Goal: Information Seeking & Learning: Compare options

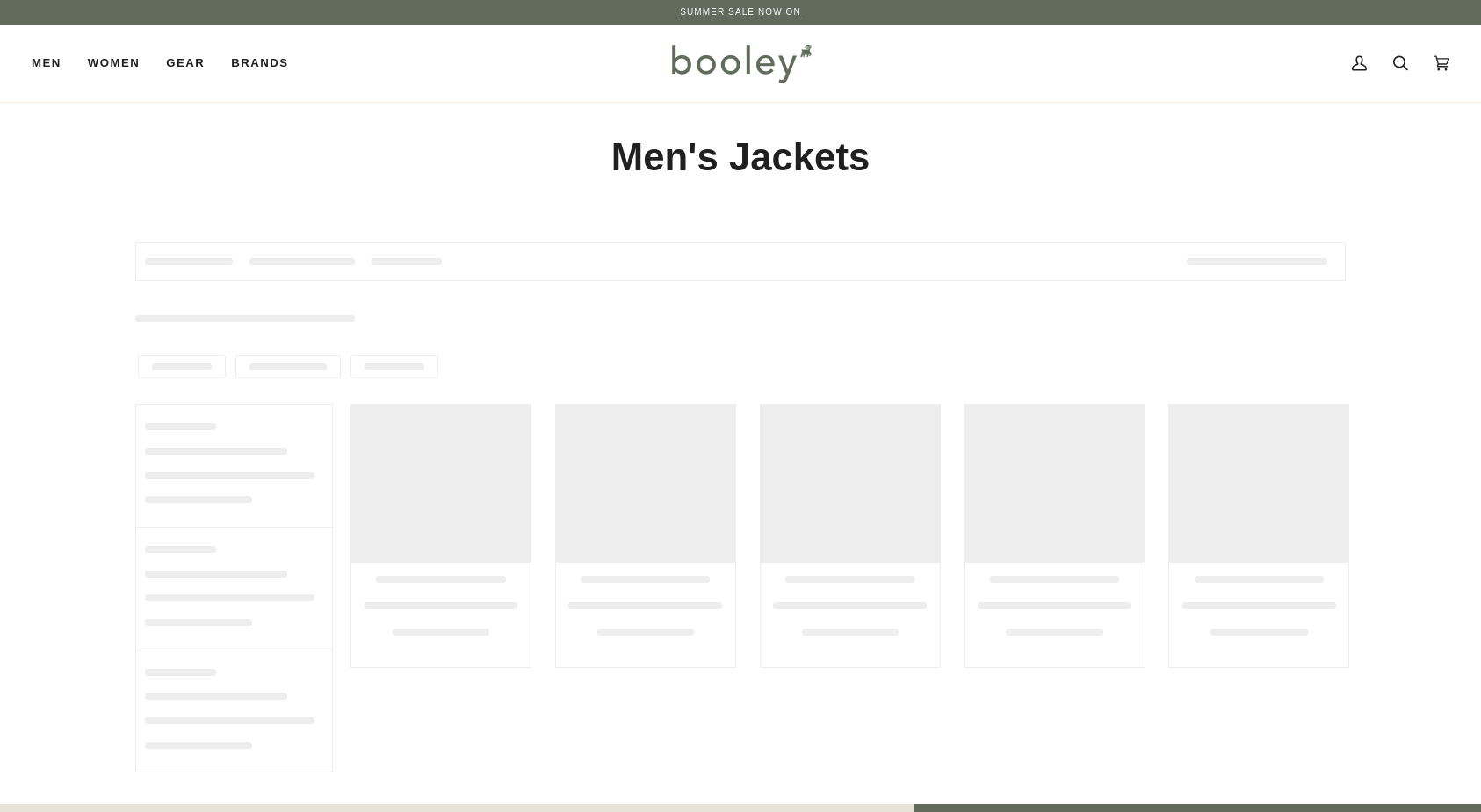
scroll to position [14, 0]
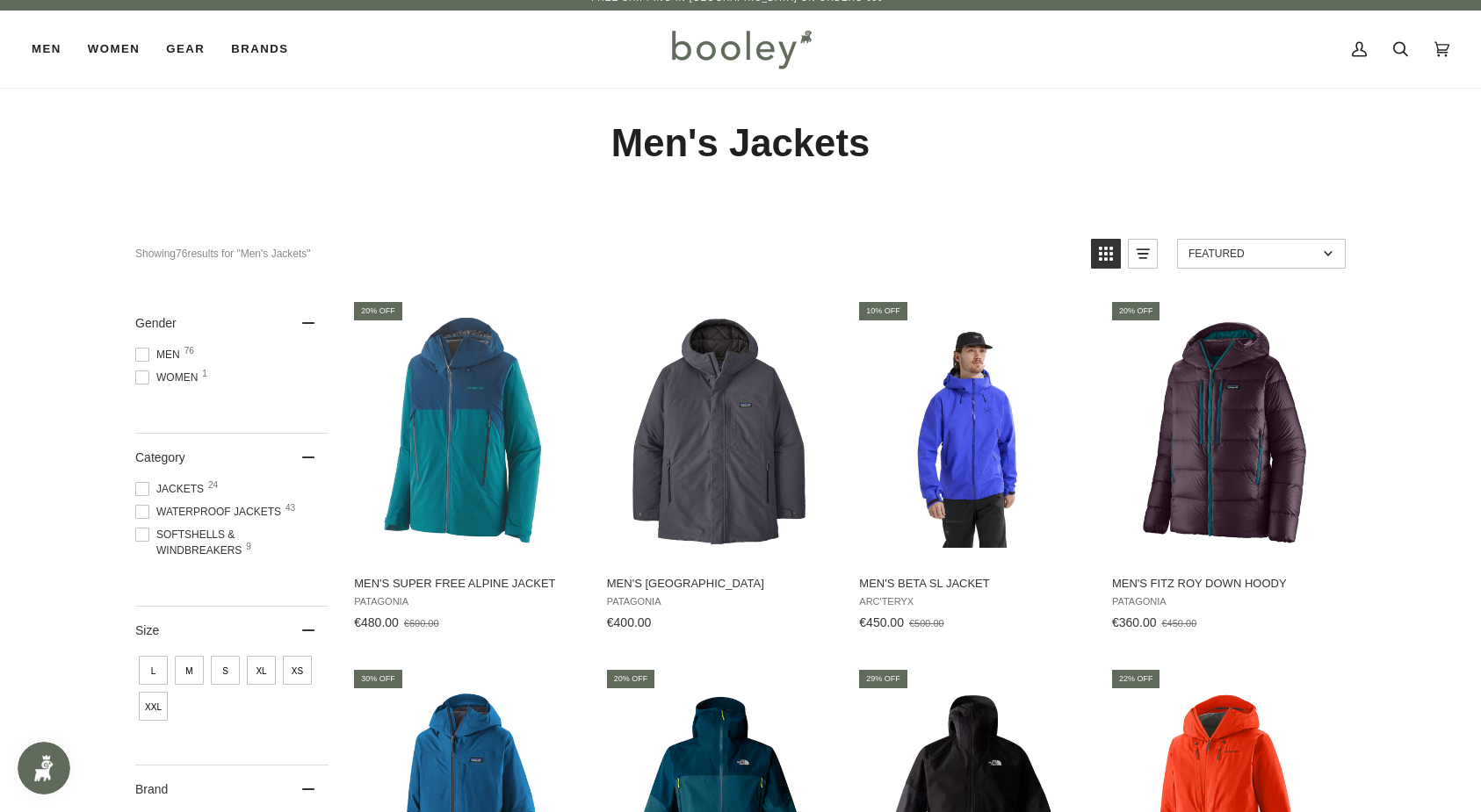
click at [143, 355] on span at bounding box center [142, 354] width 14 height 14
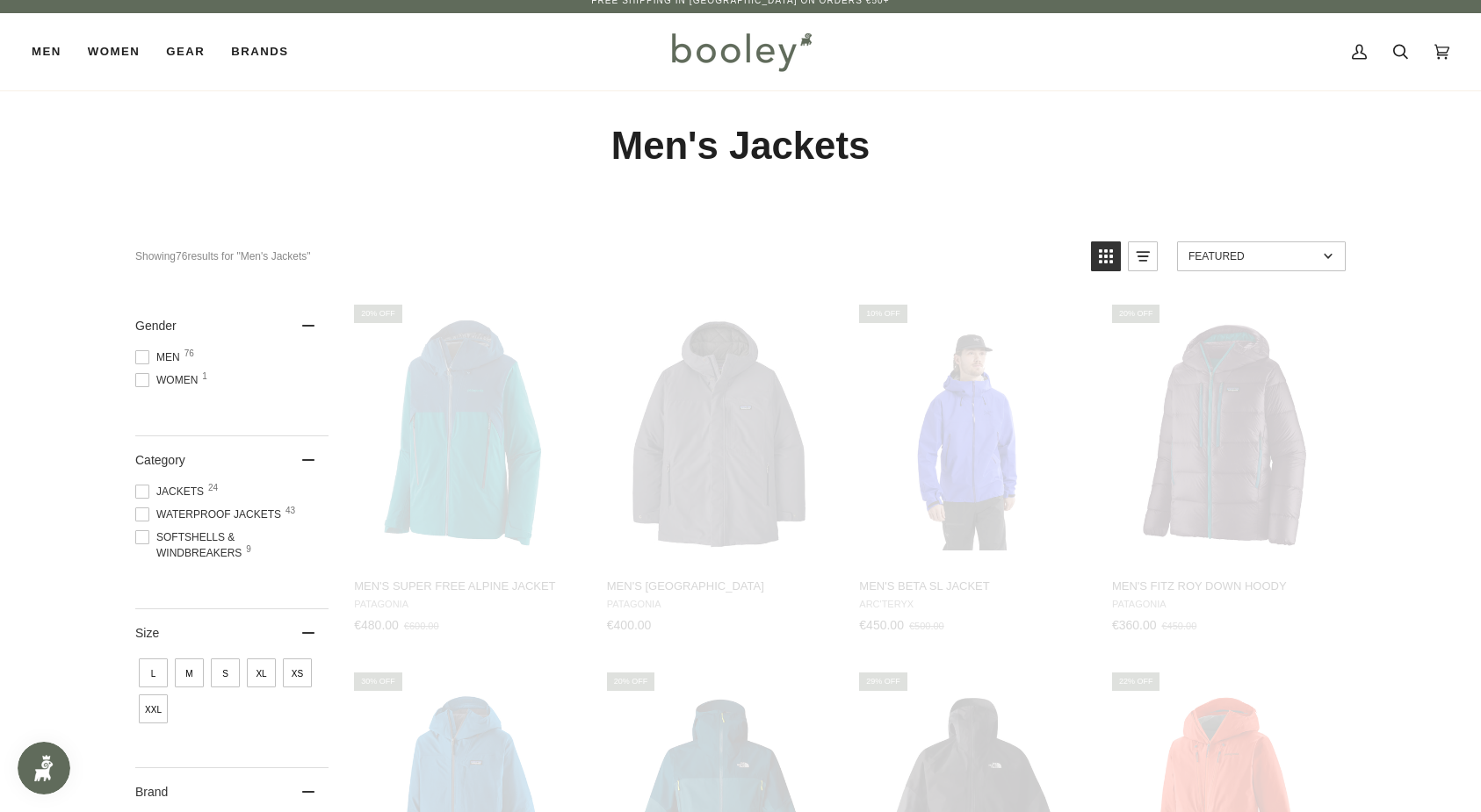
scroll to position [5, 0]
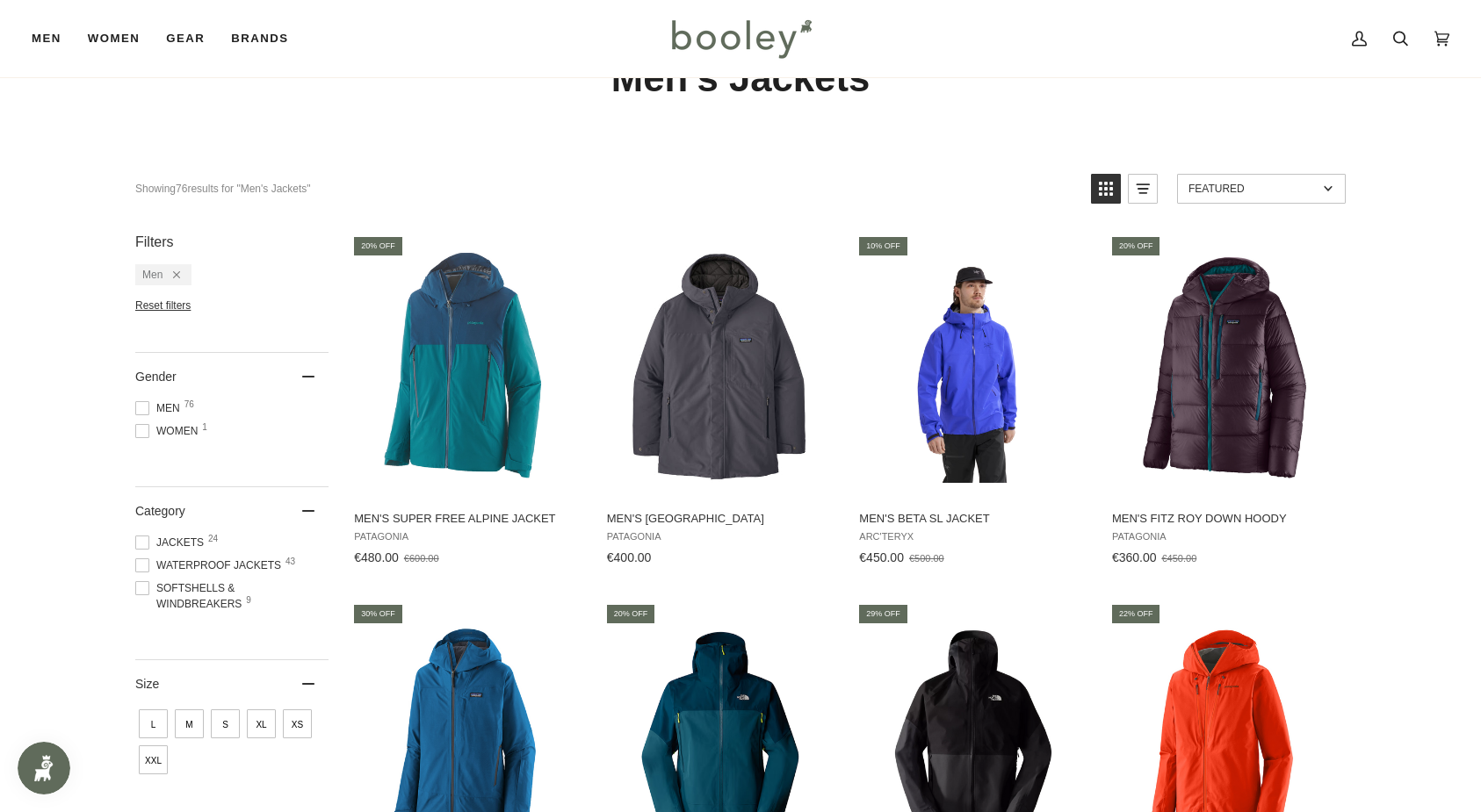
scroll to position [83, 0]
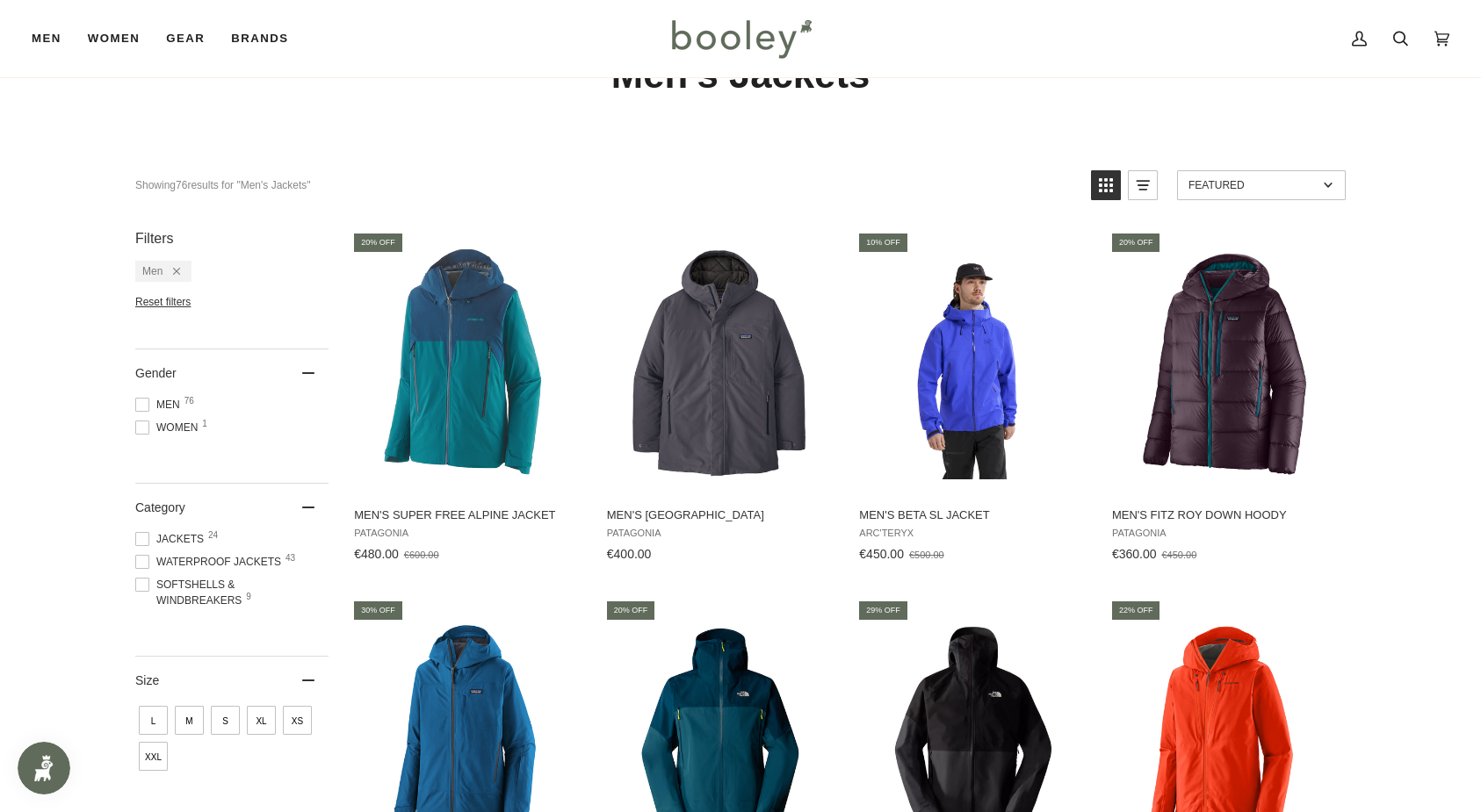
click at [146, 561] on span at bounding box center [142, 562] width 14 height 14
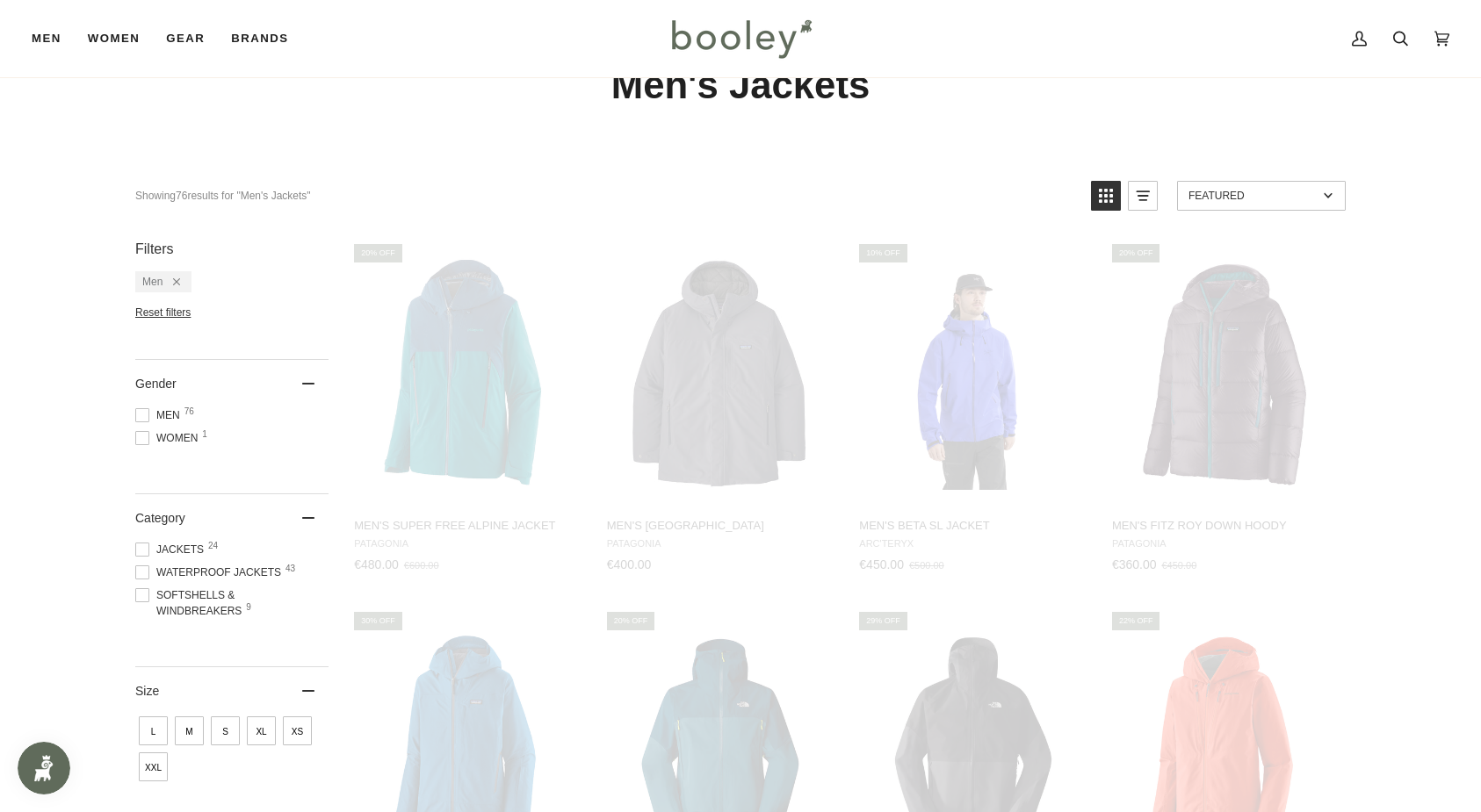
scroll to position [39, 0]
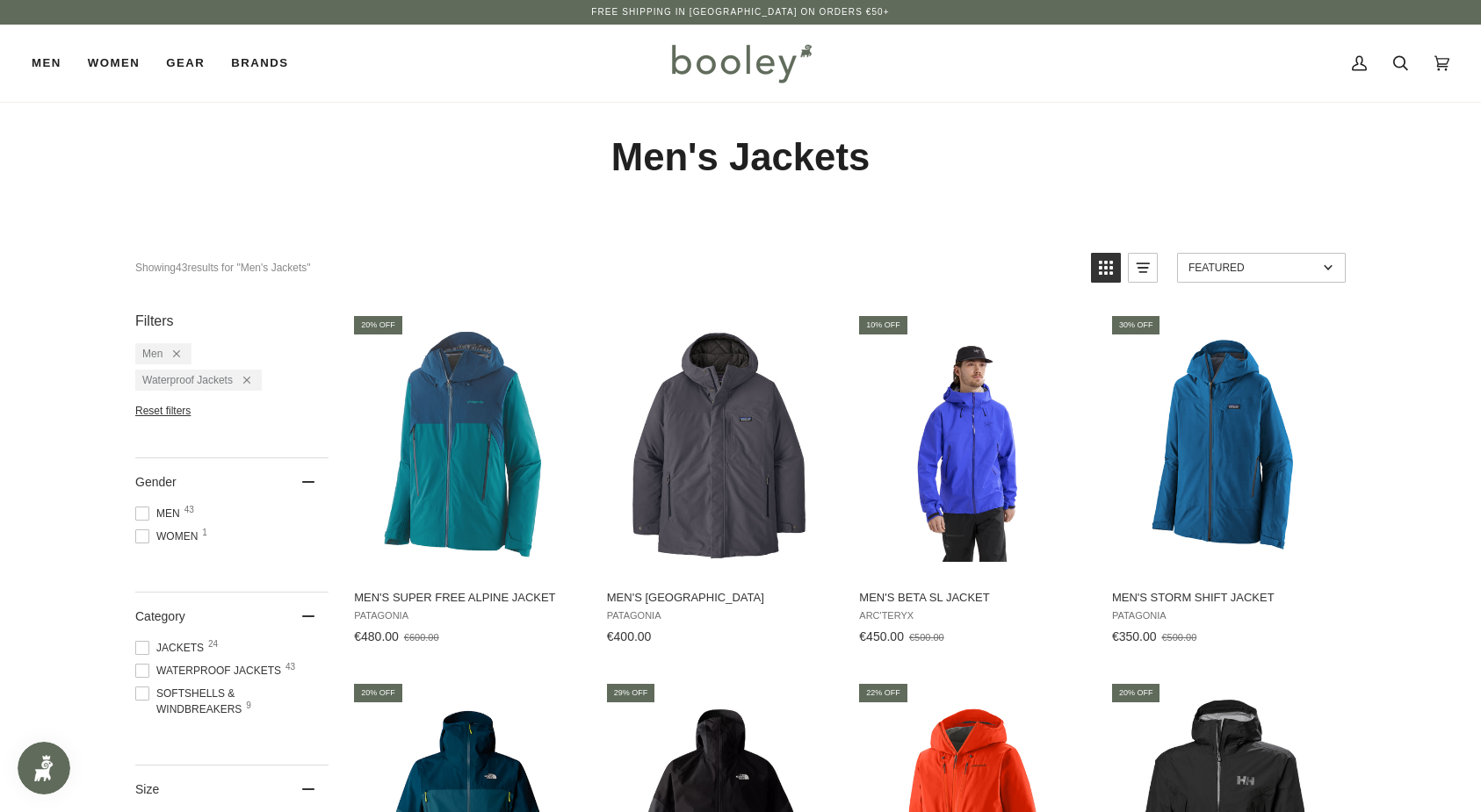
click at [142, 650] on span at bounding box center [142, 648] width 14 height 14
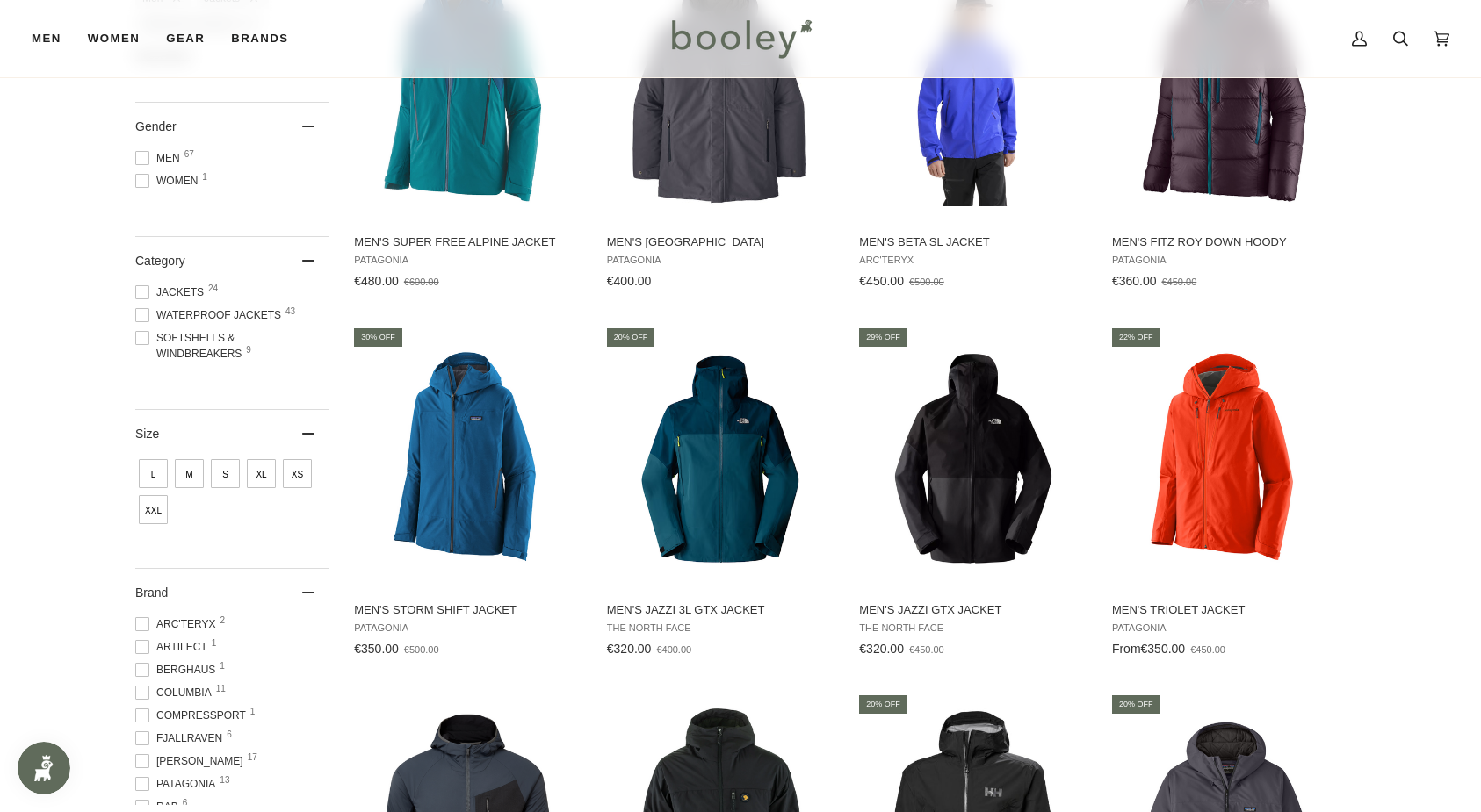
scroll to position [359, 0]
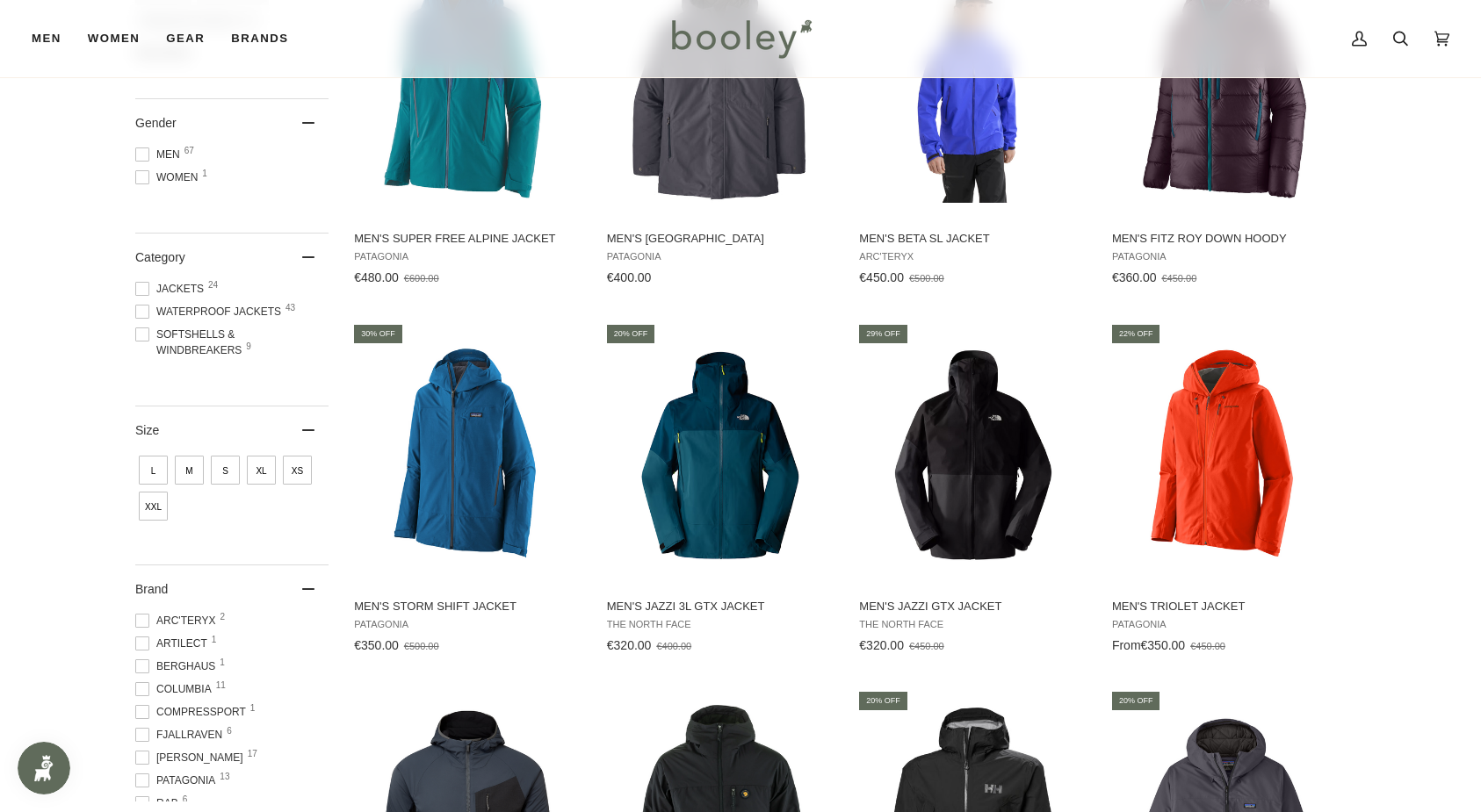
click at [143, 332] on span at bounding box center [142, 334] width 14 height 14
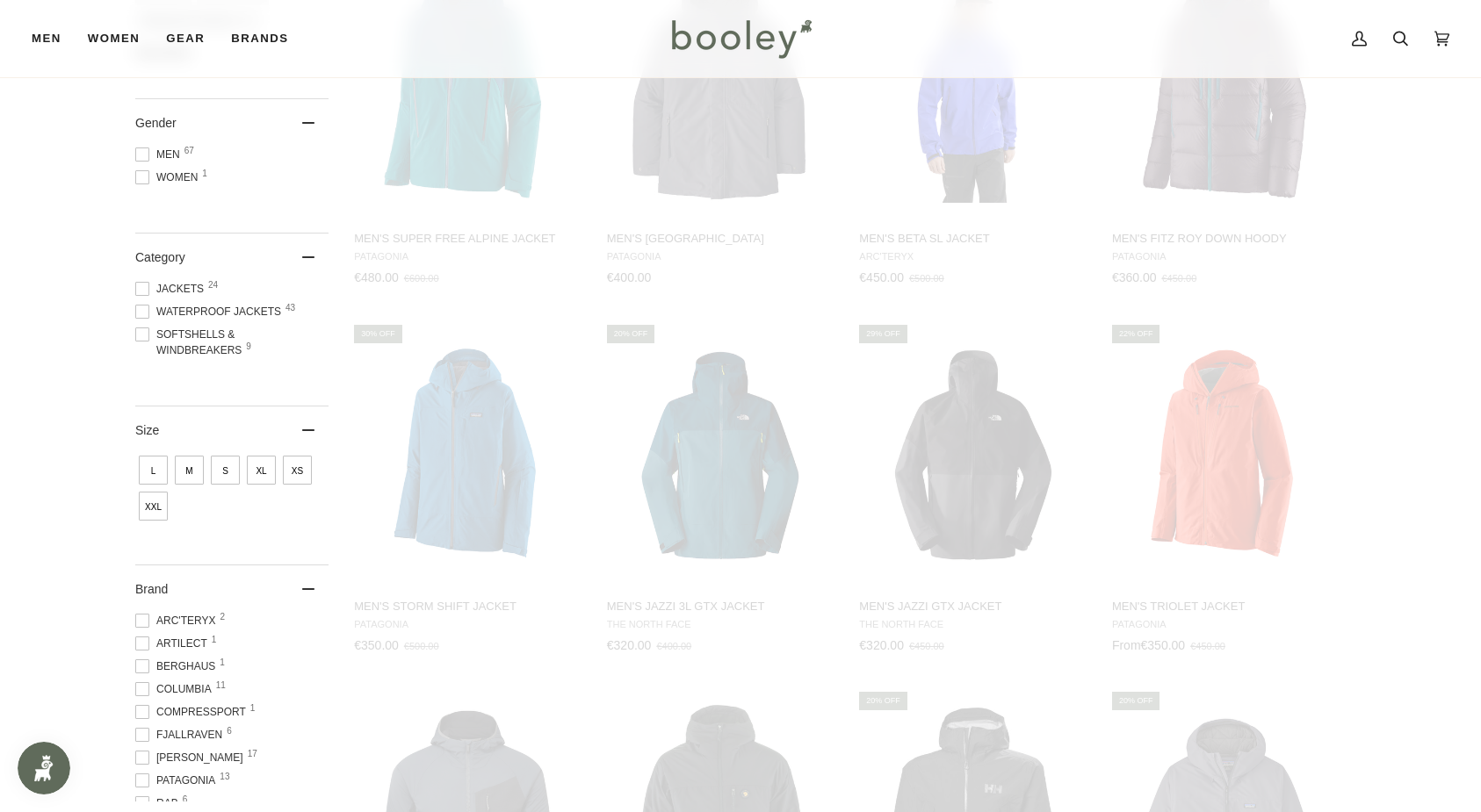
scroll to position [189, 0]
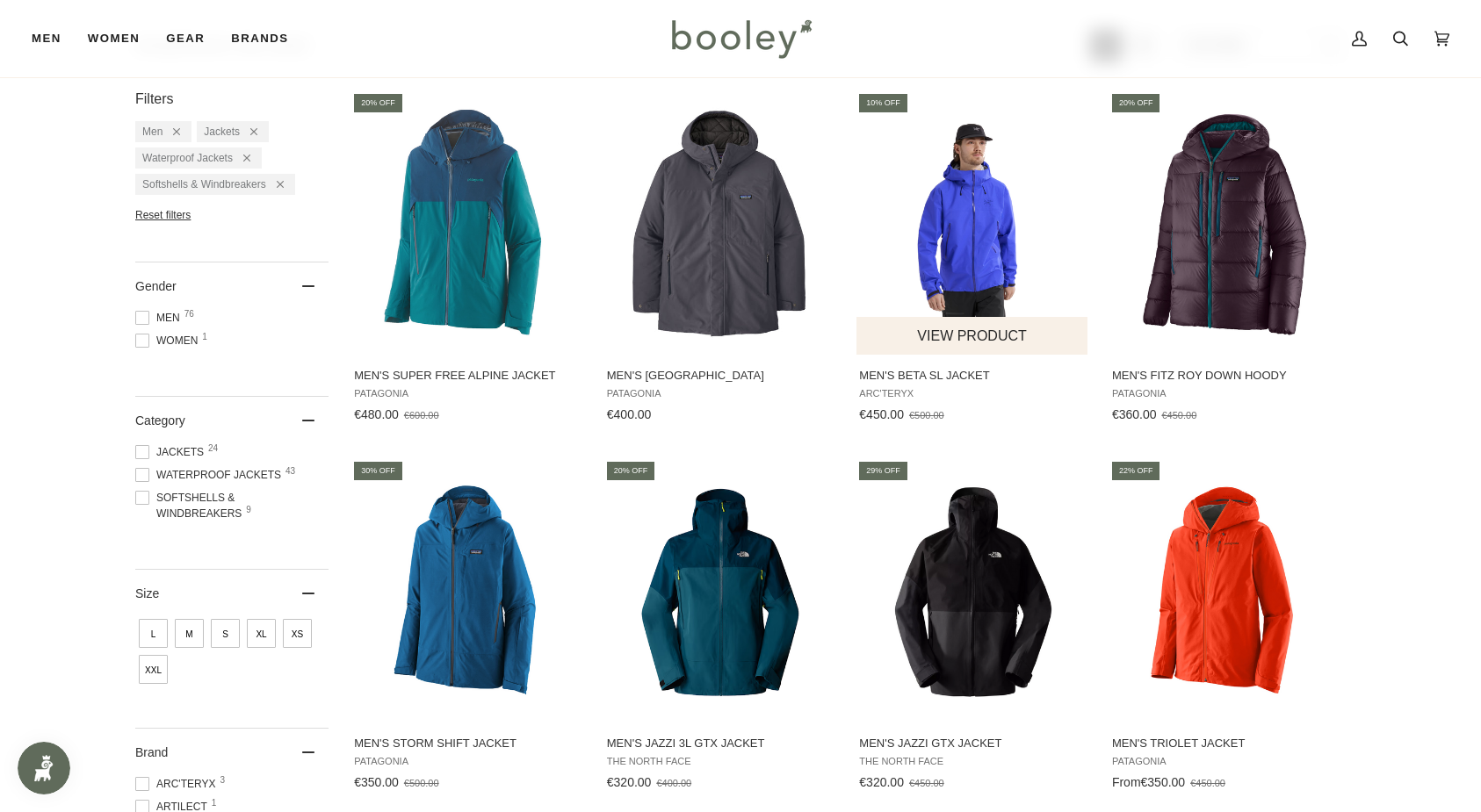
scroll to position [223, 0]
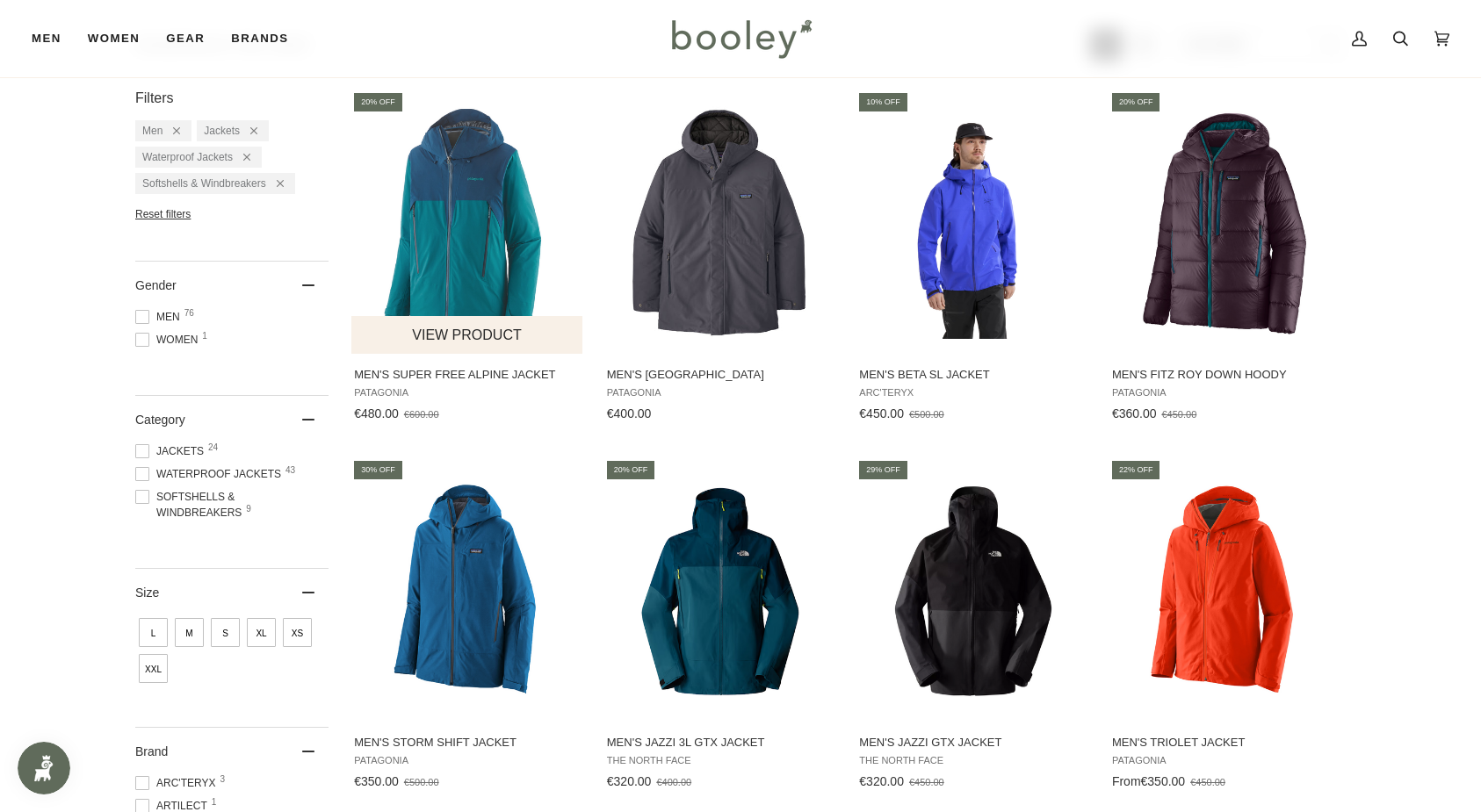
click at [445, 237] on img "Men's Super Free Alpine Jacket" at bounding box center [467, 222] width 233 height 233
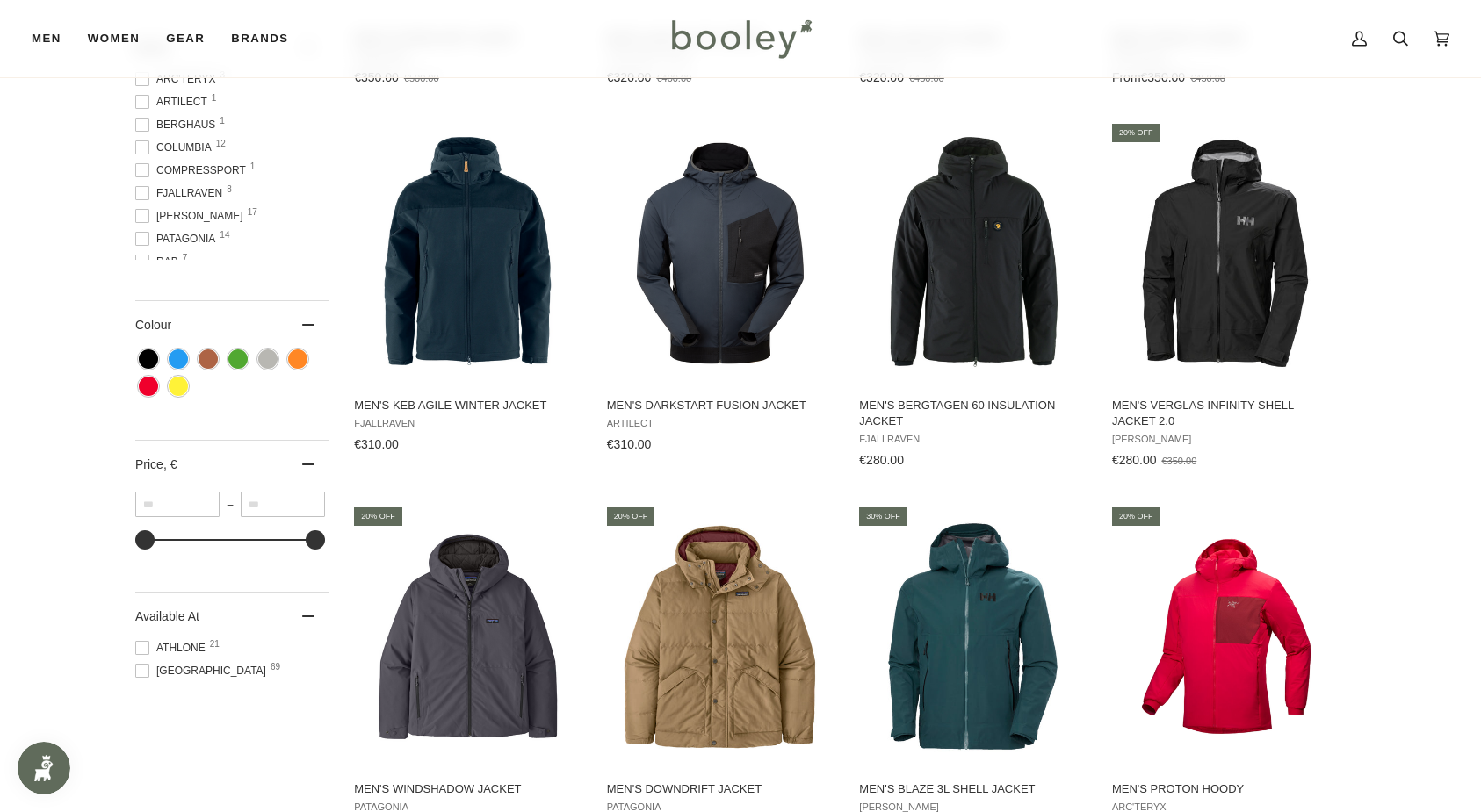
scroll to position [941, 0]
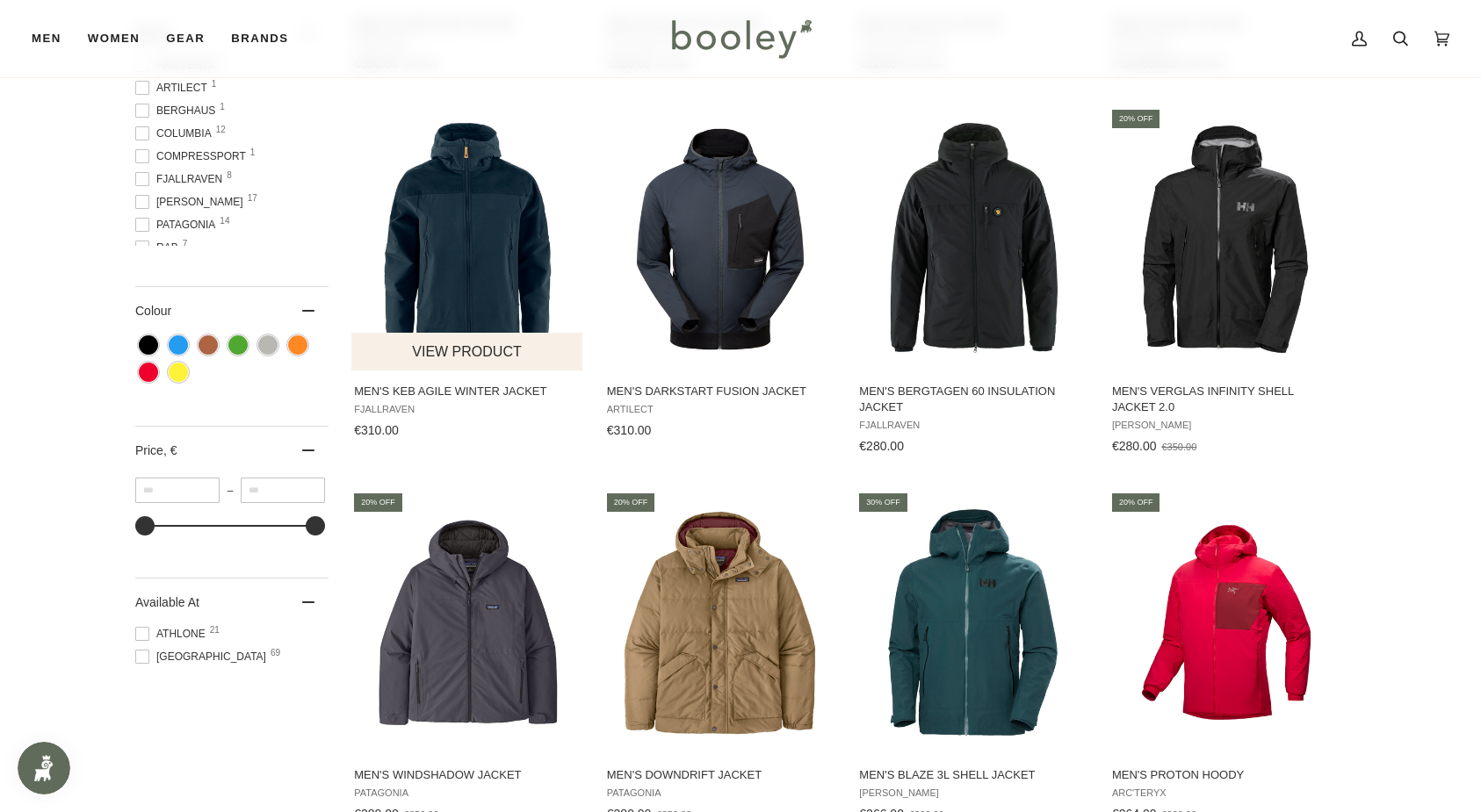
click at [490, 246] on img "Men's Keb Agile Winter Jacket" at bounding box center [467, 239] width 233 height 233
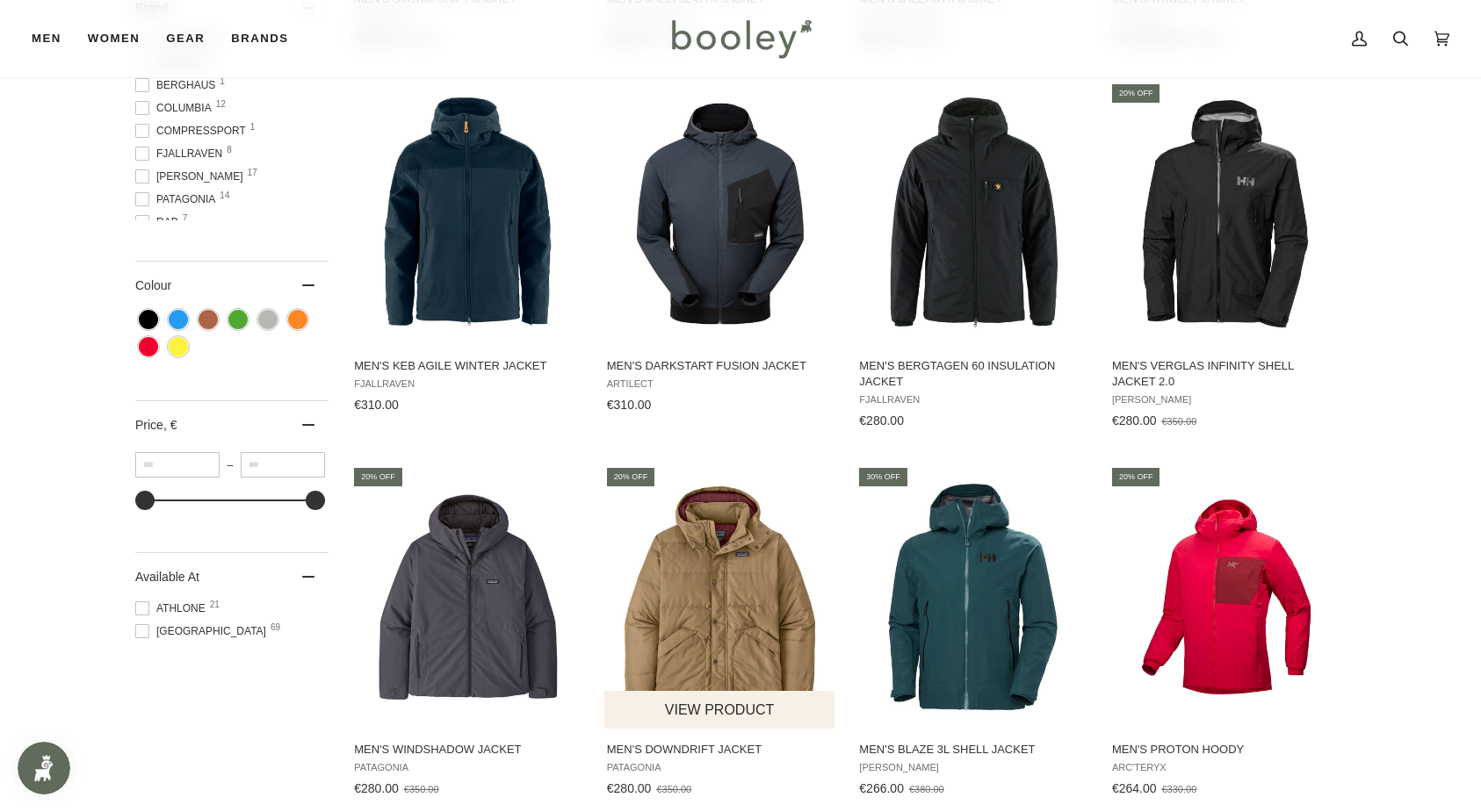
scroll to position [965, 0]
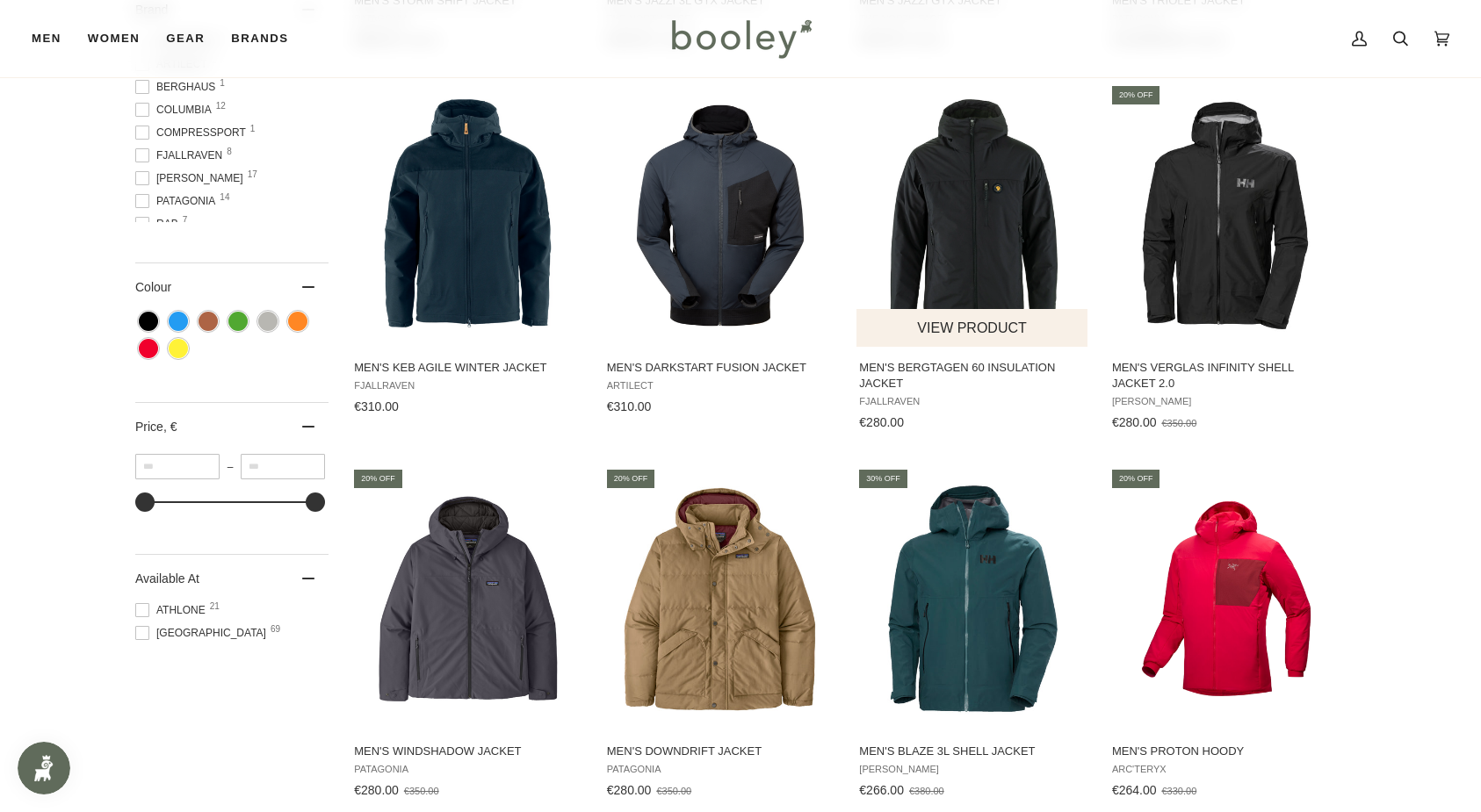
click at [959, 238] on img "Men's Bergtagen 60 Insulation Jacket" at bounding box center [973, 216] width 233 height 233
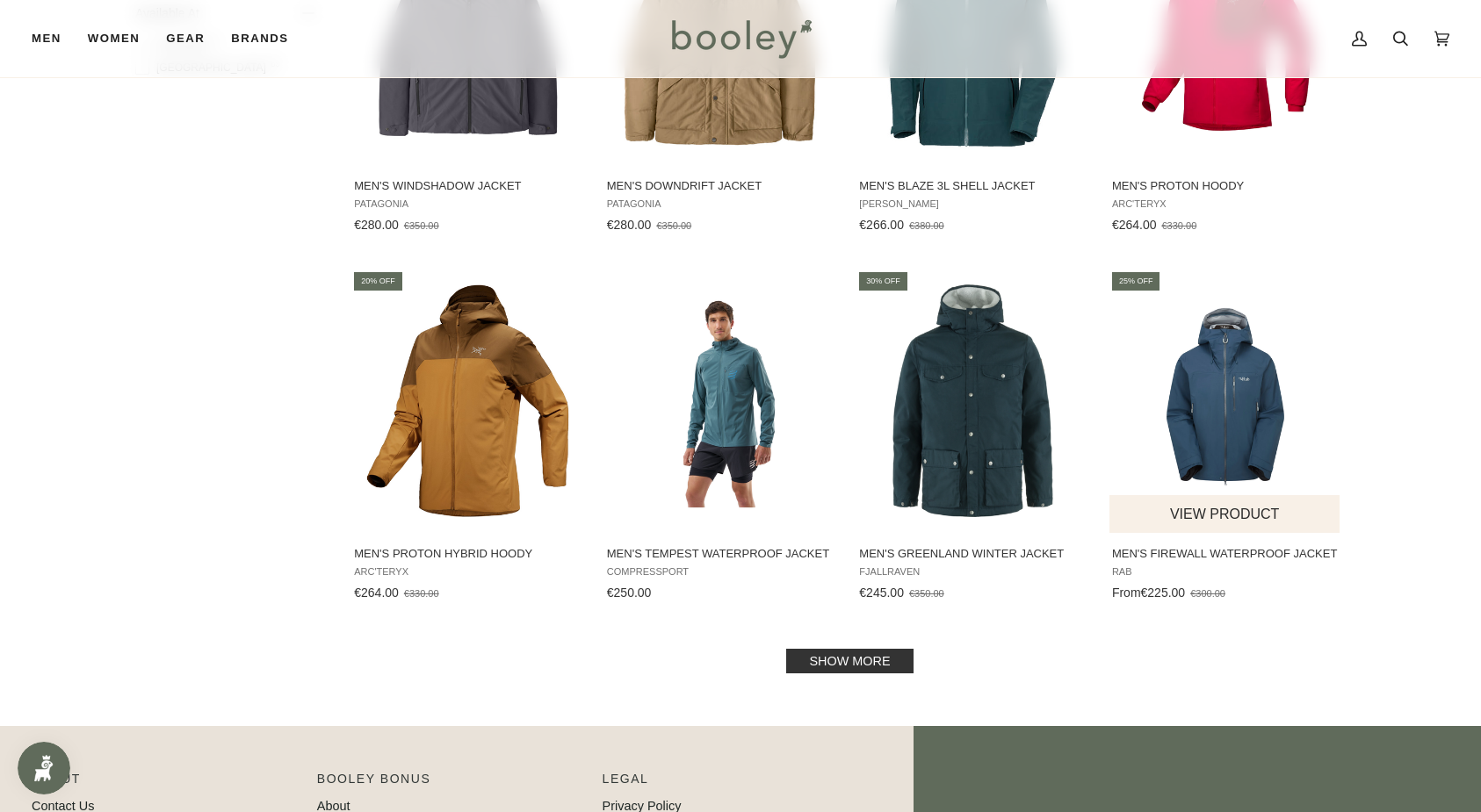
scroll to position [1534, 0]
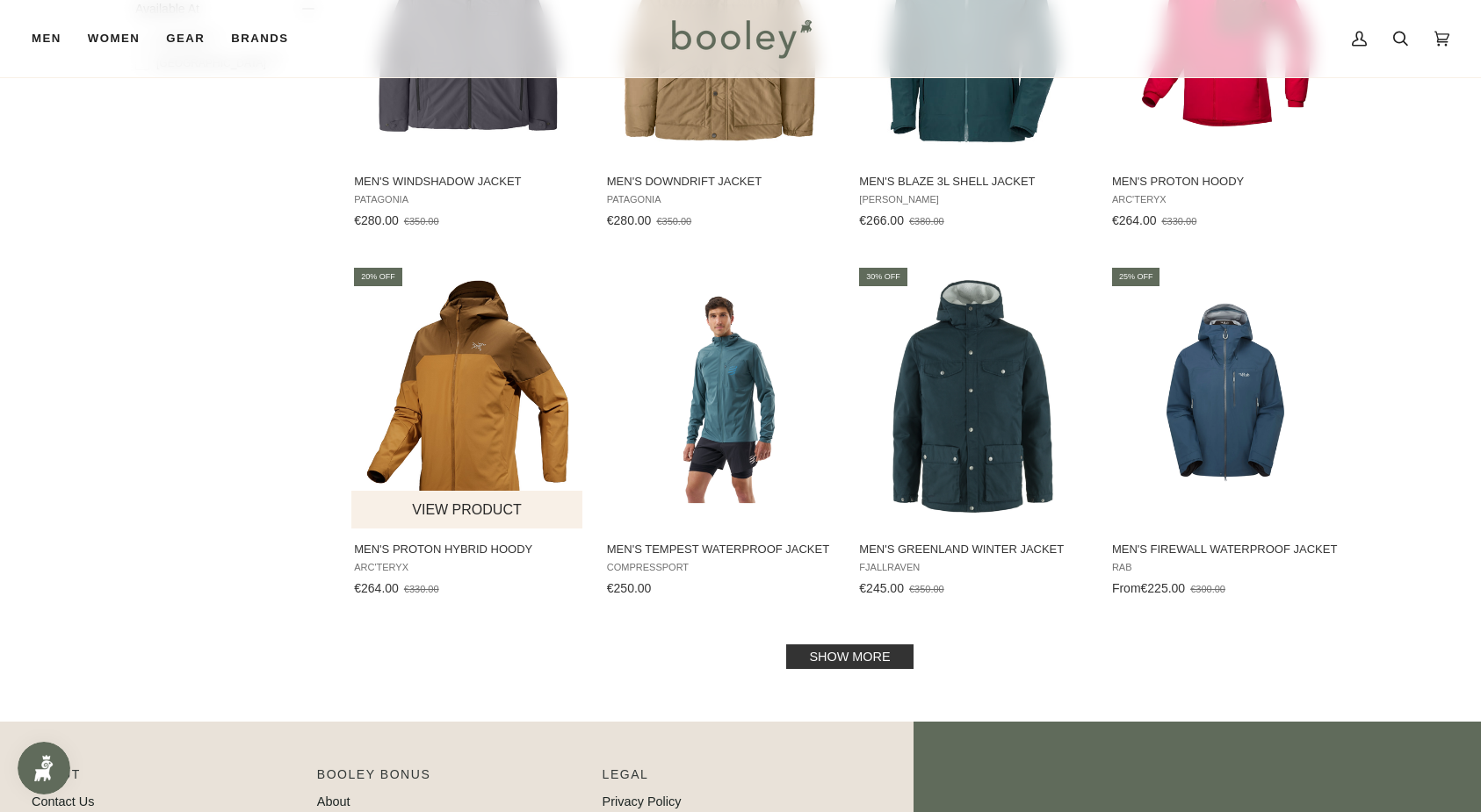
click at [476, 364] on img "Men's Proton Hybrid Hoody" at bounding box center [467, 397] width 233 height 233
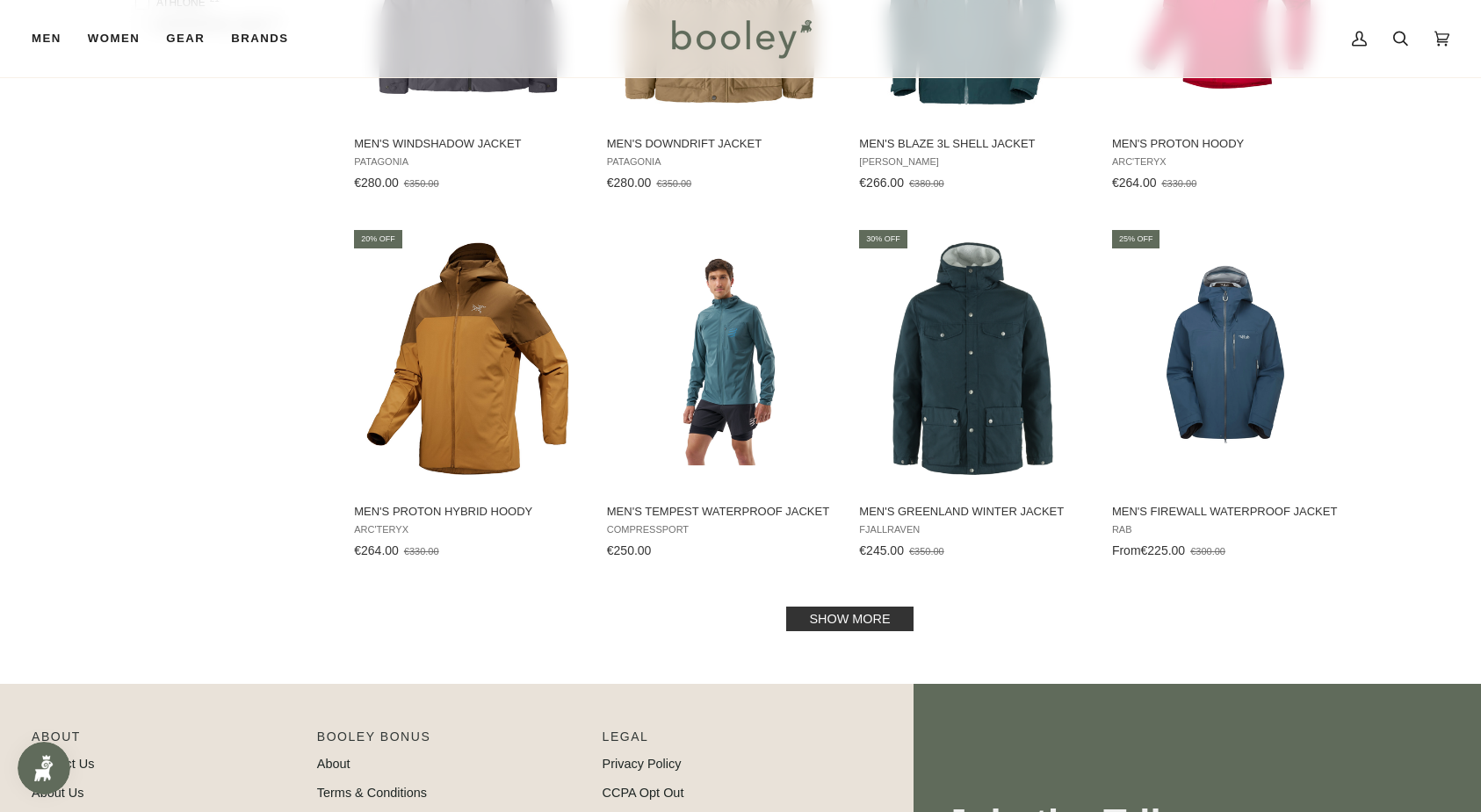
scroll to position [1590, 0]
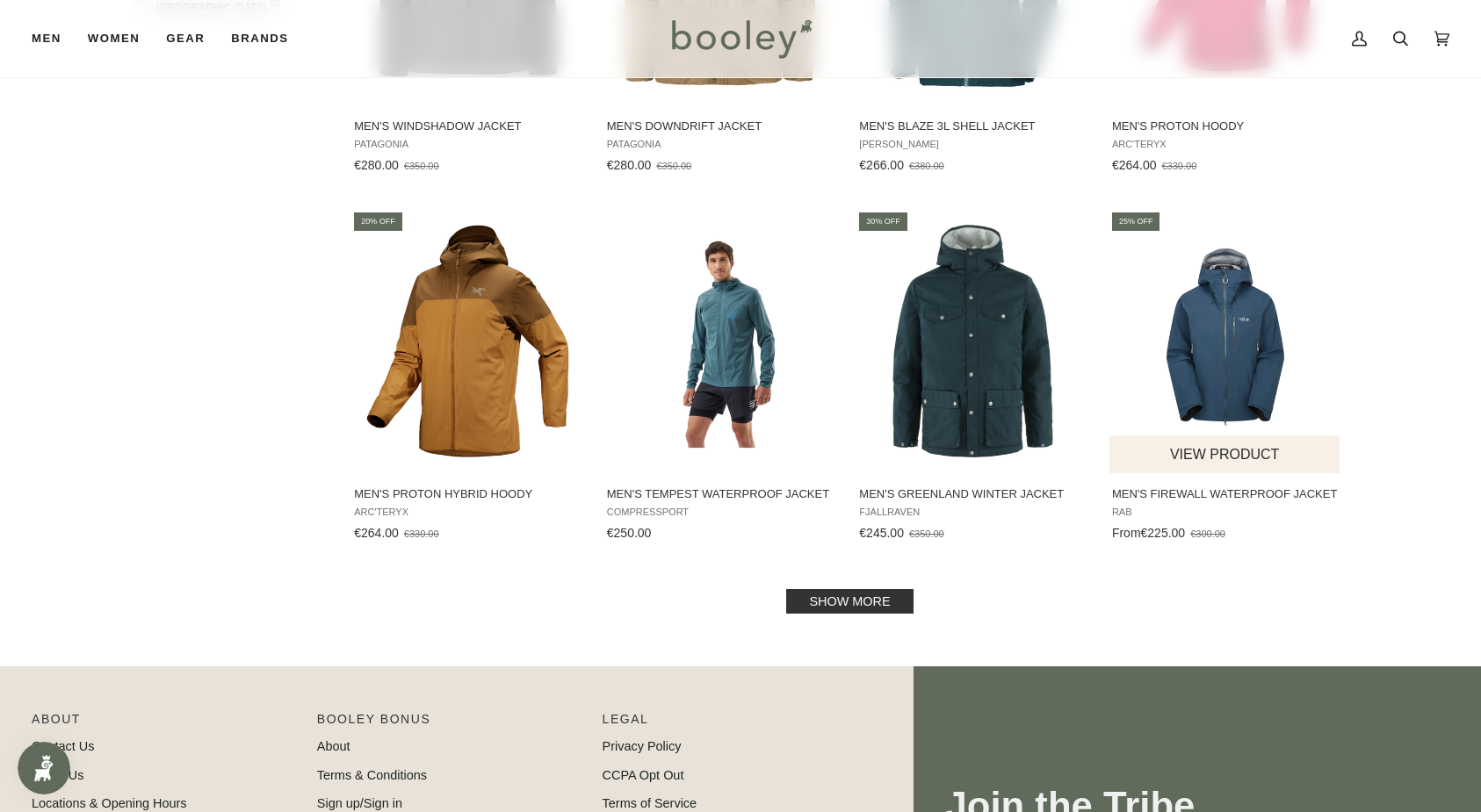
click at [1228, 361] on img "Men's Firewall Waterproof Jacket" at bounding box center [1226, 341] width 233 height 233
click at [855, 596] on link "Show more" at bounding box center [849, 601] width 126 height 25
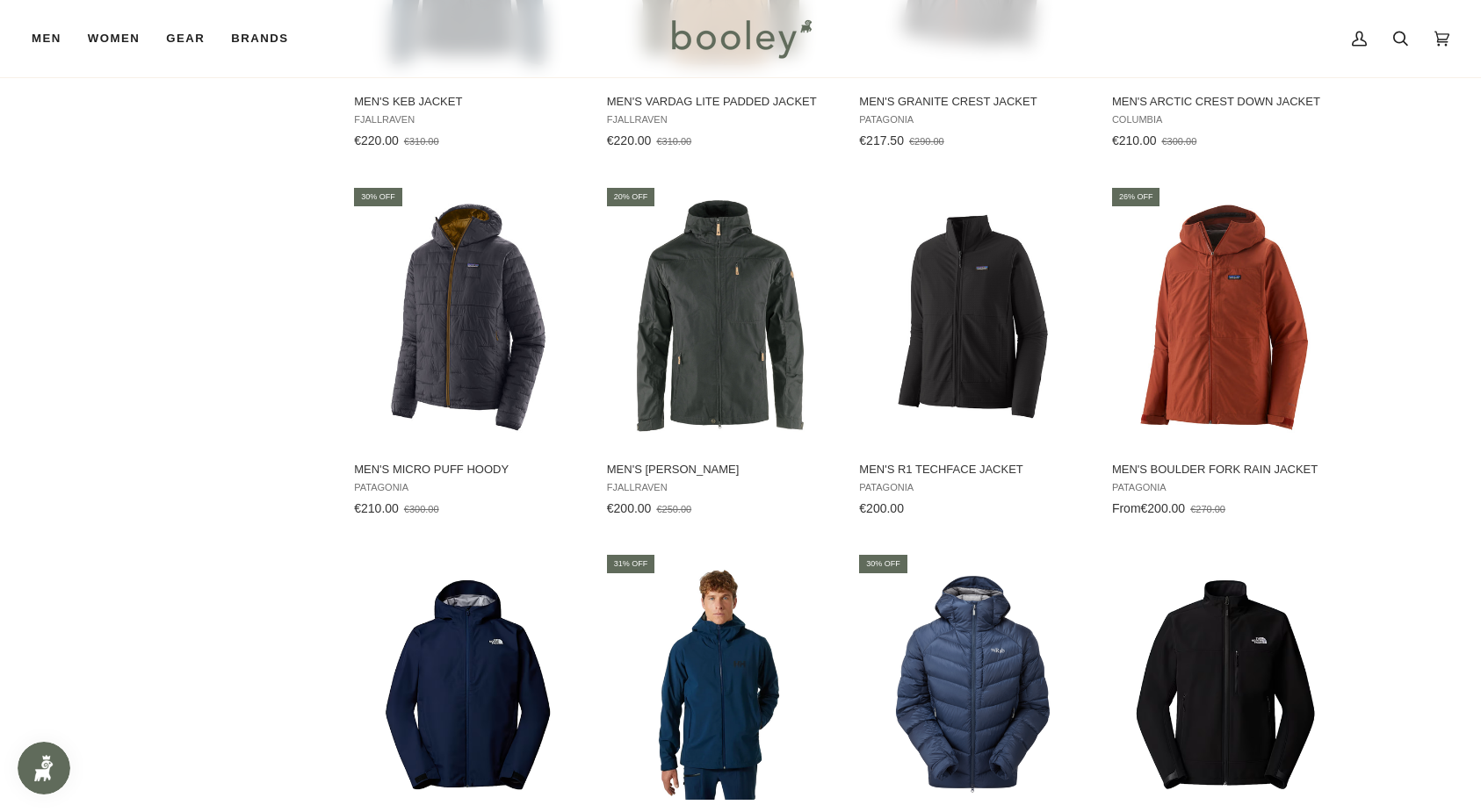
scroll to position [2349, 0]
click at [686, 324] on img "Men's Sten Jacket" at bounding box center [721, 317] width 233 height 233
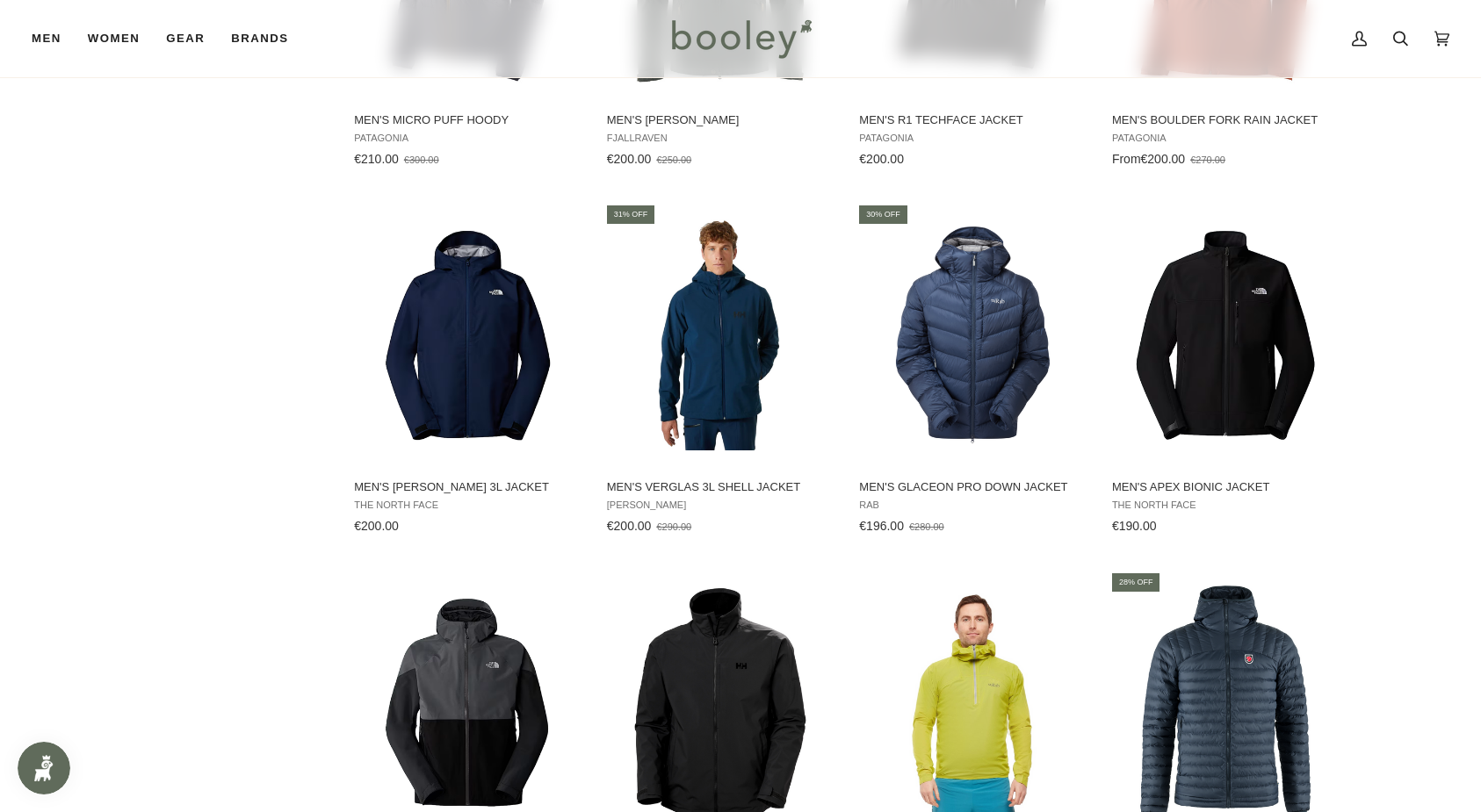
scroll to position [2703, 0]
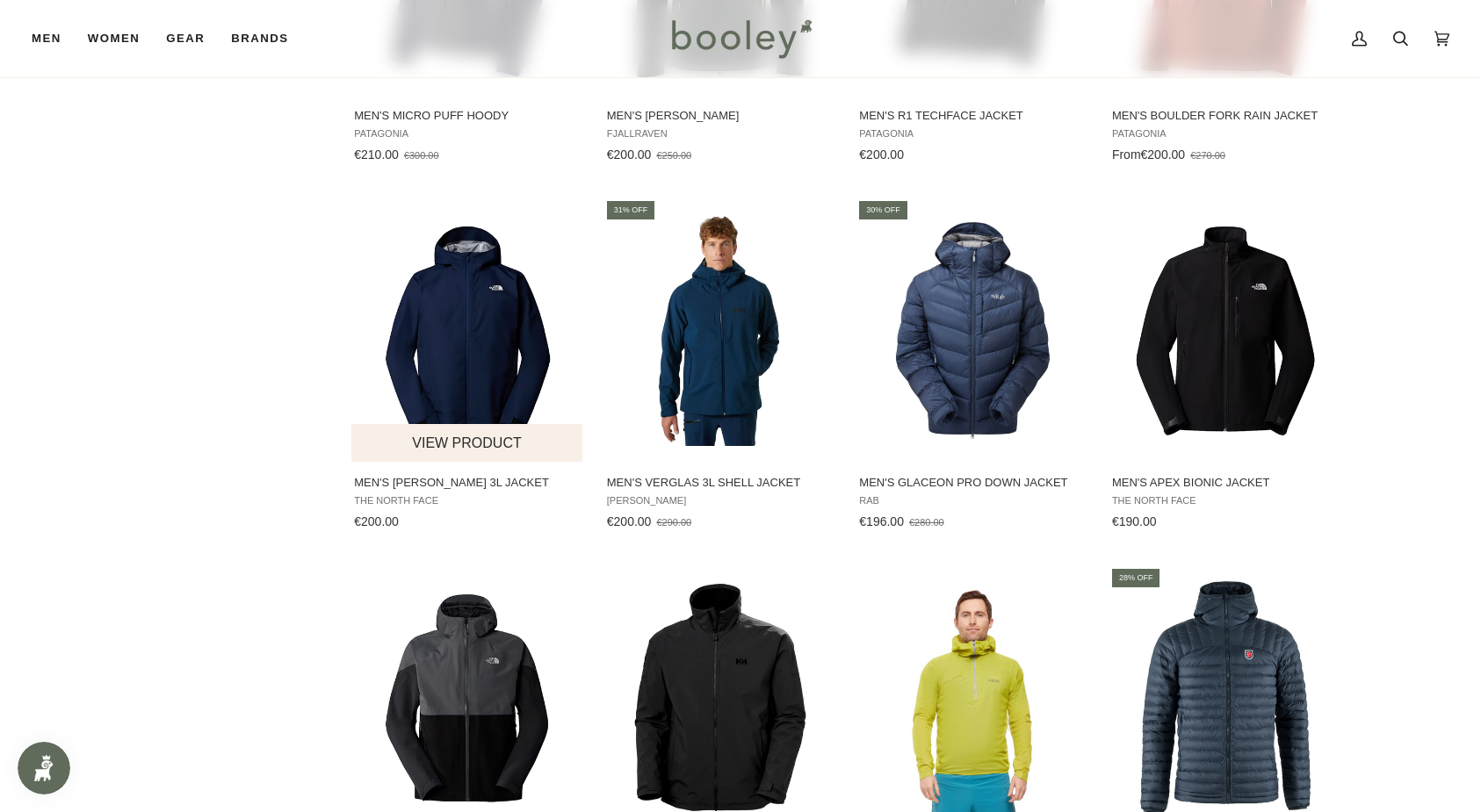
click at [484, 381] on img "Men's Whiton 3L Jacket" at bounding box center [467, 331] width 233 height 233
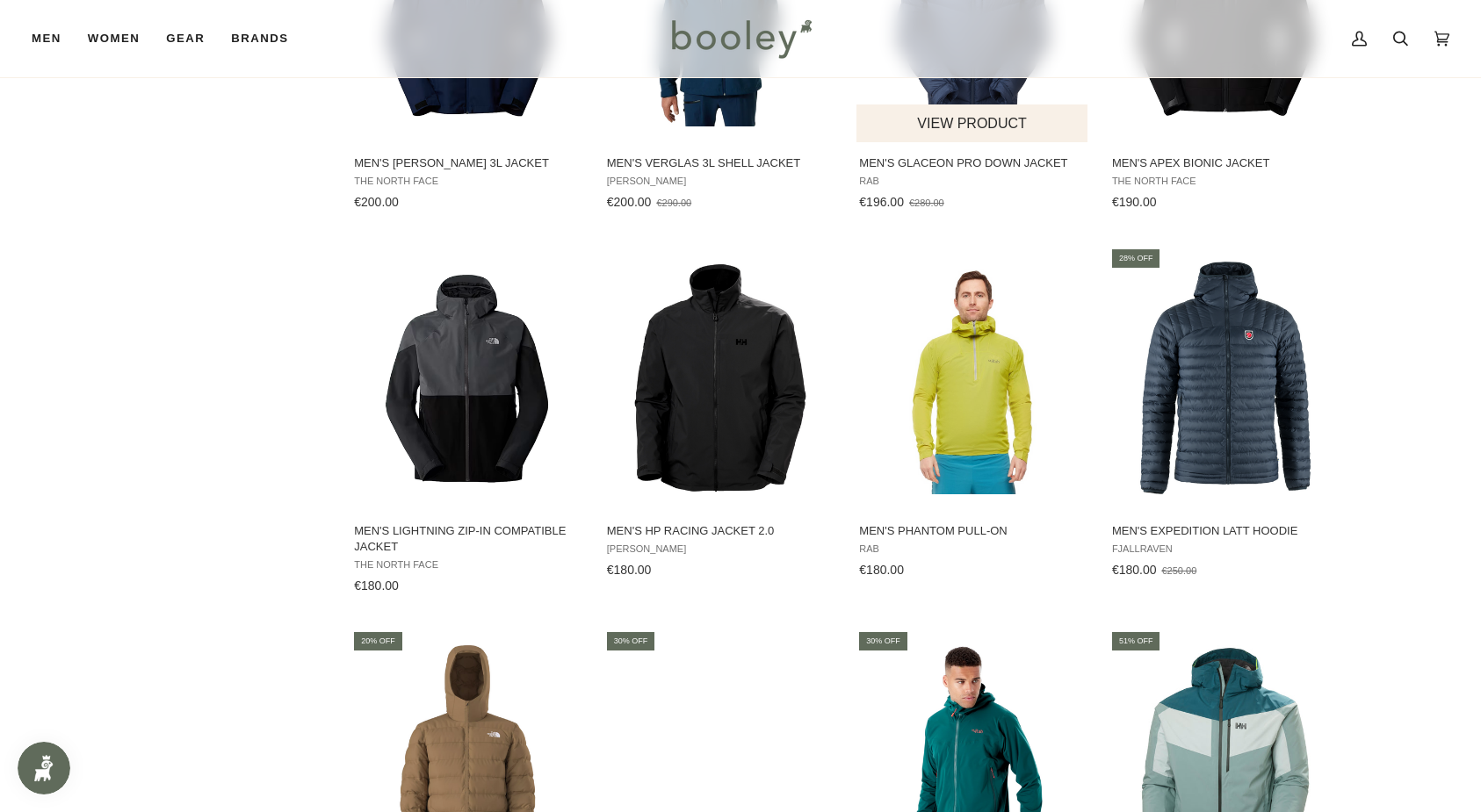
scroll to position [3033, 0]
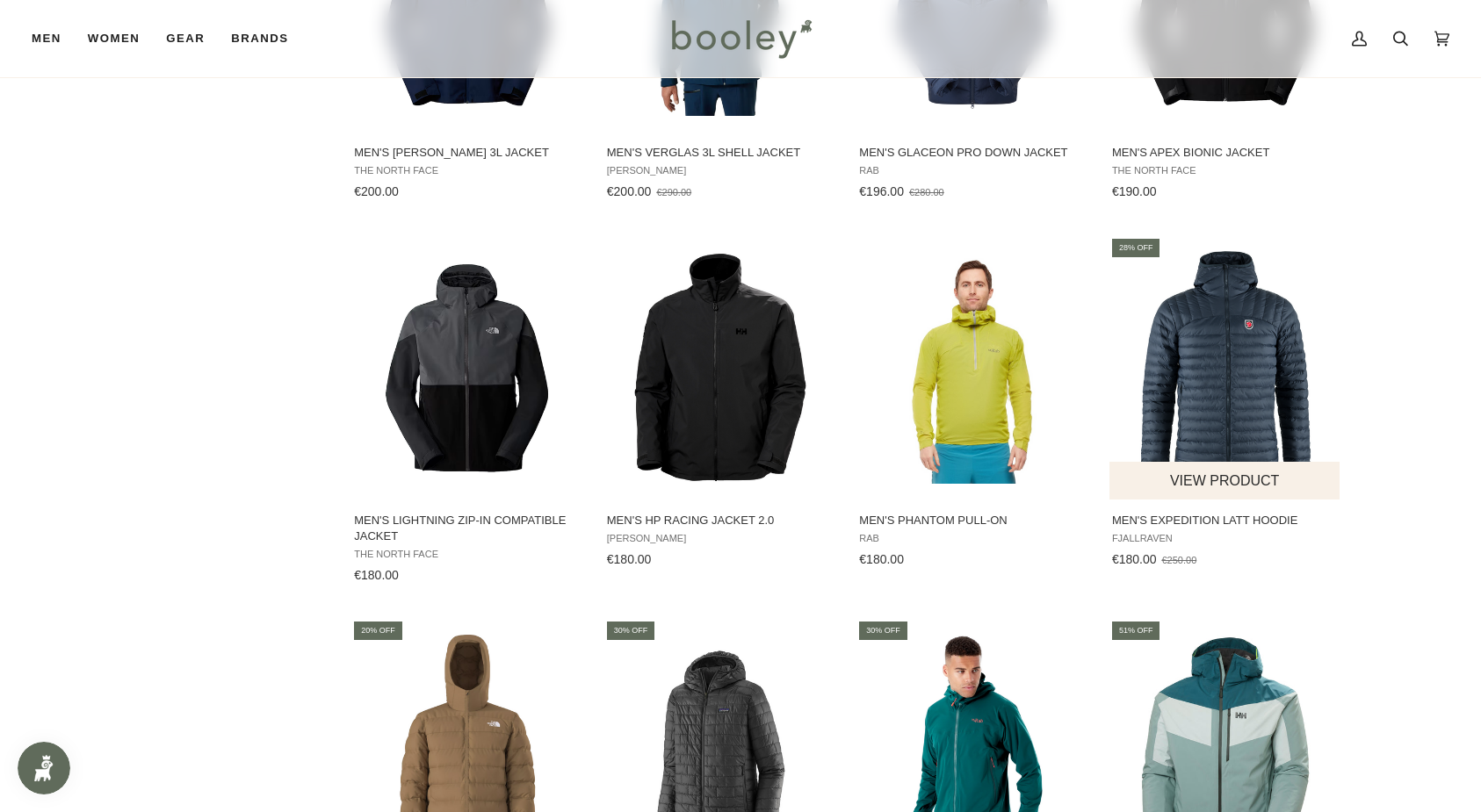
click at [1190, 325] on img "Men's Expedition Latt Hoodie" at bounding box center [1226, 368] width 233 height 233
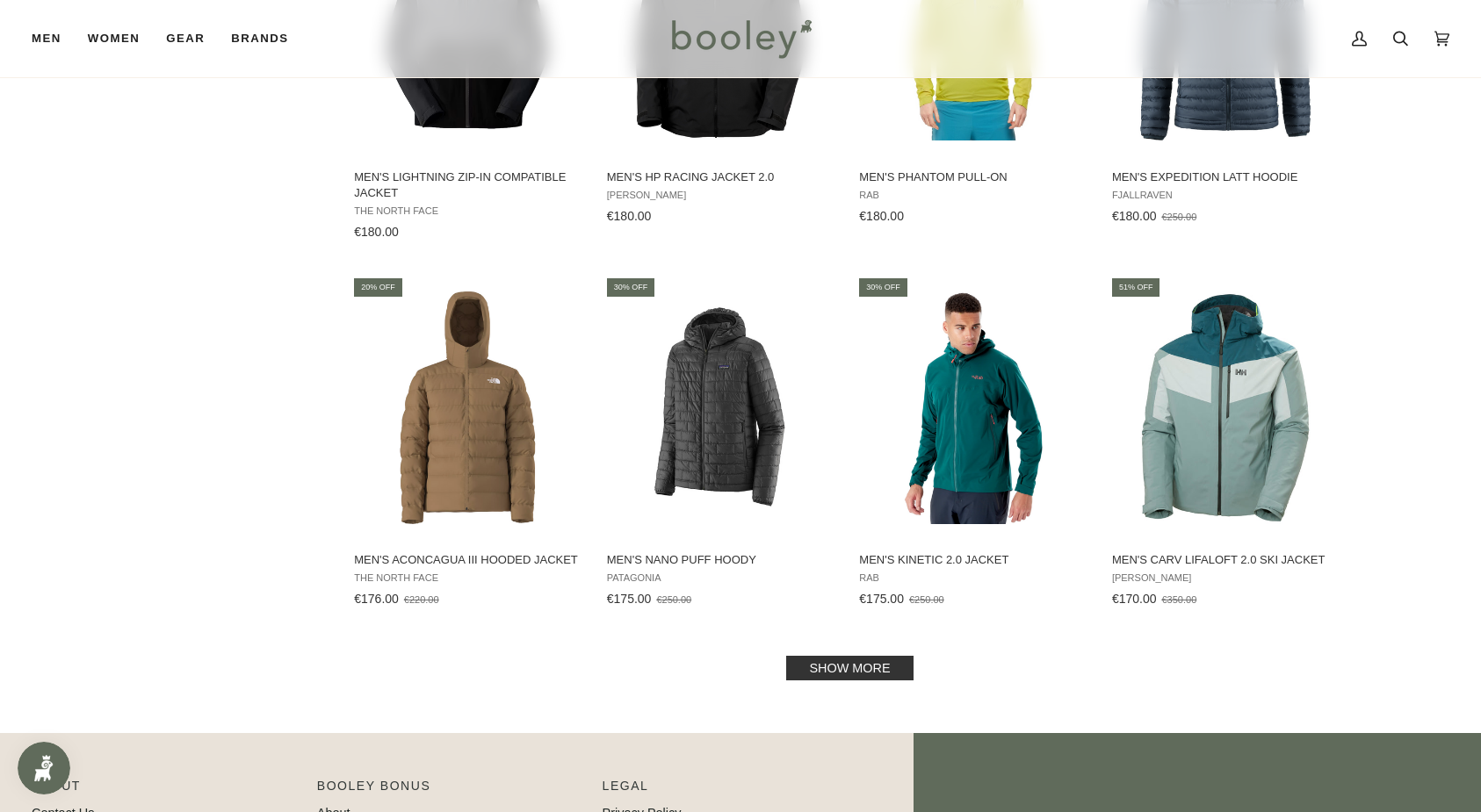
scroll to position [3401, 0]
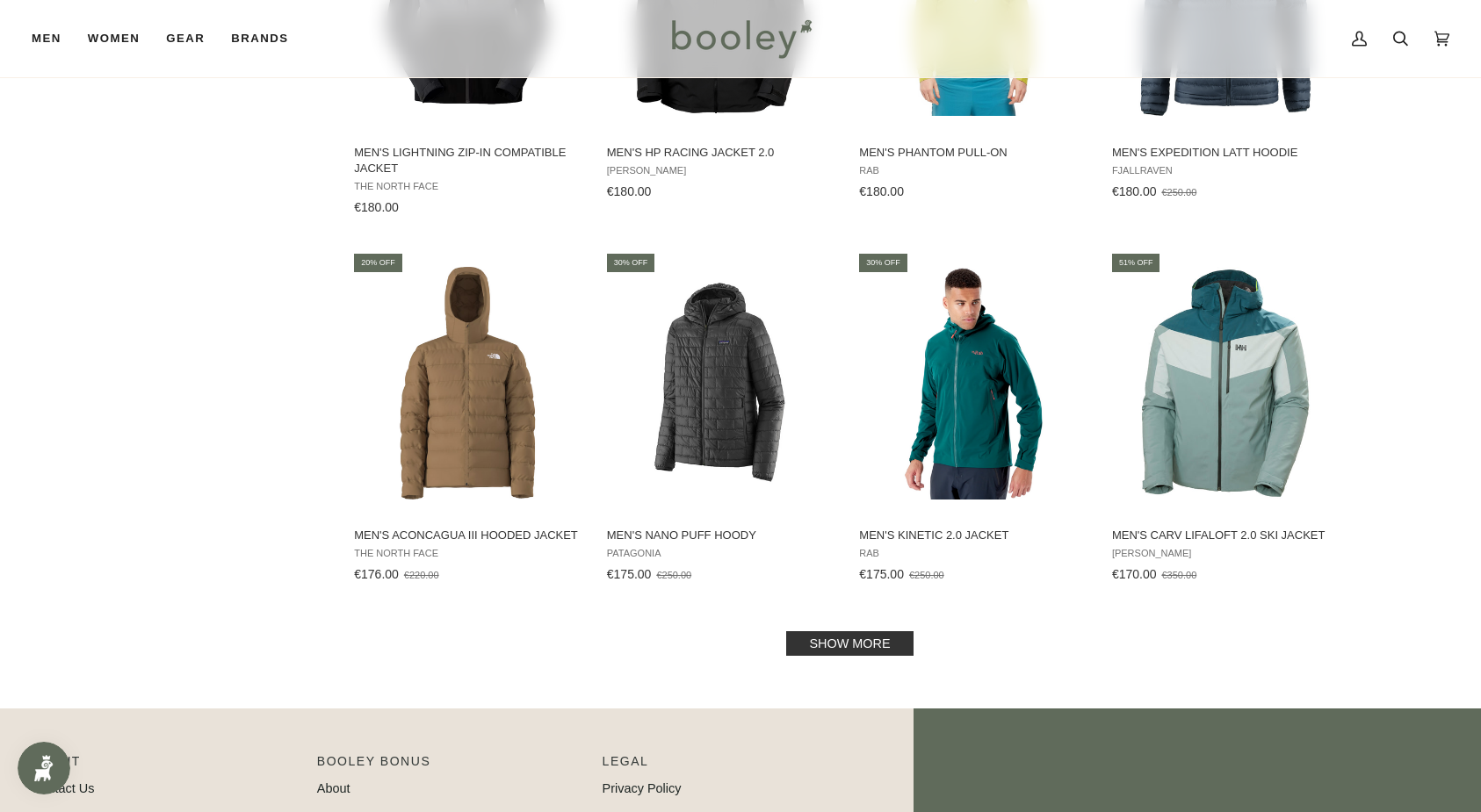
click at [865, 644] on link "Show more" at bounding box center [849, 644] width 126 height 25
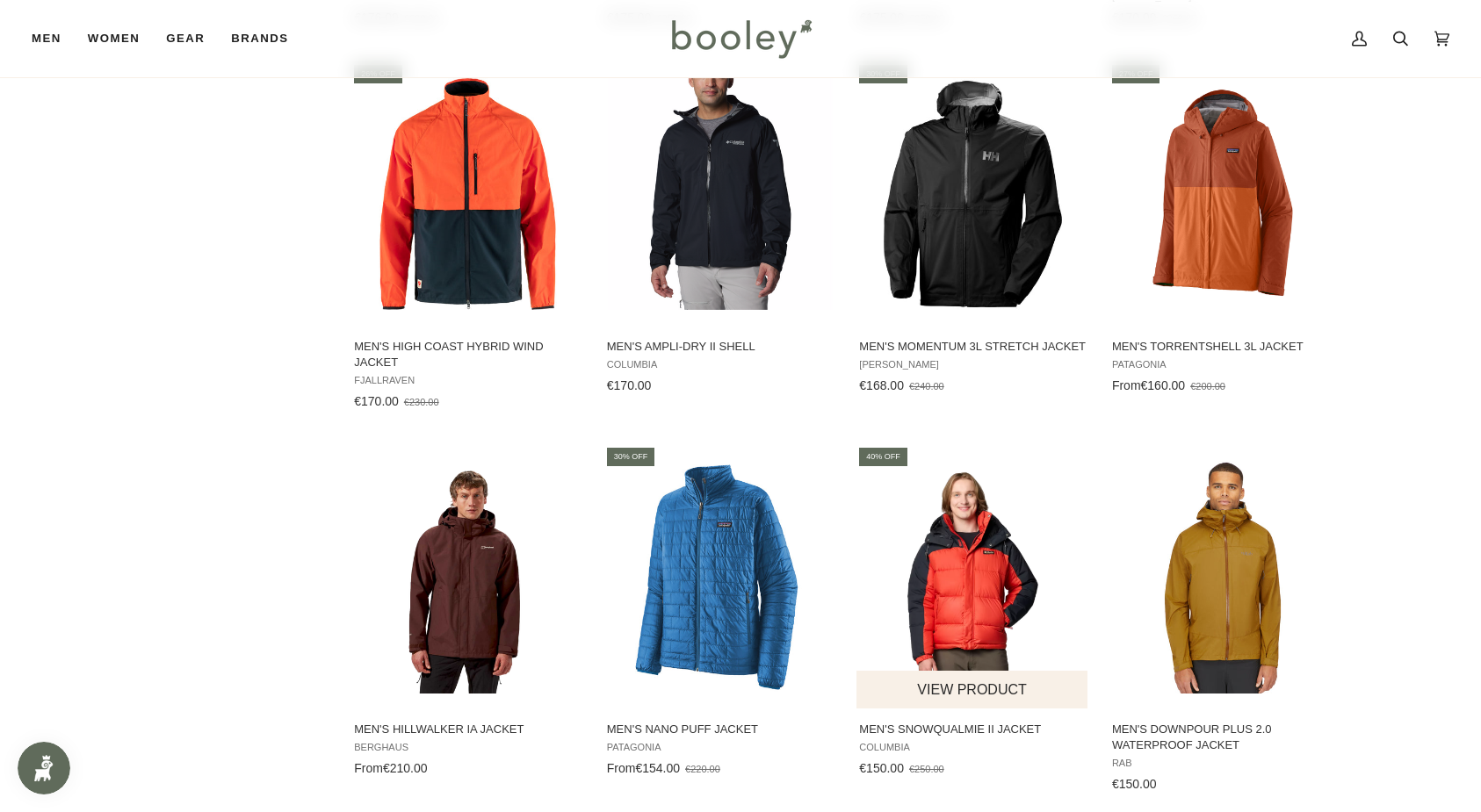
scroll to position [3983, 0]
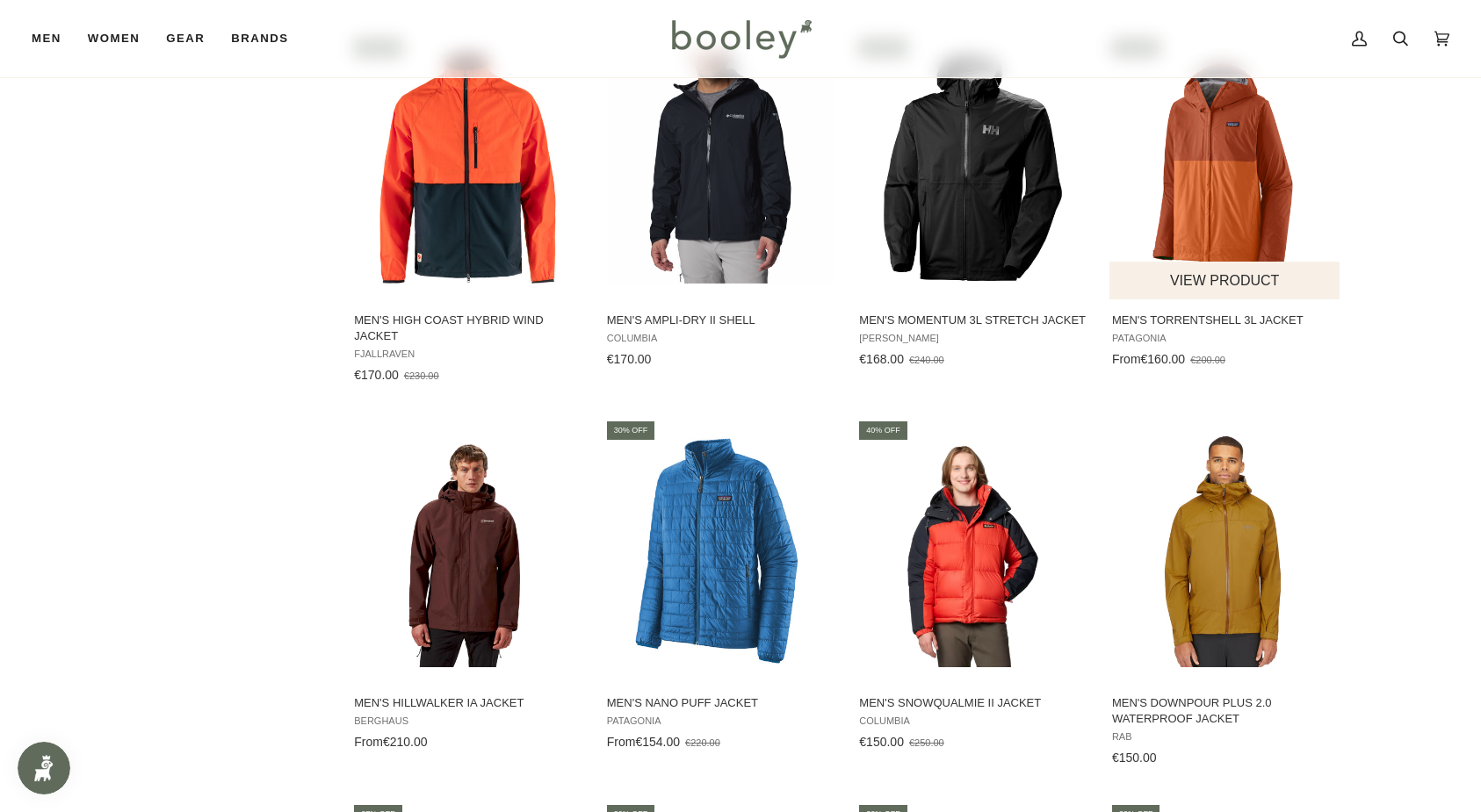
click at [1230, 199] on img "Men's Torrentshell 3L Jacket" at bounding box center [1226, 168] width 233 height 233
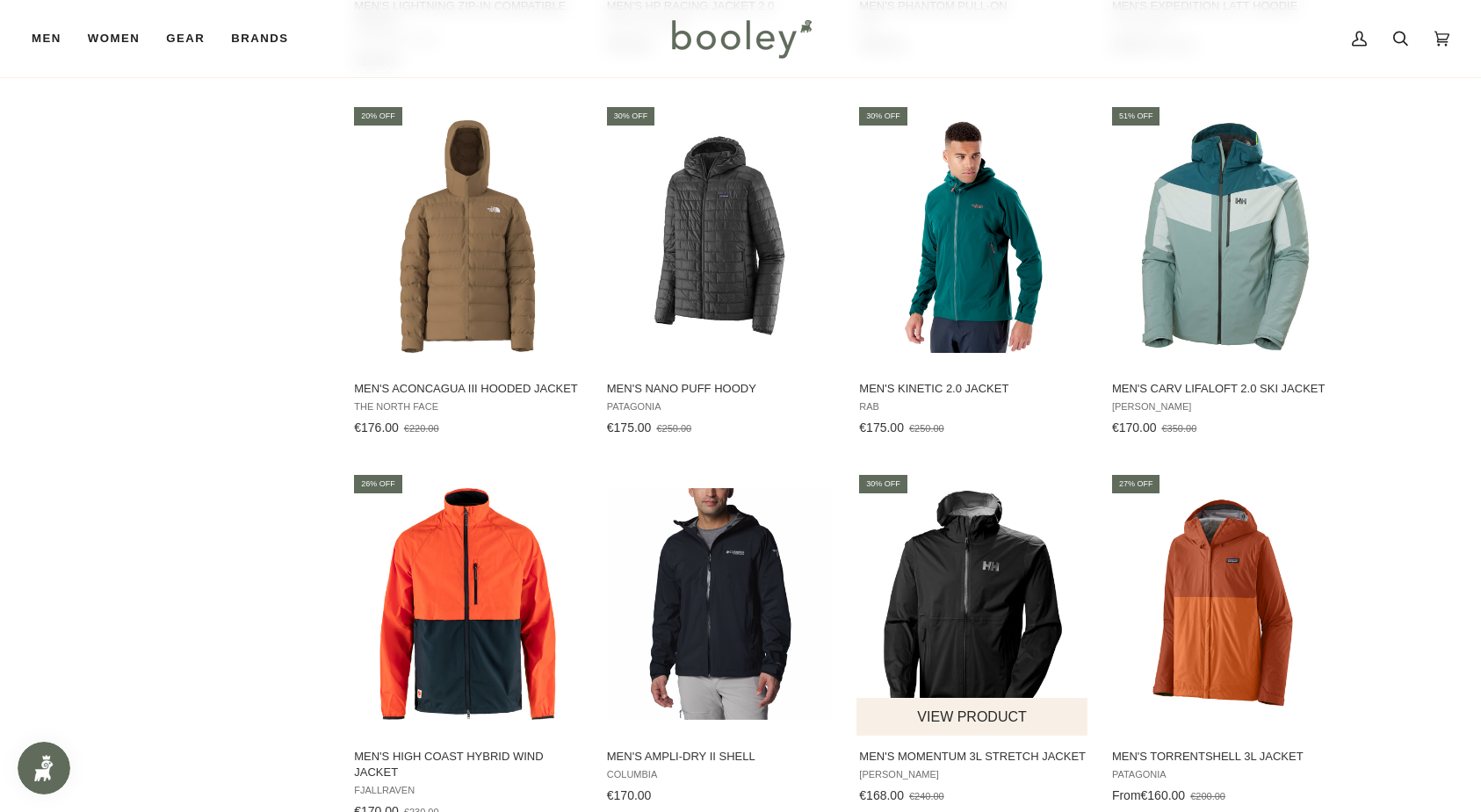
scroll to position [3522, 0]
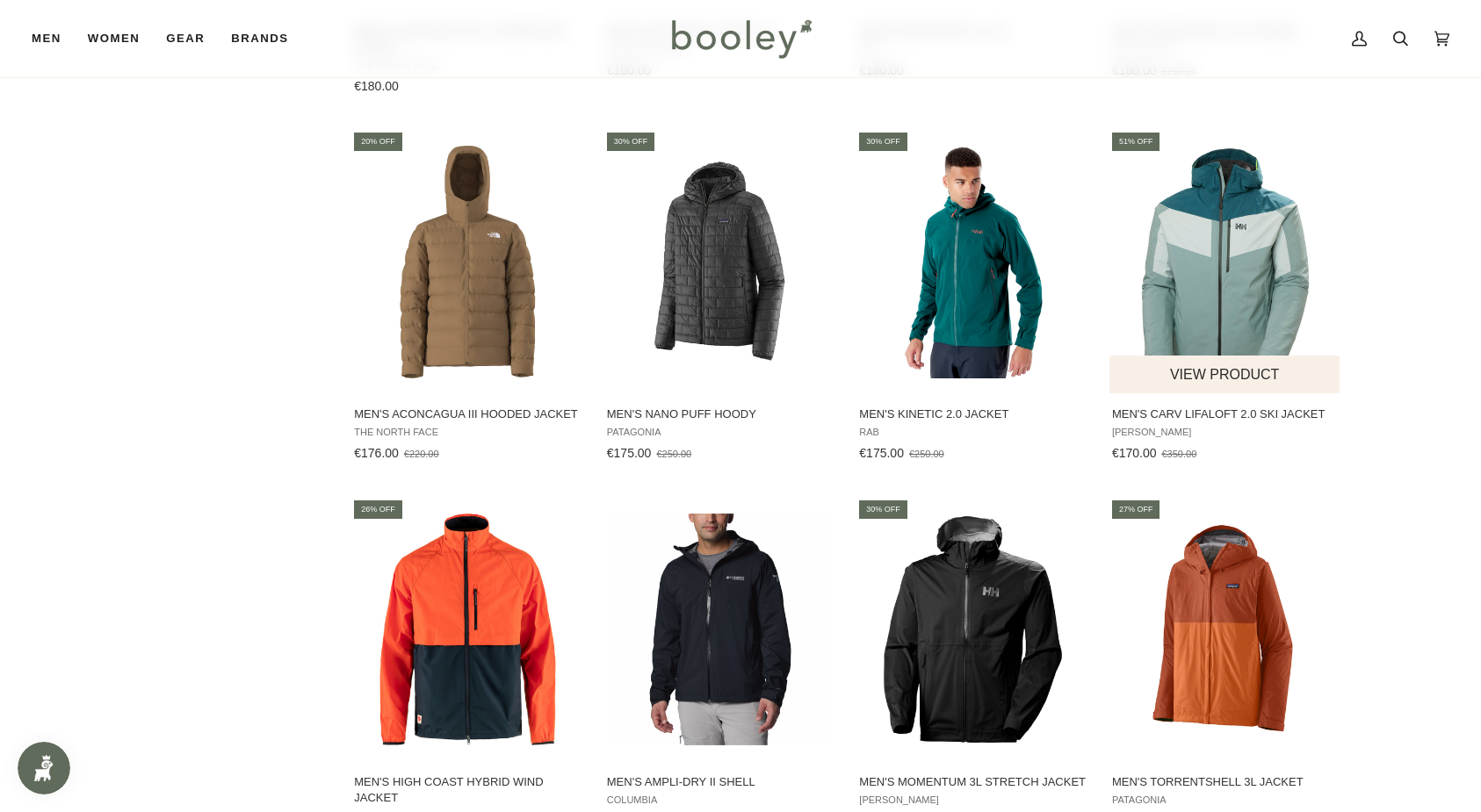
click at [1178, 303] on img "Men's Carv LifaLoft 2.0 Ski Jacket" at bounding box center [1226, 262] width 233 height 233
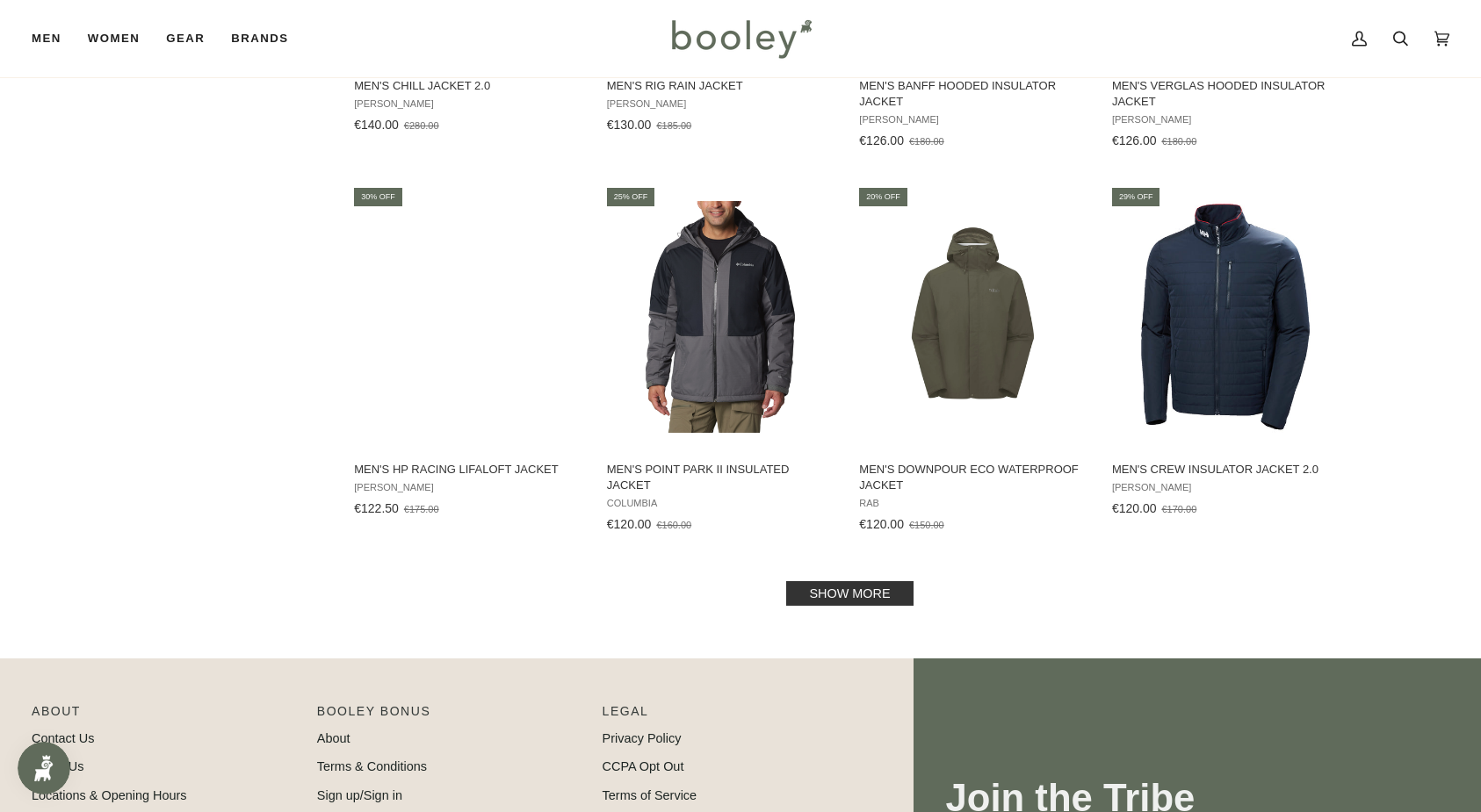
scroll to position [5368, 0]
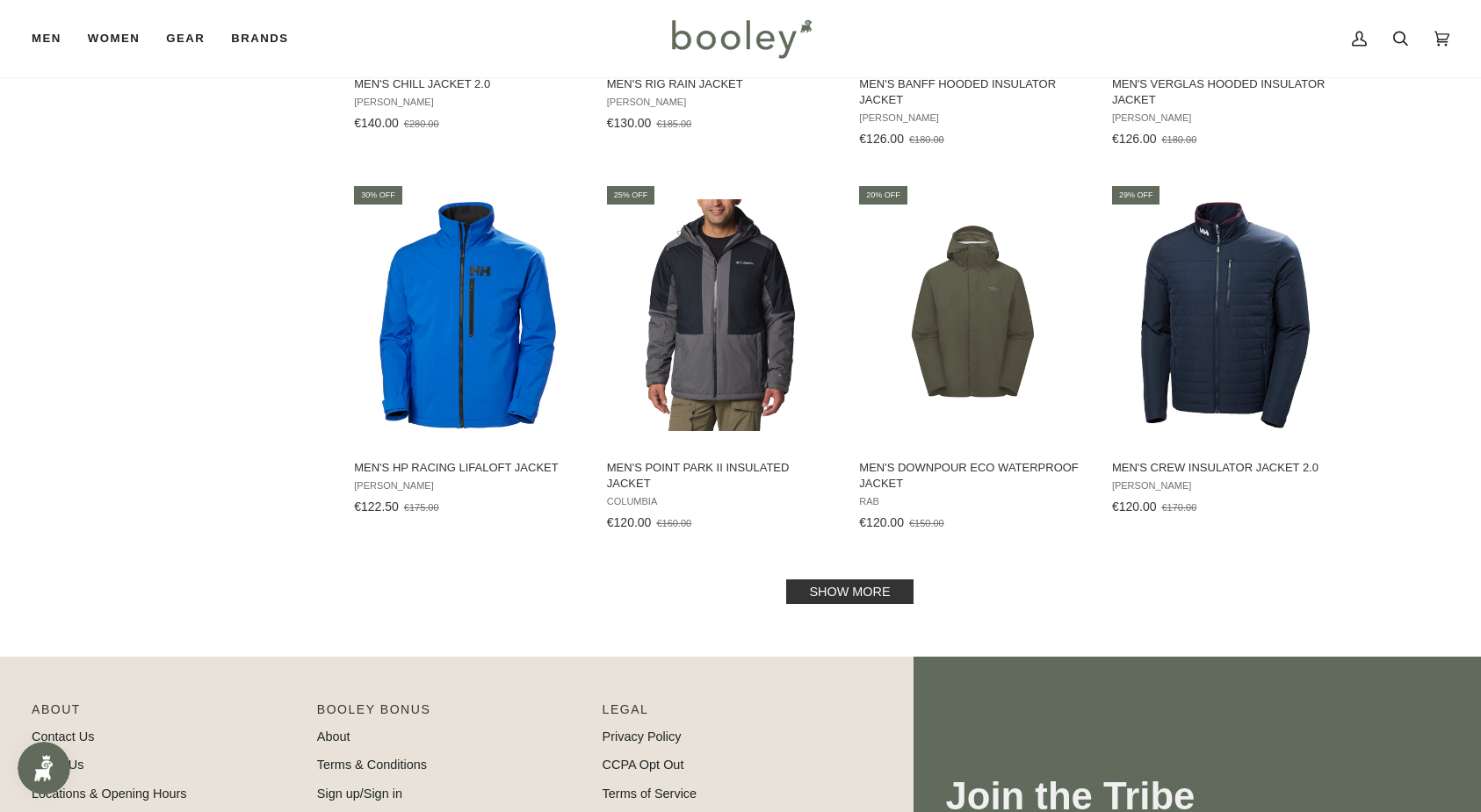
click at [885, 585] on link "Show more" at bounding box center [849, 592] width 126 height 25
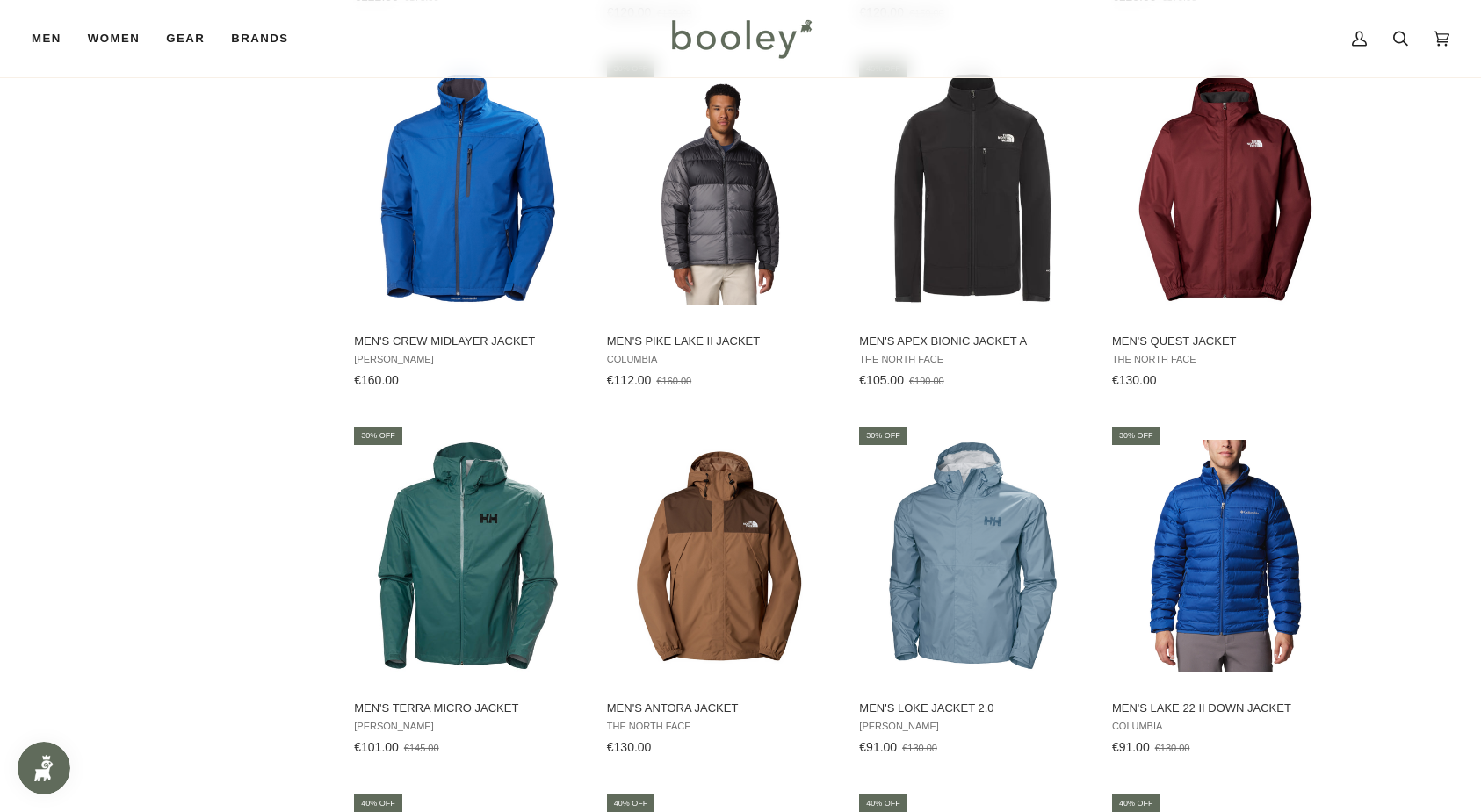
scroll to position [5877, 0]
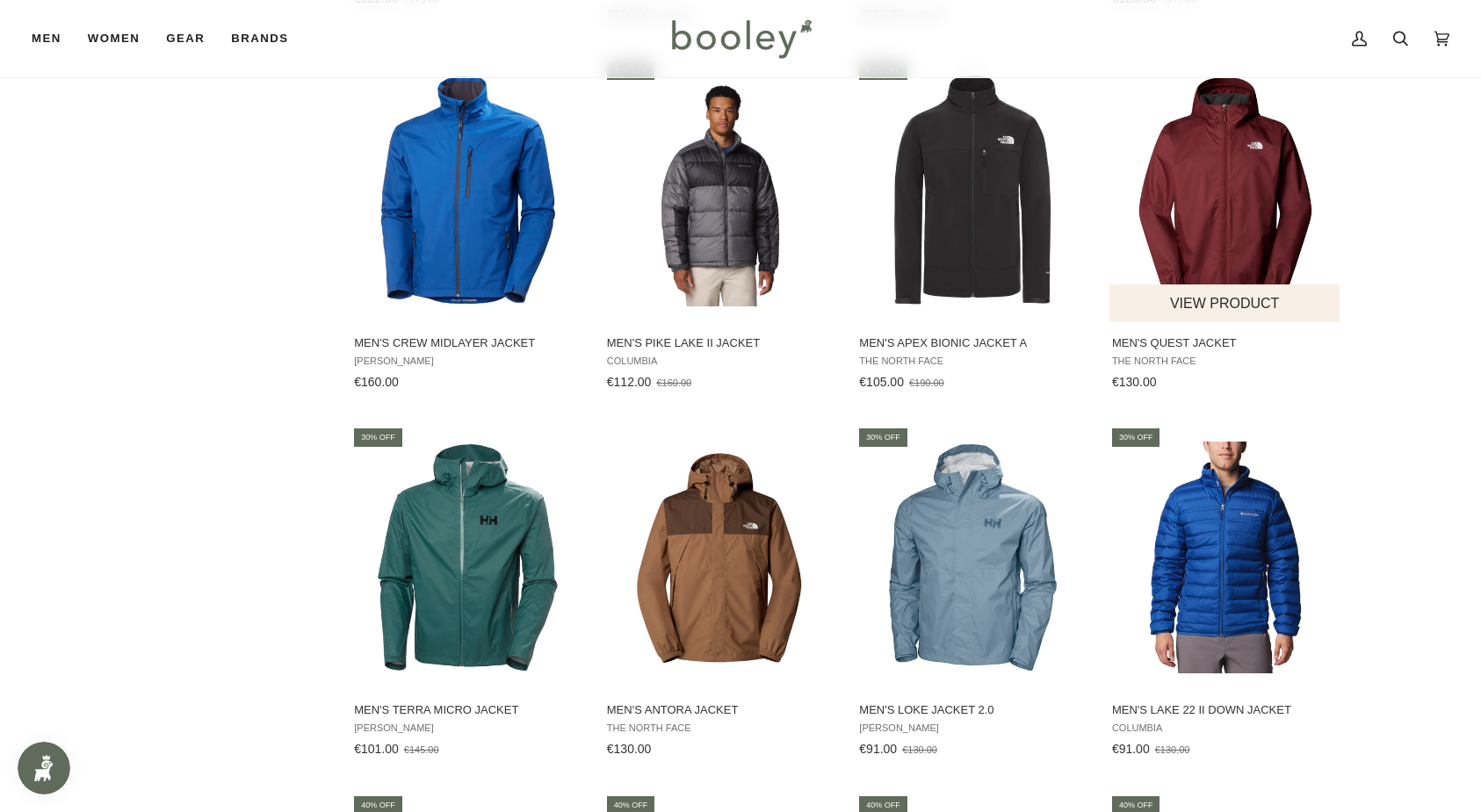
click at [1179, 181] on img "Men's Quest Jacket" at bounding box center [1226, 190] width 233 height 233
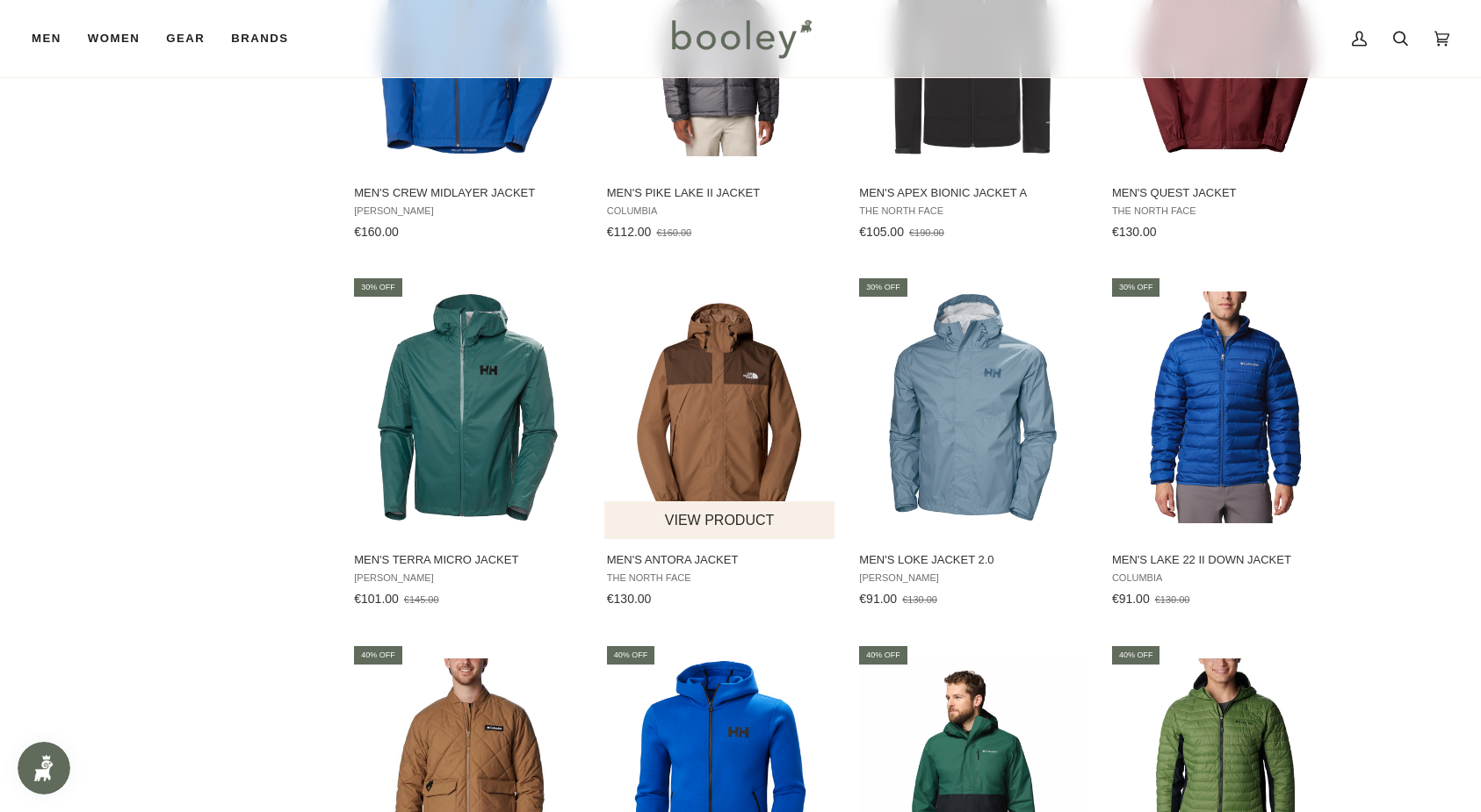
scroll to position [6029, 0]
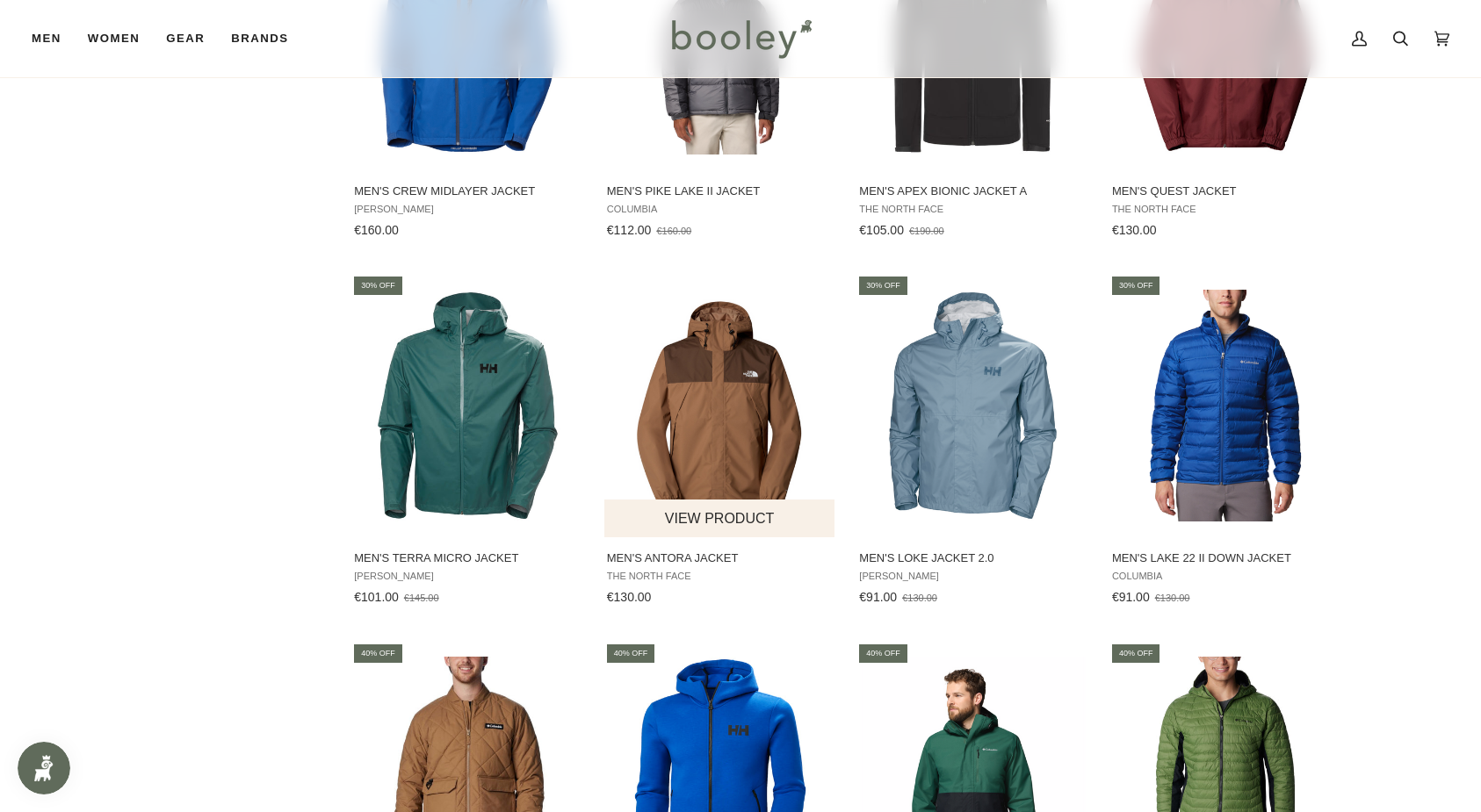
click at [675, 425] on img "Men's Antora Jacket" at bounding box center [721, 406] width 233 height 233
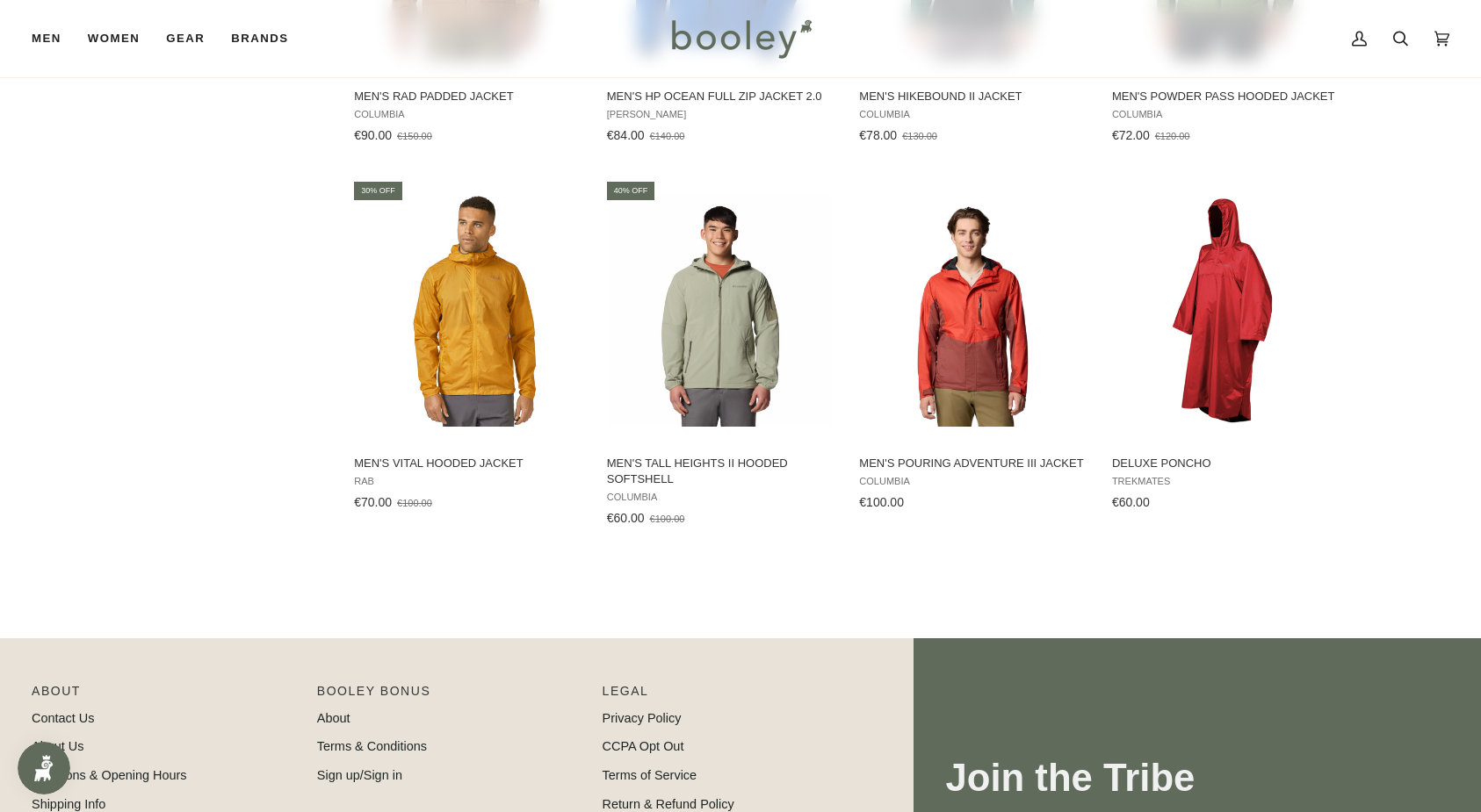
scroll to position [6862, 0]
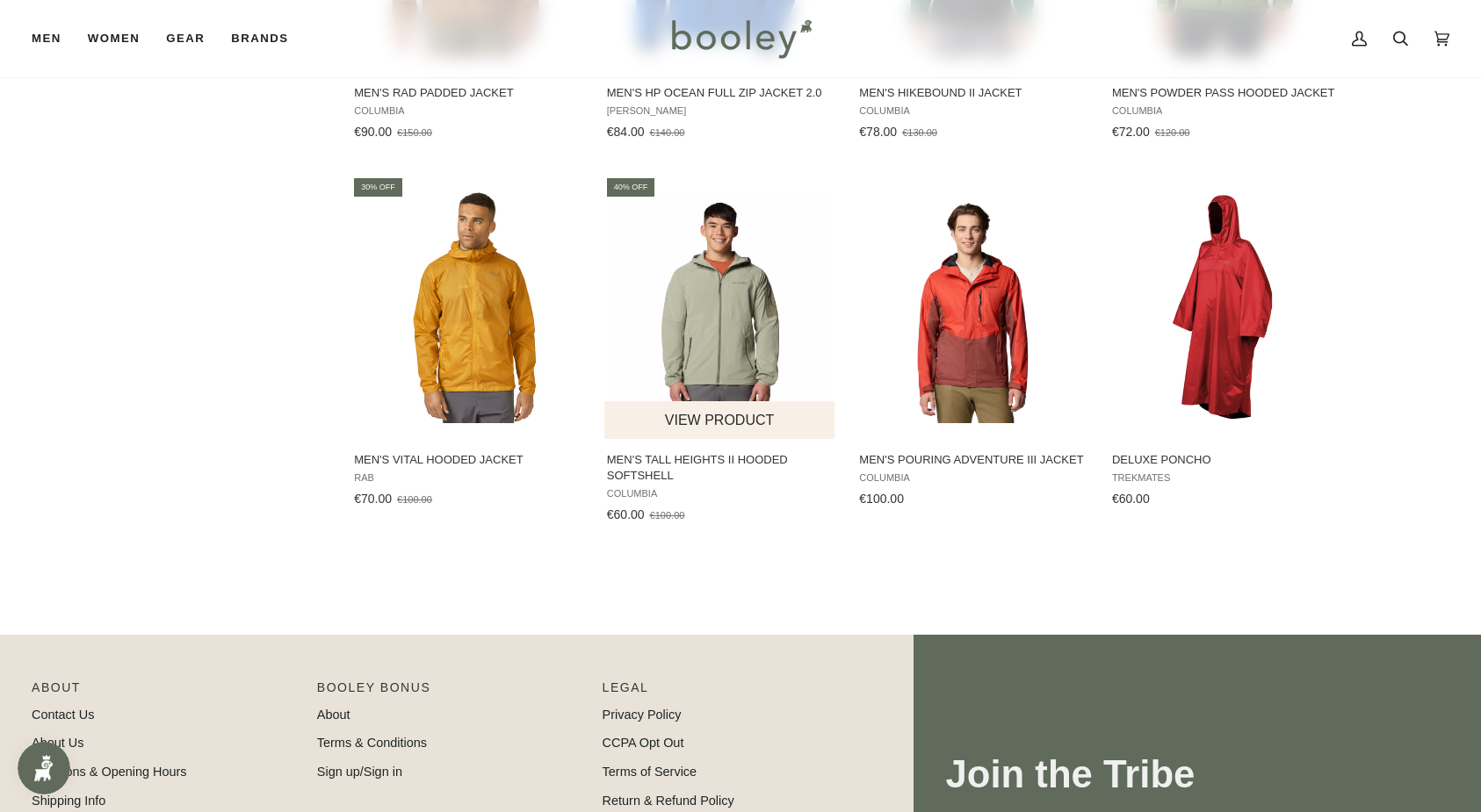
click at [726, 340] on img "Men's Tall Heights II Hooded Softshell" at bounding box center [721, 308] width 233 height 233
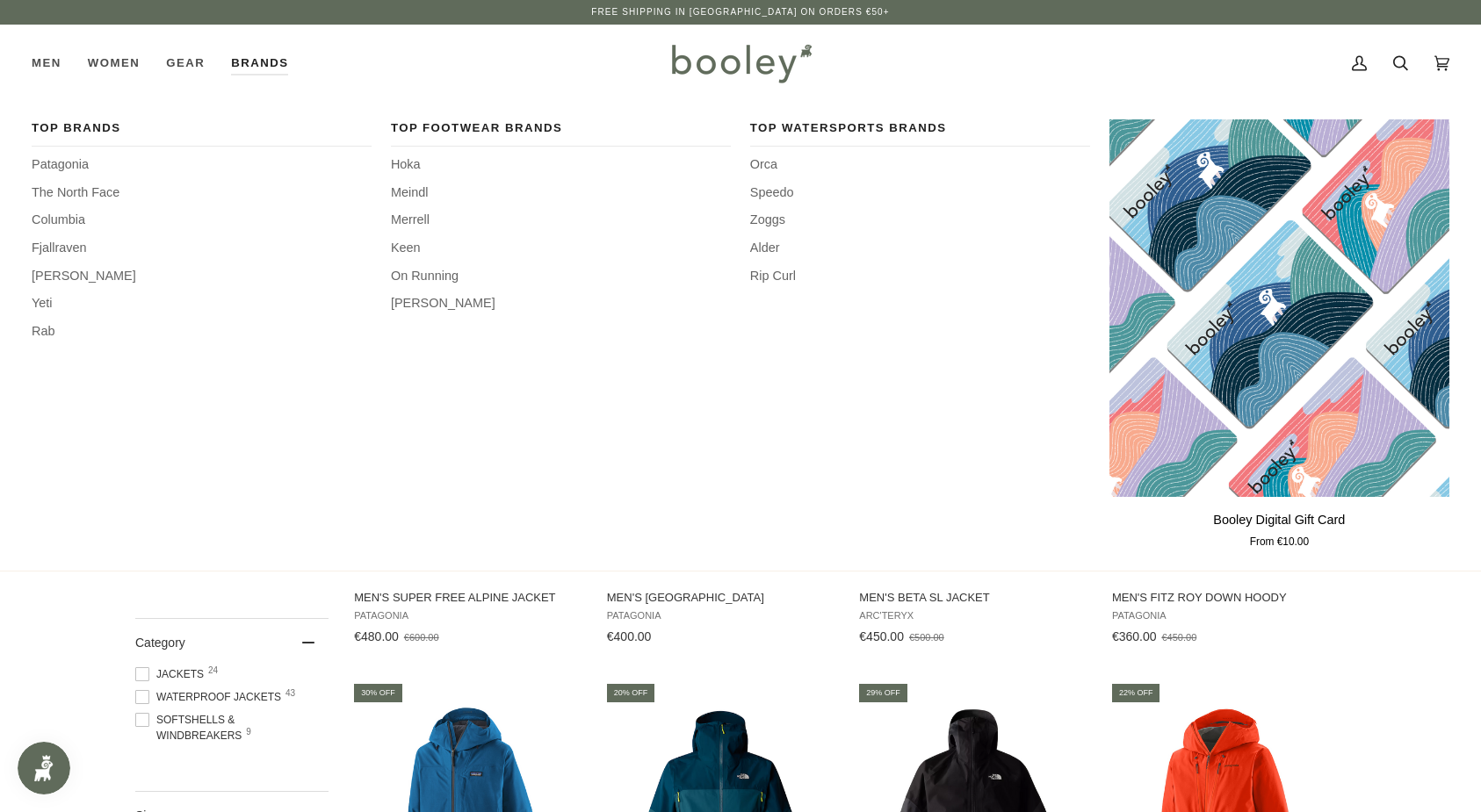
scroll to position [0, 0]
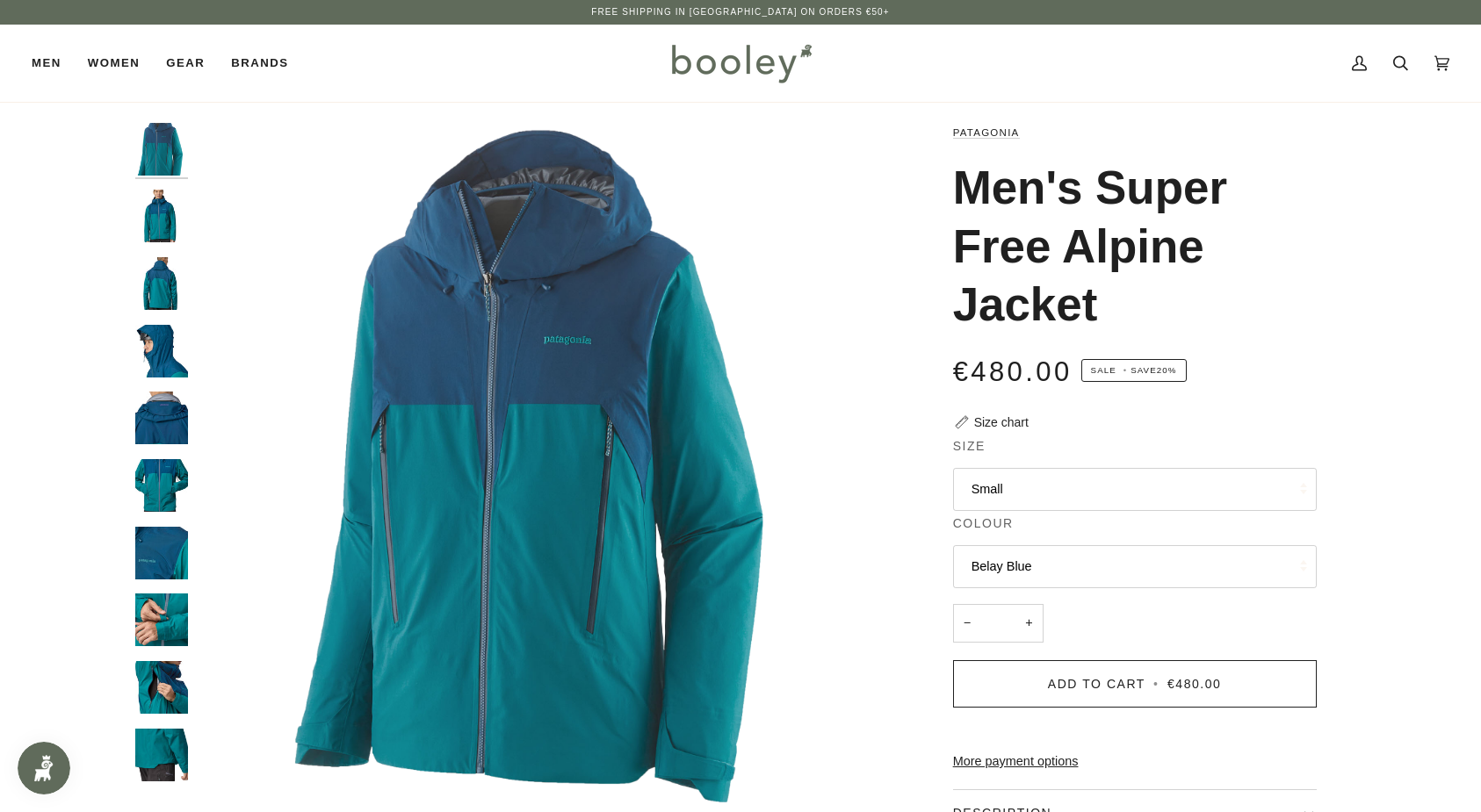
click at [987, 495] on button "Small" at bounding box center [1134, 489] width 363 height 43
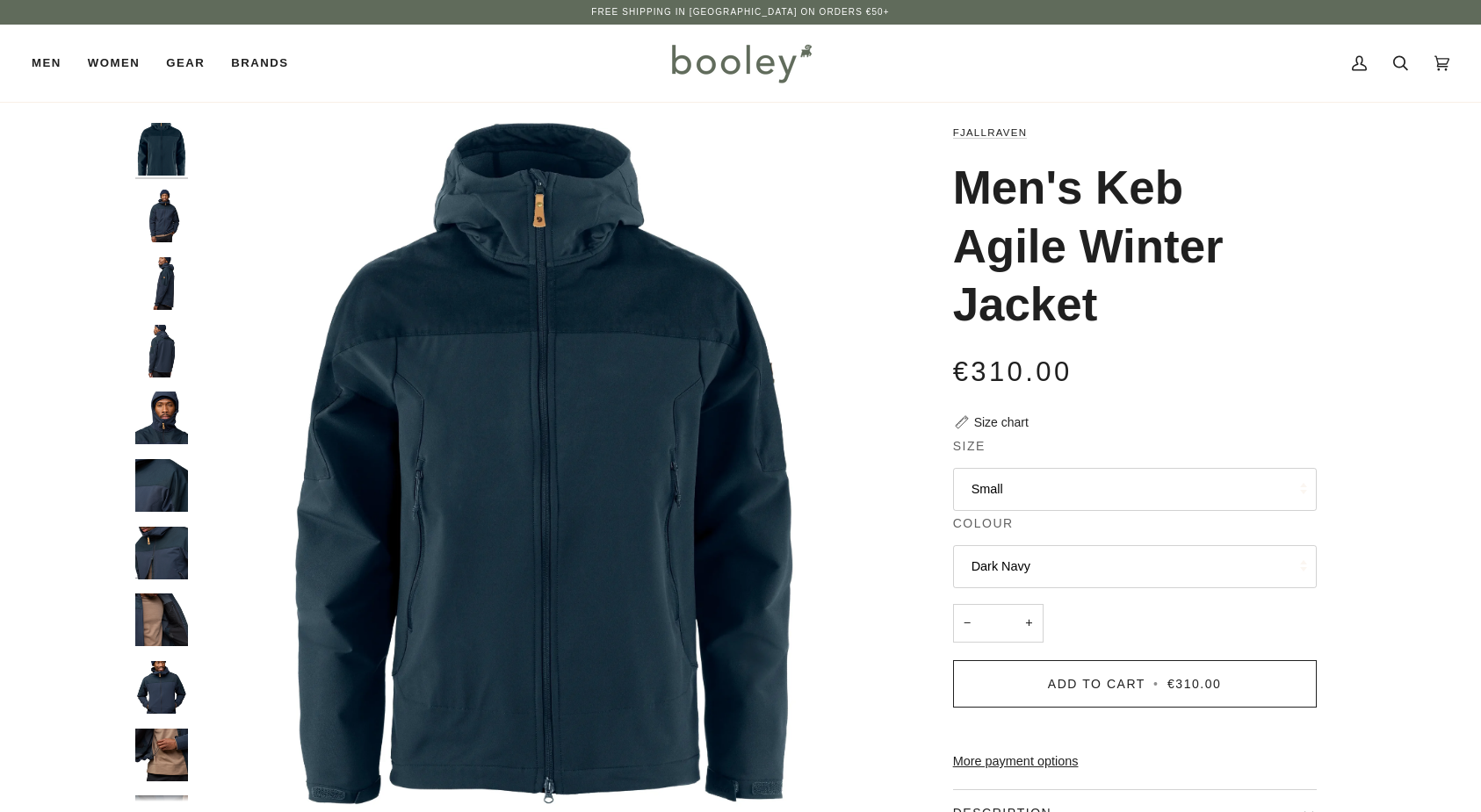
click at [176, 211] on img "Fjallraven Men's Keb Agile Winter Jacket Dark Navy - Booley Galway" at bounding box center [161, 216] width 53 height 53
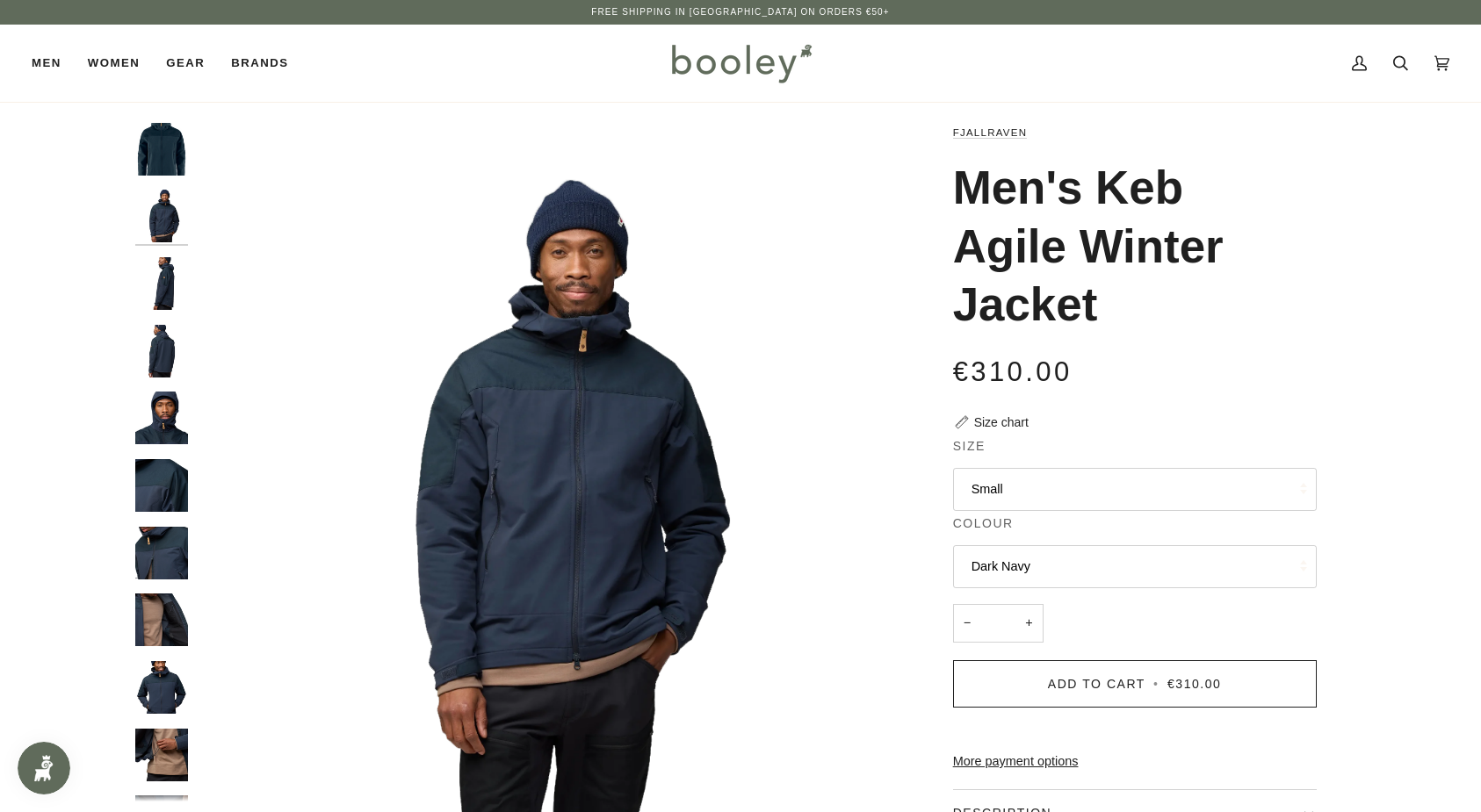
click at [172, 289] on img "Fjallraven Men's Keb Agile Winter Jacket Dark Navy - Booley Galway" at bounding box center [161, 284] width 53 height 53
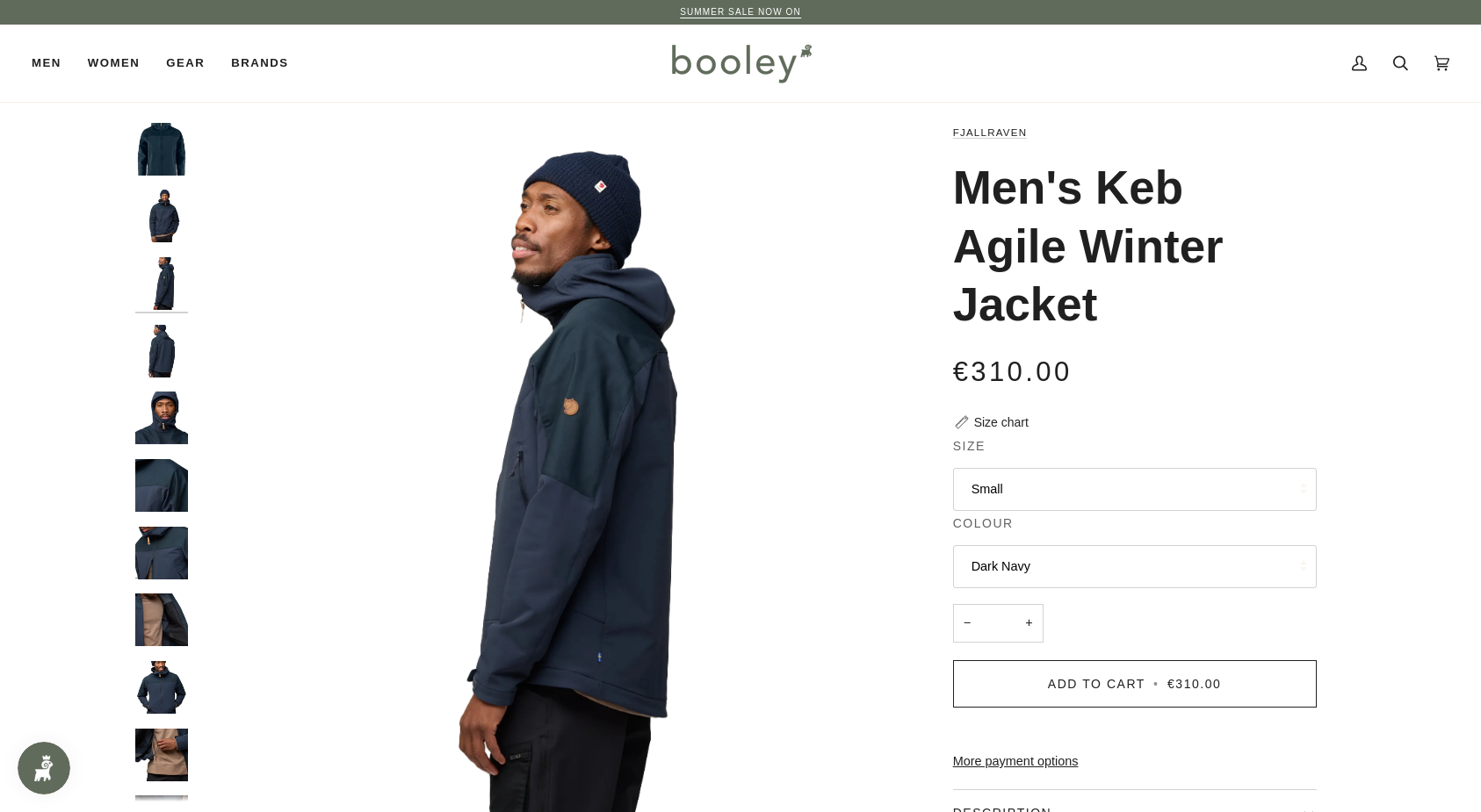
click at [160, 341] on img "Fjallraven Men's Keb Agile Winter Jacket Dark Navy - Booley Galway" at bounding box center [161, 351] width 53 height 53
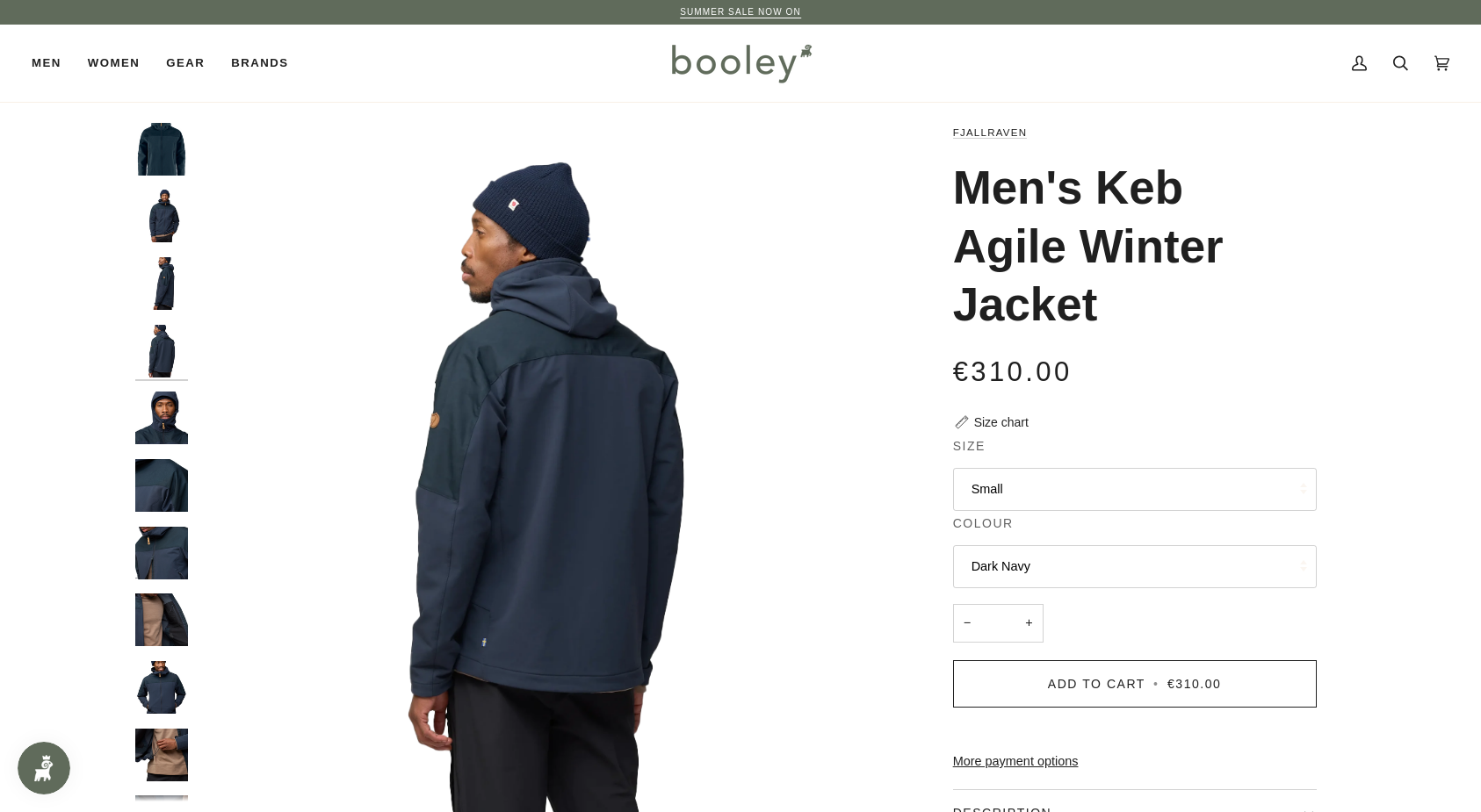
click at [165, 417] on img "Fjallraven Men's Keb Agile Winter Jacket Dark Navy - Booley Galway" at bounding box center [161, 418] width 53 height 53
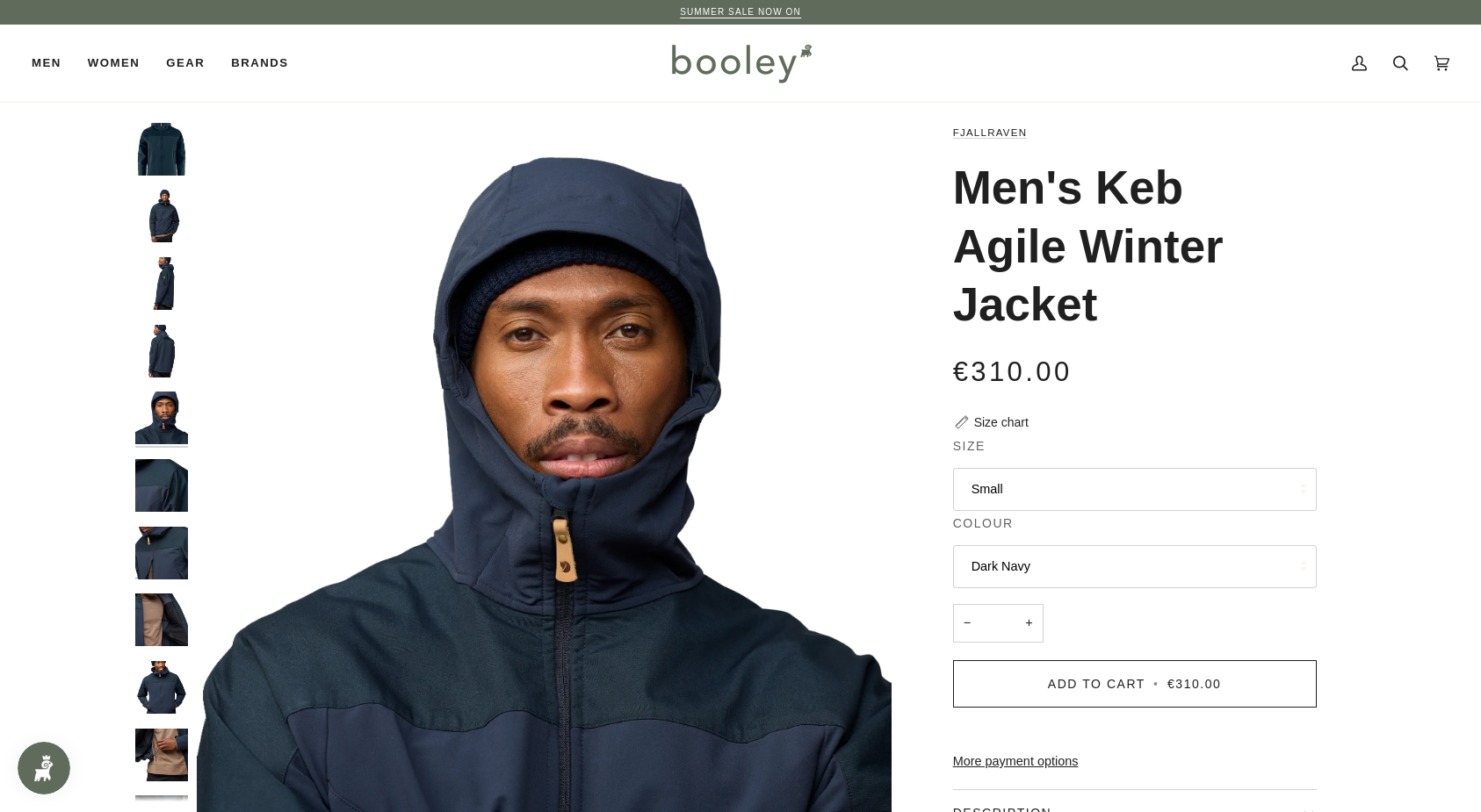
click at [171, 459] on img "Fjallraven Men's Keb Agile Winter Jacket Dark Navy - Booley Galway" at bounding box center [161, 486] width 53 height 53
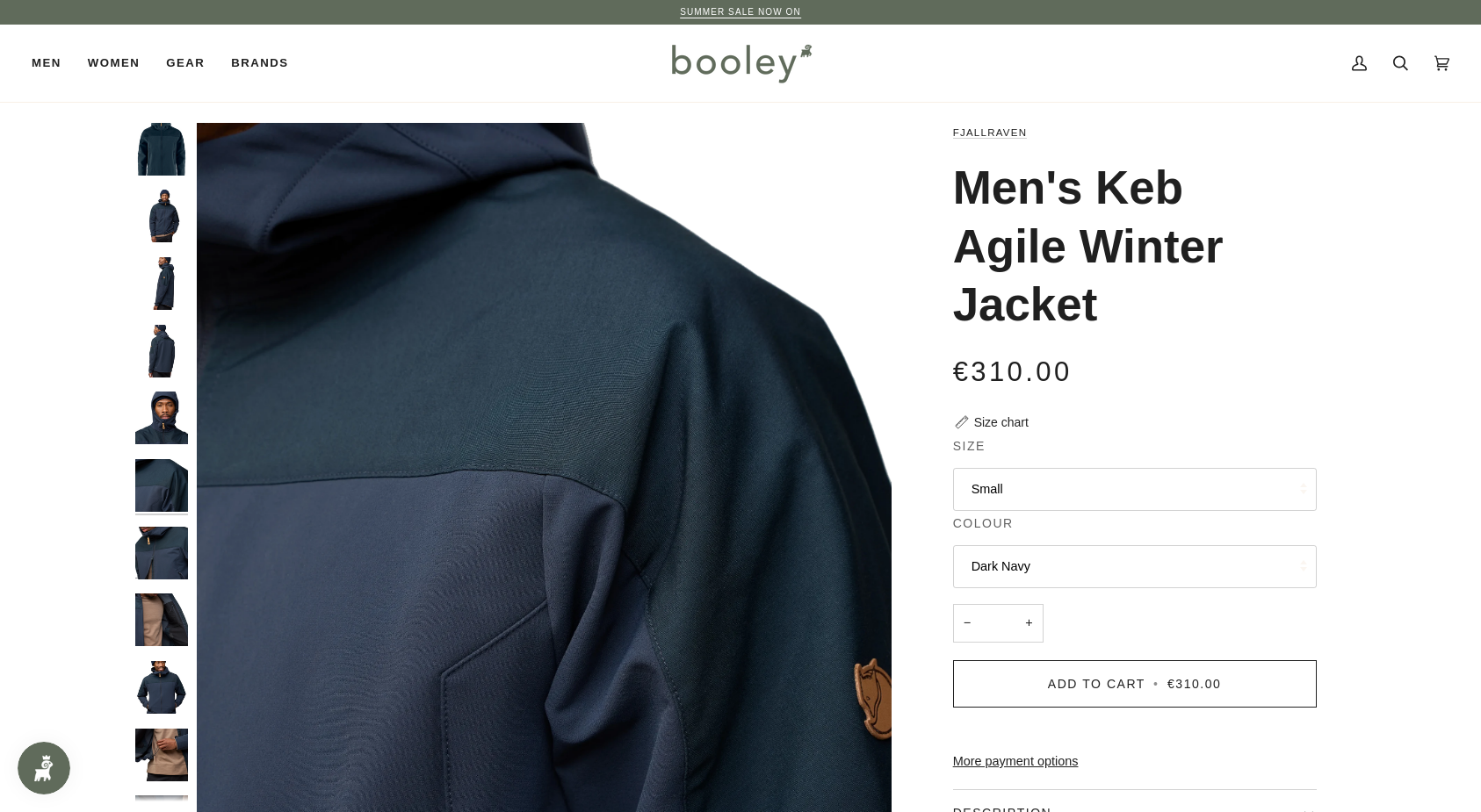
scroll to position [12, 0]
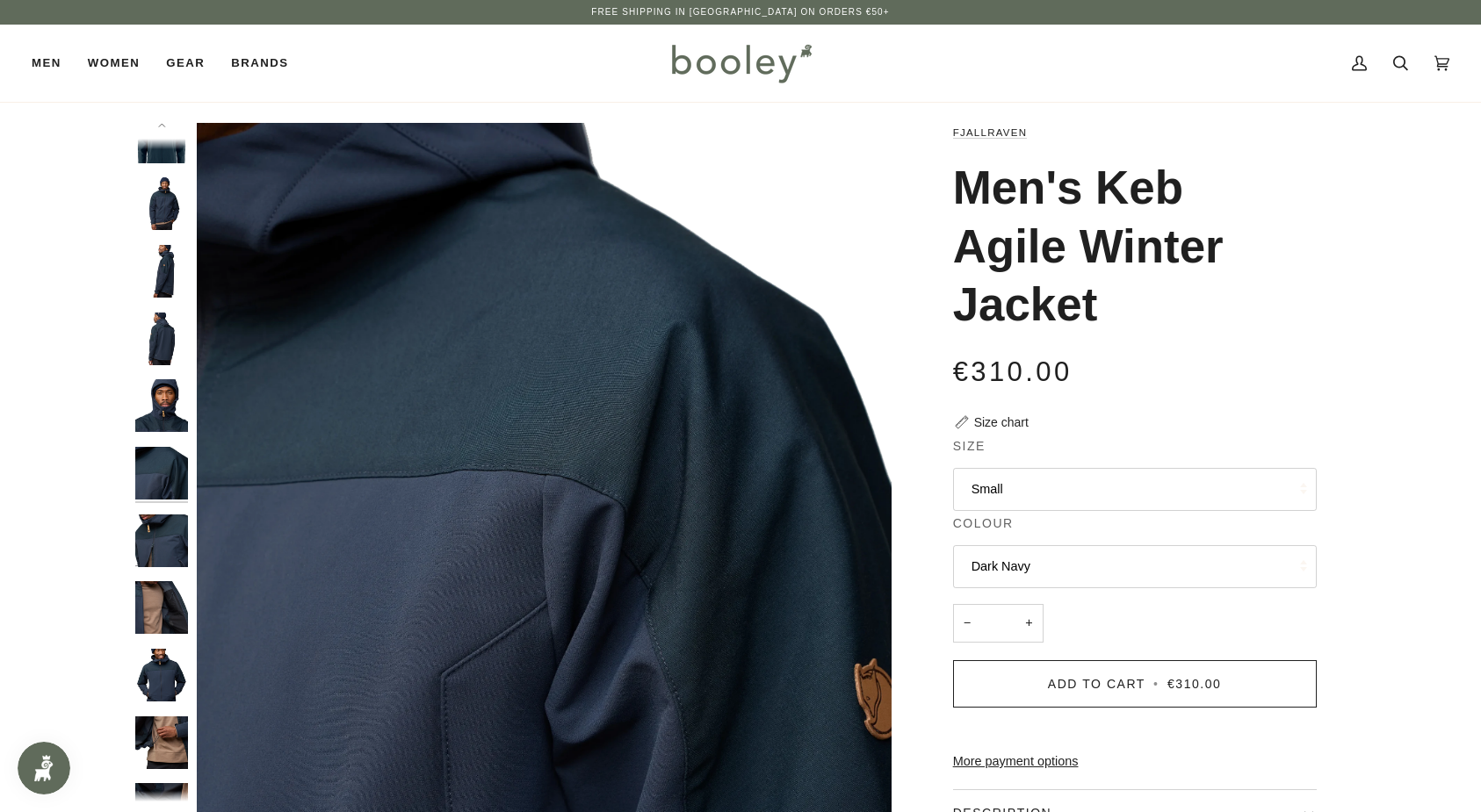
click at [177, 527] on img "Fjallraven Men's Keb Agile Winter Jacket Dark Navy - Booley Galway" at bounding box center [161, 540] width 53 height 53
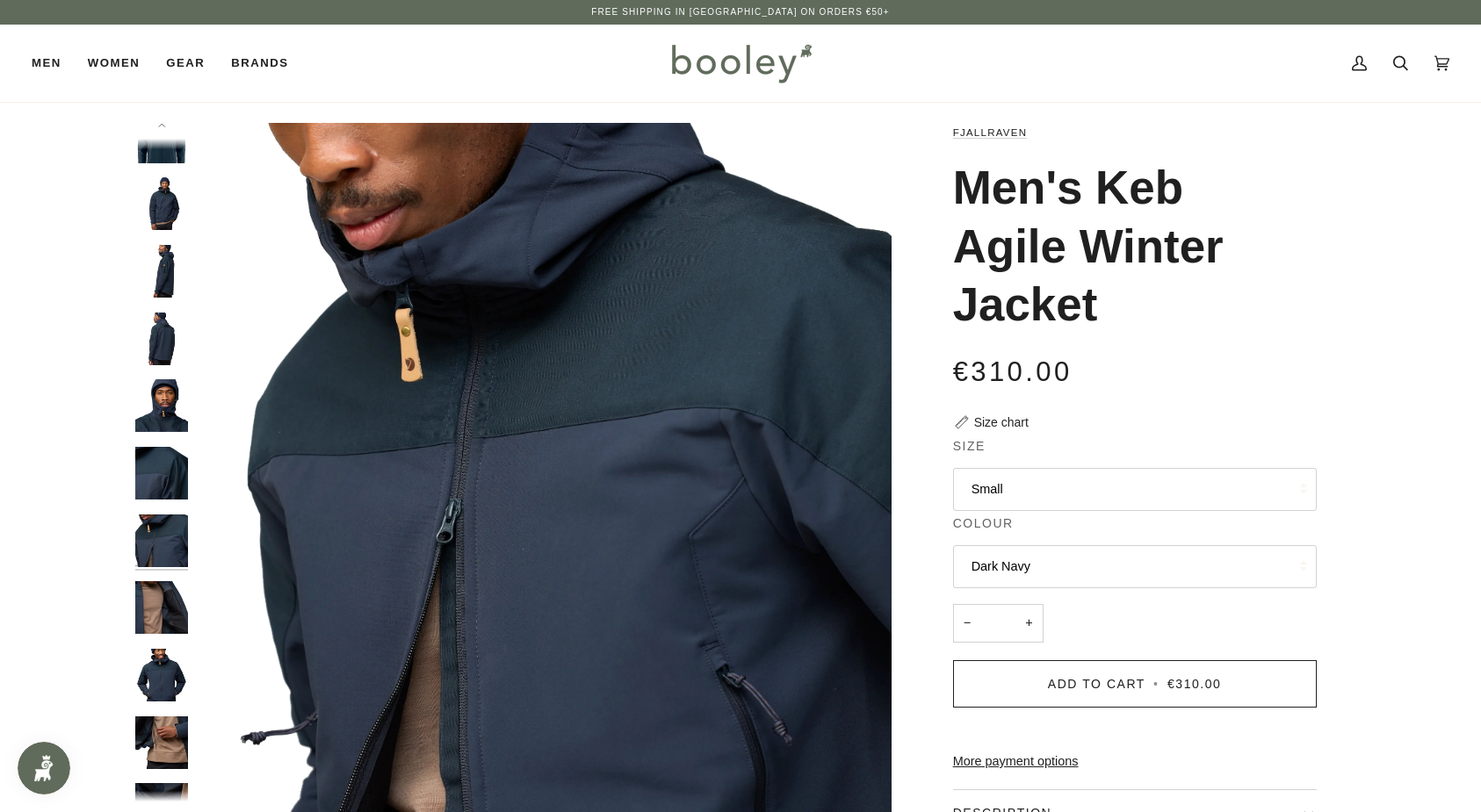
scroll to position [79, 0]
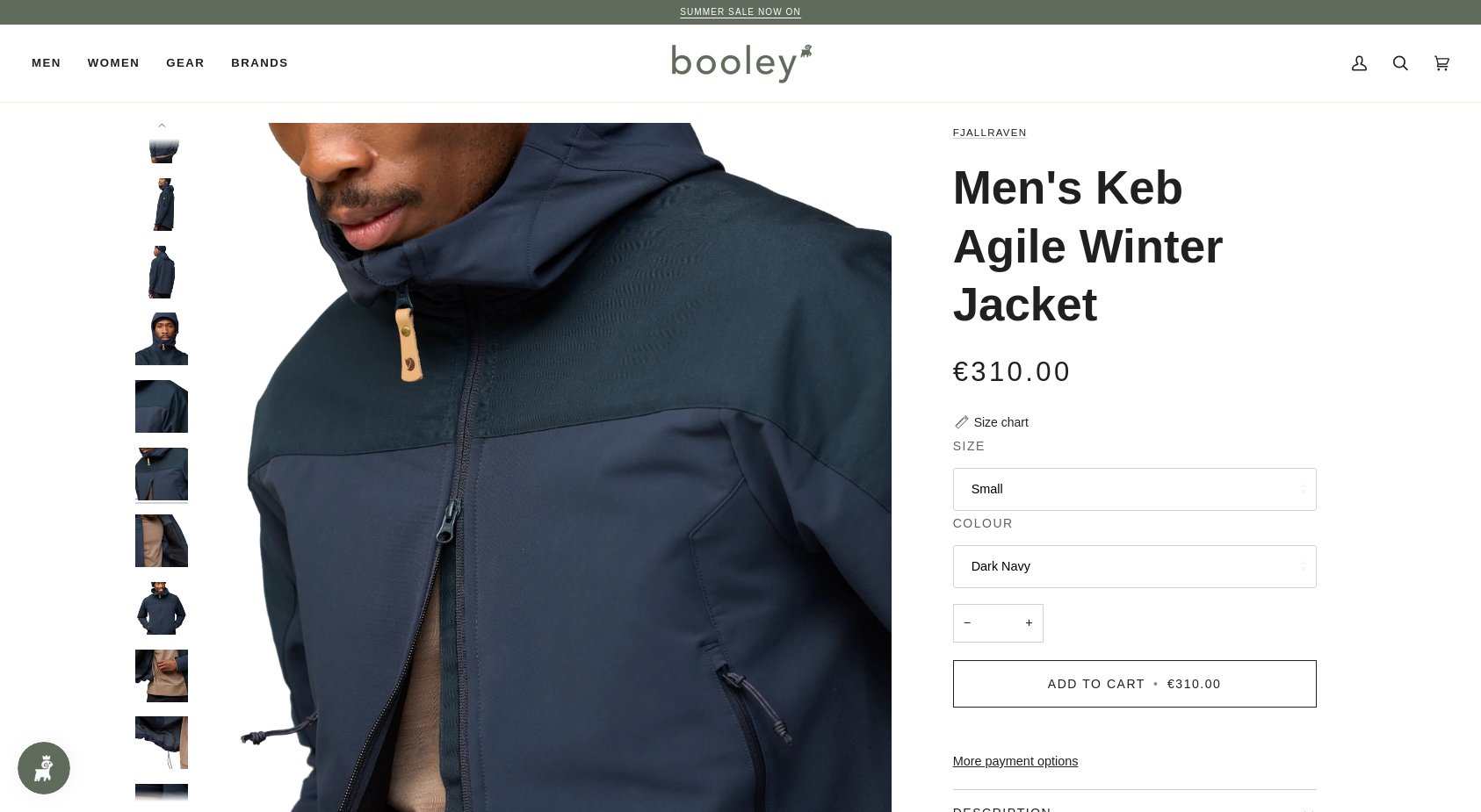
click at [160, 590] on img "Fjallraven Men's Keb Agile Winter Jacket Dark Navy - Booley Galway" at bounding box center [161, 608] width 53 height 53
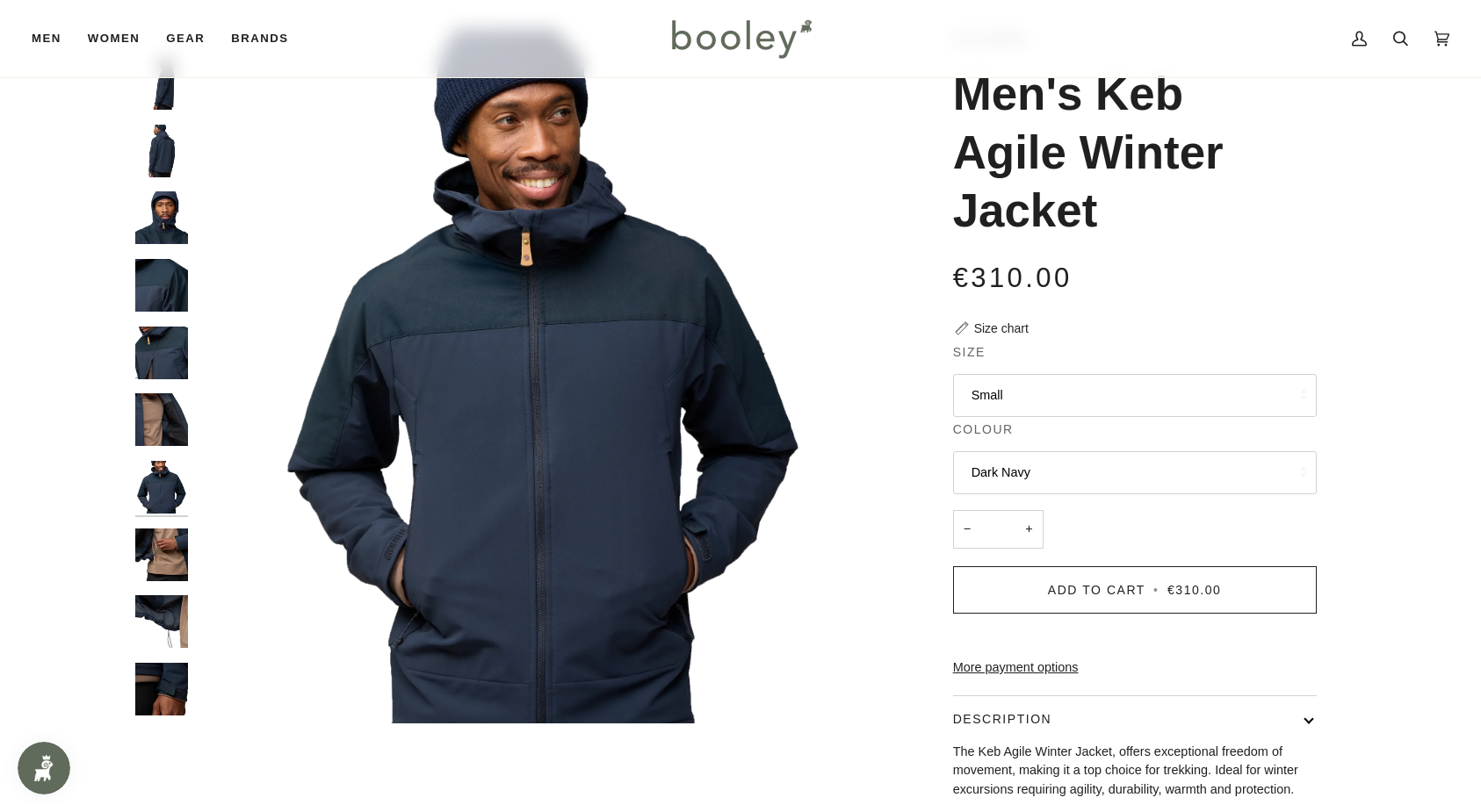
scroll to position [102, 0]
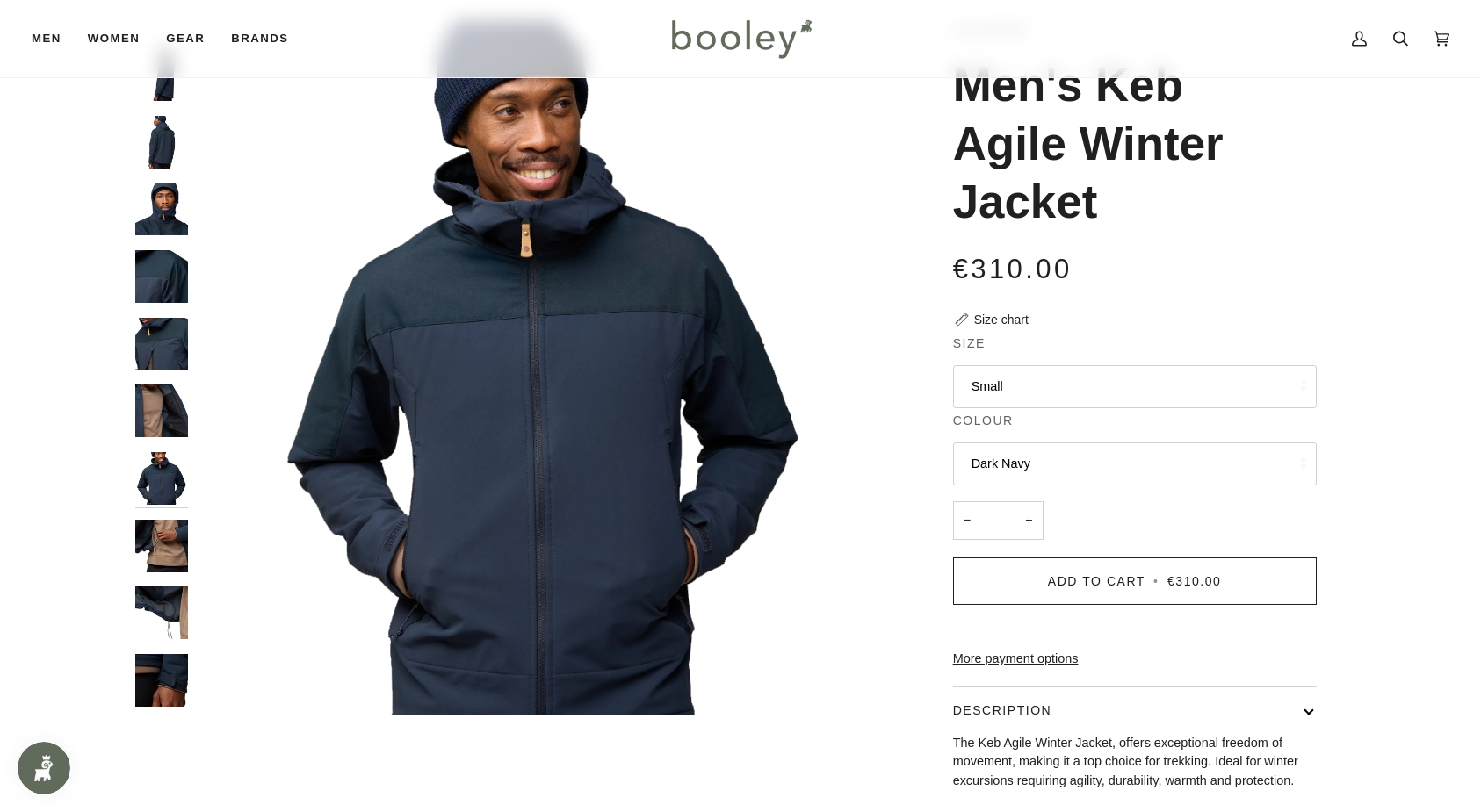
click at [161, 614] on img "Fjallraven Men's Keb Agile Winter Jacket Dark Navy - Booley Galway" at bounding box center [161, 613] width 53 height 53
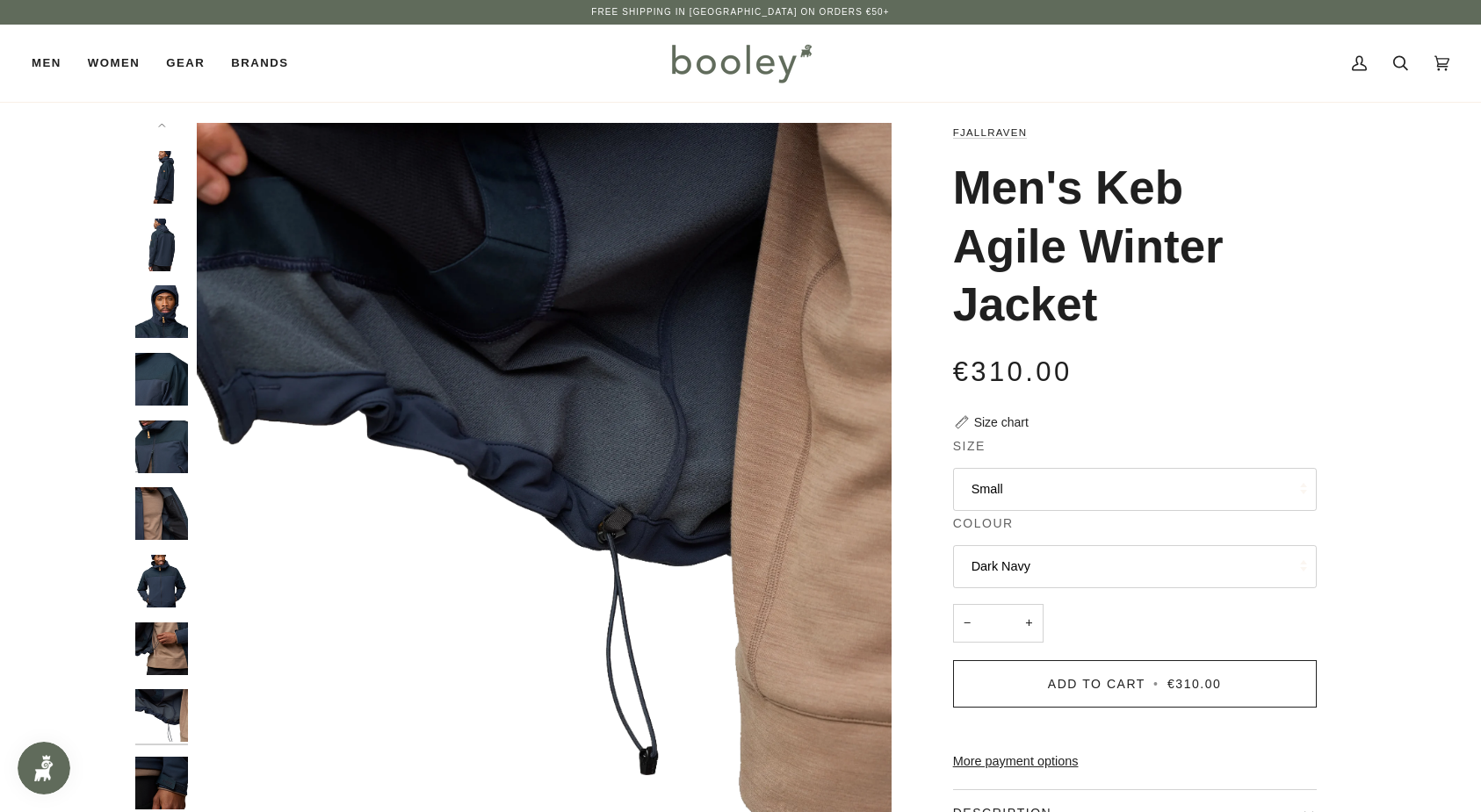
scroll to position [0, 0]
click at [969, 479] on button "Small" at bounding box center [1134, 489] width 363 height 43
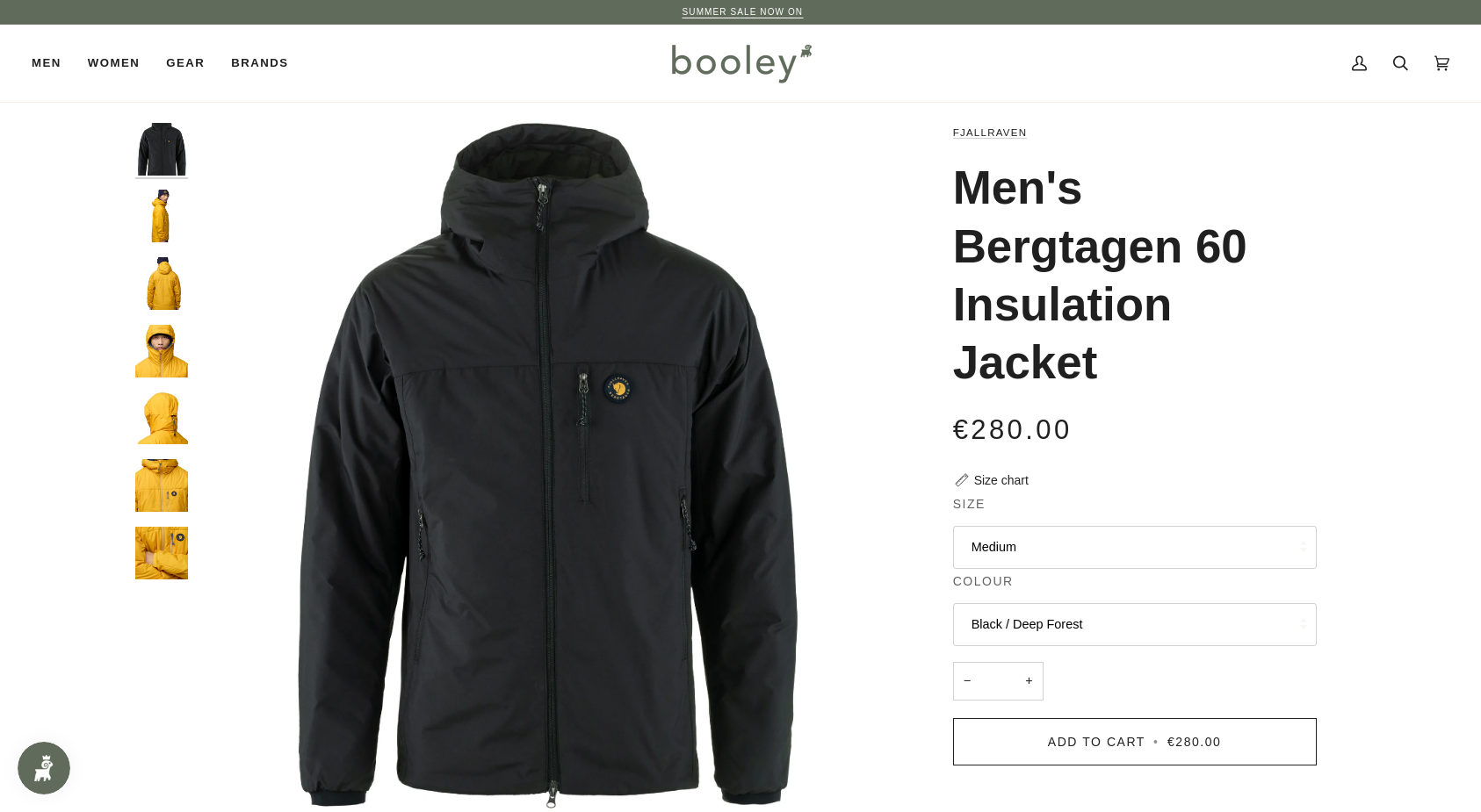
click at [168, 223] on img "Fjallraven Men's Bergtagen 60 Insulation Jacket - Booley Galway" at bounding box center [161, 216] width 53 height 53
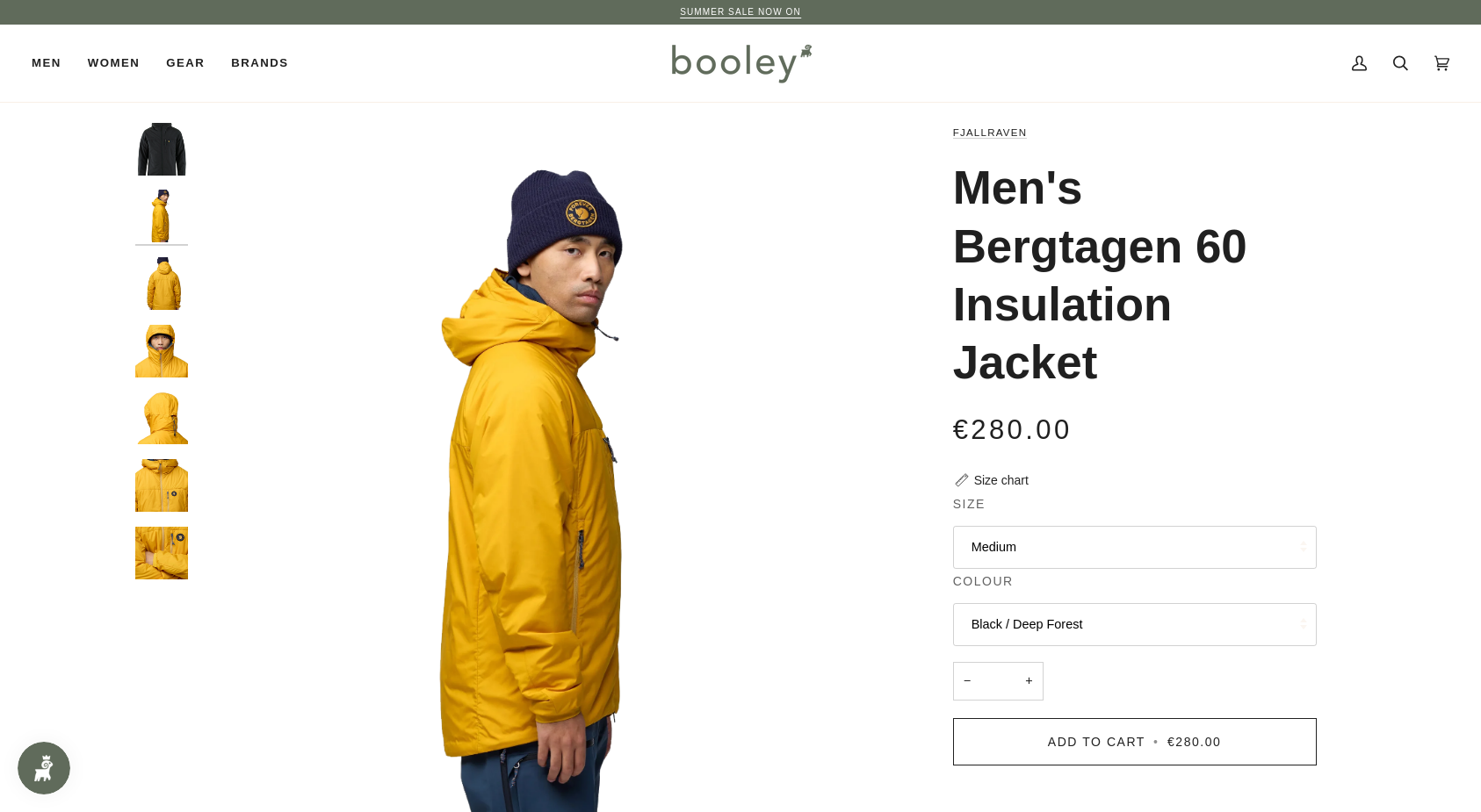
click at [155, 287] on img "Fjallraven Men's Bergtagen 60 Insulation Jacket - Booley Galway" at bounding box center [161, 284] width 53 height 53
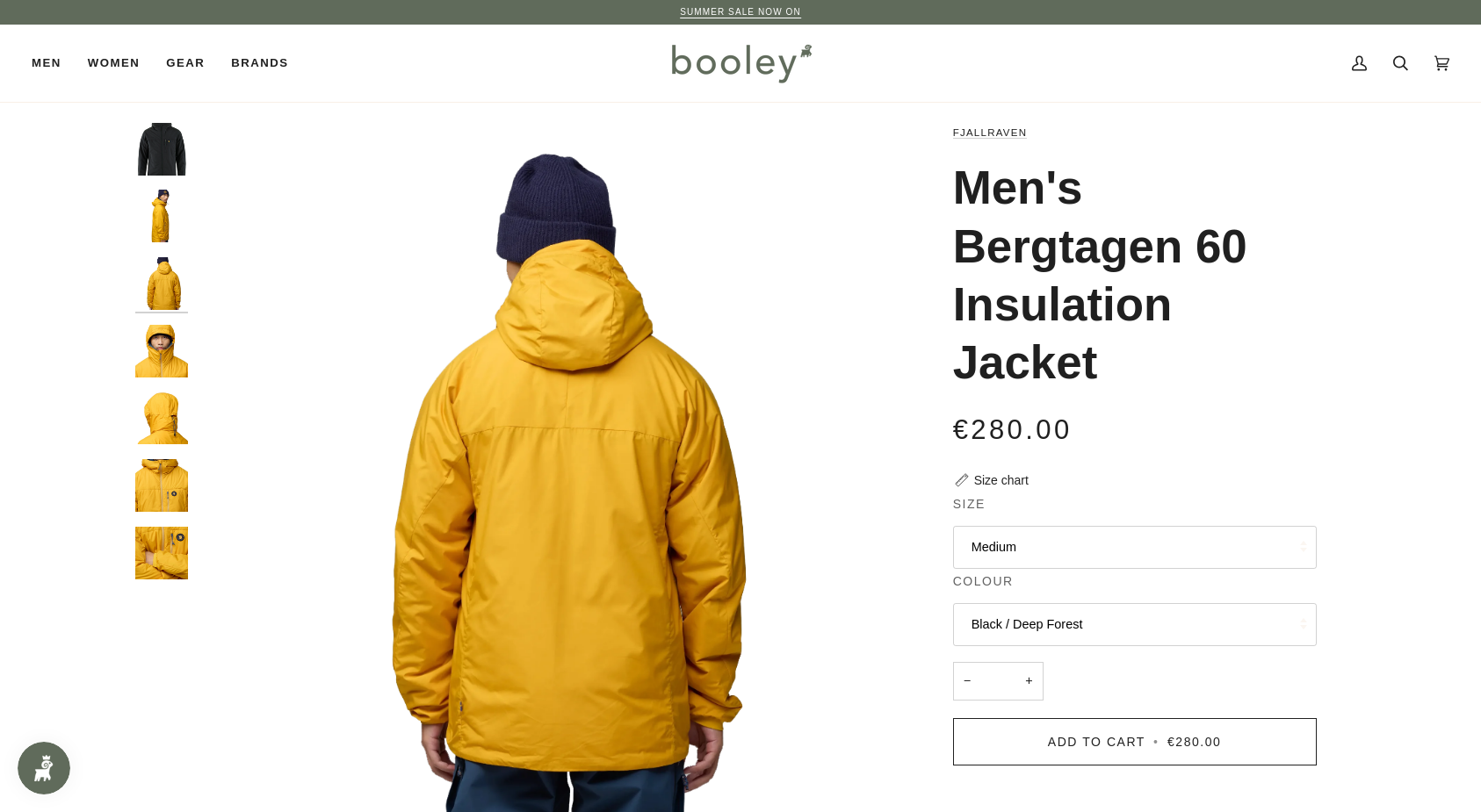
click at [162, 341] on img "Fjallraven Men's Bergtagen 60 Insulation Jacket - Booley Galway" at bounding box center [161, 351] width 53 height 53
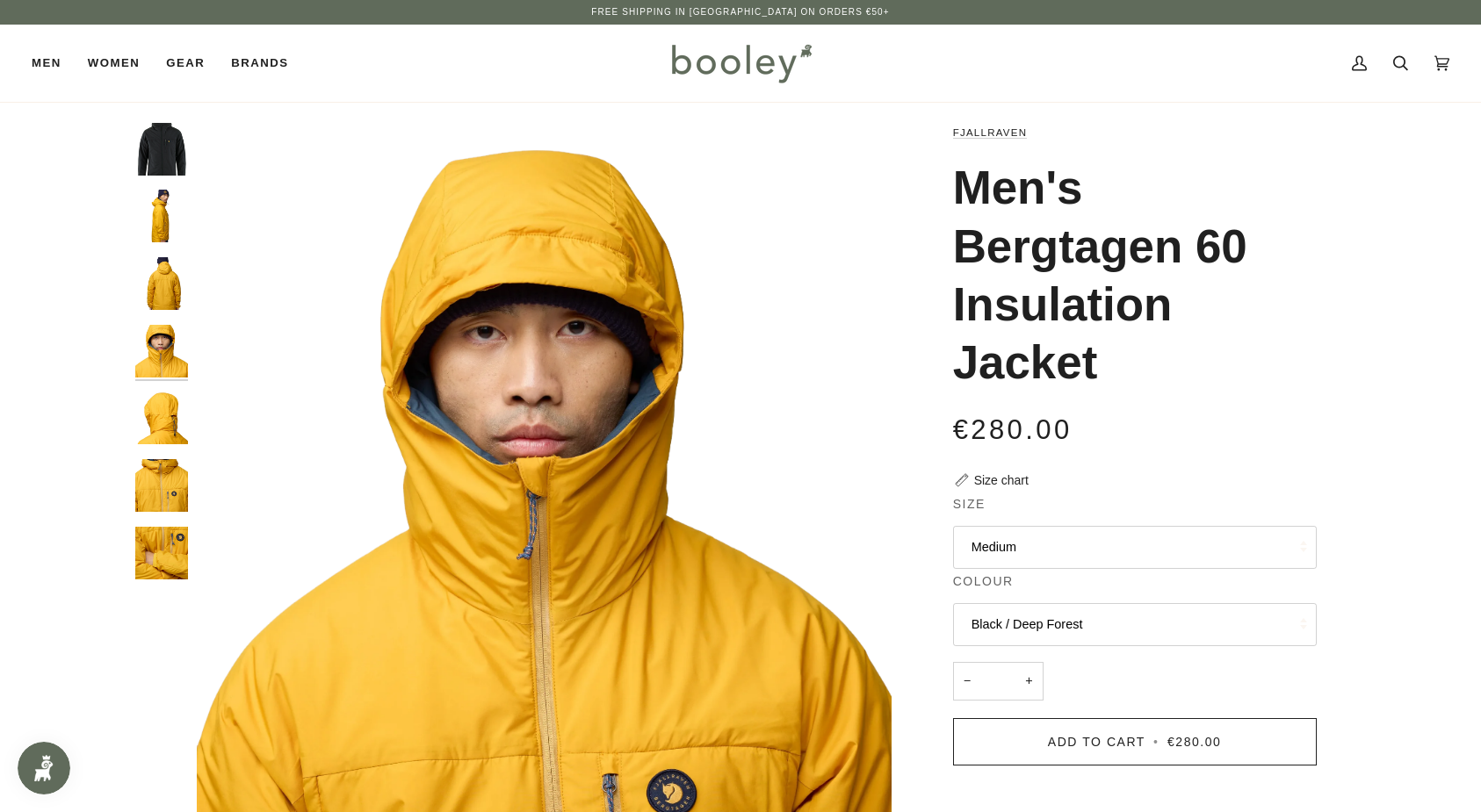
click at [161, 416] on img "Fjallraven Men's Bergtagen 60 Insulation Jacket - Booley Galway" at bounding box center [161, 418] width 53 height 53
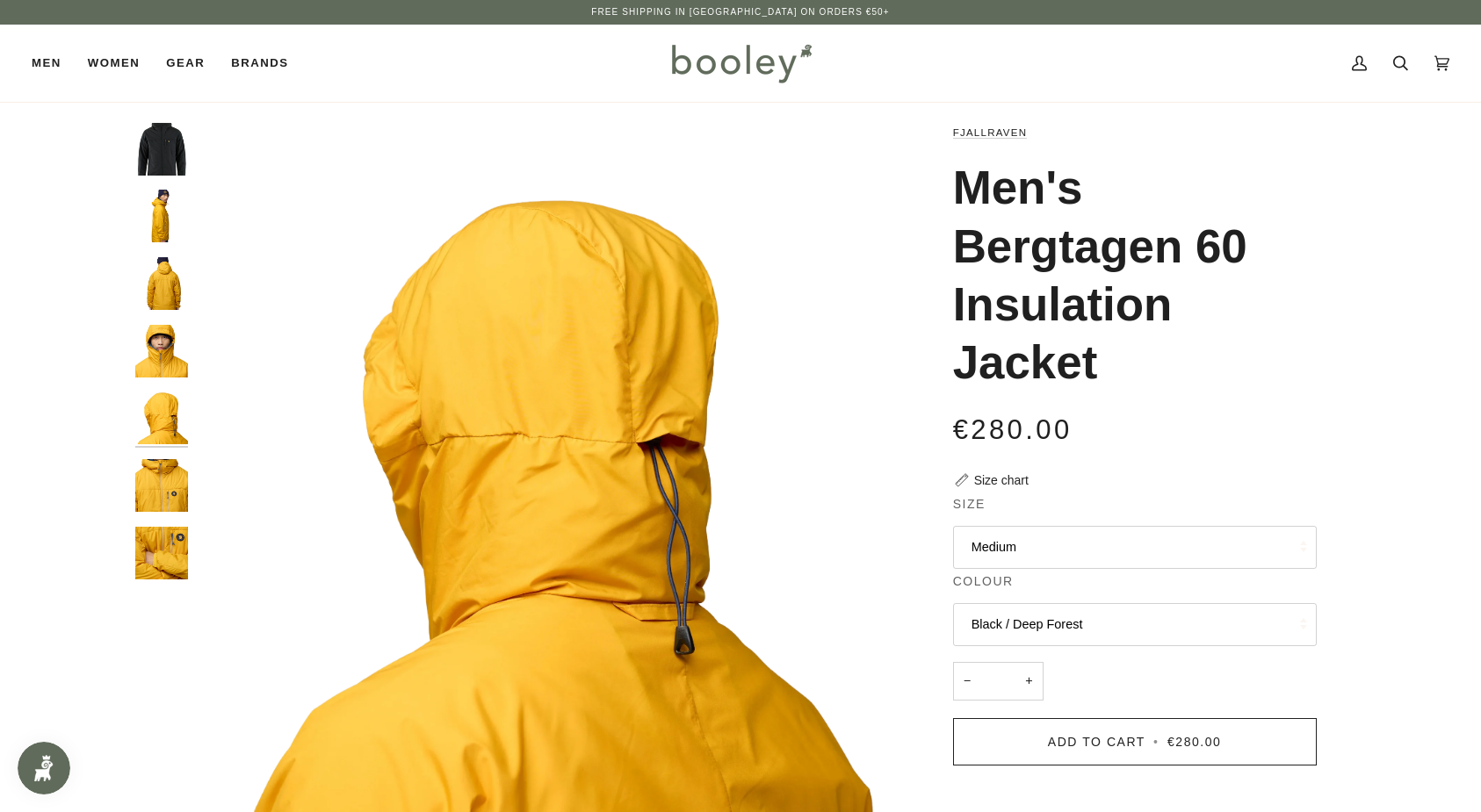
click at [167, 485] on img "Fjallraven Men's Bergtagen 60 Insulation Jacket - Booley Galway" at bounding box center [161, 486] width 53 height 53
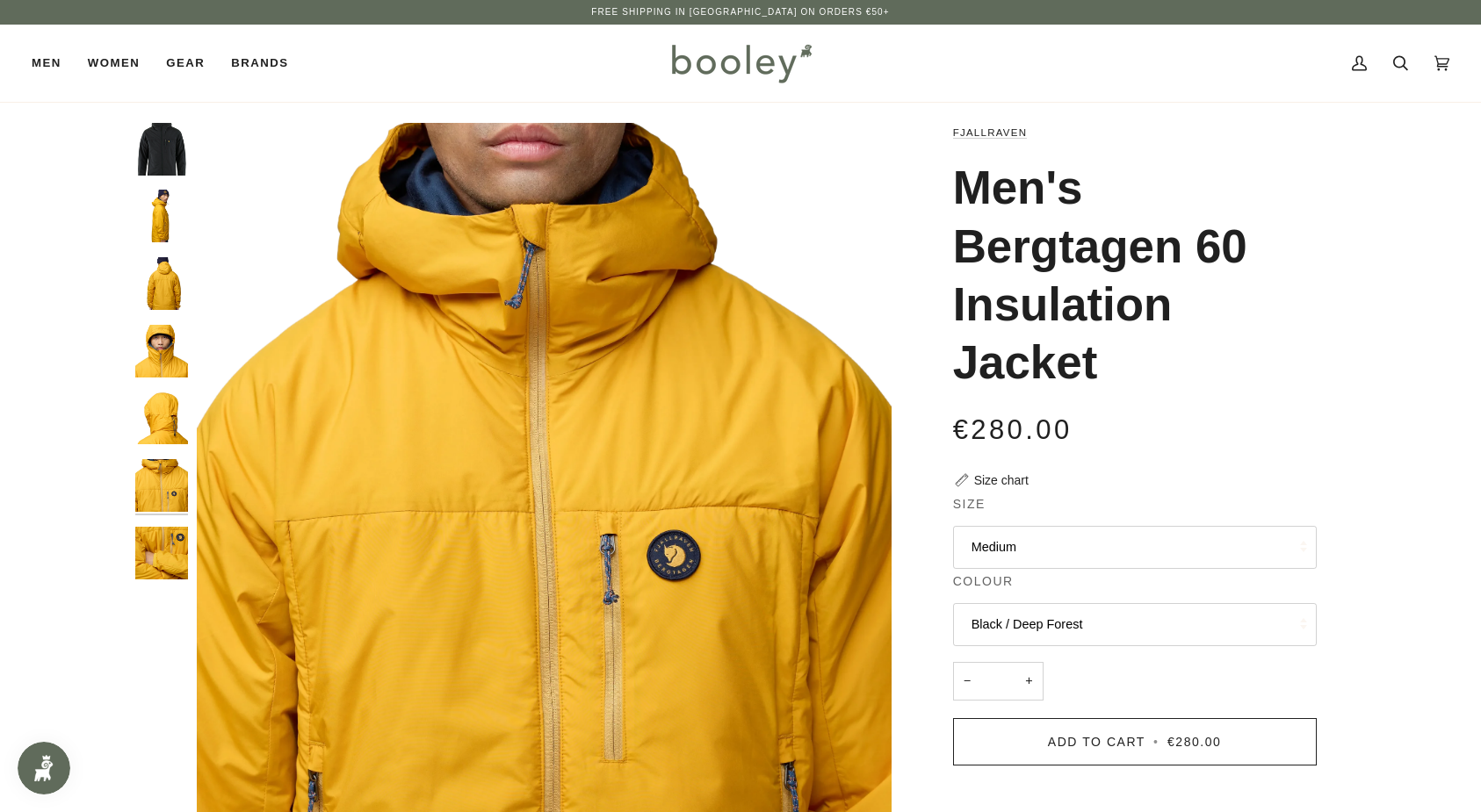
click at [164, 550] on img "Fjallraven Men's Bergtagen 60 Insulation Jacket - Booley Galway" at bounding box center [161, 553] width 53 height 53
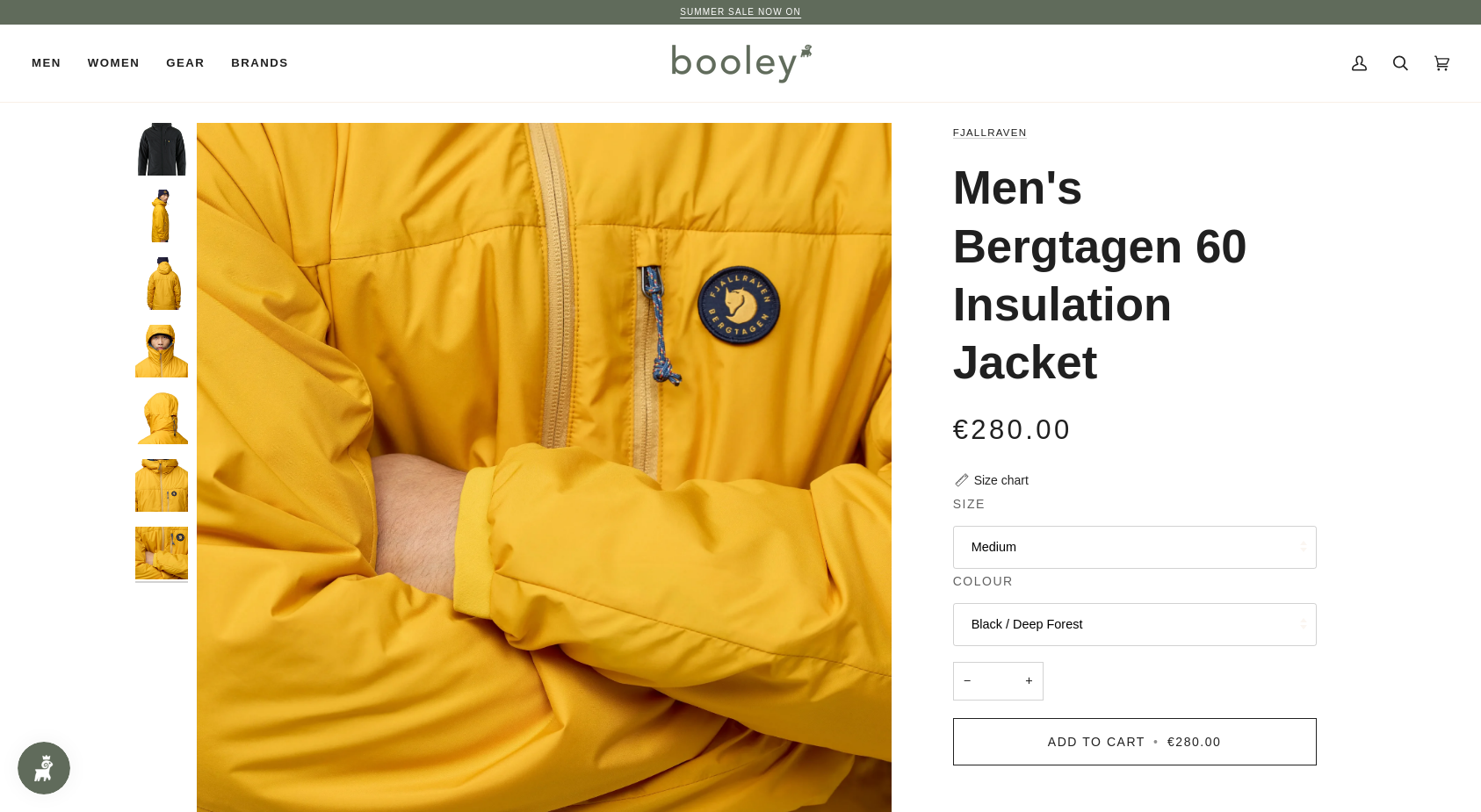
click at [172, 160] on img "Fjallraven Men's Bergtagen 60 Insulation Jacket Black / Deep Forest - Booley Ga…" at bounding box center [161, 149] width 53 height 53
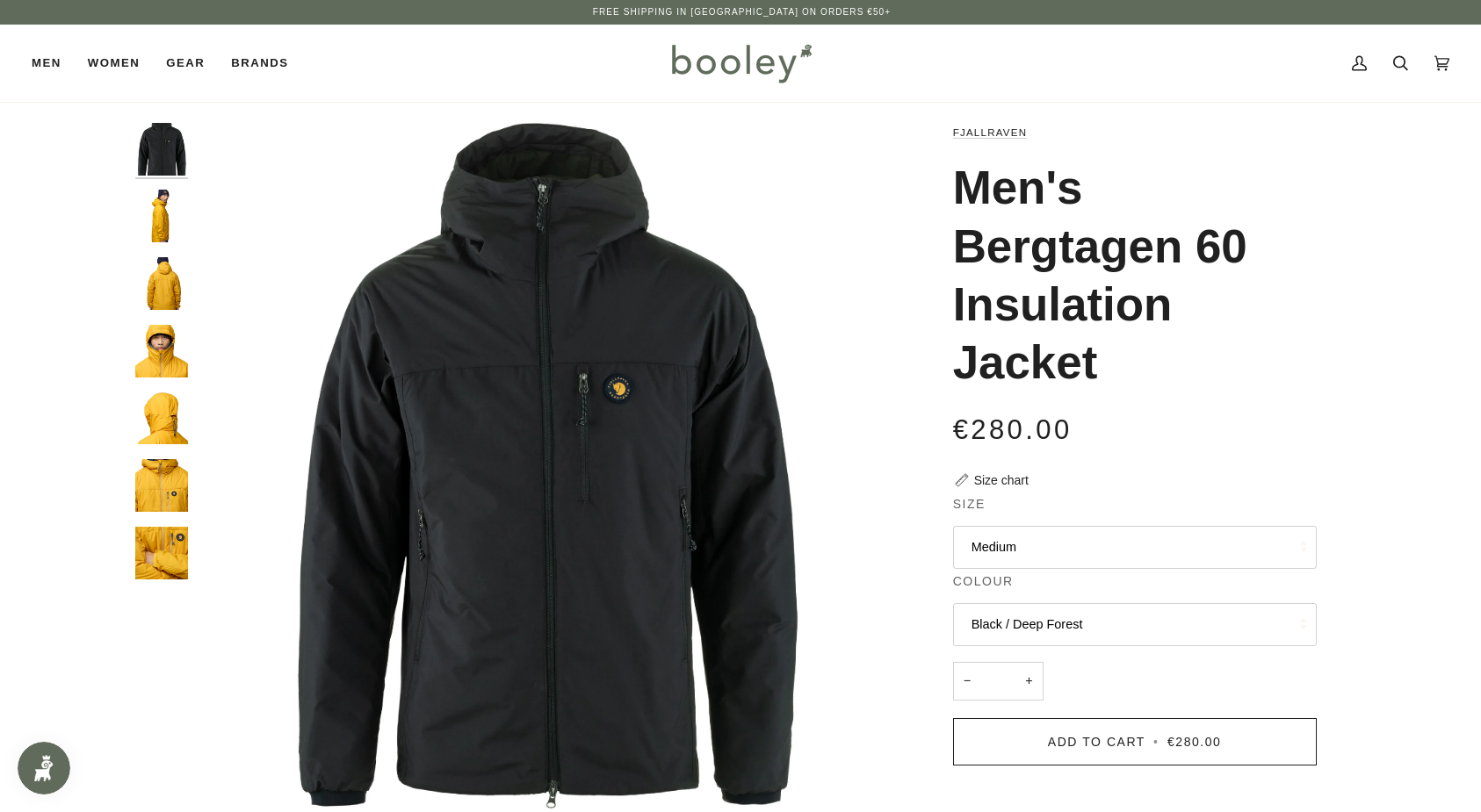
click at [1020, 538] on button "Medium" at bounding box center [1134, 547] width 363 height 43
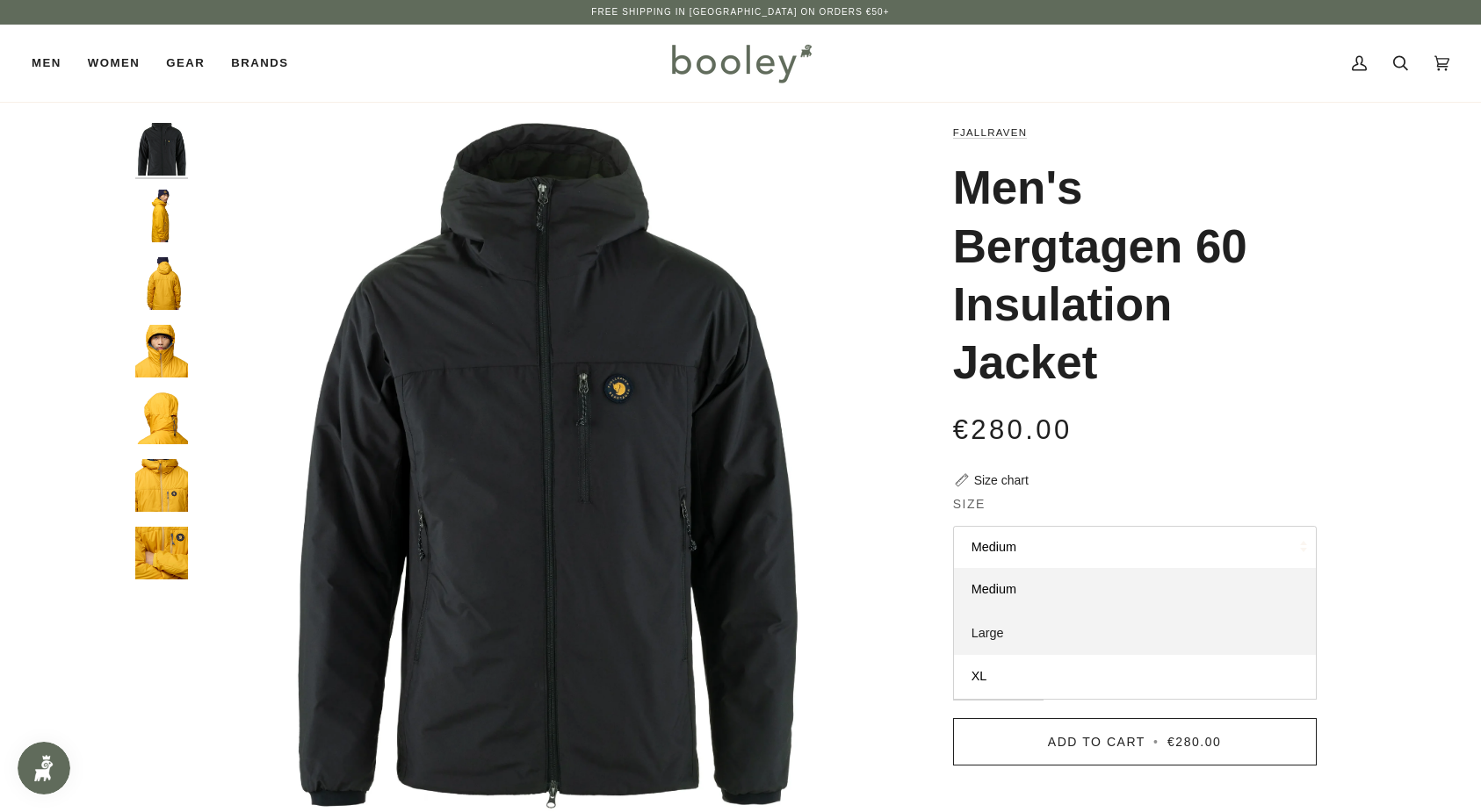
click at [1004, 627] on link "Large" at bounding box center [1134, 634] width 362 height 44
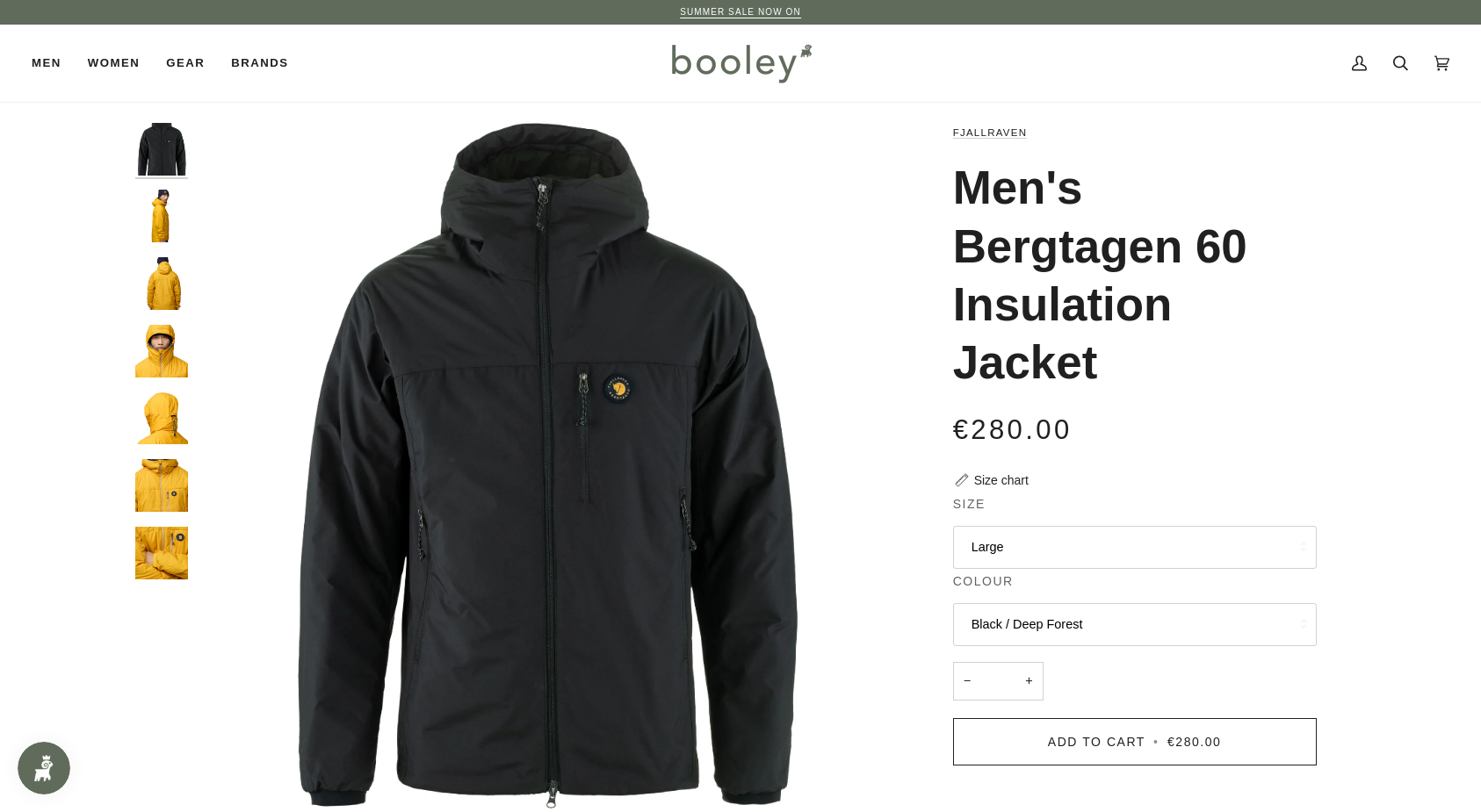
click at [165, 215] on img "Fjallraven Men's Bergtagen 60 Insulation Jacket - Booley Galway" at bounding box center [161, 216] width 53 height 53
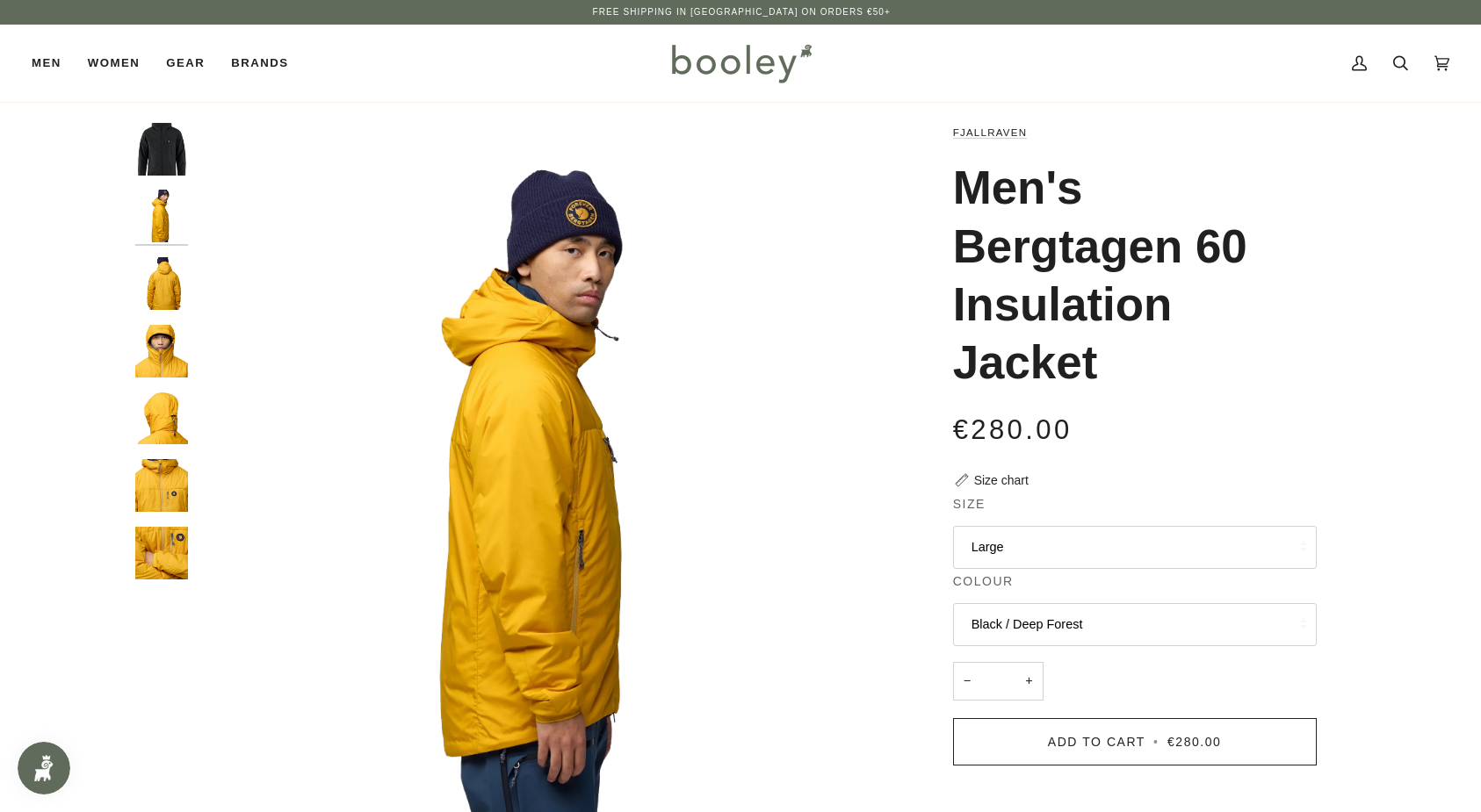
click at [163, 293] on img "Fjallraven Men's Bergtagen 60 Insulation Jacket - Booley Galway" at bounding box center [161, 284] width 53 height 53
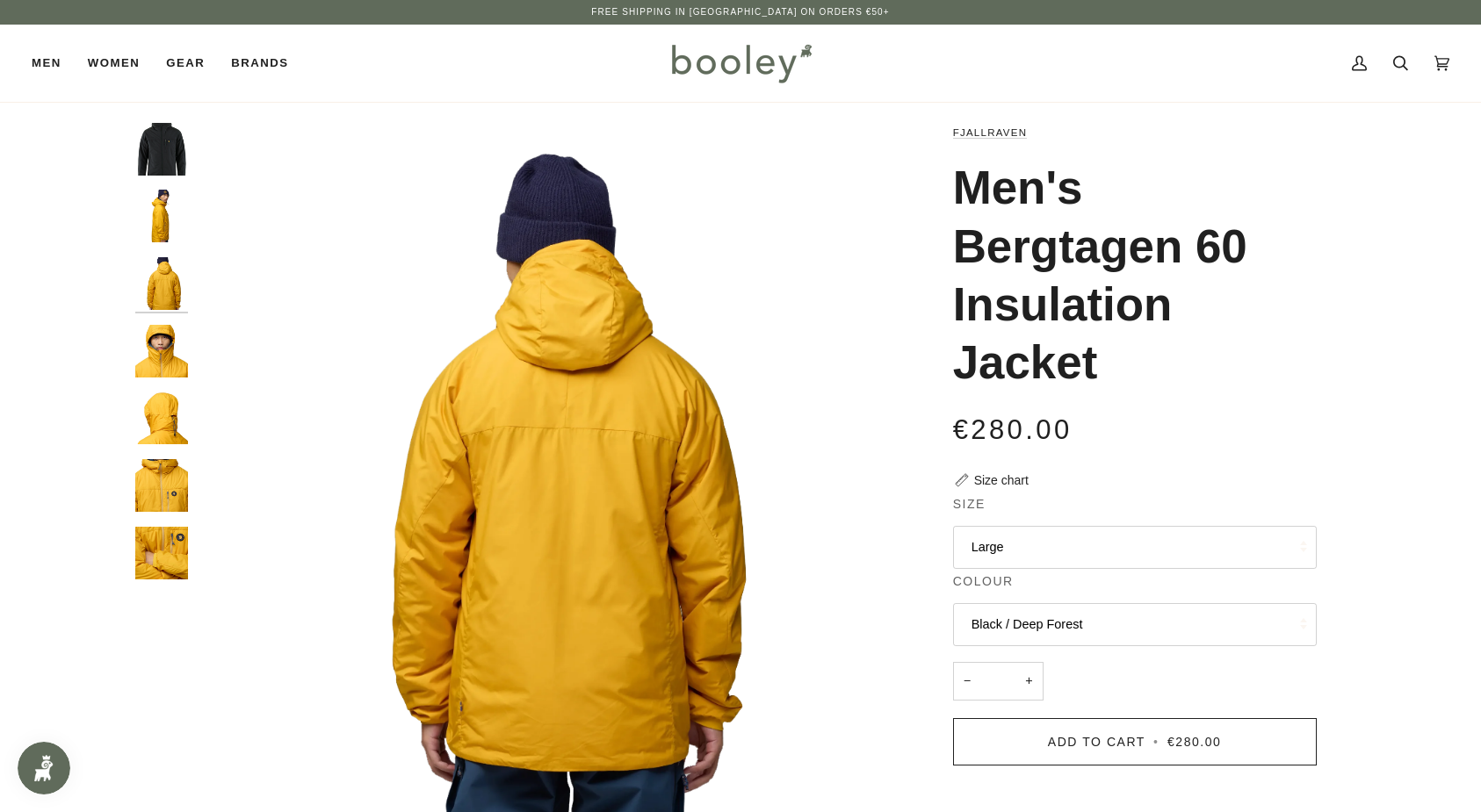
click at [173, 367] on img "Fjallraven Men's Bergtagen 60 Insulation Jacket - Booley Galway" at bounding box center [161, 351] width 53 height 53
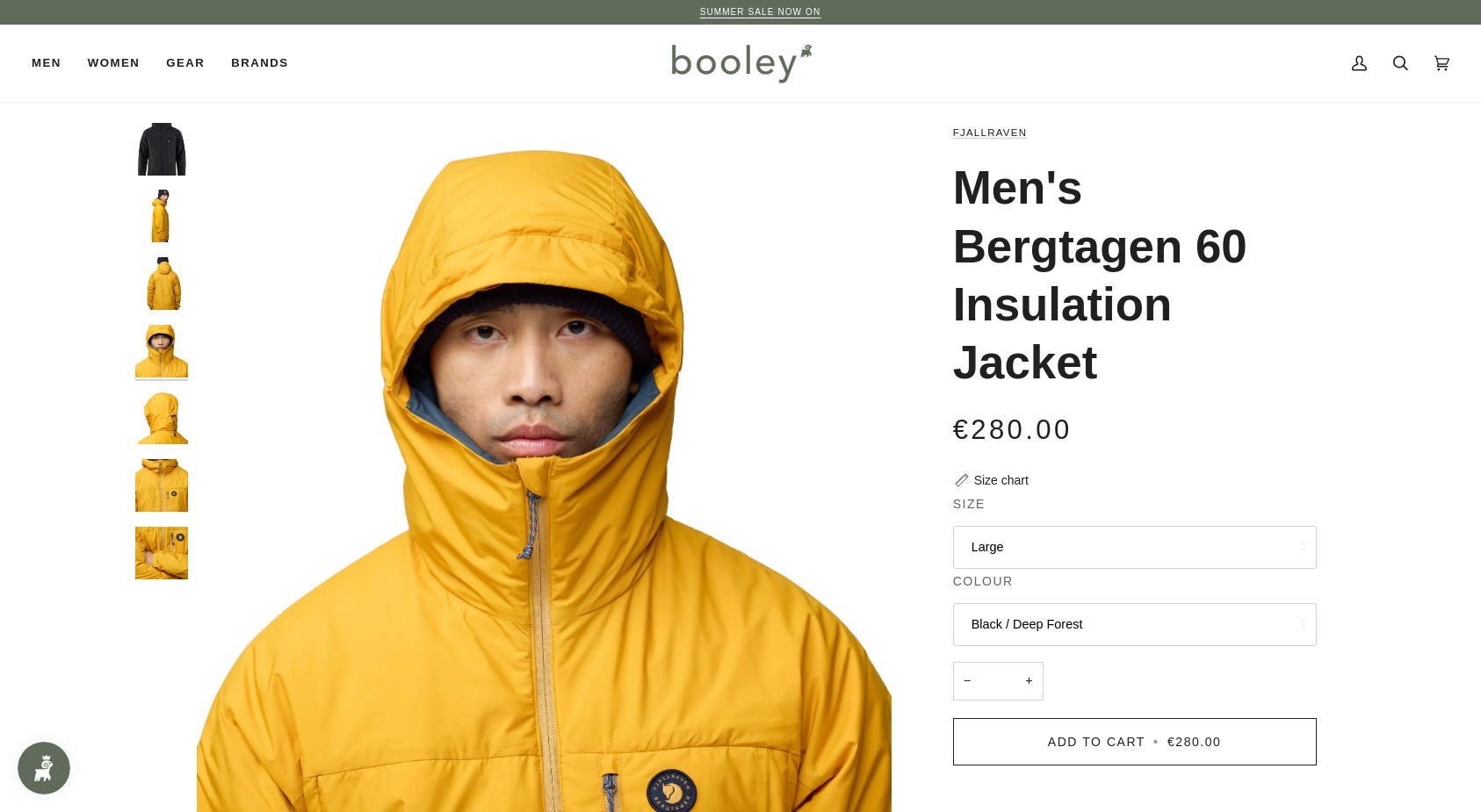
click at [161, 422] on img "Fjallraven Men's Bergtagen 60 Insulation Jacket - Booley Galway" at bounding box center [161, 418] width 53 height 53
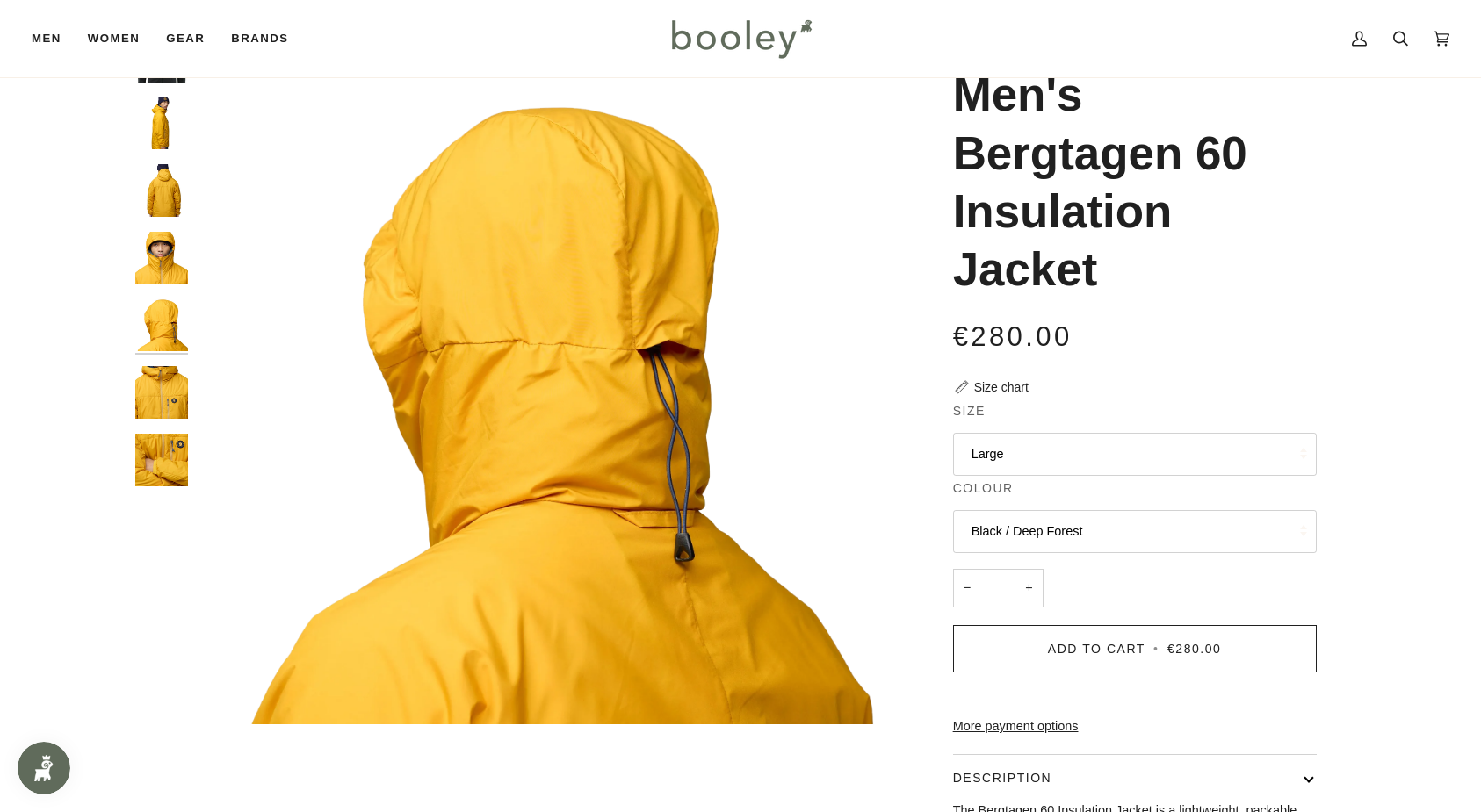
scroll to position [98, 0]
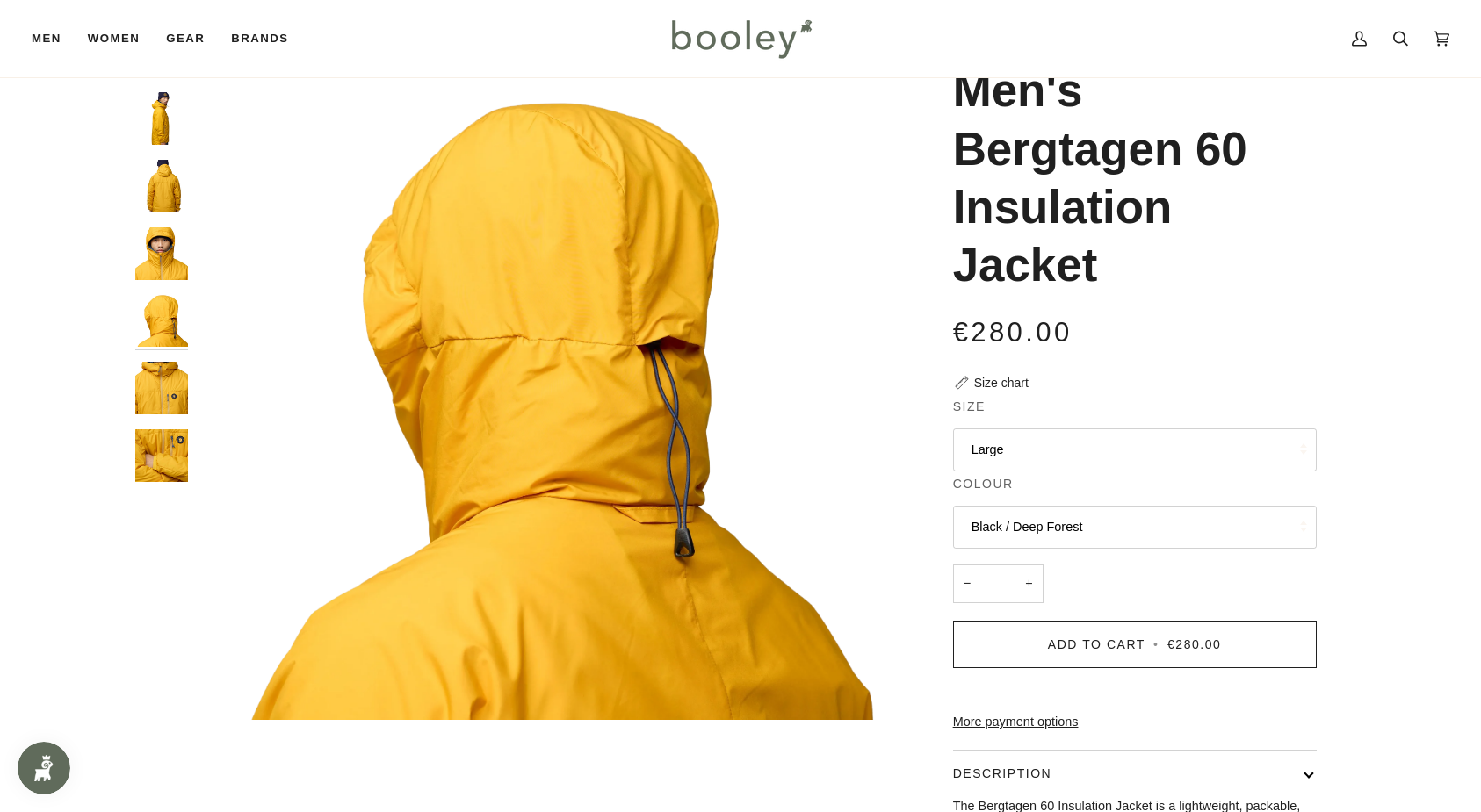
click at [168, 361] on img "Fjallraven Men's Bergtagen 60 Insulation Jacket - Booley Galway" at bounding box center [161, 388] width 53 height 53
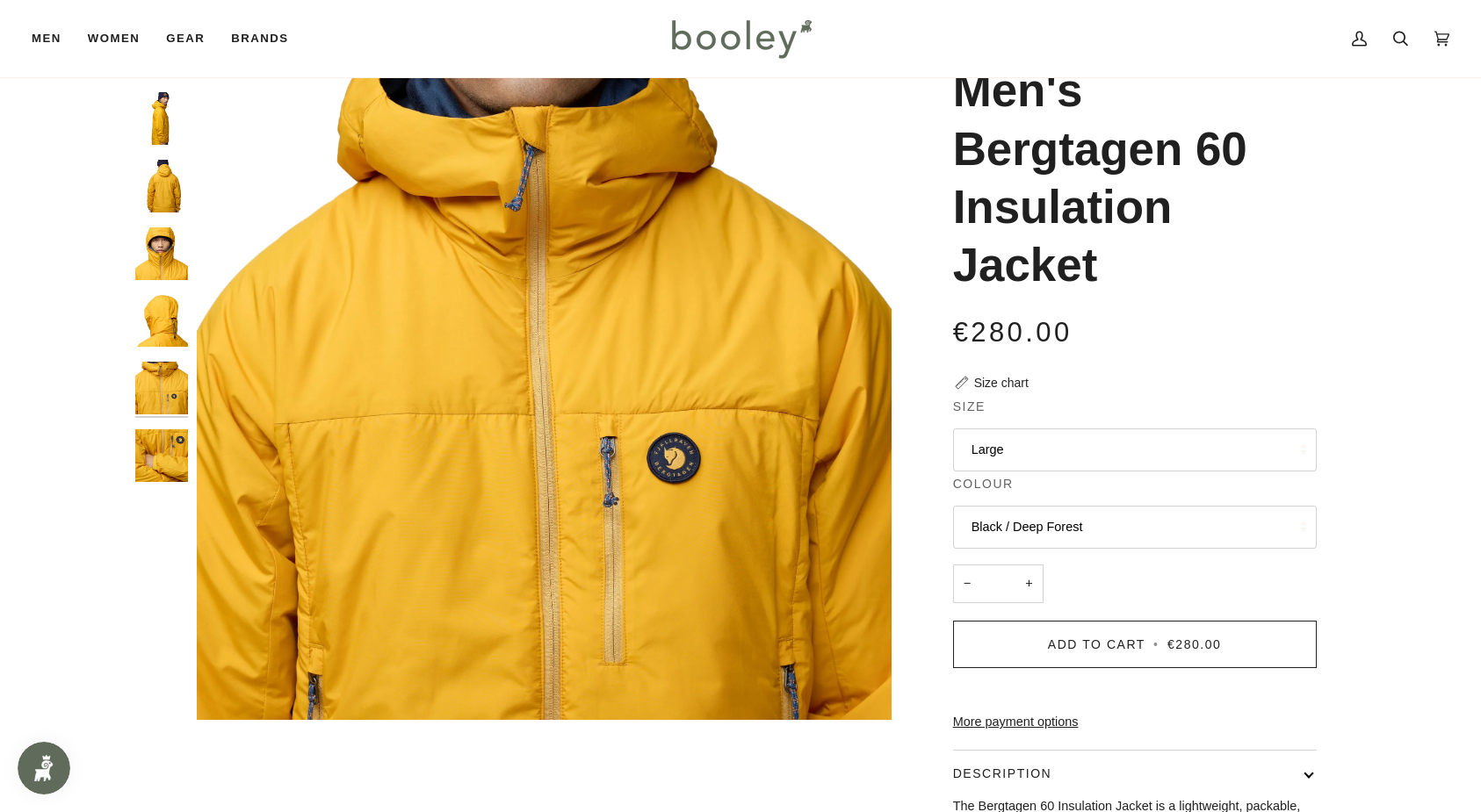
click at [163, 429] on img "Fjallraven Men's Bergtagen 60 Insulation Jacket - Booley Galway" at bounding box center [161, 456] width 53 height 53
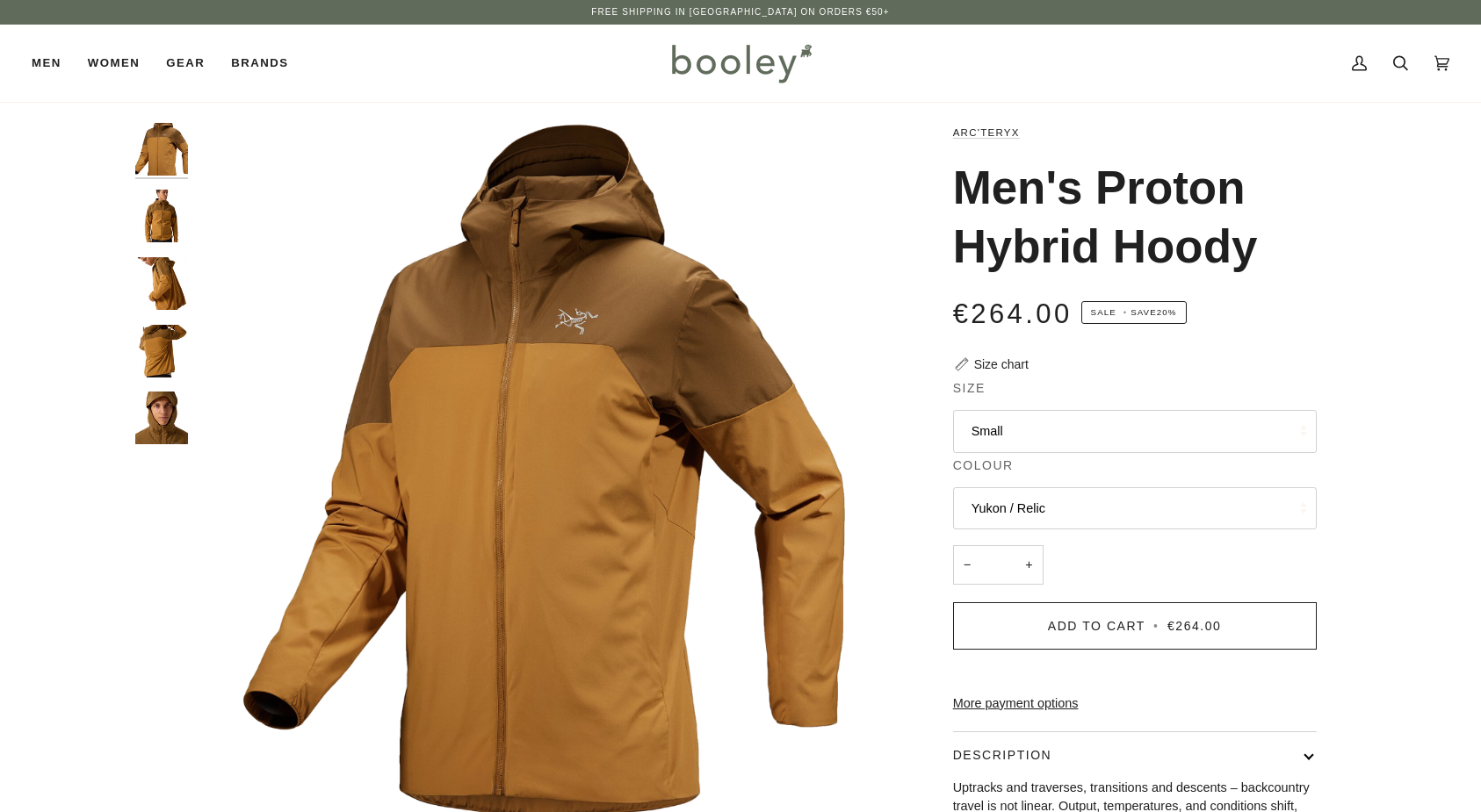
click at [1017, 419] on button "Small" at bounding box center [1134, 431] width 363 height 43
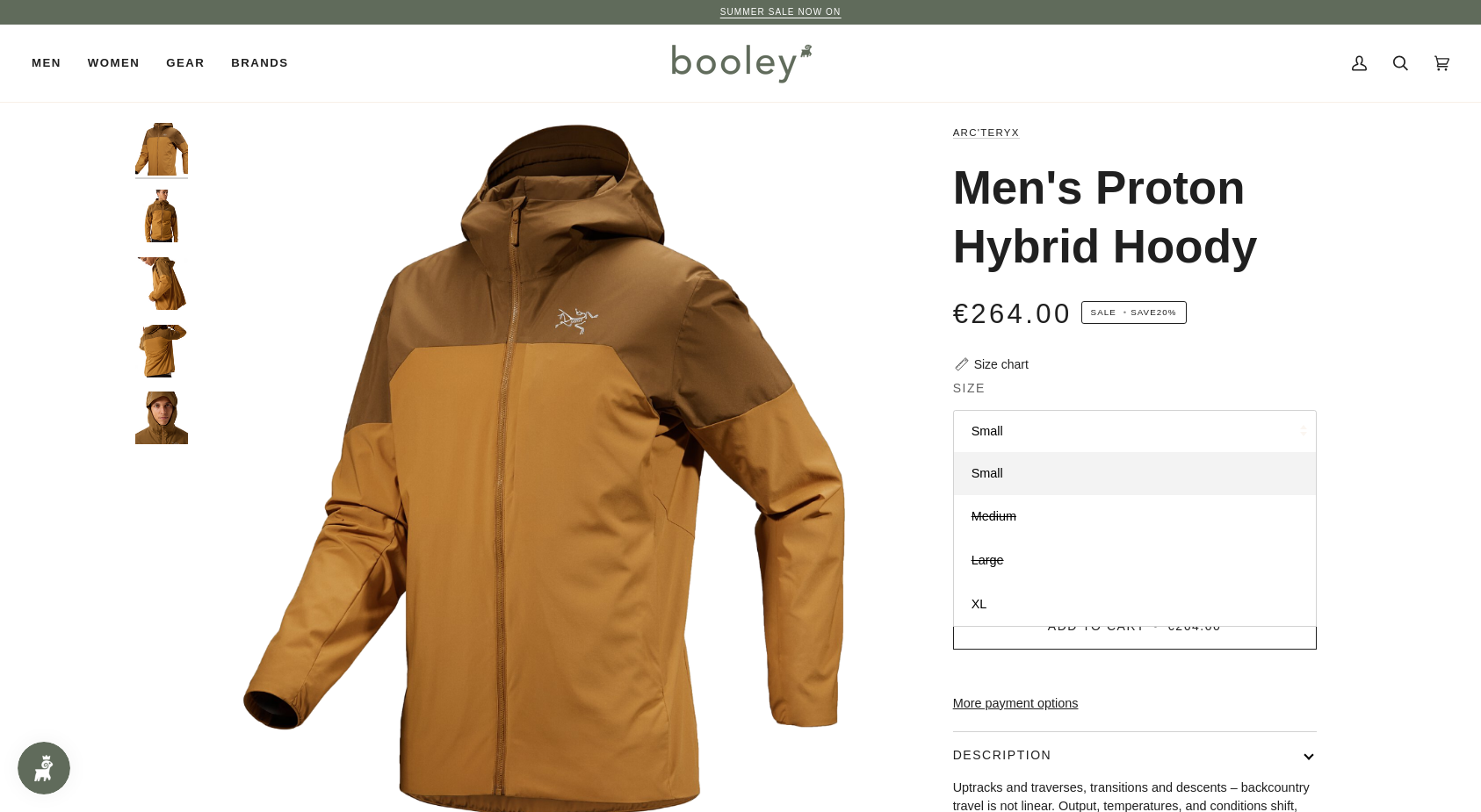
click at [165, 212] on img "Arc'teryx Men's Proton Hybrid Hoody - Booley Galway" at bounding box center [161, 216] width 53 height 53
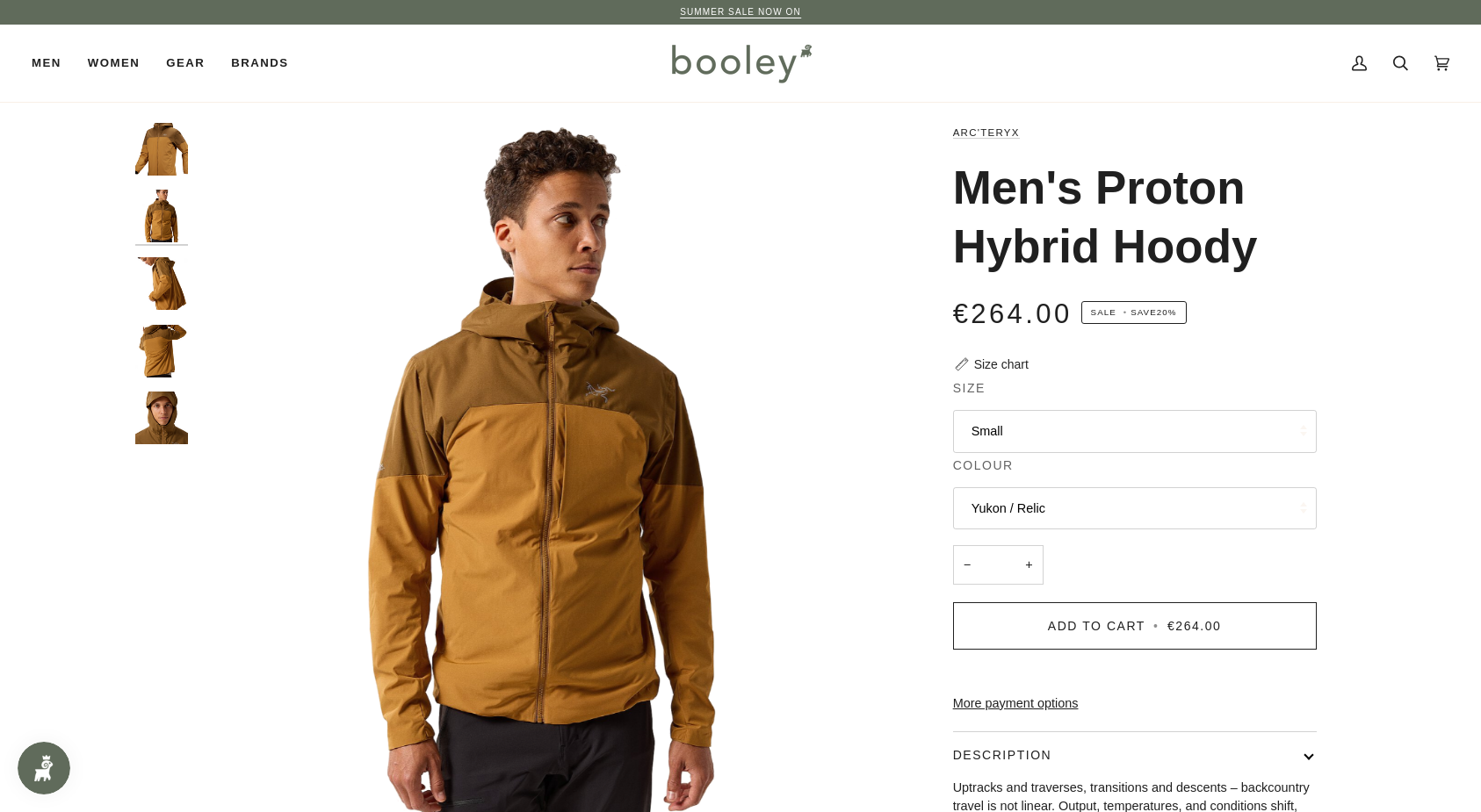
click at [154, 280] on img "Arc'teryx Men's Proton Hybrid Hoody - Booley Galway" at bounding box center [161, 284] width 53 height 53
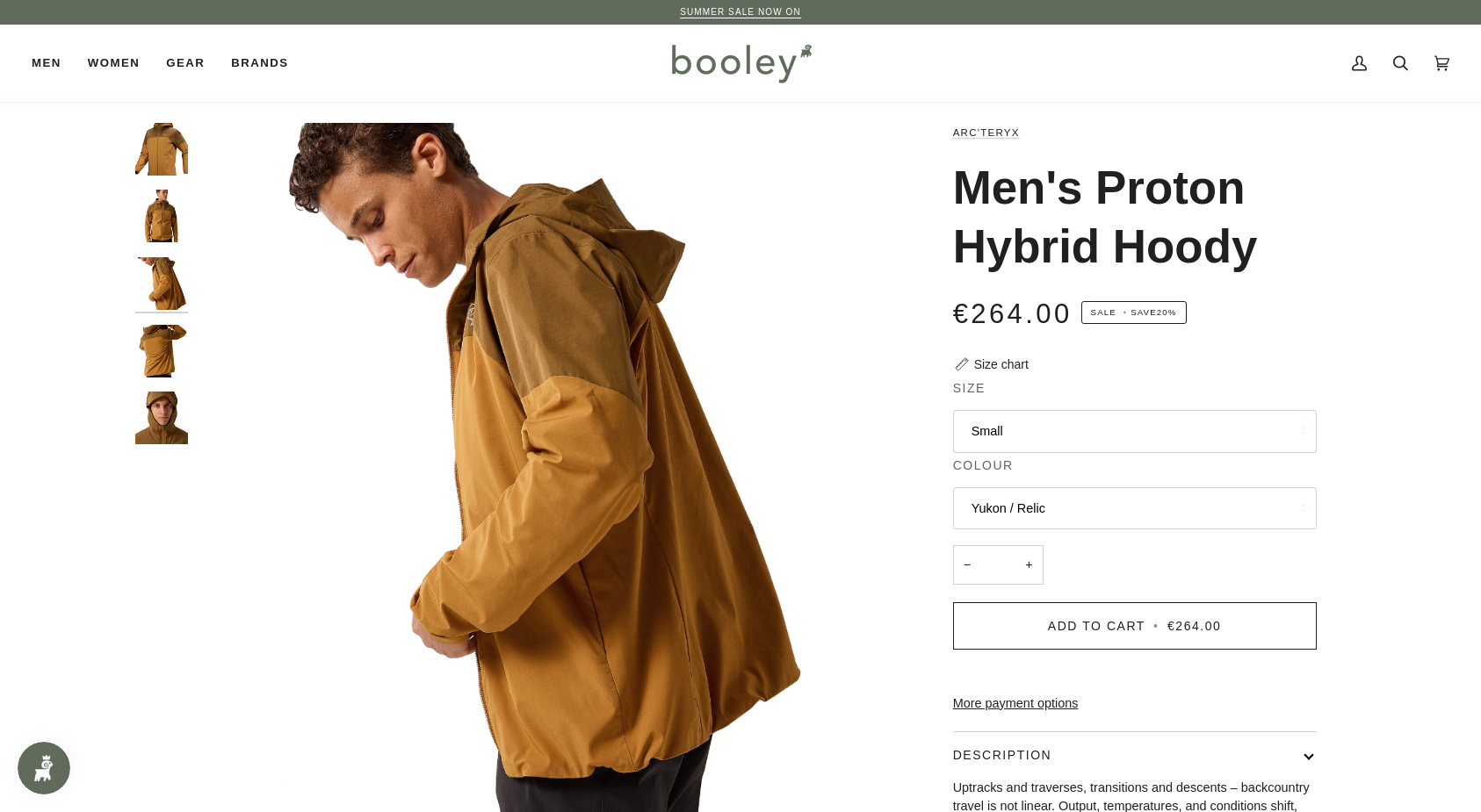
click at [158, 362] on img "Arc'teryx Men's Proton Hybrid Hoody - Booley Galway" at bounding box center [161, 351] width 53 height 53
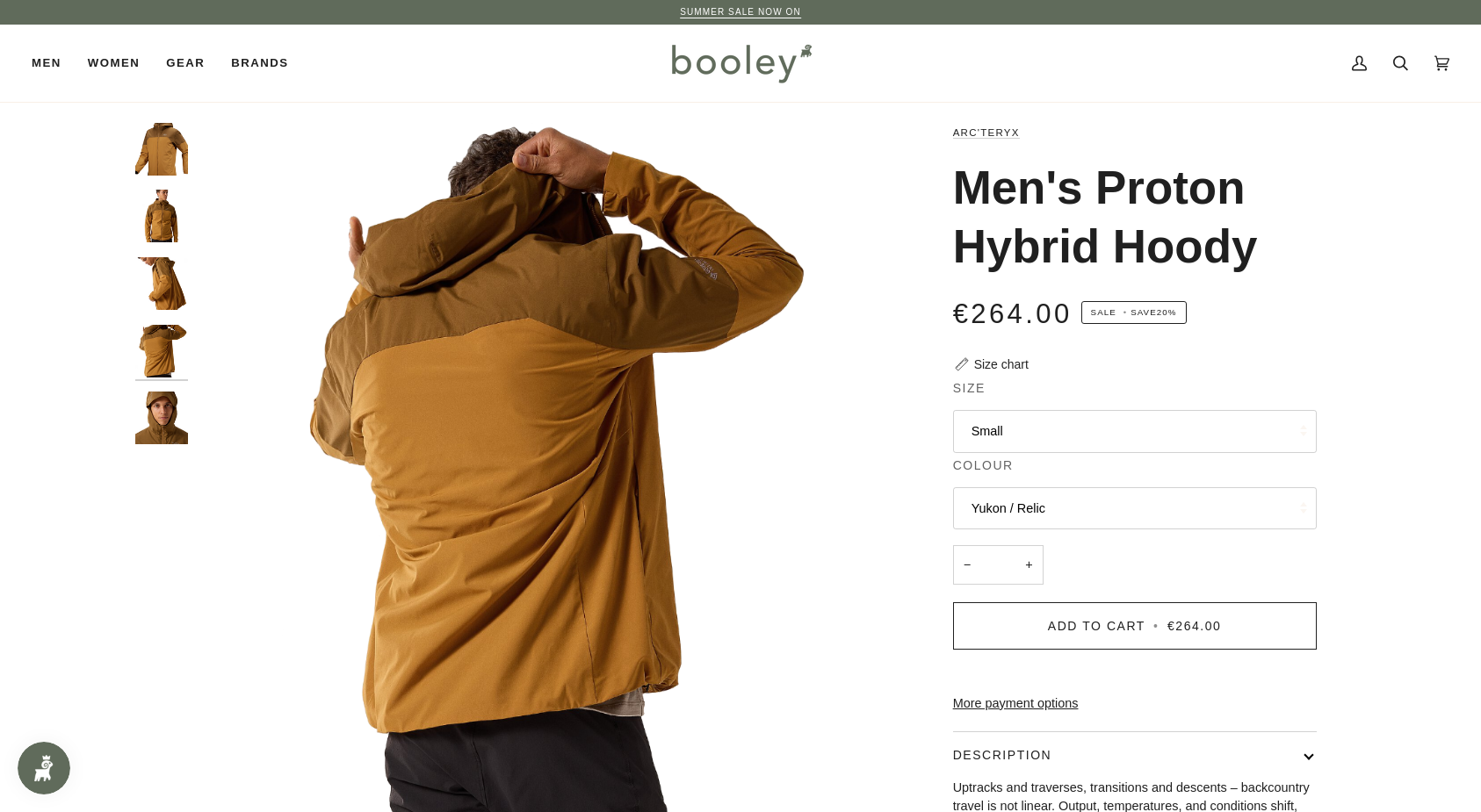
click at [168, 417] on img "Arc'teryx Men's Proton Hybrid Hoody - Booley Galway" at bounding box center [161, 418] width 53 height 53
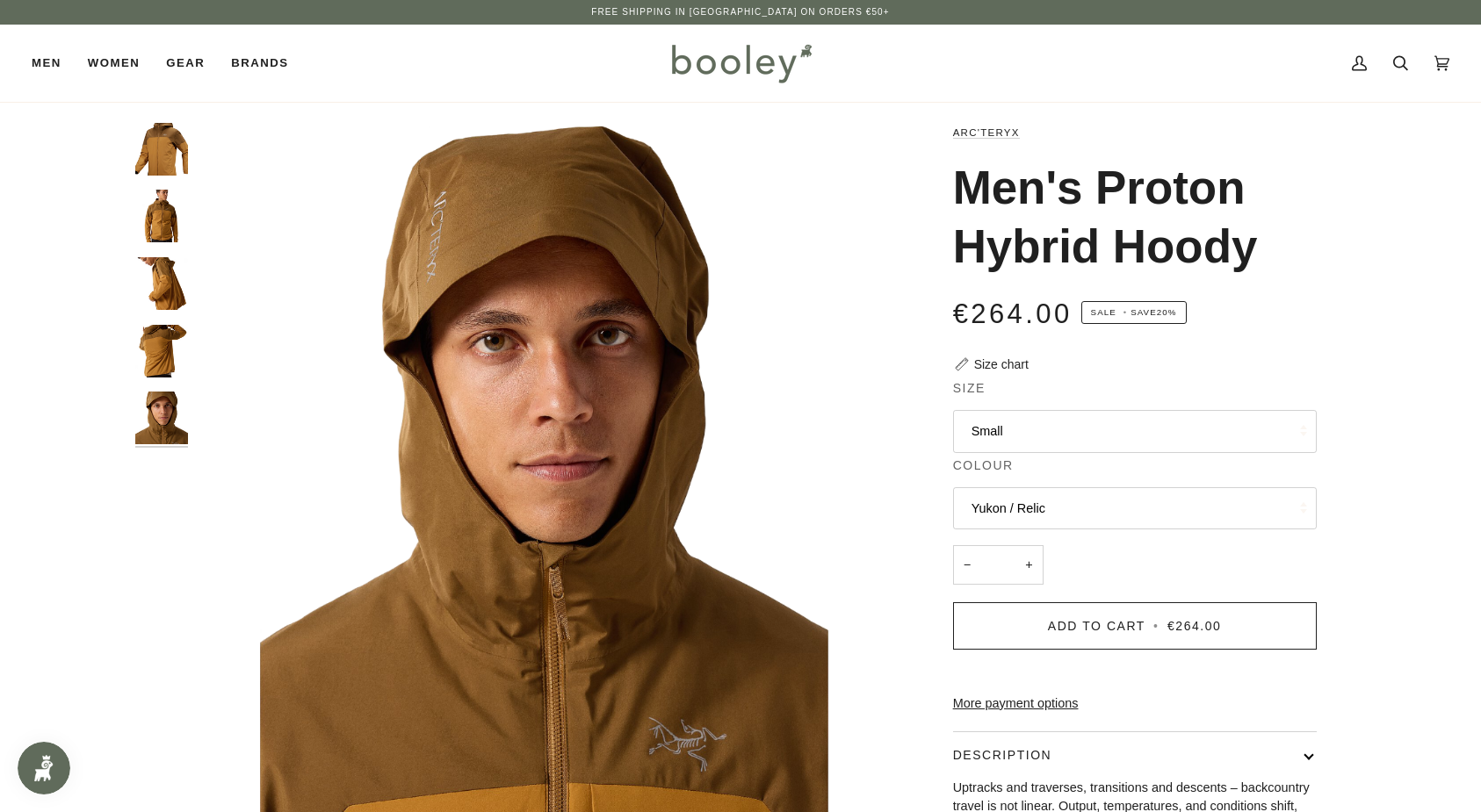
click at [168, 151] on img "Arc'teryx Men's Proton Hybrid Hoody Yukon / Relic - Booley Galway" at bounding box center [161, 149] width 53 height 53
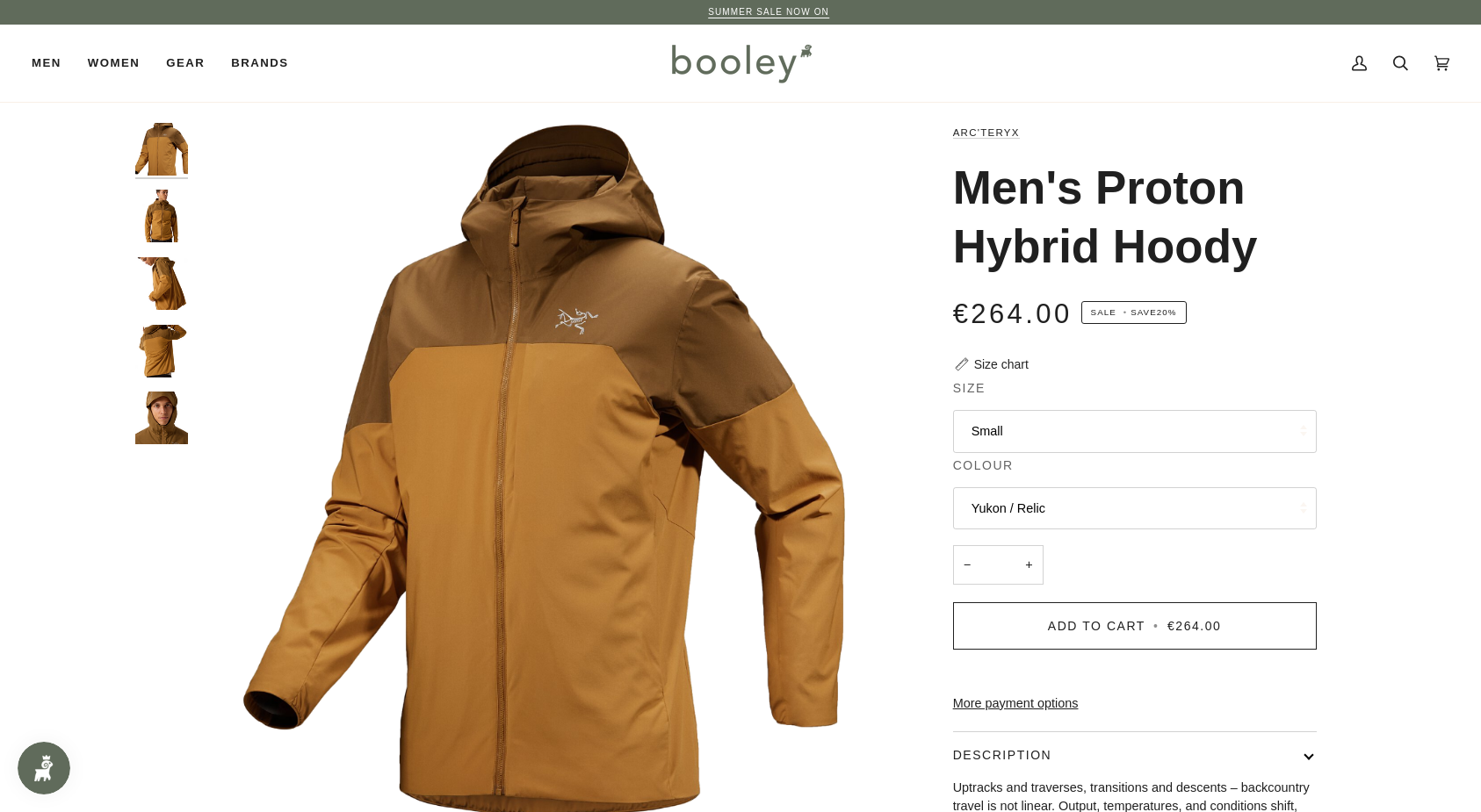
click at [173, 212] on img "Arc'teryx Men's Proton Hybrid Hoody - Booley Galway" at bounding box center [161, 216] width 53 height 53
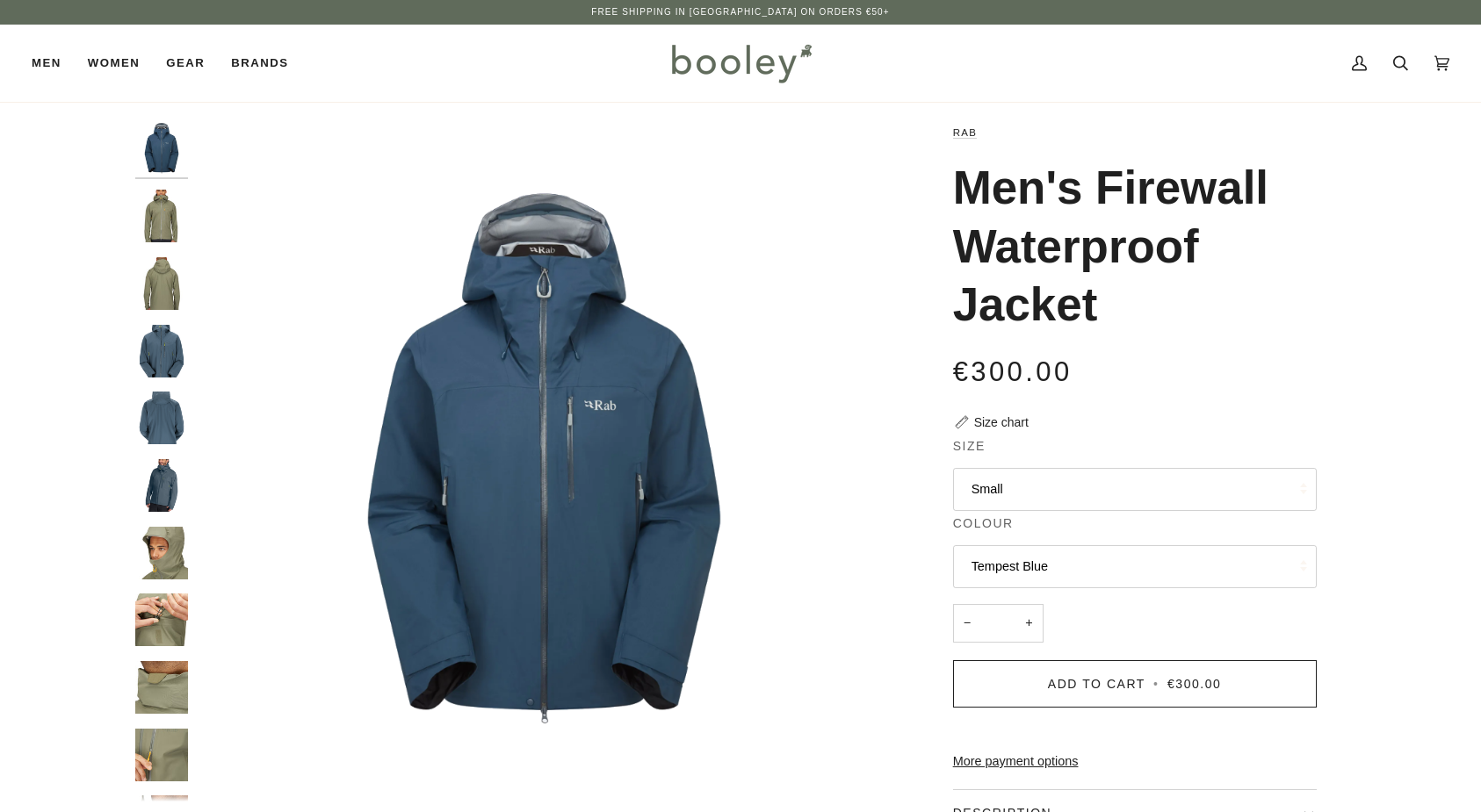
click at [1012, 480] on button "Small" at bounding box center [1134, 489] width 363 height 43
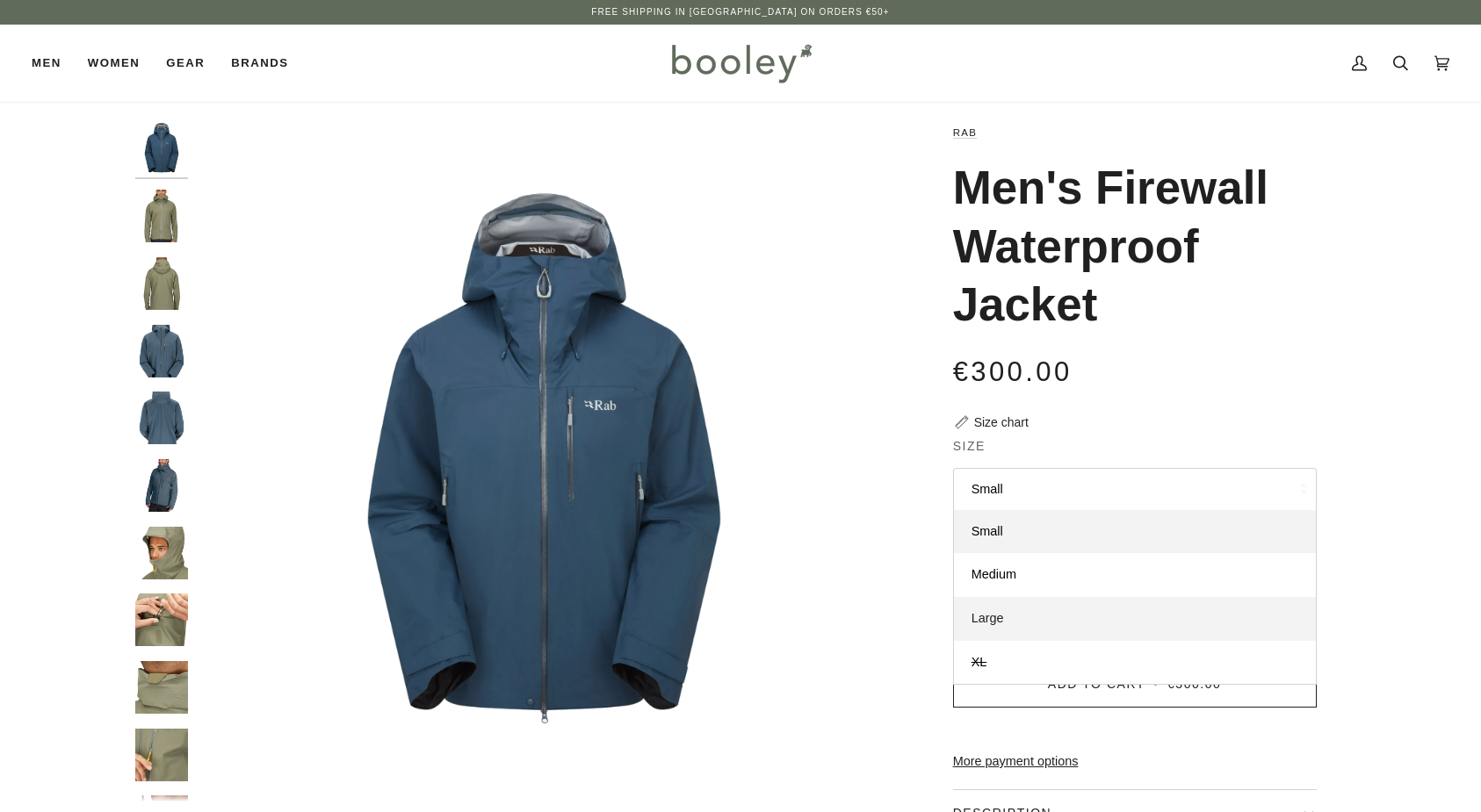
click at [997, 616] on span "Large" at bounding box center [987, 618] width 33 height 14
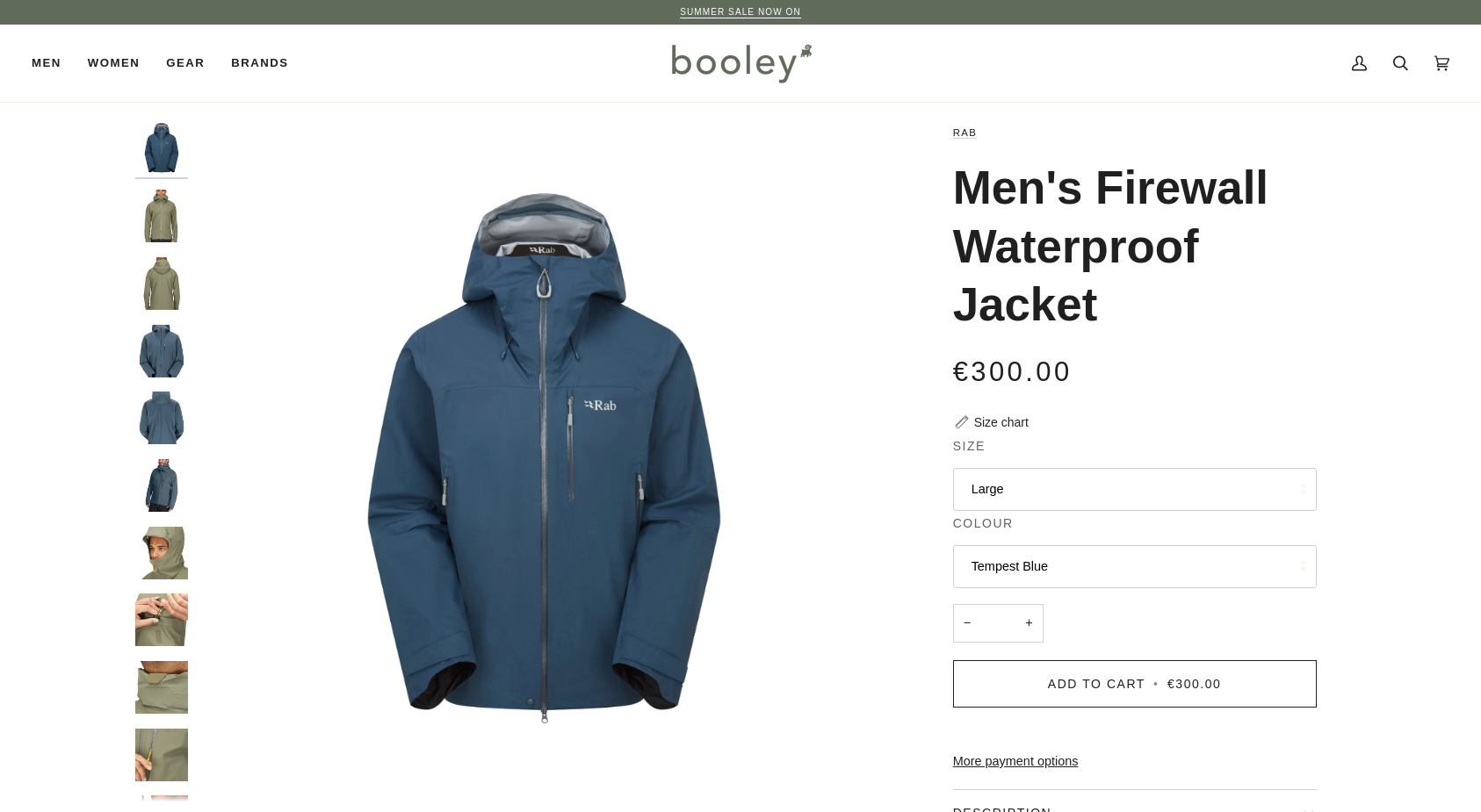
click at [162, 152] on img "Men's Firewall Waterproof Jacket" at bounding box center [161, 149] width 53 height 53
click at [162, 210] on img "Rab Men's Firewall Waterproof Jacket Light Khaki - Booley Galway" at bounding box center [161, 216] width 53 height 53
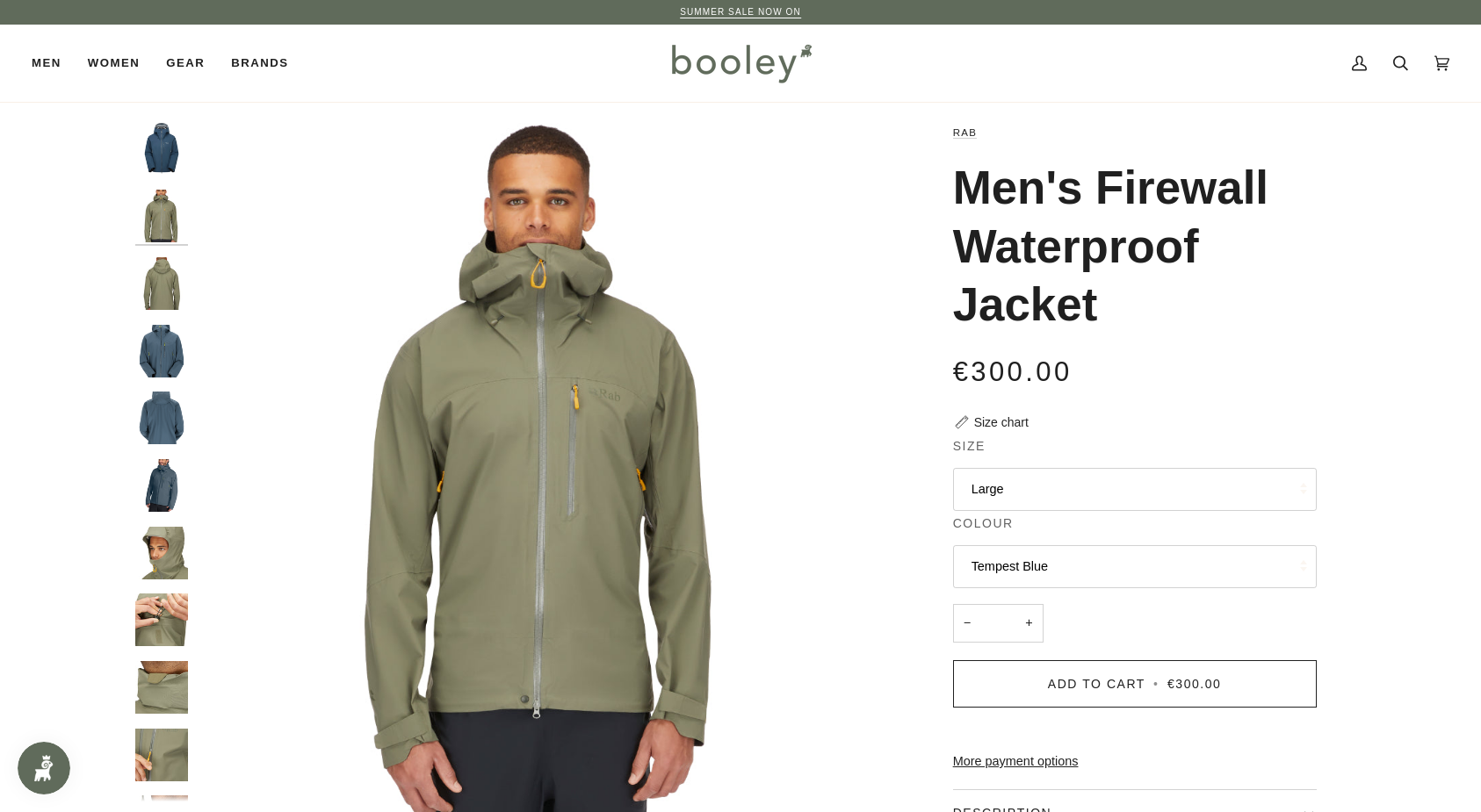
click at [162, 279] on img "Rab Men's Firewall Waterproof Jacket Light Khaki - Booley Galway" at bounding box center [161, 284] width 53 height 53
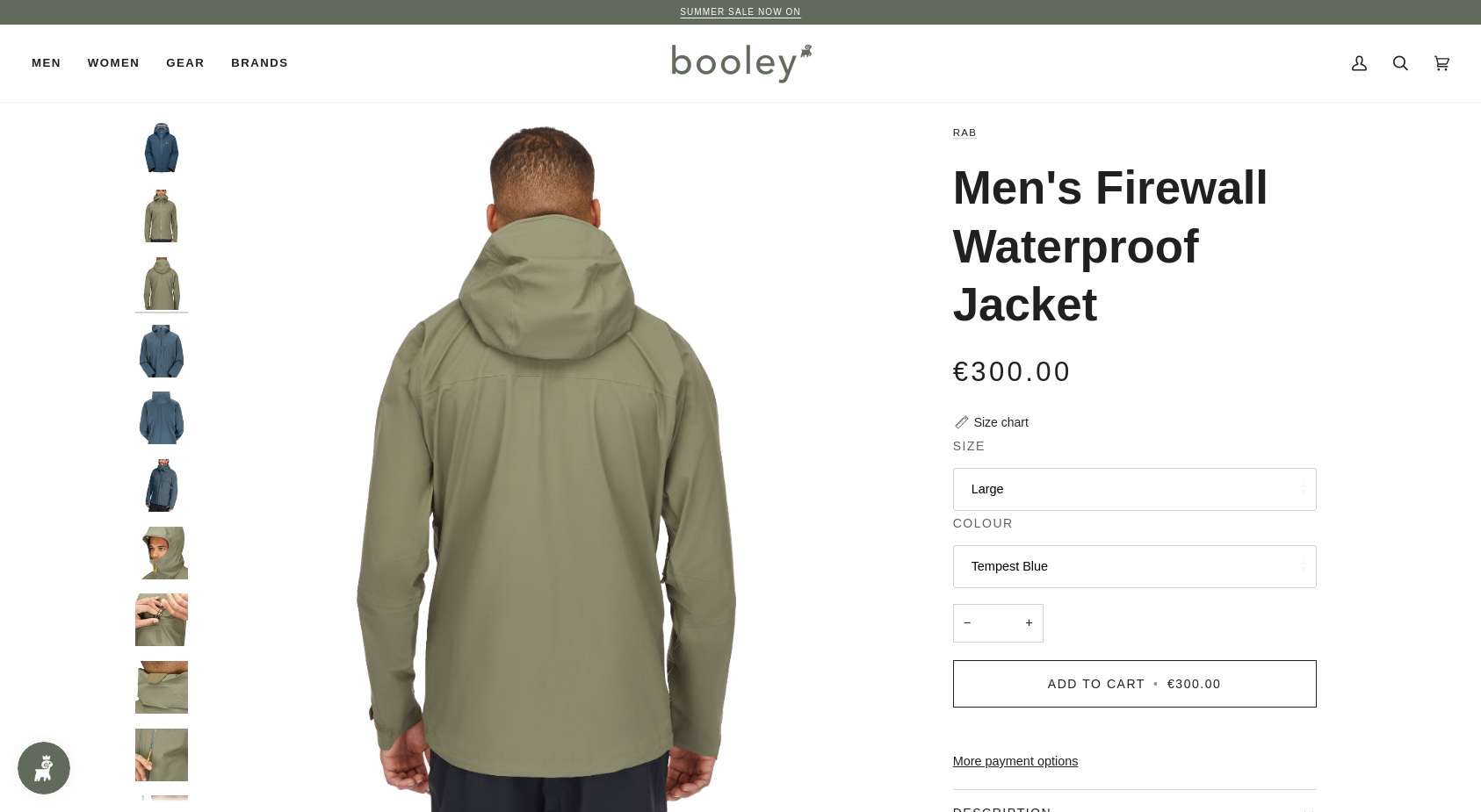
click at [162, 339] on img "Rab Men's Firewall Waterproof Jacket Orion Blue - Booley Galway" at bounding box center [161, 351] width 53 height 53
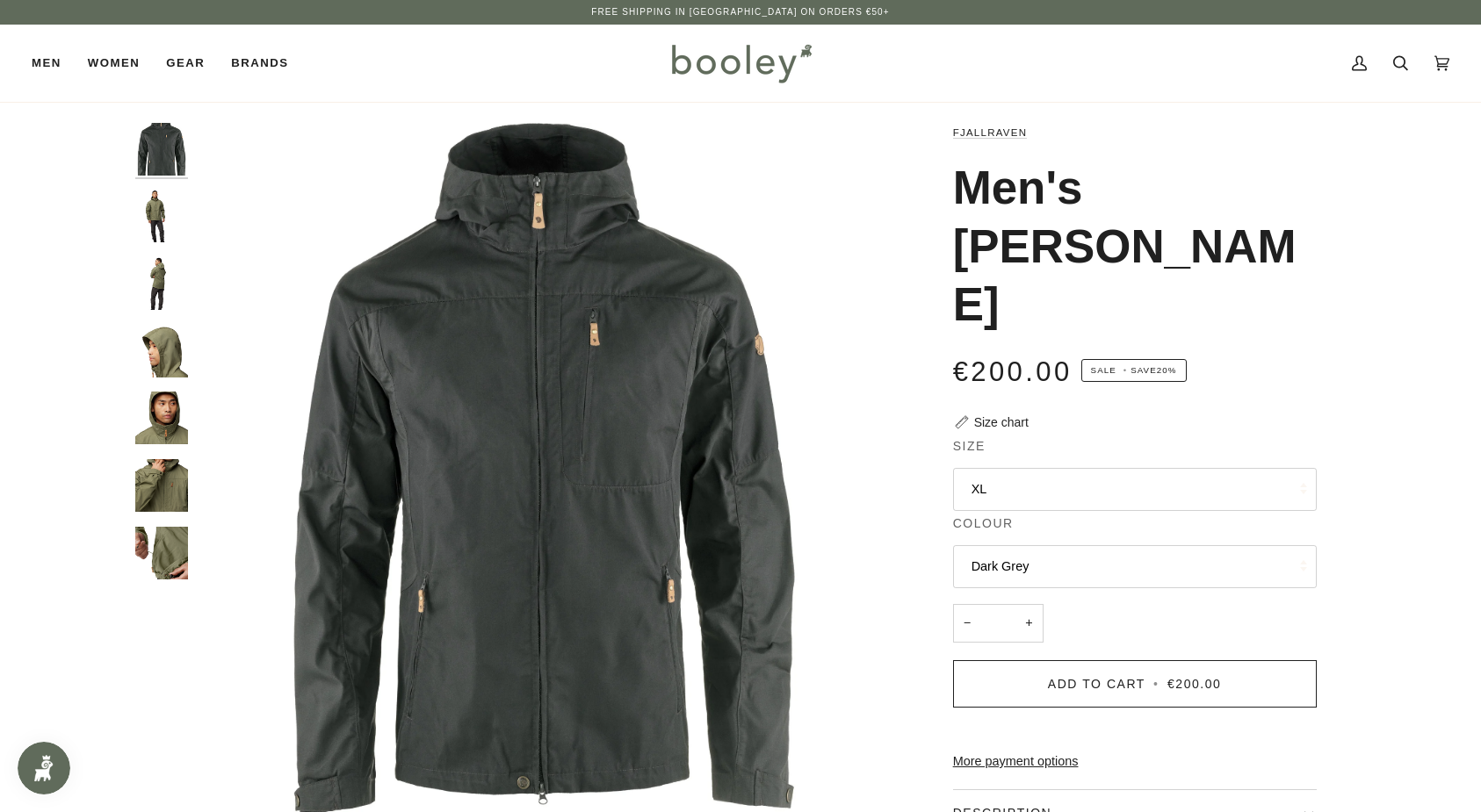
click at [161, 220] on img "Fjallraven Men's Sten Jacket - Booley Galway" at bounding box center [161, 216] width 53 height 53
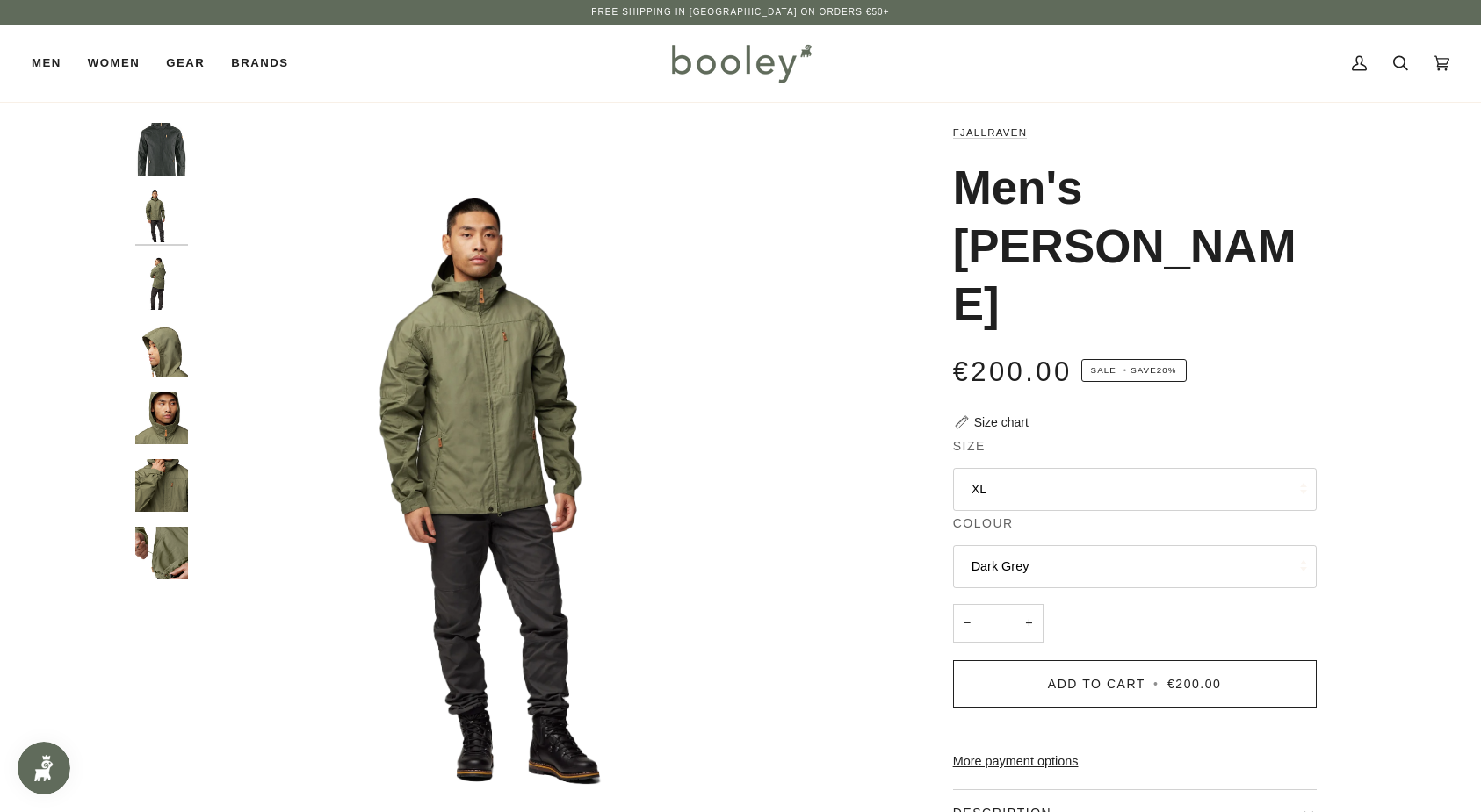
click at [159, 277] on img "Fjallraven Men's Sten Jacket - Booley Galway" at bounding box center [161, 284] width 53 height 53
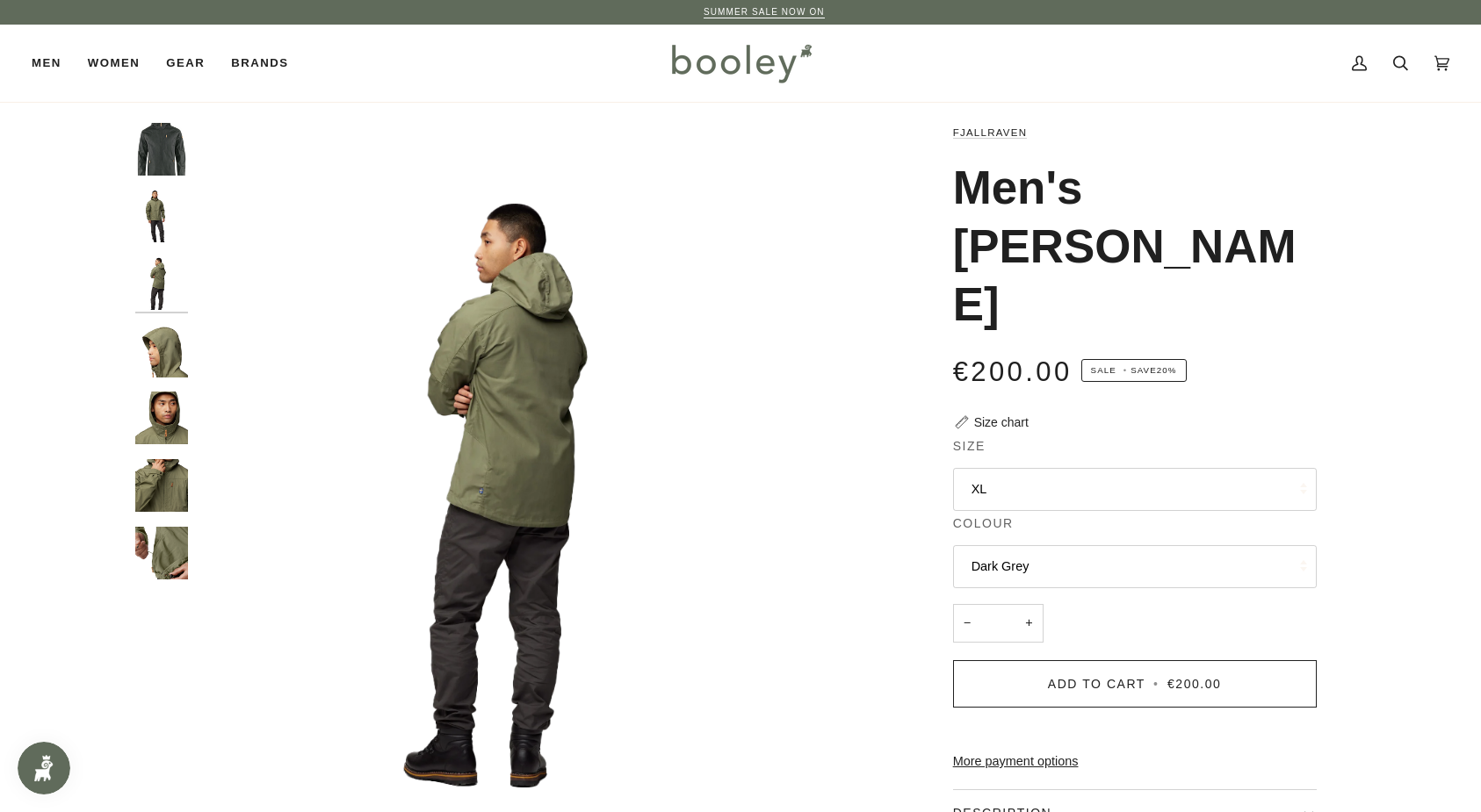
click at [168, 340] on img "Fjallraven Men's Sten Jacket - Booley Galway" at bounding box center [161, 351] width 53 height 53
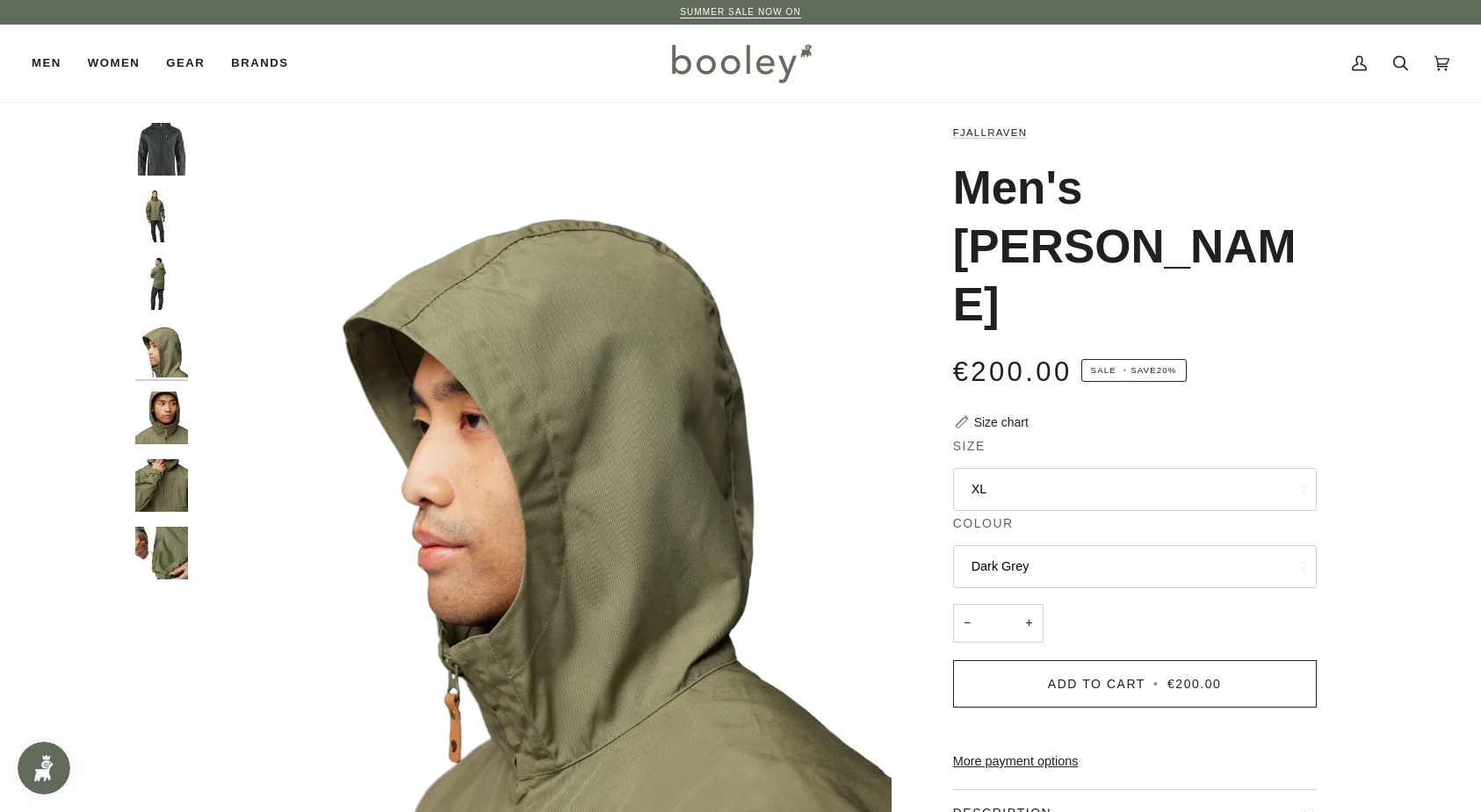
click at [168, 387] on div at bounding box center [166, 358] width 62 height 472
click at [171, 469] on img "Fjallraven Men's Sten Jacket - Booley Galway" at bounding box center [161, 486] width 53 height 53
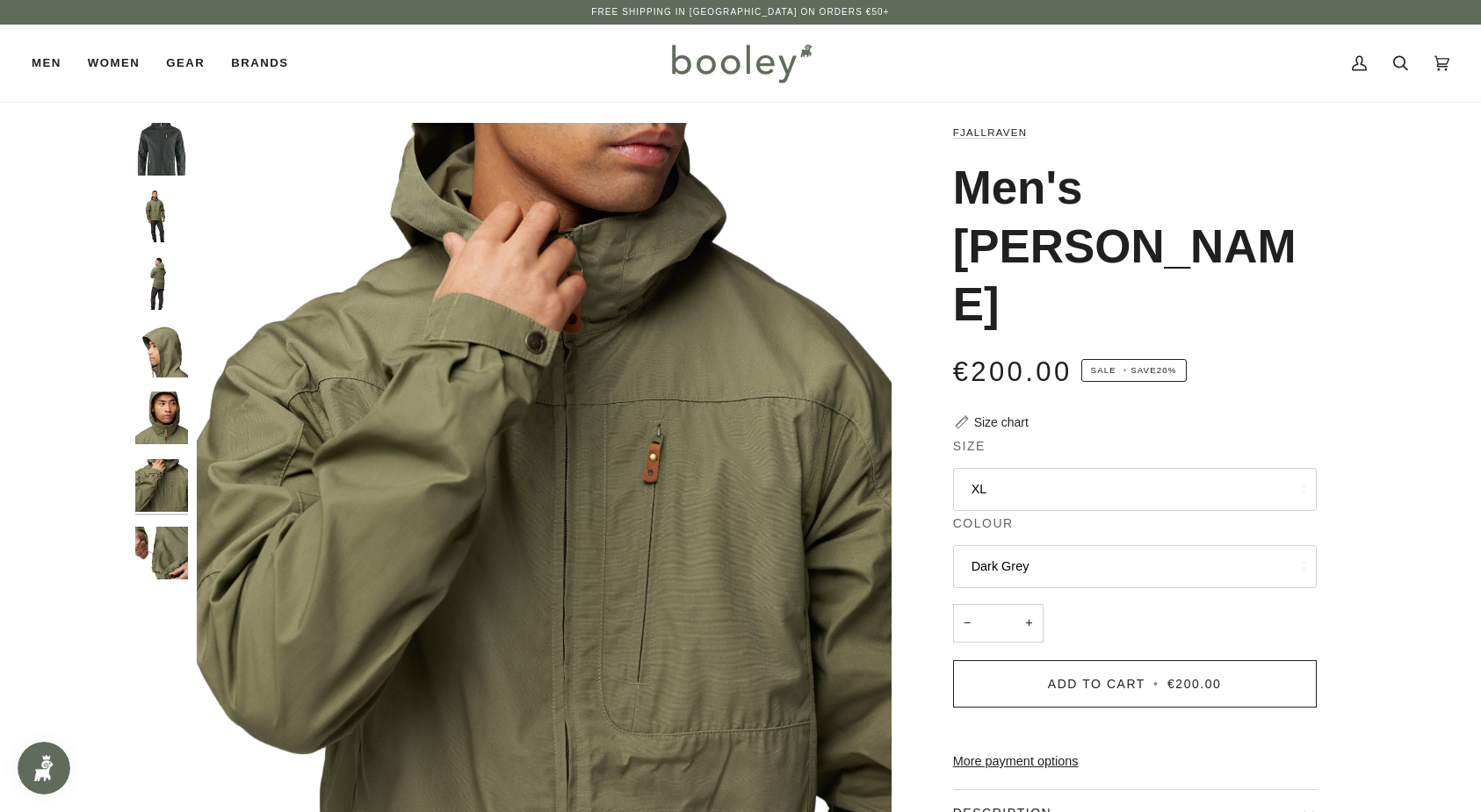
click at [1001, 468] on button "XL" at bounding box center [1134, 489] width 363 height 43
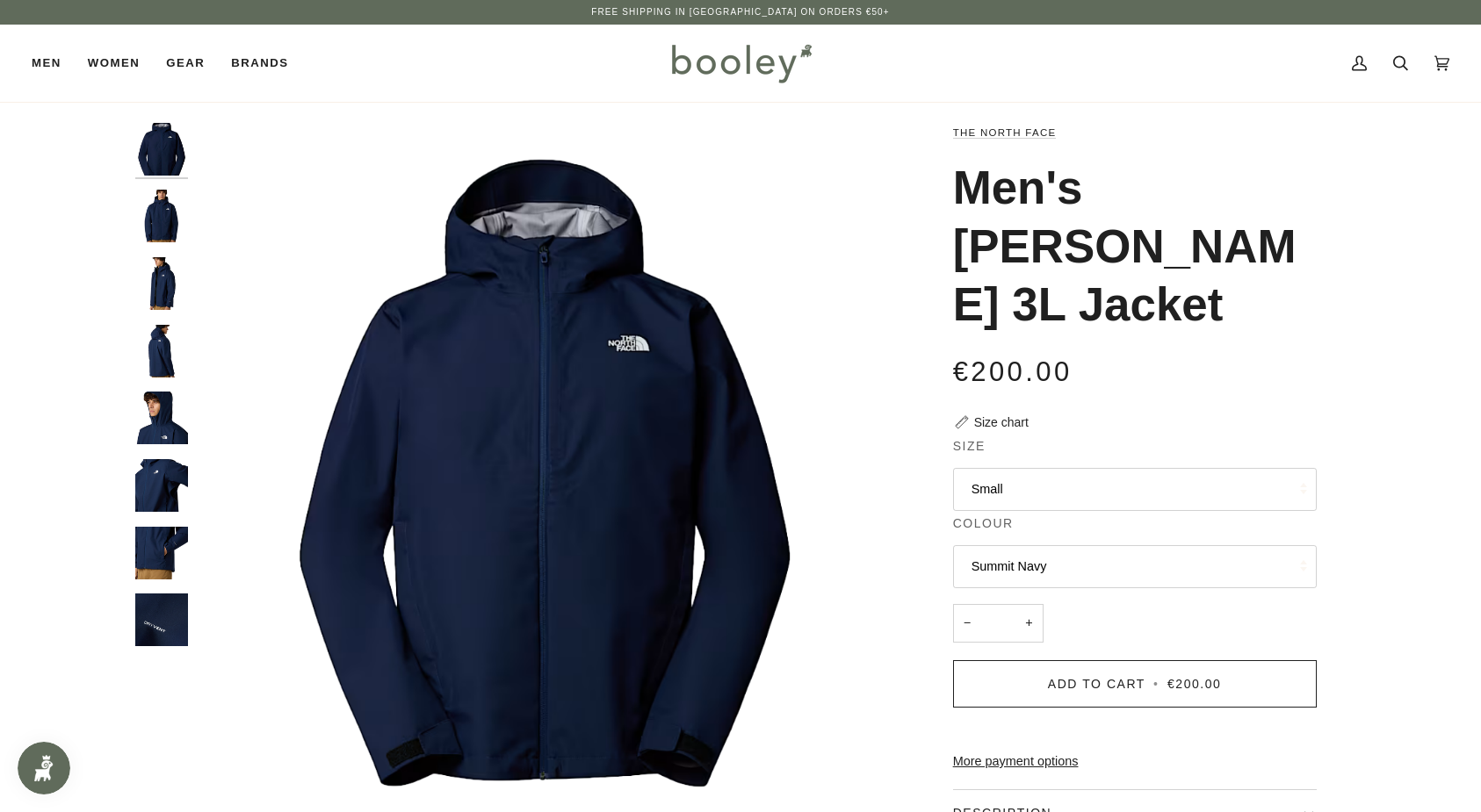
click at [990, 468] on button "Small" at bounding box center [1134, 489] width 363 height 43
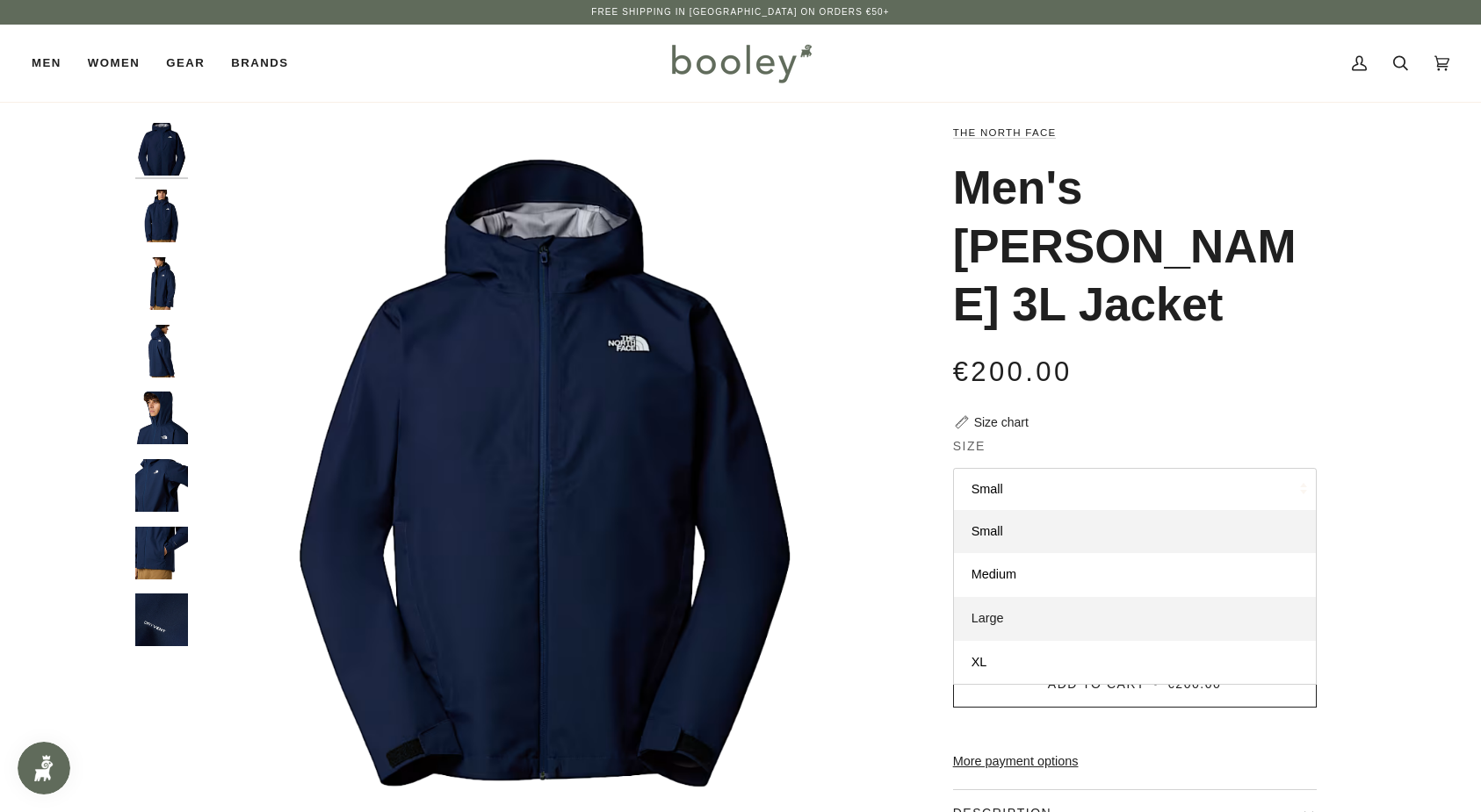
click at [1005, 597] on link "Large" at bounding box center [1134, 619] width 362 height 44
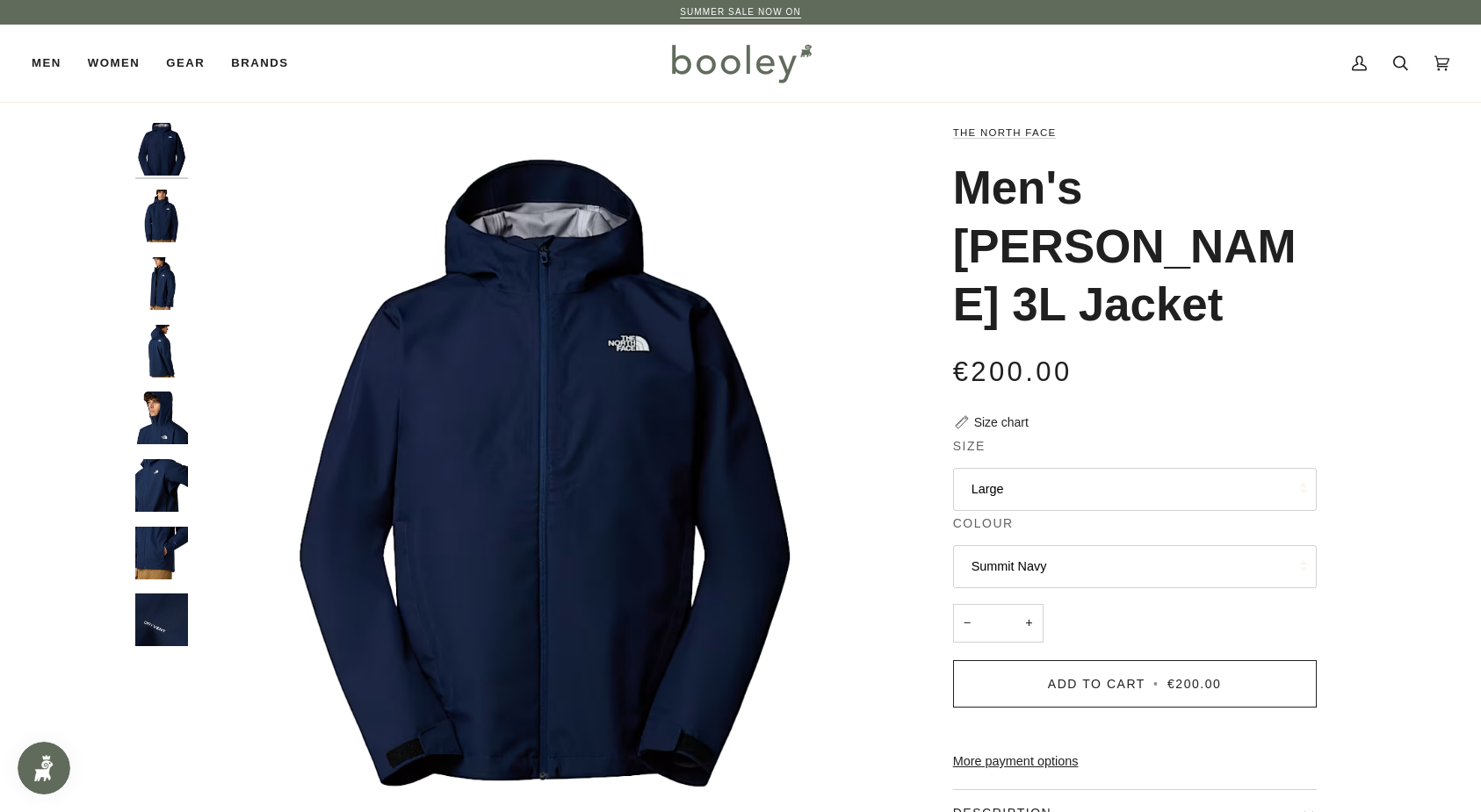
click at [160, 216] on img "The North Face Men's Whiton 3L Jacket Summit Navy - Booley Galway" at bounding box center [161, 216] width 53 height 53
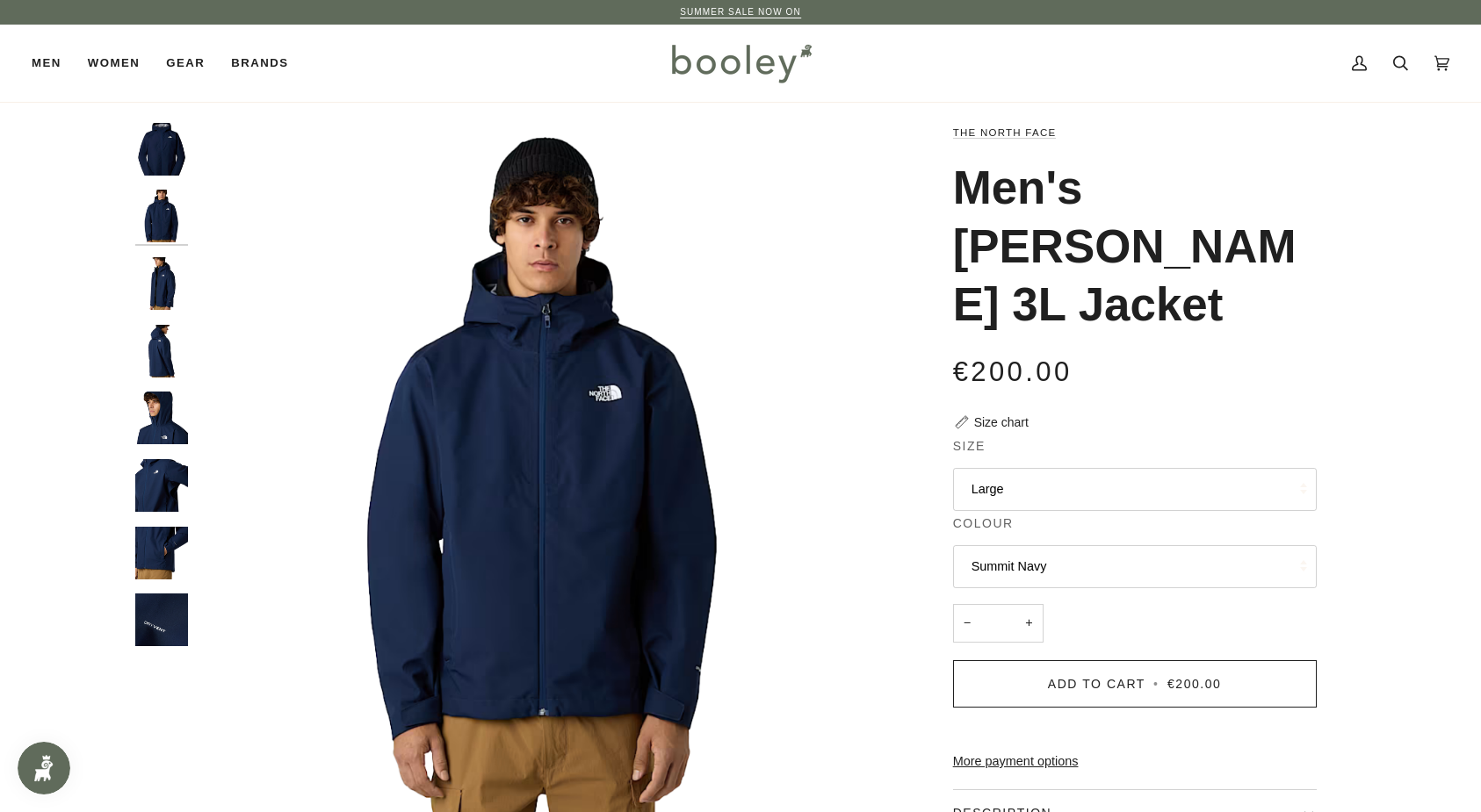
click at [161, 288] on img "The North Face Men's Whiton 3L Jacket Summit Navy - Booley Galway" at bounding box center [161, 284] width 53 height 53
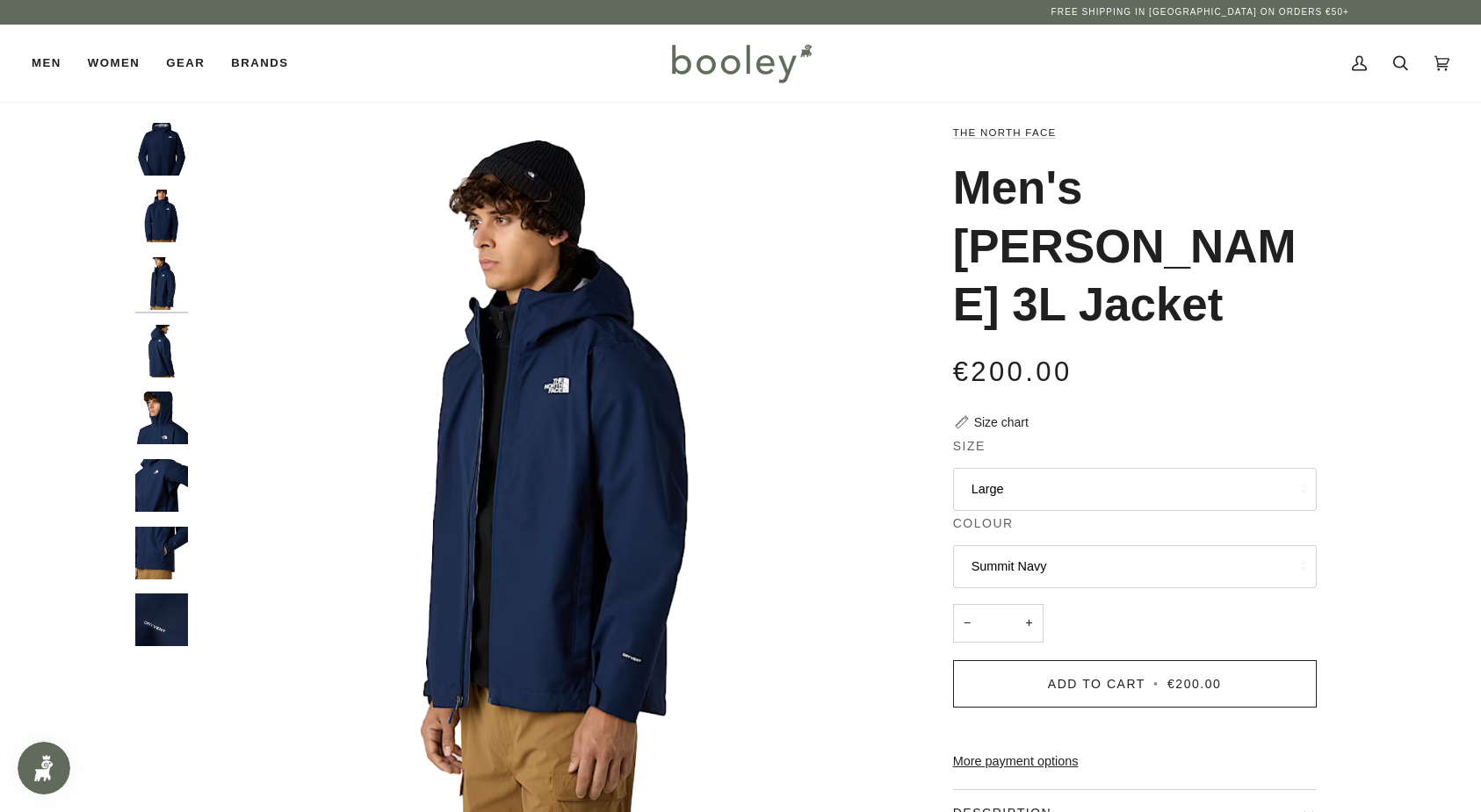
click at [165, 396] on img "The North Face Men's Whiton 3L Jacket Summit Navy - Booley Galway" at bounding box center [161, 418] width 53 height 53
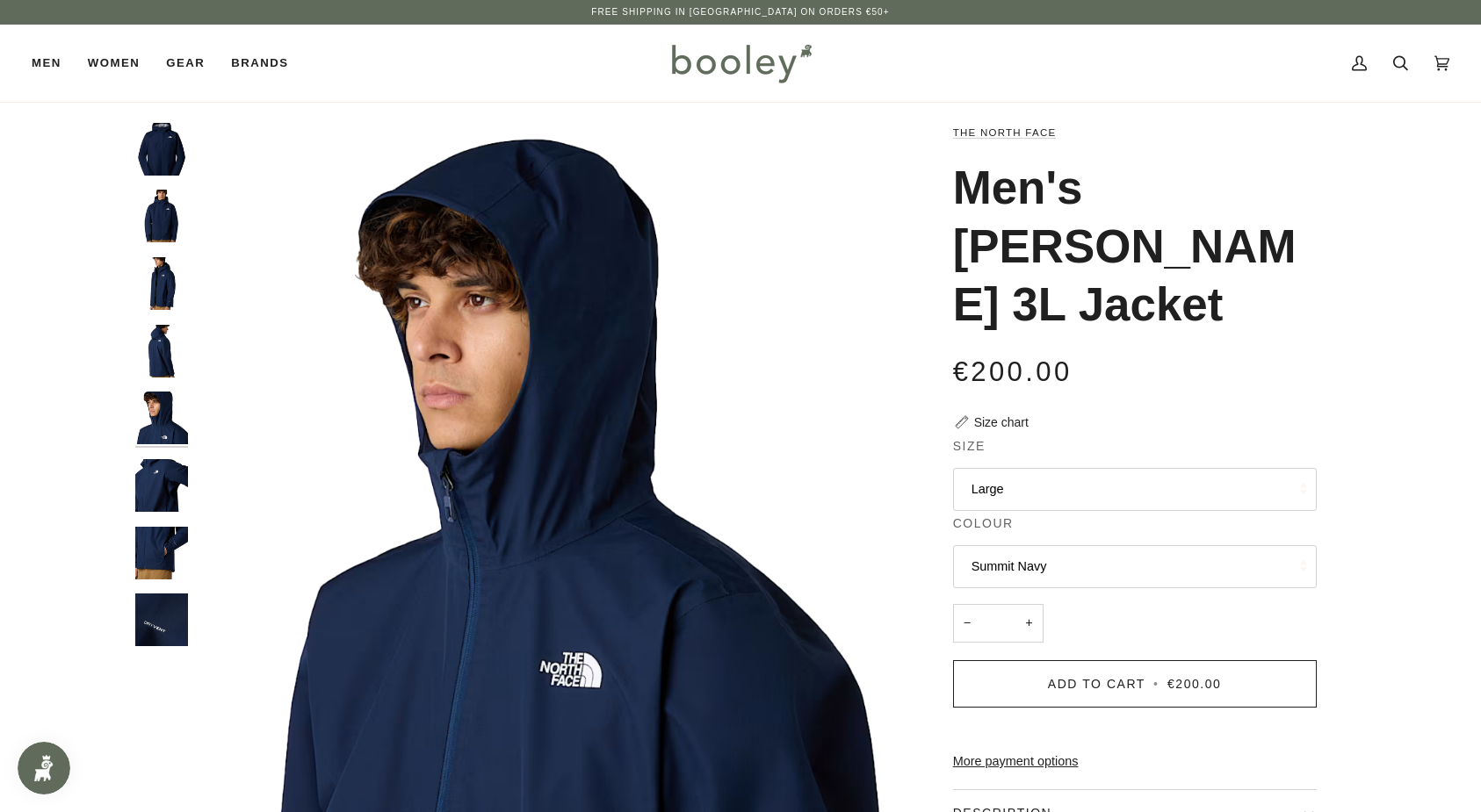
click at [162, 471] on img "The North Face Men's Whiton 3L Jacket Summit Navy - Booley Galway" at bounding box center [161, 486] width 53 height 53
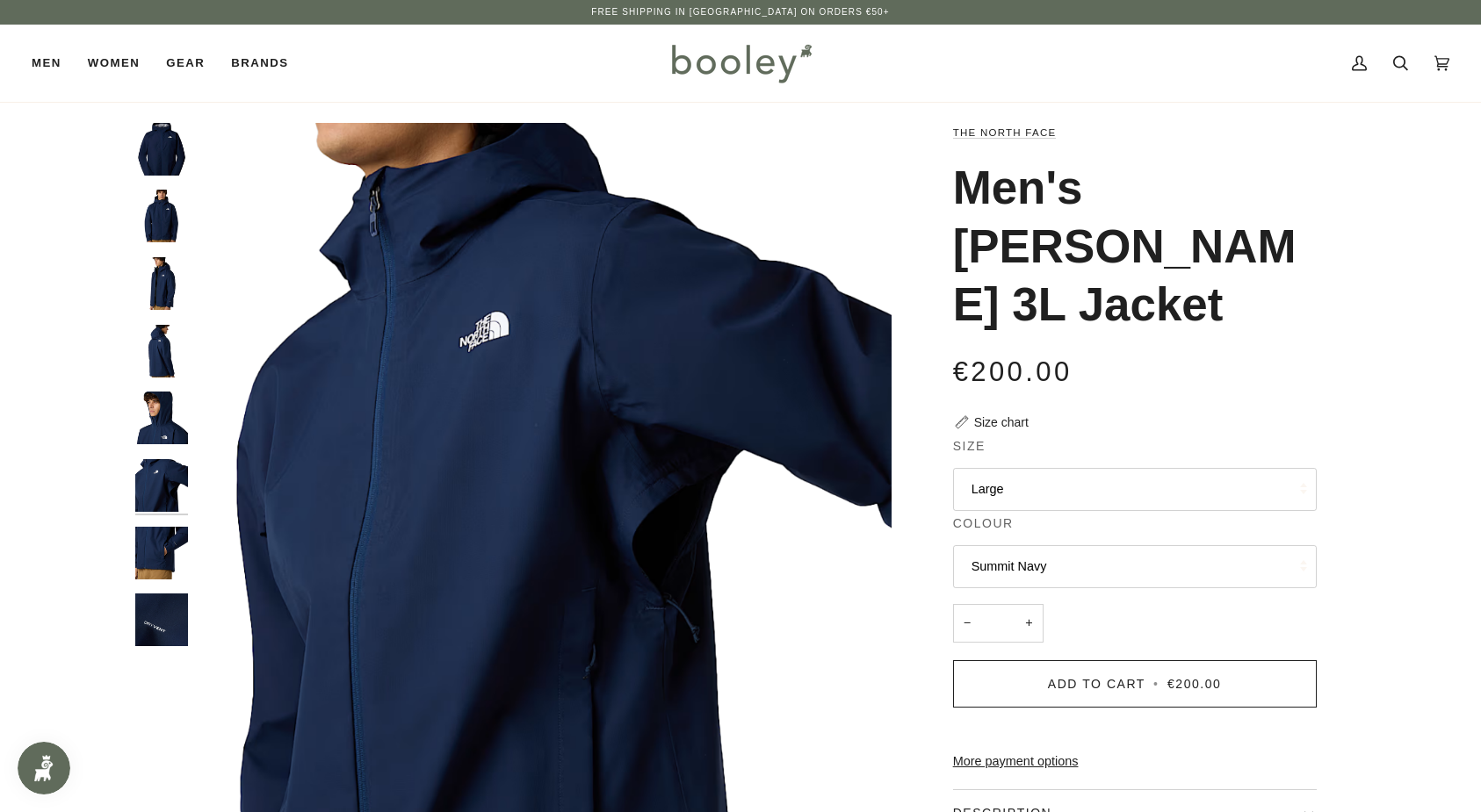
click at [157, 537] on img "The North Face Men's Whiton 3L Jacket Summit Navy - Booley Galway" at bounding box center [161, 553] width 53 height 53
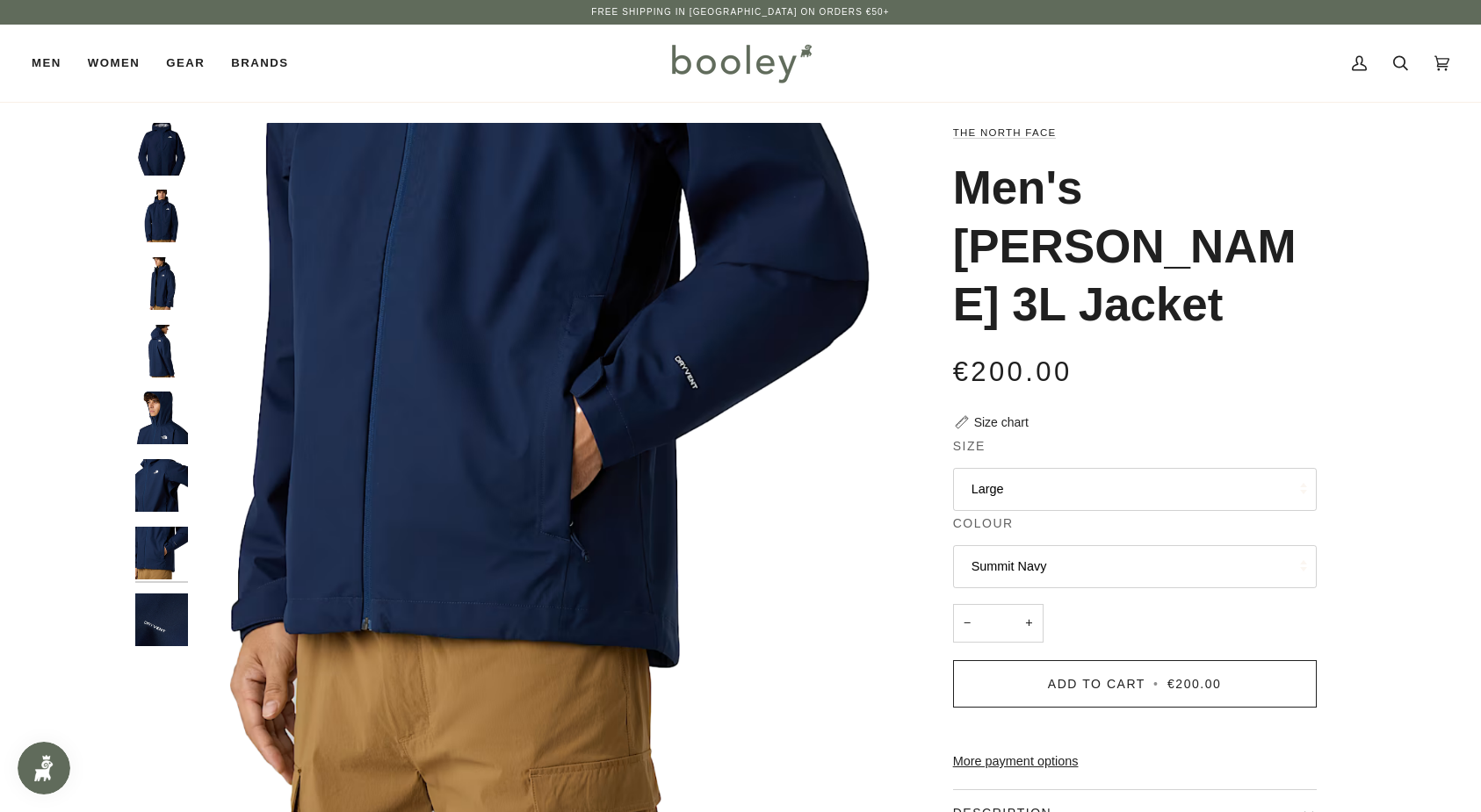
click at [159, 593] on img "The North Face Men's Whiton 3L Jacket Summit Navy - Booley Galway" at bounding box center [161, 620] width 53 height 53
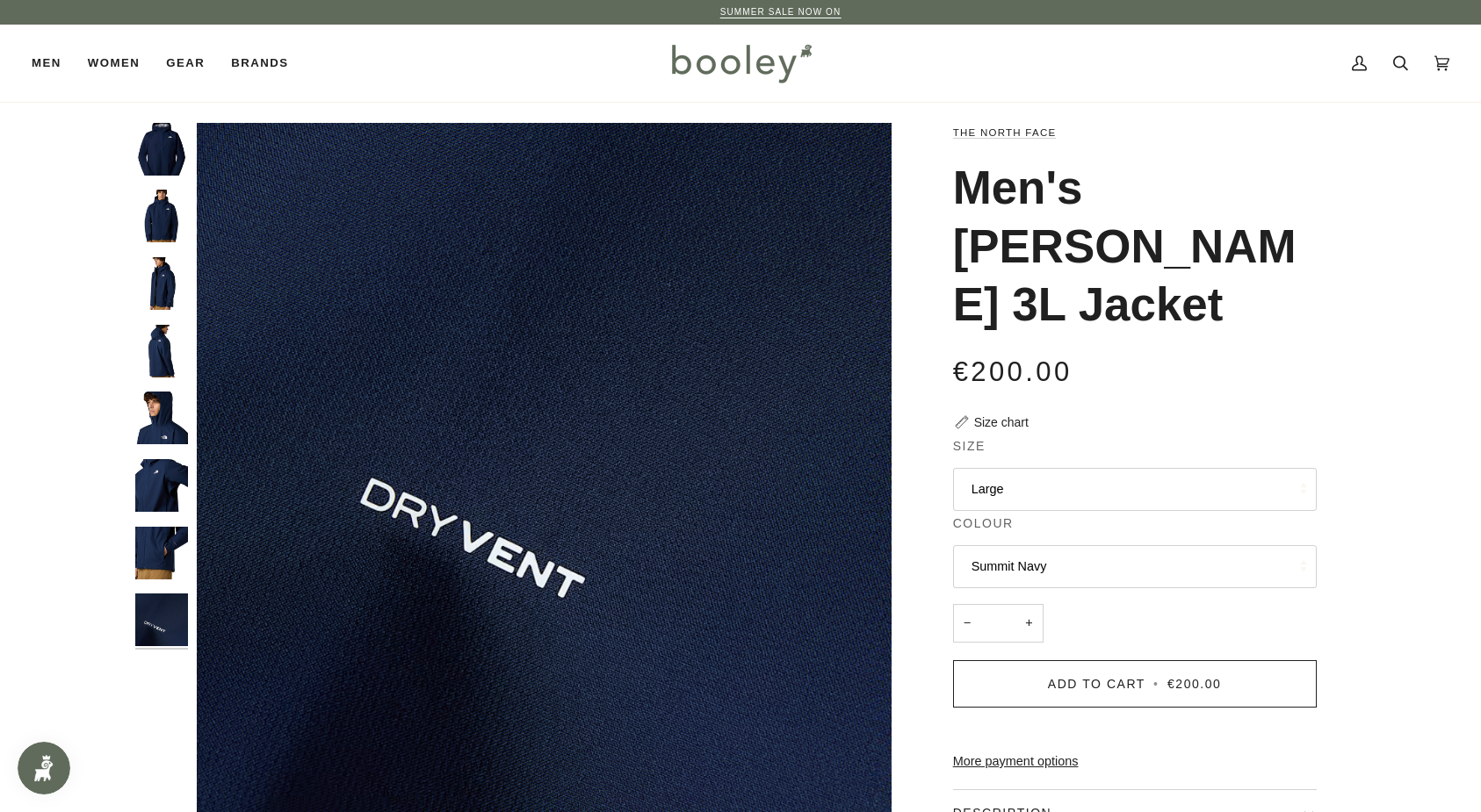
click at [170, 149] on img "The North Face Men's Whiton 3L Jacket Summit Navy - Booley Galway" at bounding box center [161, 149] width 53 height 53
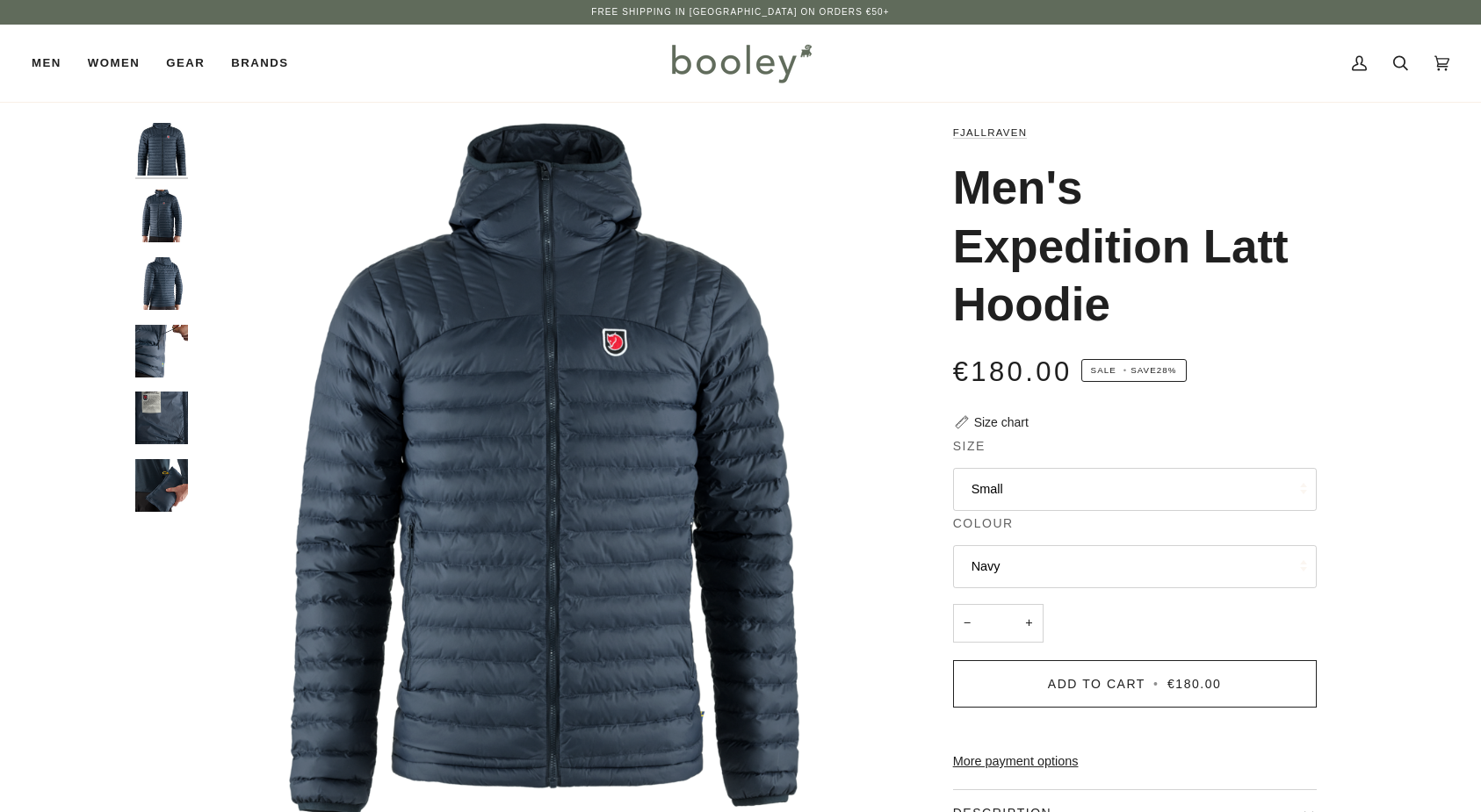
click at [1022, 485] on button "Small" at bounding box center [1134, 489] width 363 height 43
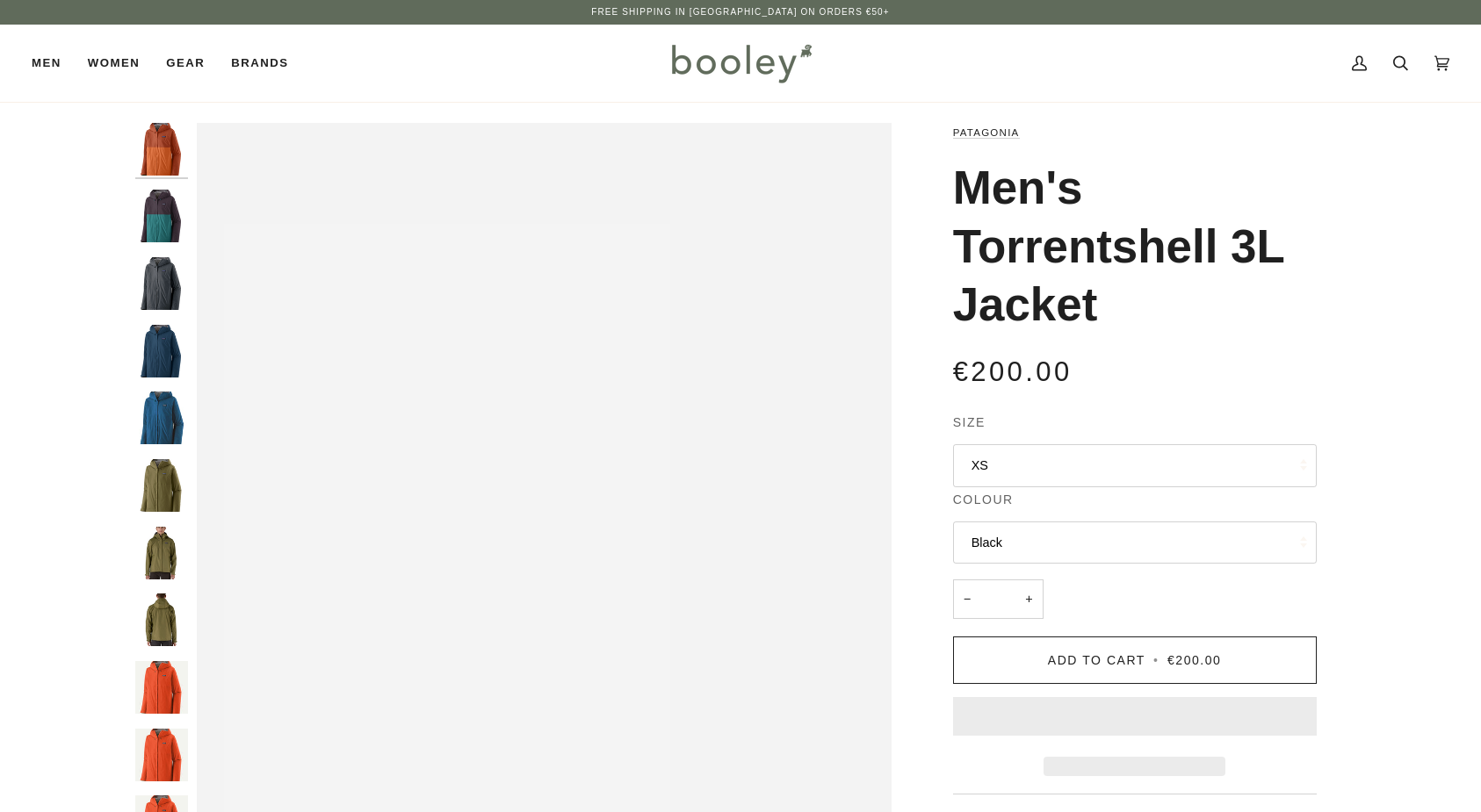
click at [1002, 460] on button "XS" at bounding box center [1134, 466] width 363 height 43
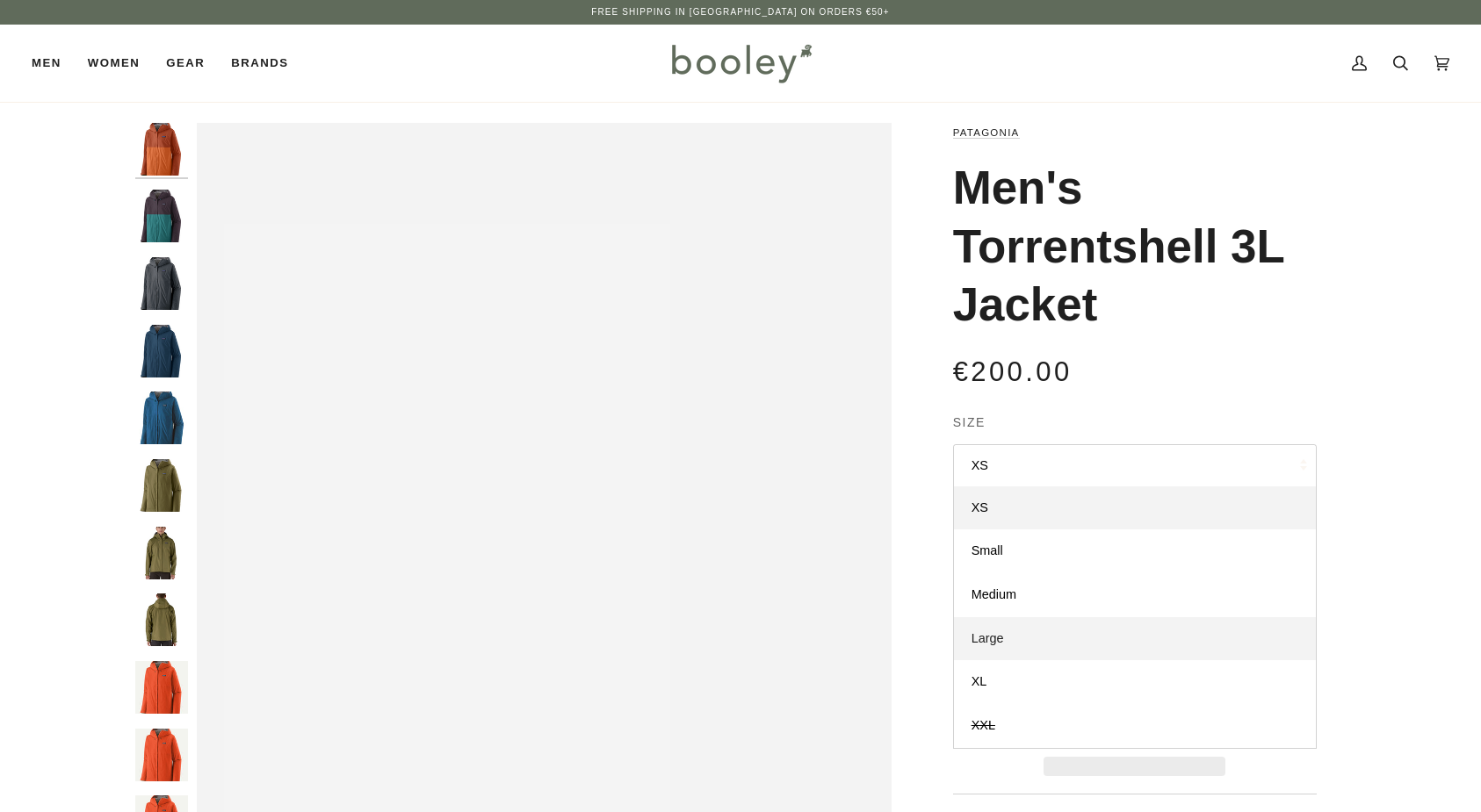
click at [996, 631] on span "Large" at bounding box center [987, 638] width 33 height 14
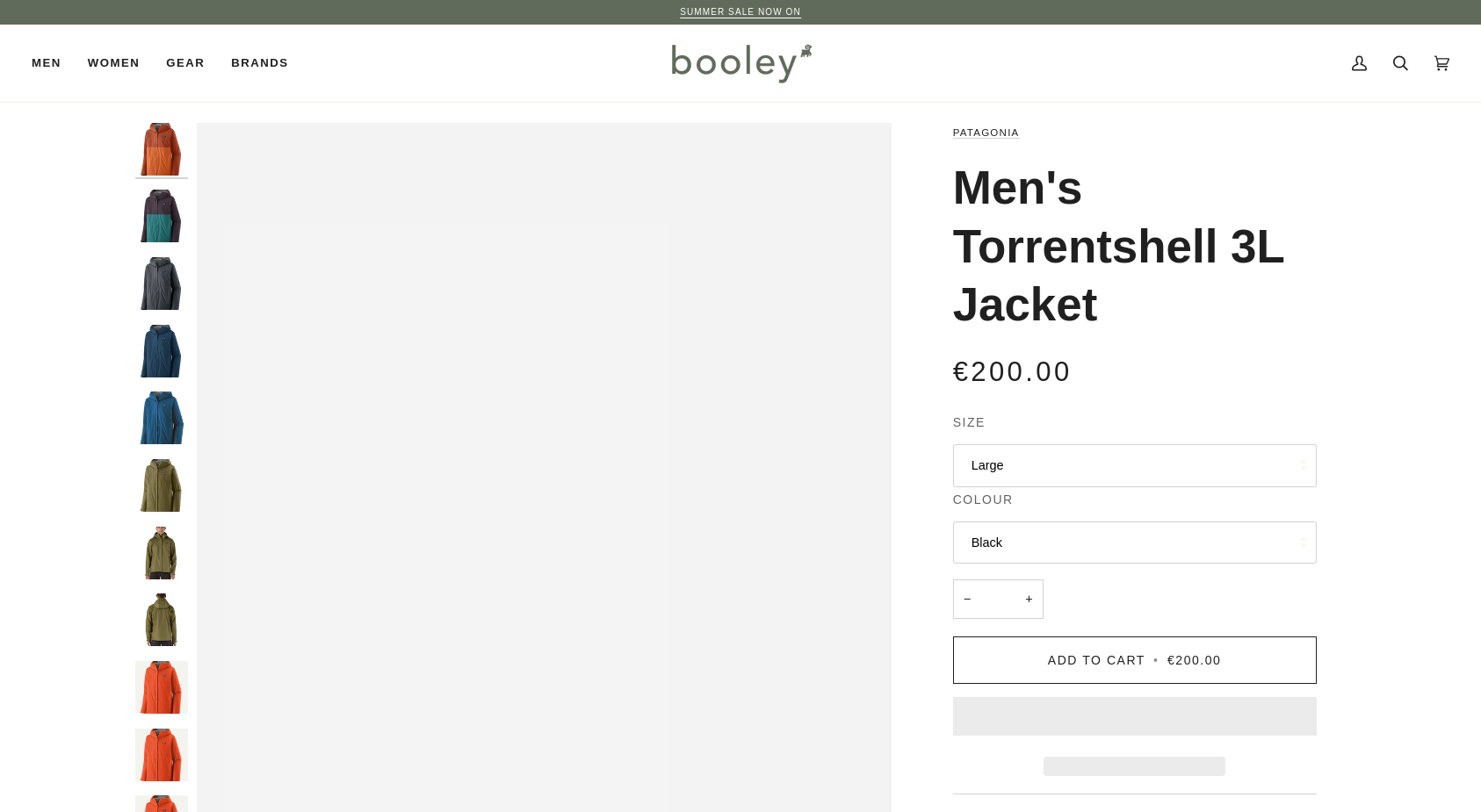
click at [1021, 533] on button "Black" at bounding box center [1134, 542] width 363 height 43
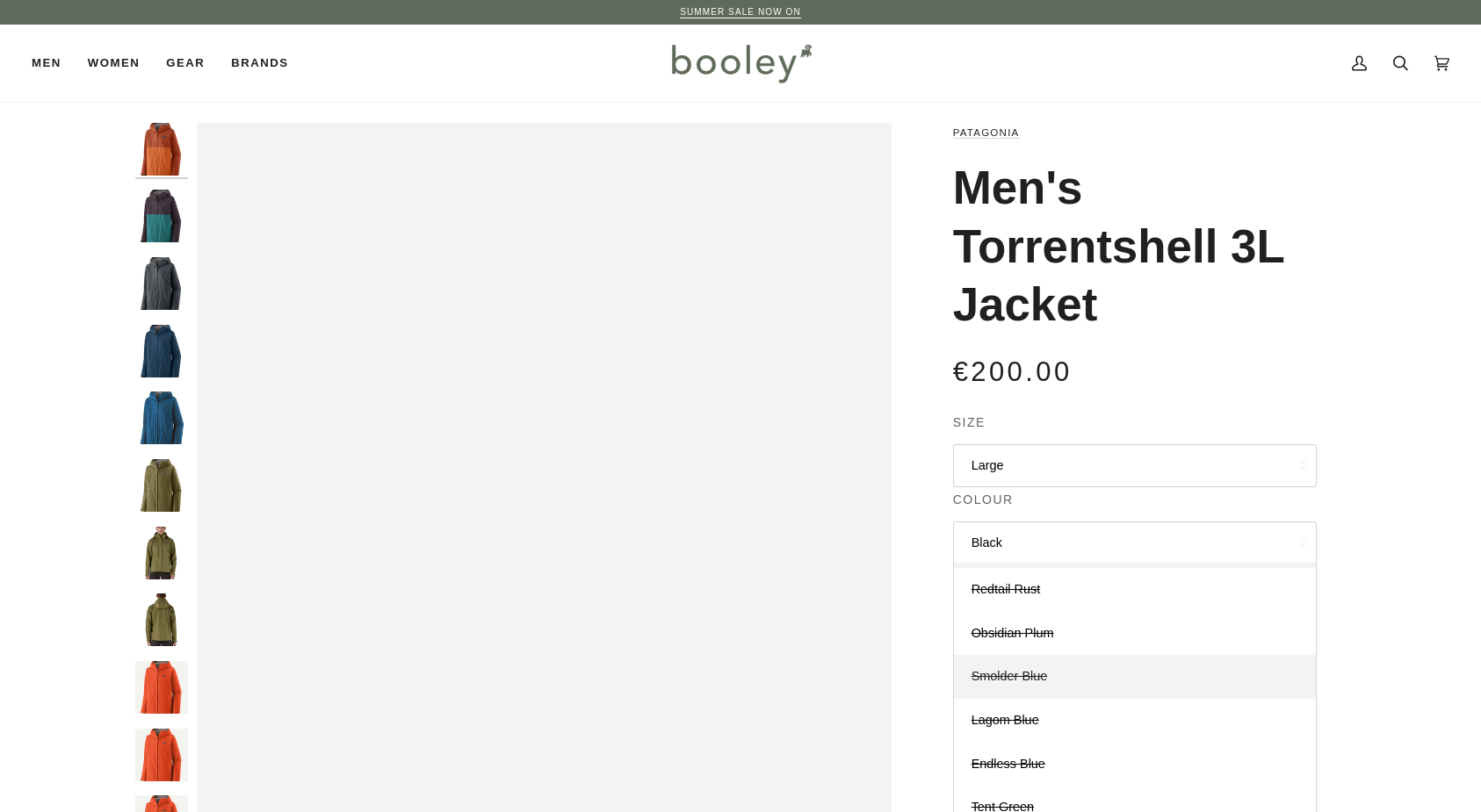
scroll to position [38, 0]
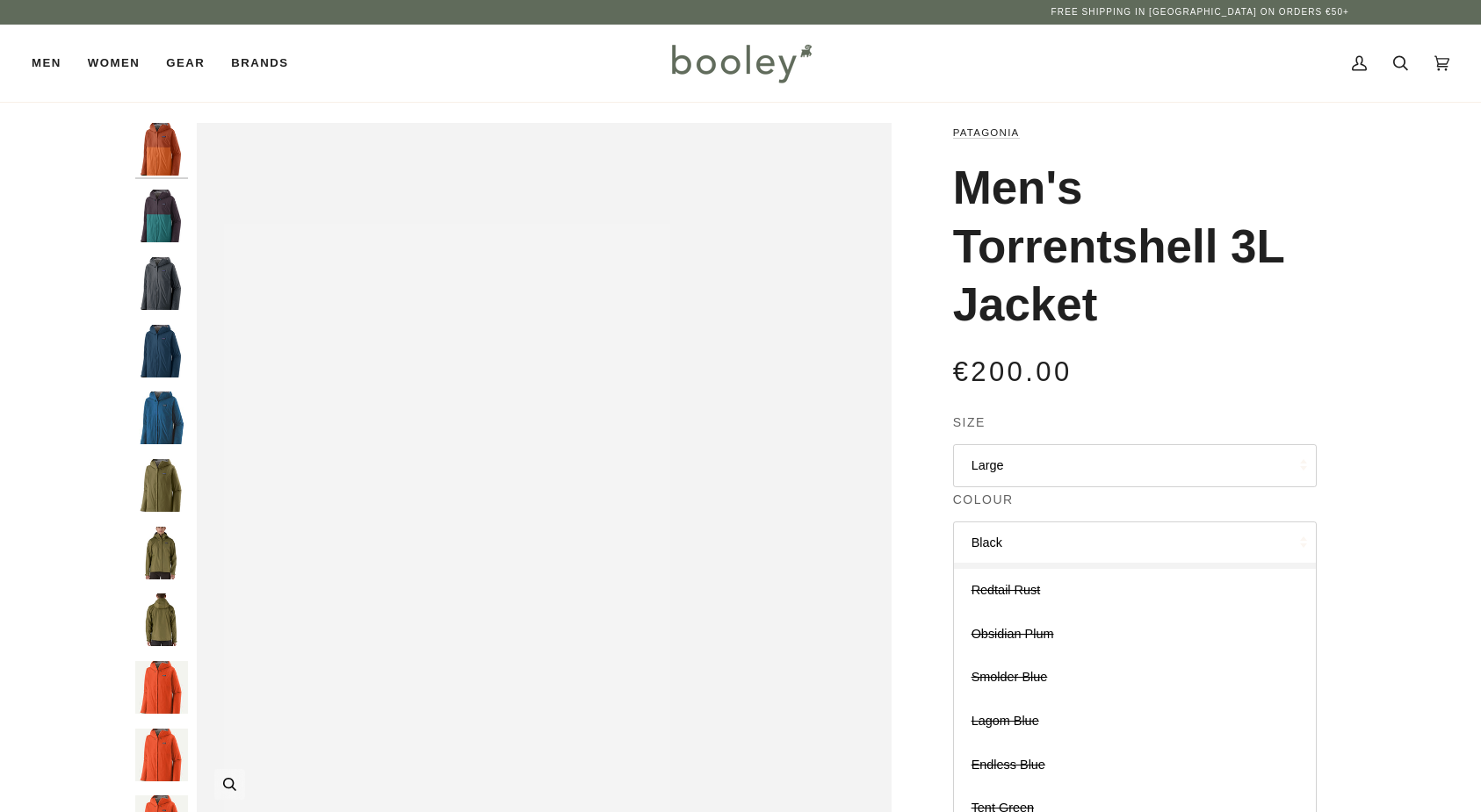
click at [767, 418] on img "Patagonia Men's Torrentshell 3L Jacket Redtail Rust - Booley Galway" at bounding box center [544, 470] width 695 height 695
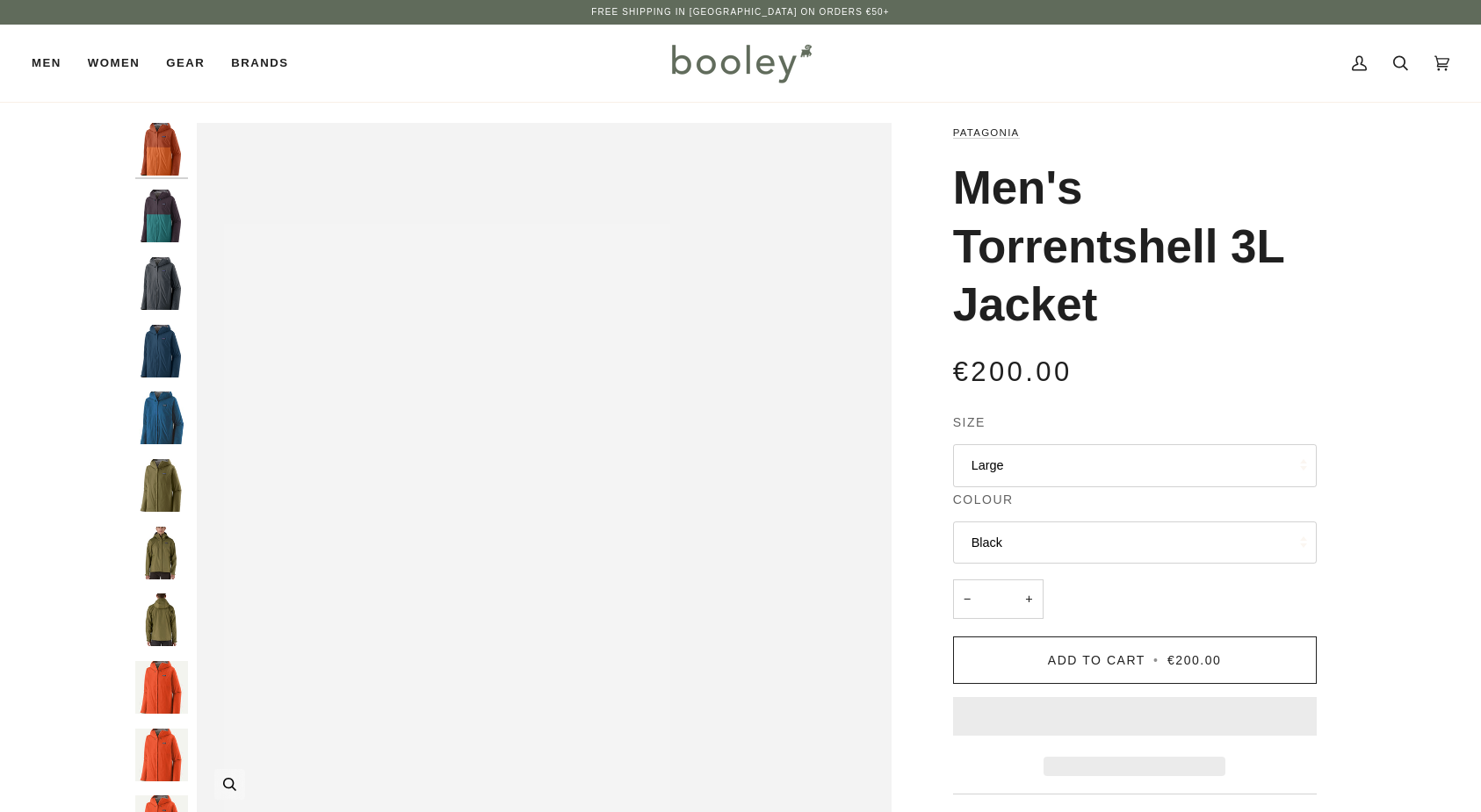
scroll to position [0, 0]
click at [163, 157] on img "Patagonia Men's Torrentshell 3L Jacket Redtail Rust - Booley Galway" at bounding box center [161, 149] width 53 height 53
click at [164, 219] on img "Patagonia Men's Torrentshell 3L Jacket Obsidian Plum - Booley Galway" at bounding box center [161, 216] width 53 height 53
click at [161, 157] on img "Patagonia Men's Torrentshell 3L Jacket Redtail Rust - Booley Galway" at bounding box center [161, 149] width 53 height 53
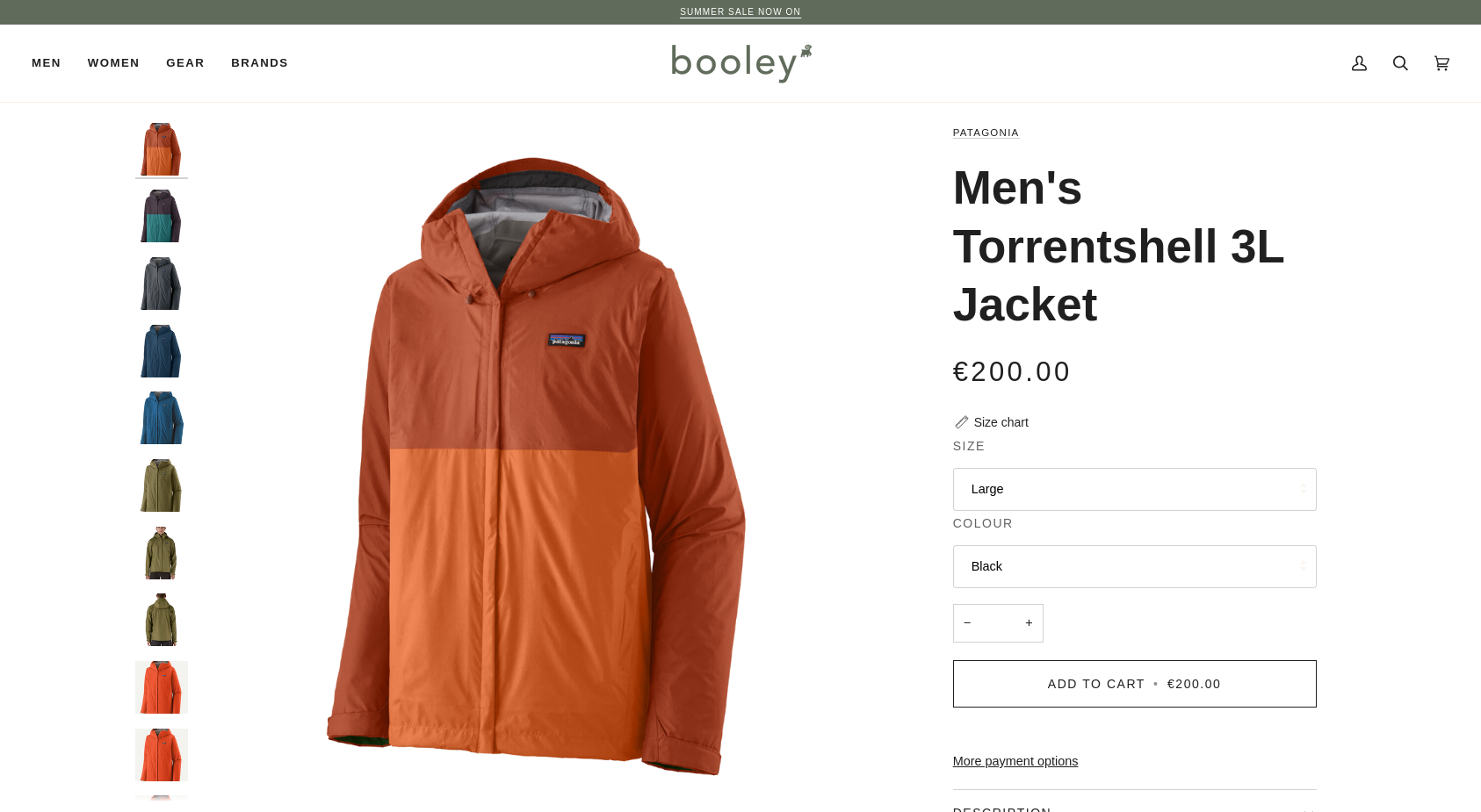
click at [171, 156] on img "Patagonia Men's Torrentshell 3L Jacket Redtail Rust - Booley Galway" at bounding box center [161, 149] width 53 height 53
click at [168, 219] on img "Patagonia Men's Torrentshell 3L Jacket Obsidian Plum - Booley Galway" at bounding box center [161, 216] width 53 height 53
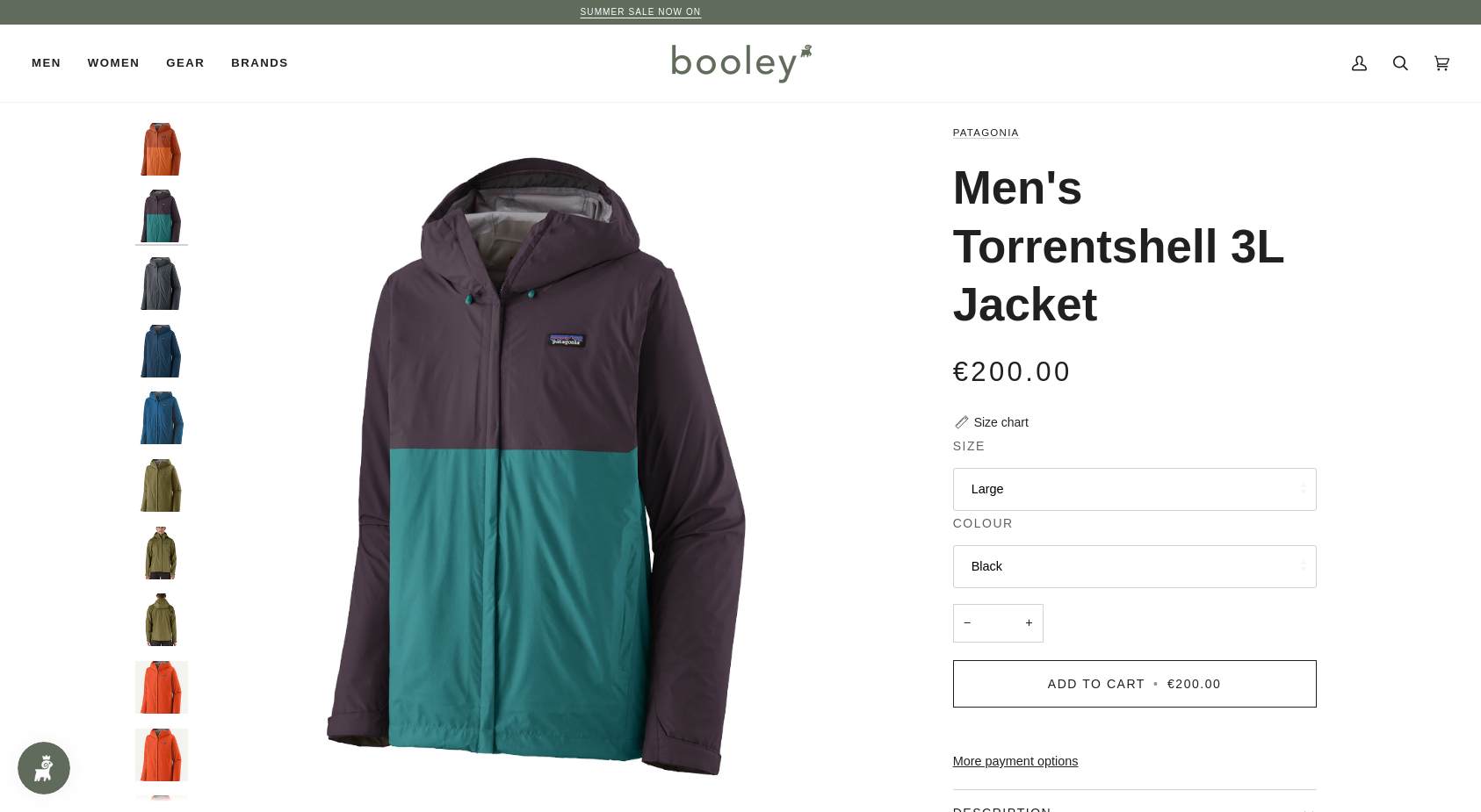
click at [160, 275] on img "Patagonia Men's Torrentshell 3L Jacket Smolder Blue - Booley Galway" at bounding box center [161, 284] width 53 height 53
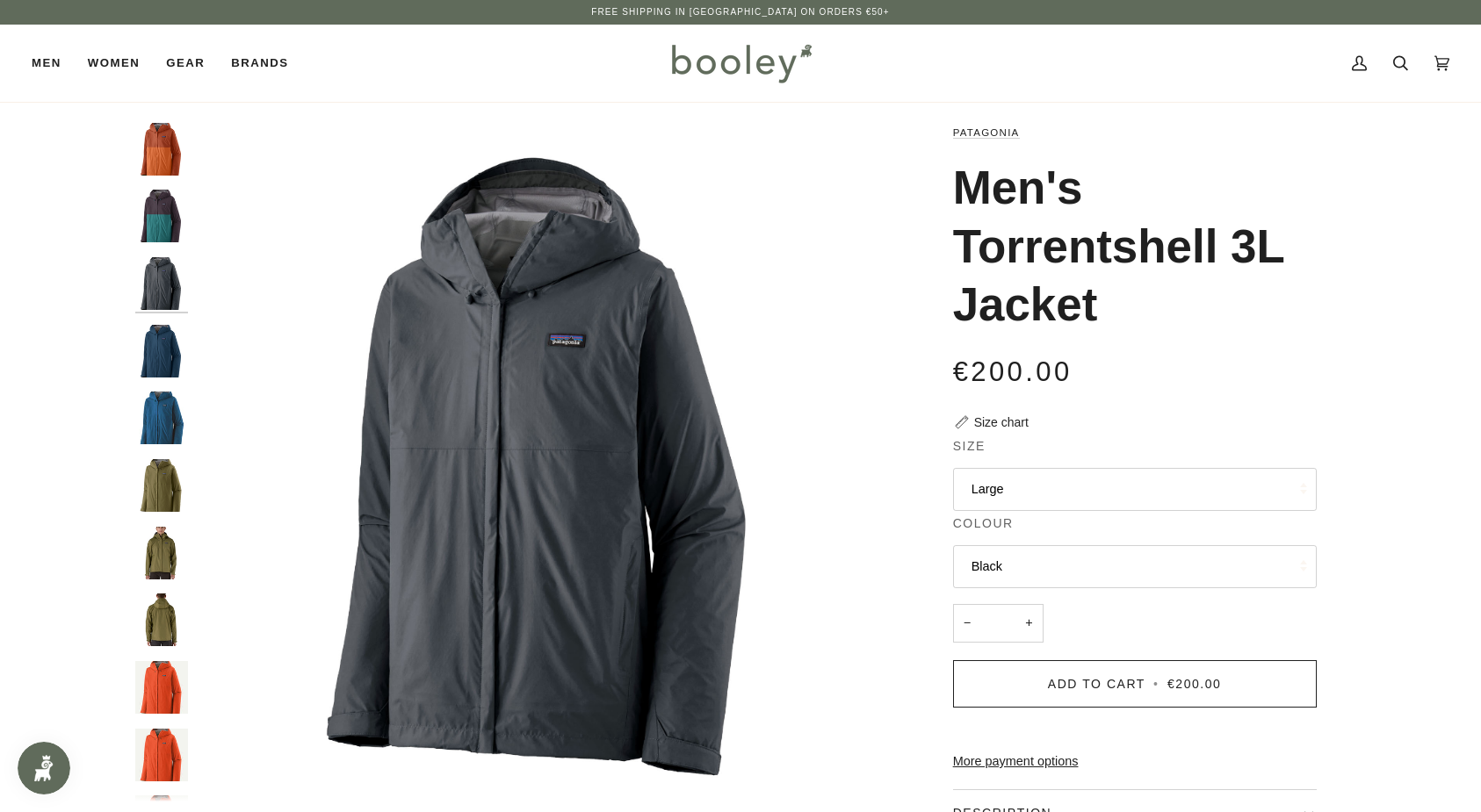
click at [162, 346] on img "Patagonia Men's Torrentshell 3L Jacket Lagom Blue - Booley Galway" at bounding box center [161, 351] width 53 height 53
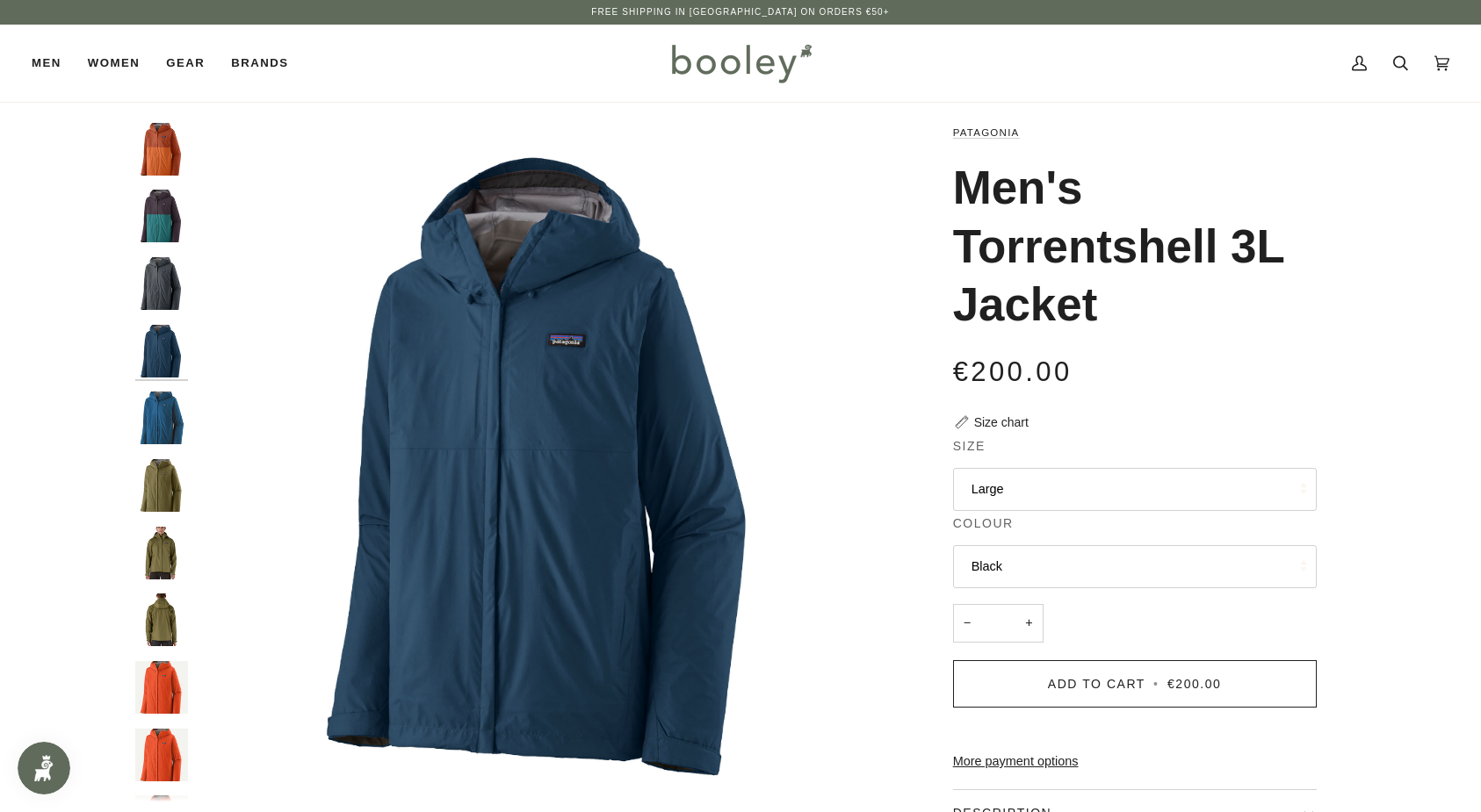
click at [1021, 568] on button "Black" at bounding box center [1134, 566] width 363 height 43
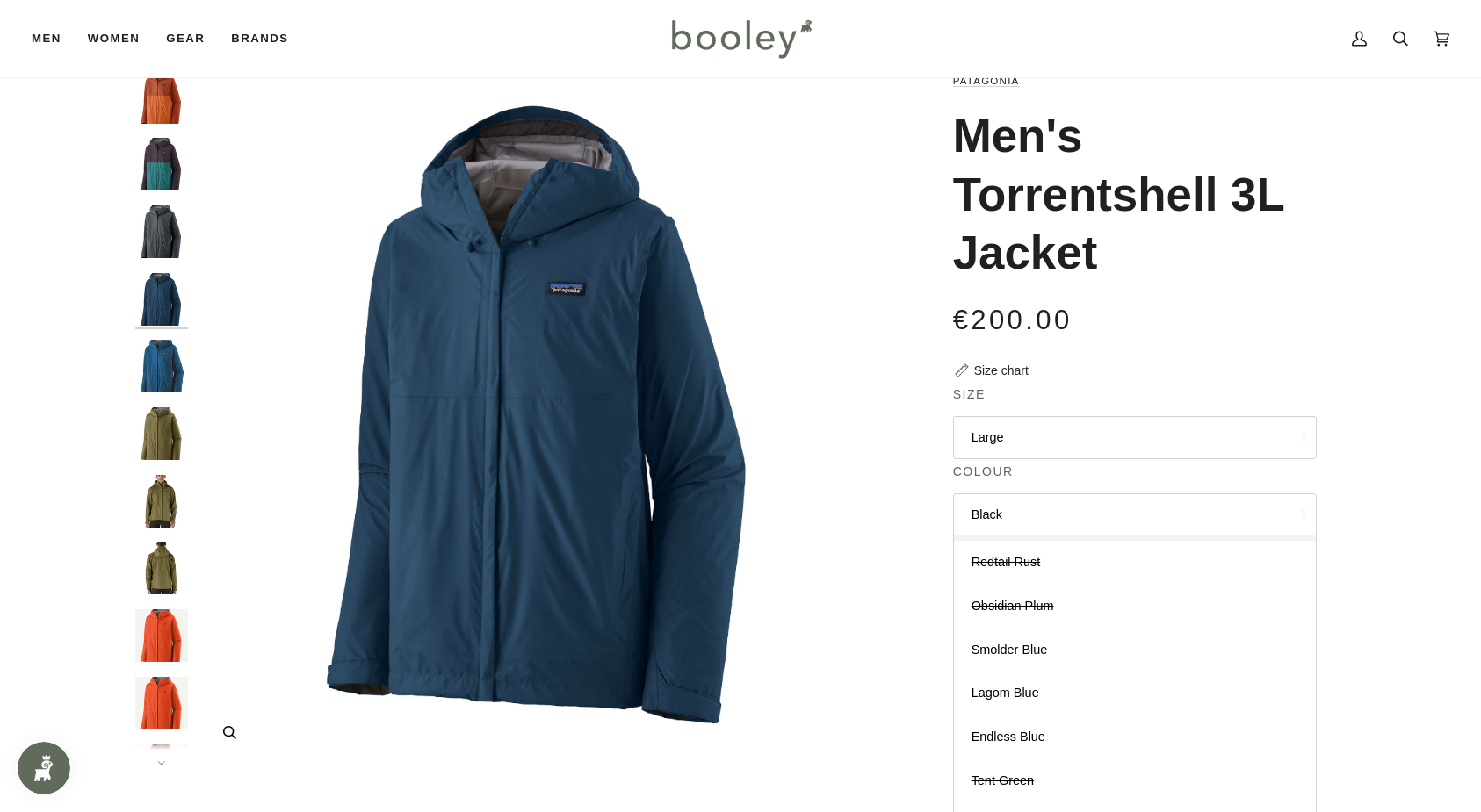
scroll to position [34, 0]
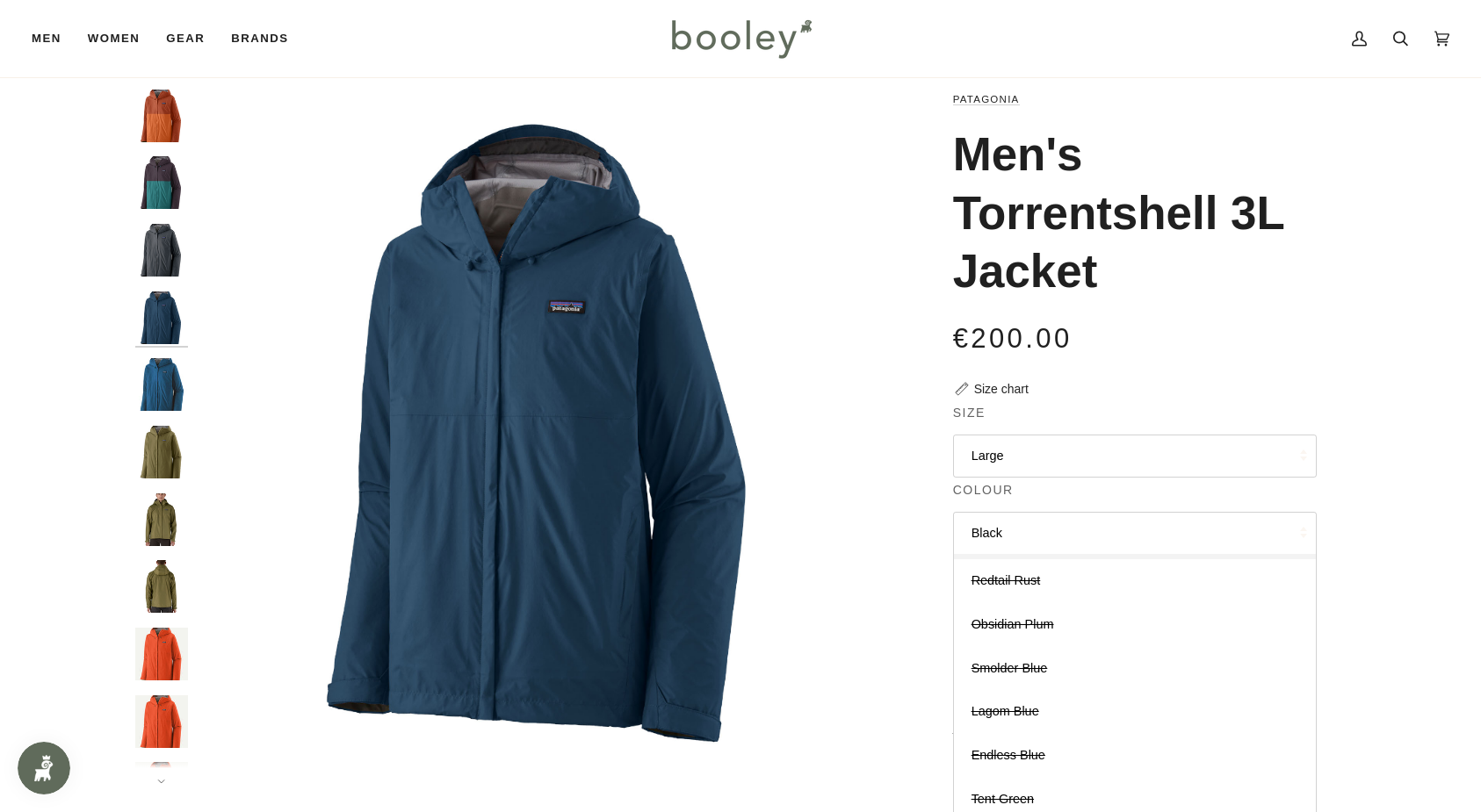
click at [161, 387] on img "Men's Torrentshell 3L Jacket" at bounding box center [161, 384] width 53 height 53
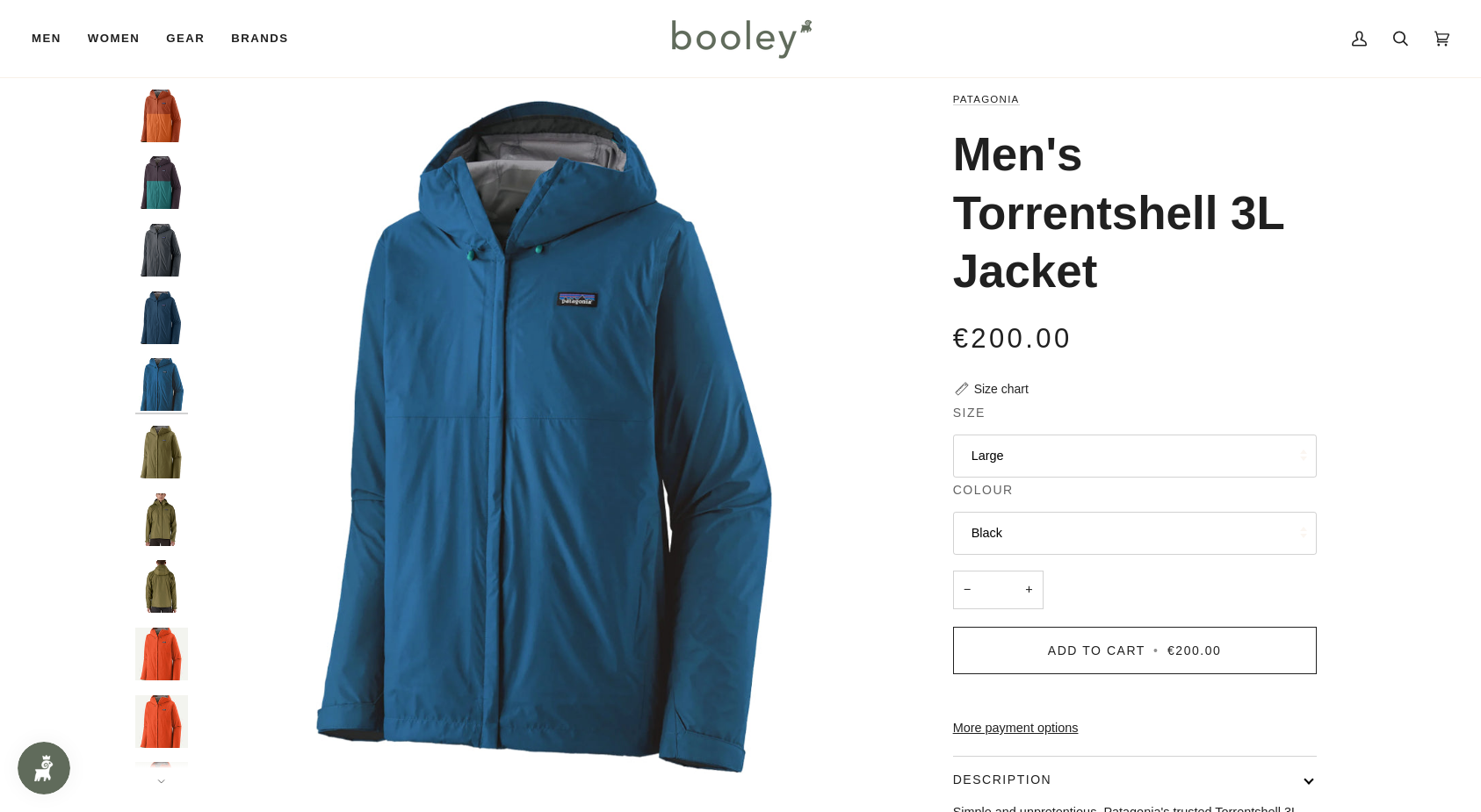
click at [160, 450] on img "Patagonia Men's Torrentshell 3L Jacket Endless Green - Booley Galway" at bounding box center [161, 452] width 53 height 53
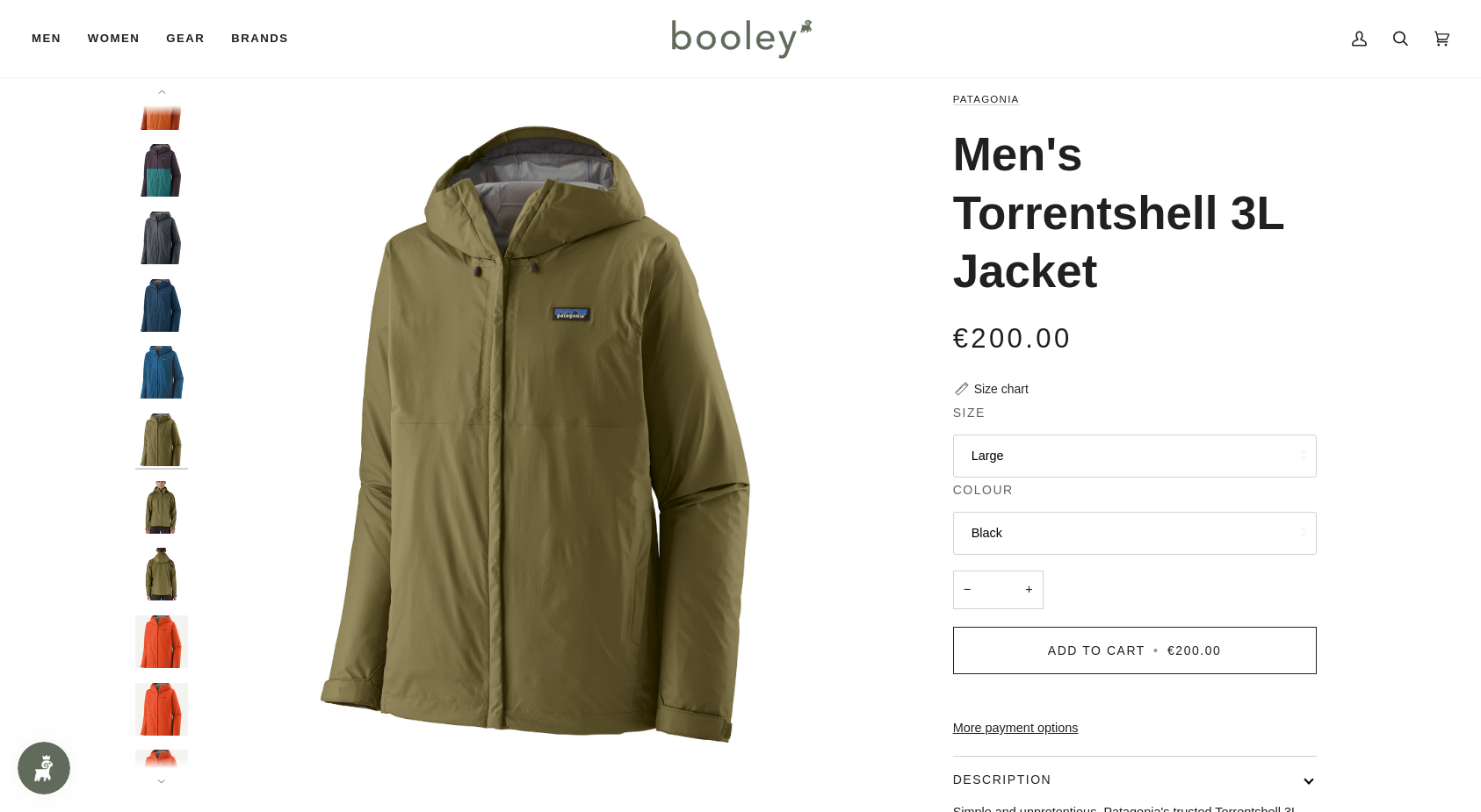
click at [164, 505] on img "Patagonia Men's Torrentshell 3L Jacket Endless Green - Booley Galway" at bounding box center [161, 508] width 53 height 53
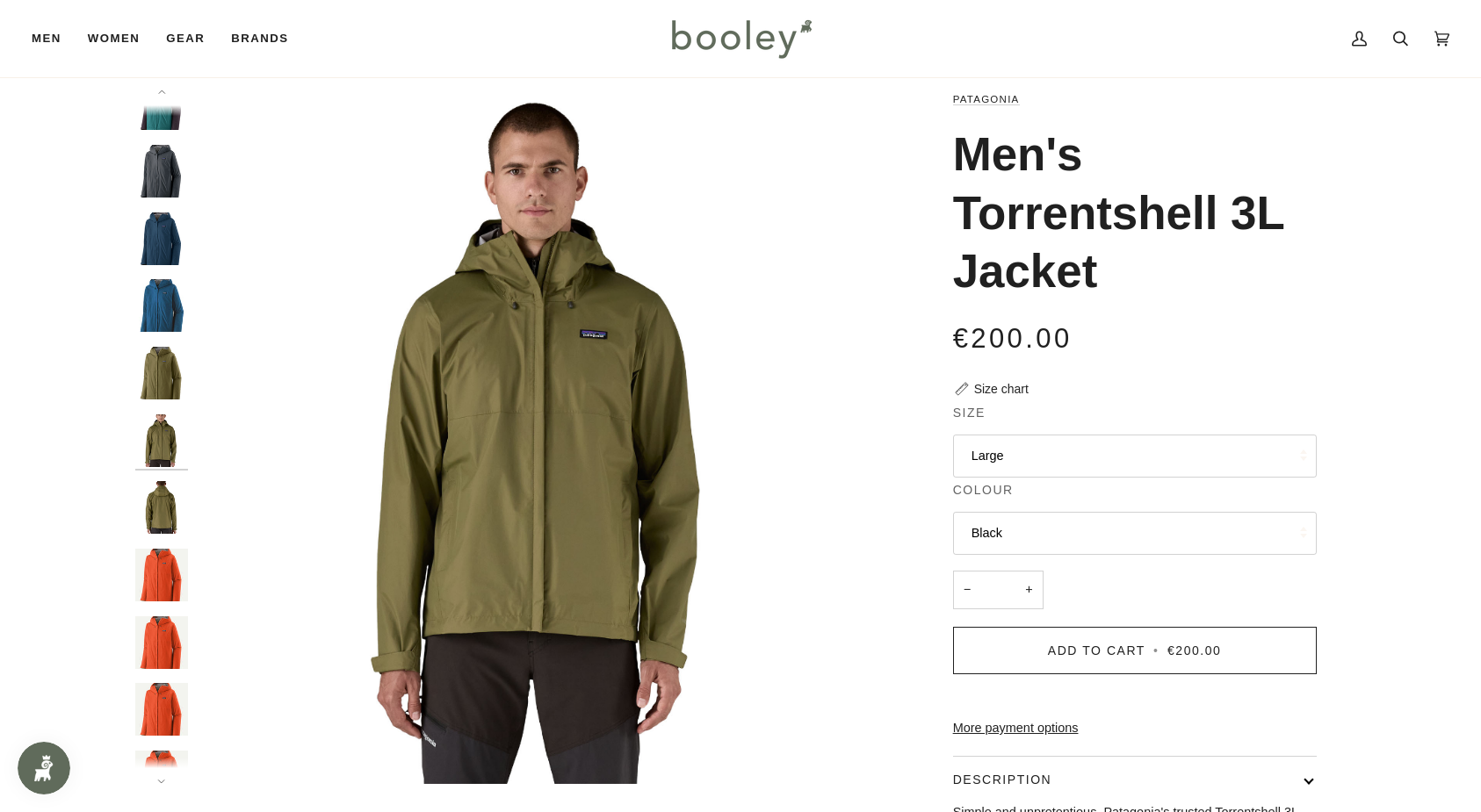
click at [164, 507] on img "Patagonia Men's Torrentshell 3L Jacket Endless Green - Booley Galway" at bounding box center [161, 508] width 53 height 53
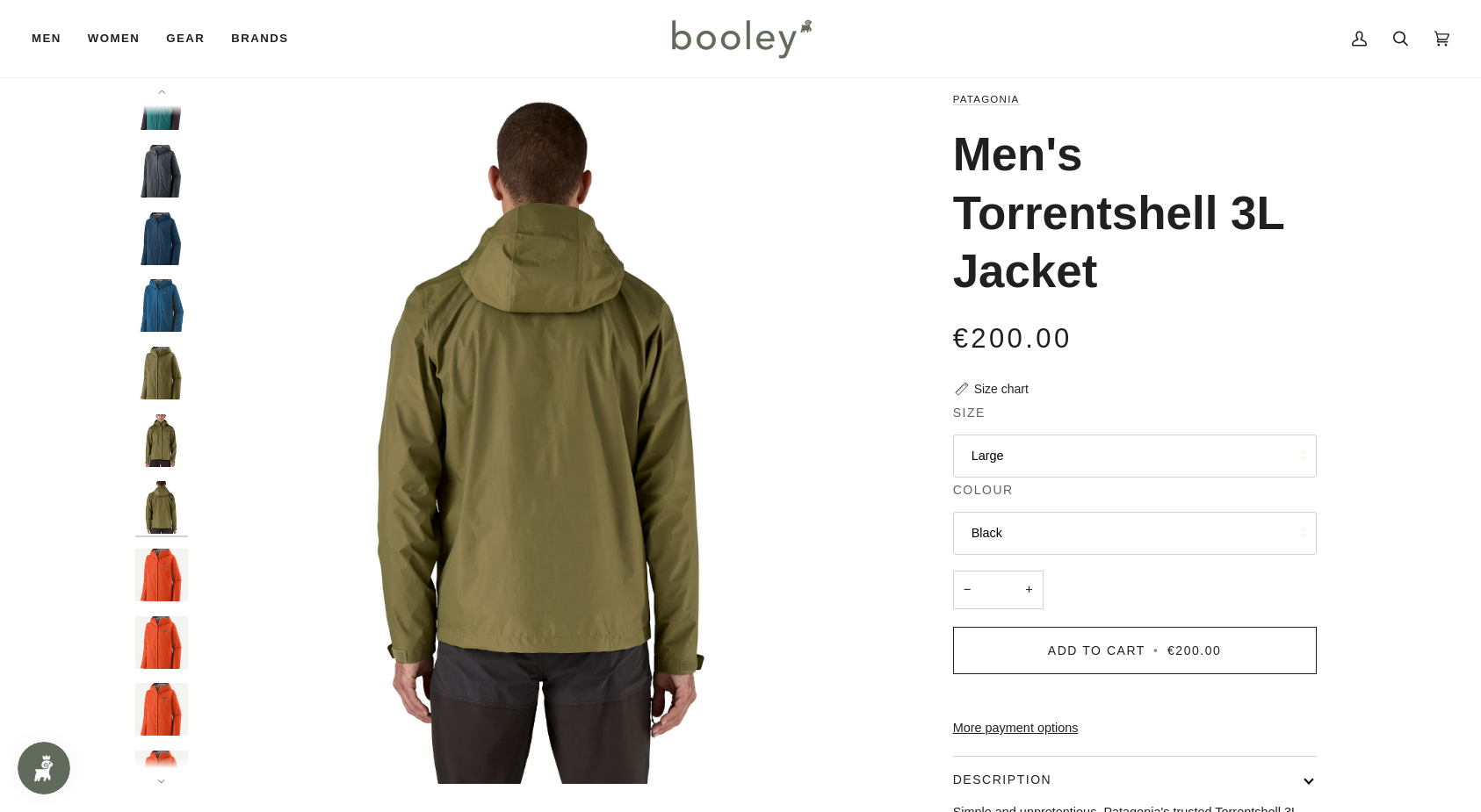
scroll to position [145, 0]
click at [162, 531] on div at bounding box center [166, 437] width 62 height 695
click at [161, 563] on img "Men's Torrentshell 3L Jacket" at bounding box center [161, 576] width 53 height 53
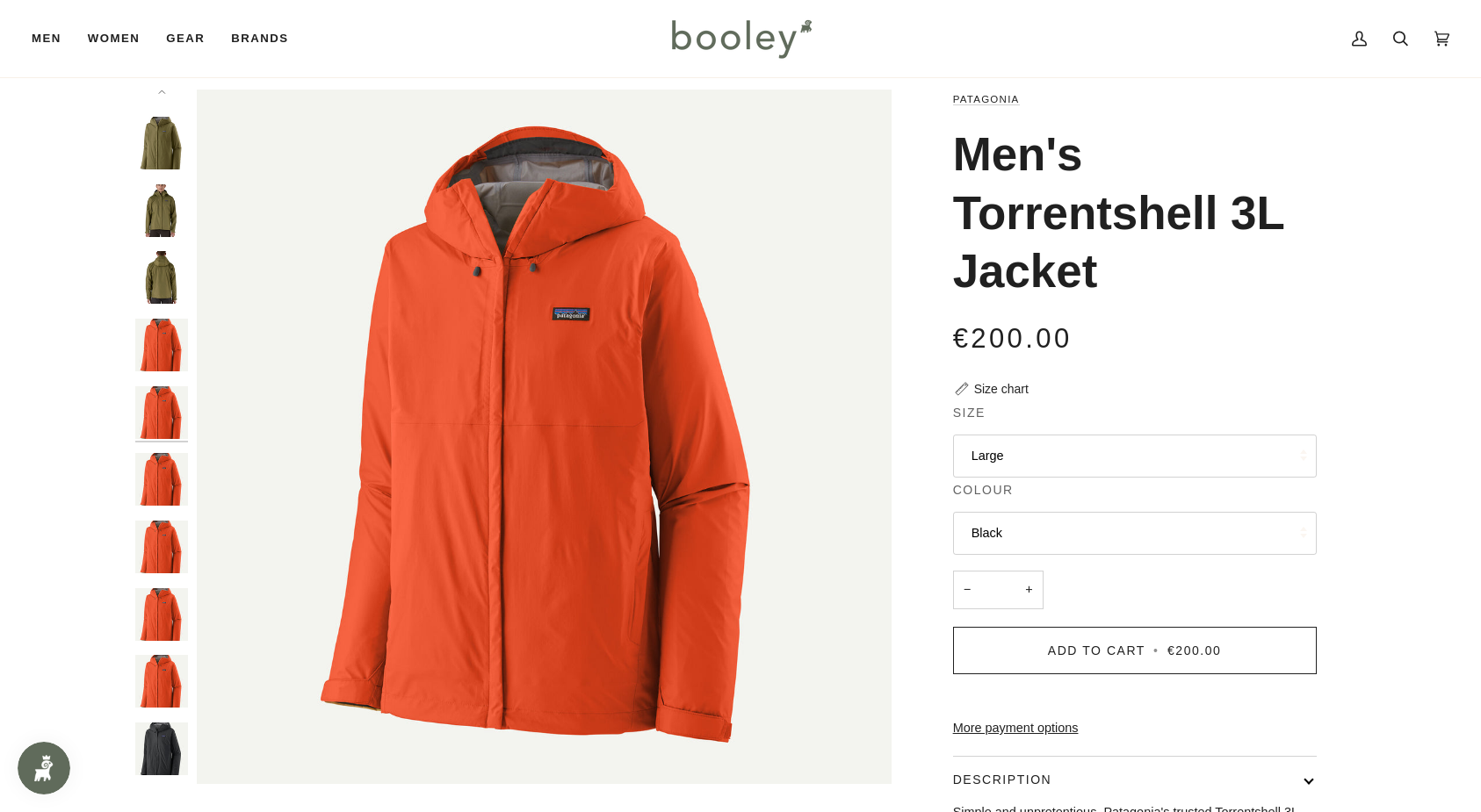
scroll to position [279, 0]
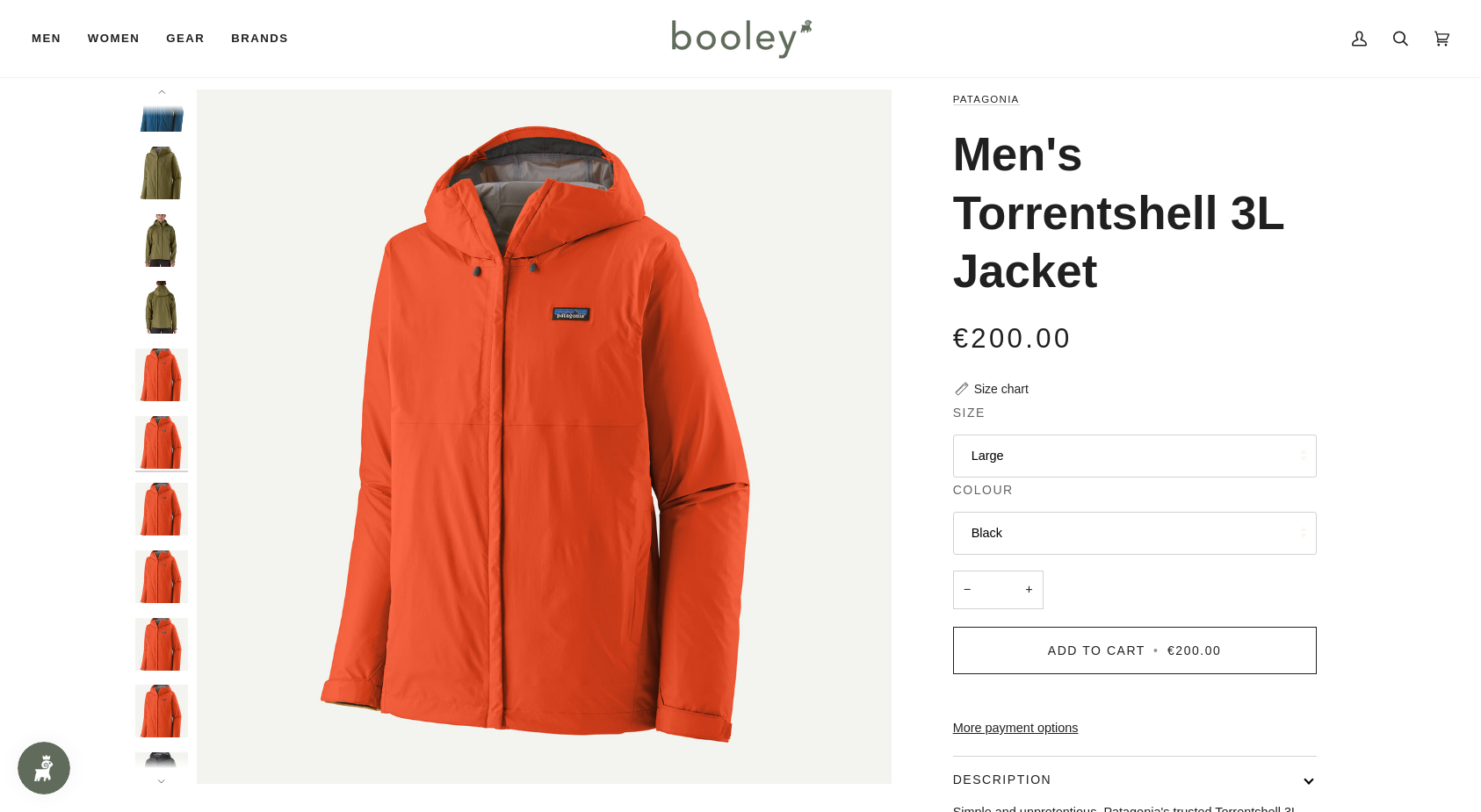
click at [154, 752] on img "Men's Torrentshell 3L Jacket" at bounding box center [161, 778] width 53 height 53
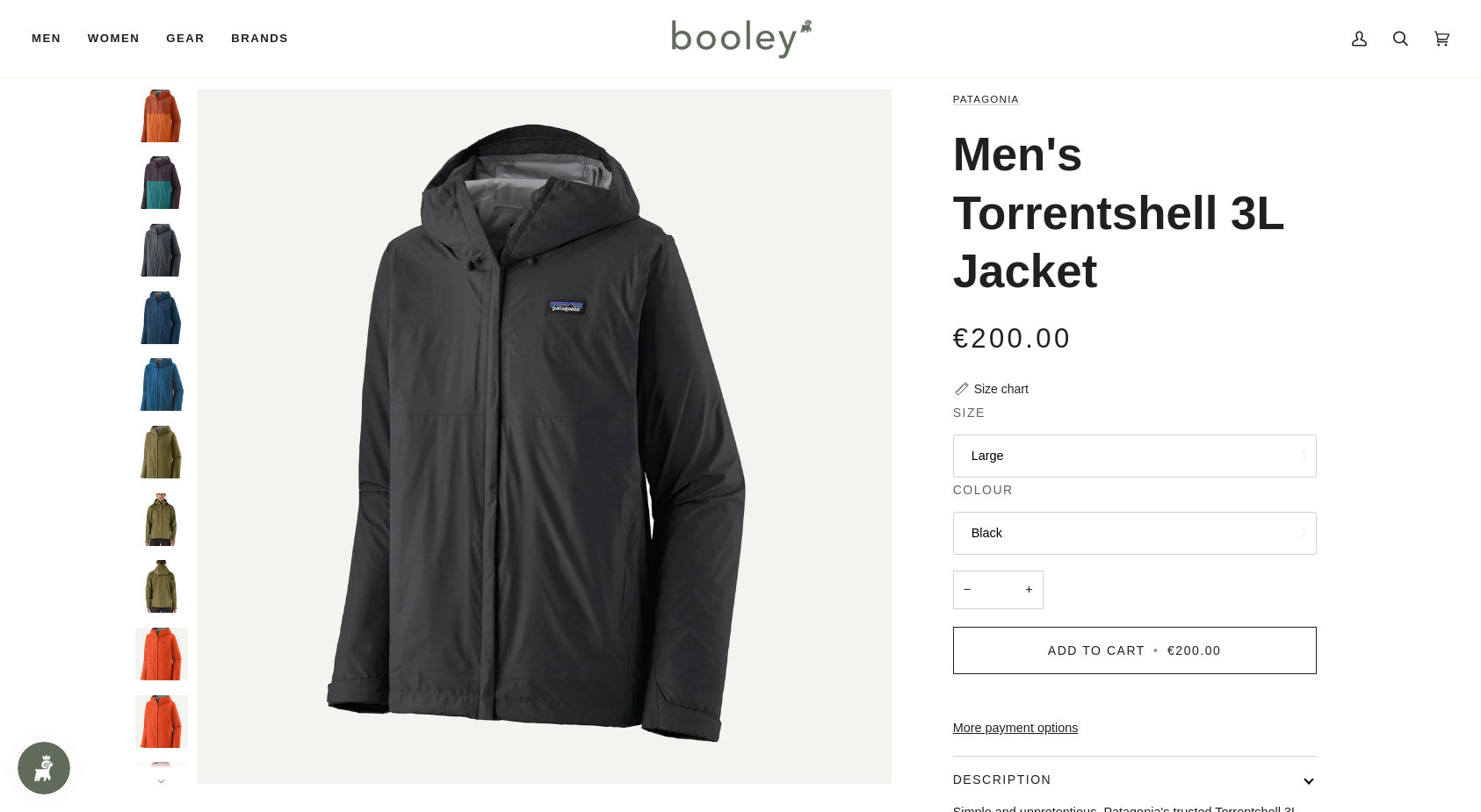
scroll to position [0, 0]
click at [163, 250] on img "Patagonia Men's Torrentshell 3L Jacket Smolder Blue - Booley Galway" at bounding box center [161, 250] width 53 height 53
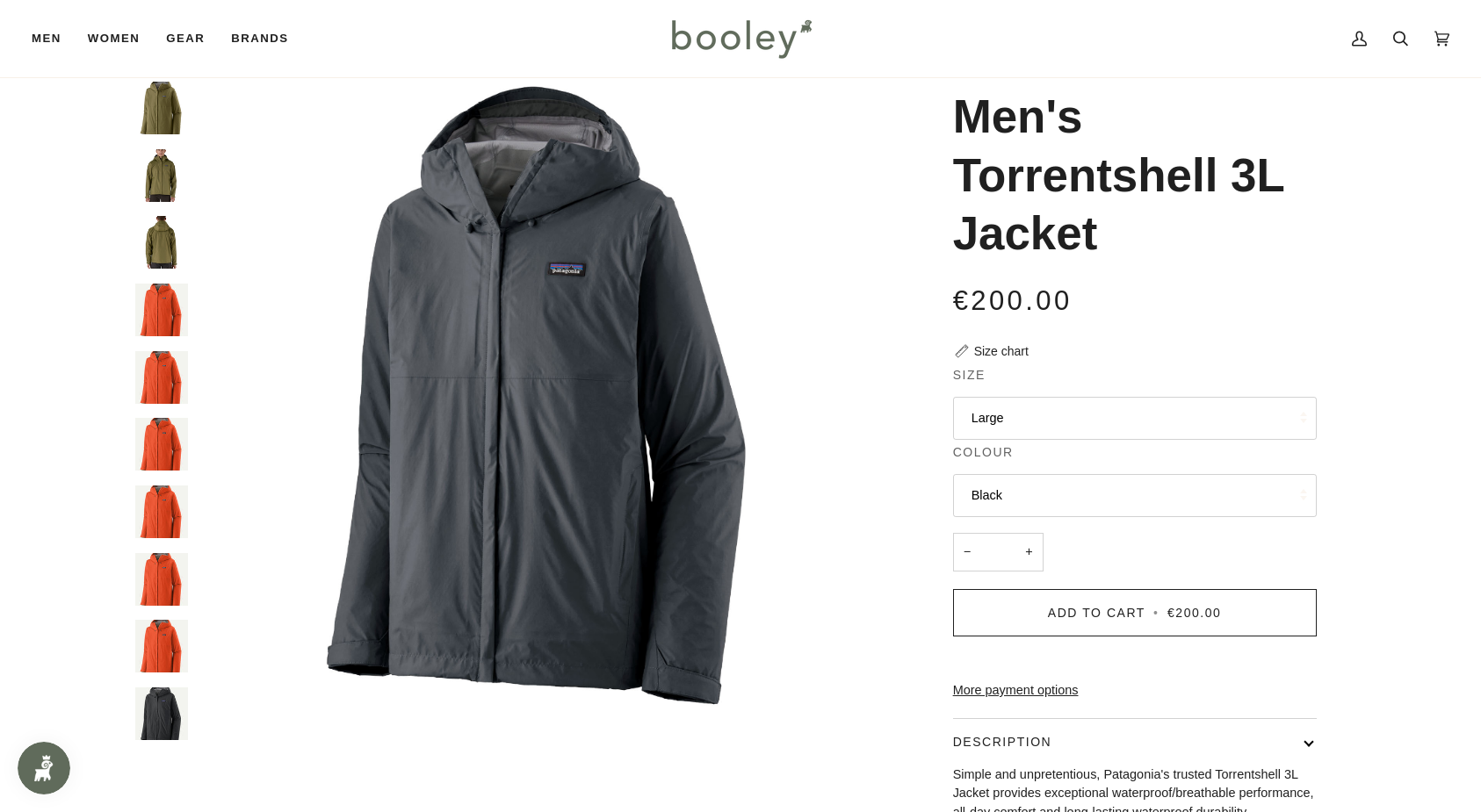
scroll to position [75, 0]
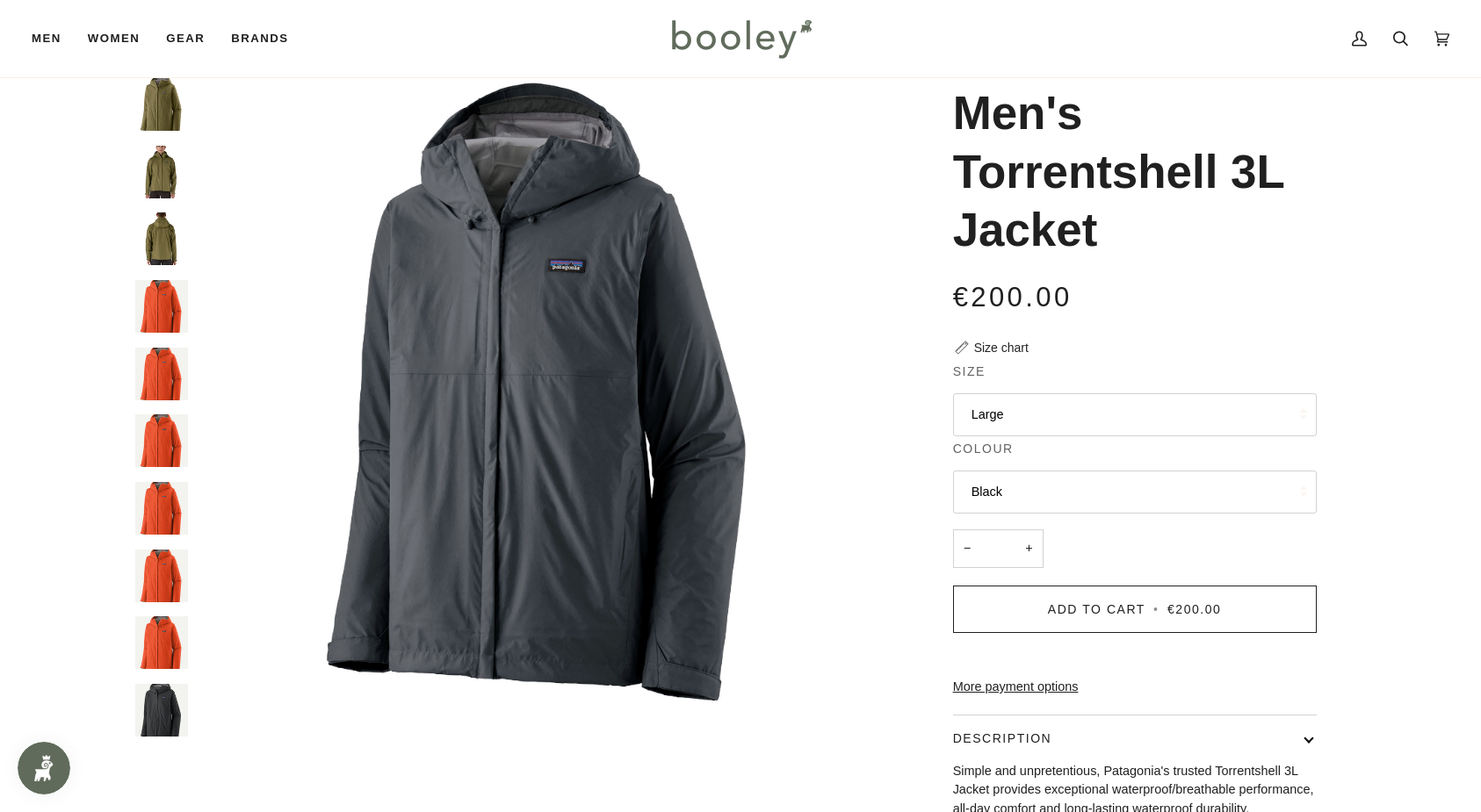
click at [162, 712] on img "Men's Torrentshell 3L Jacket" at bounding box center [161, 711] width 53 height 53
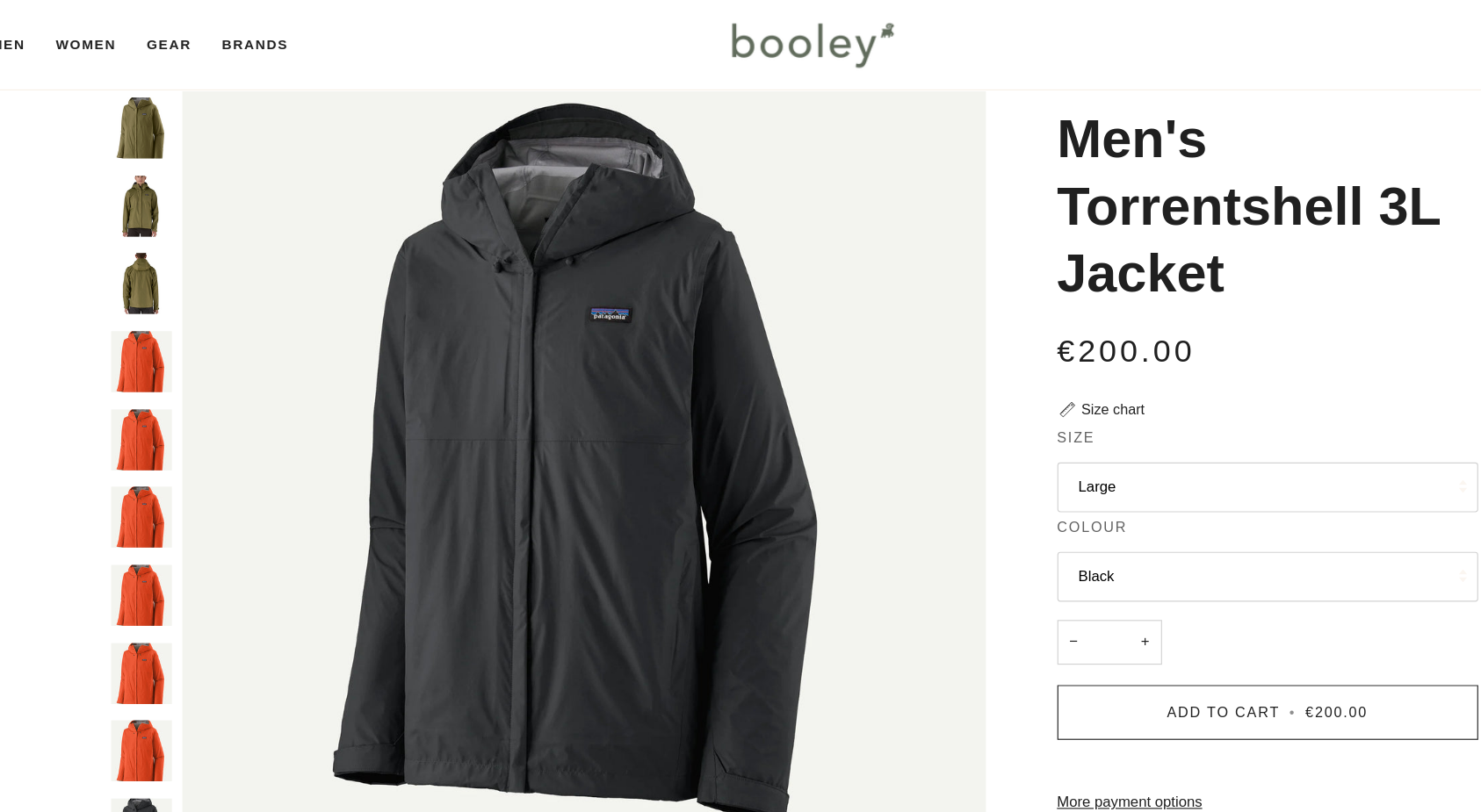
scroll to position [22, 0]
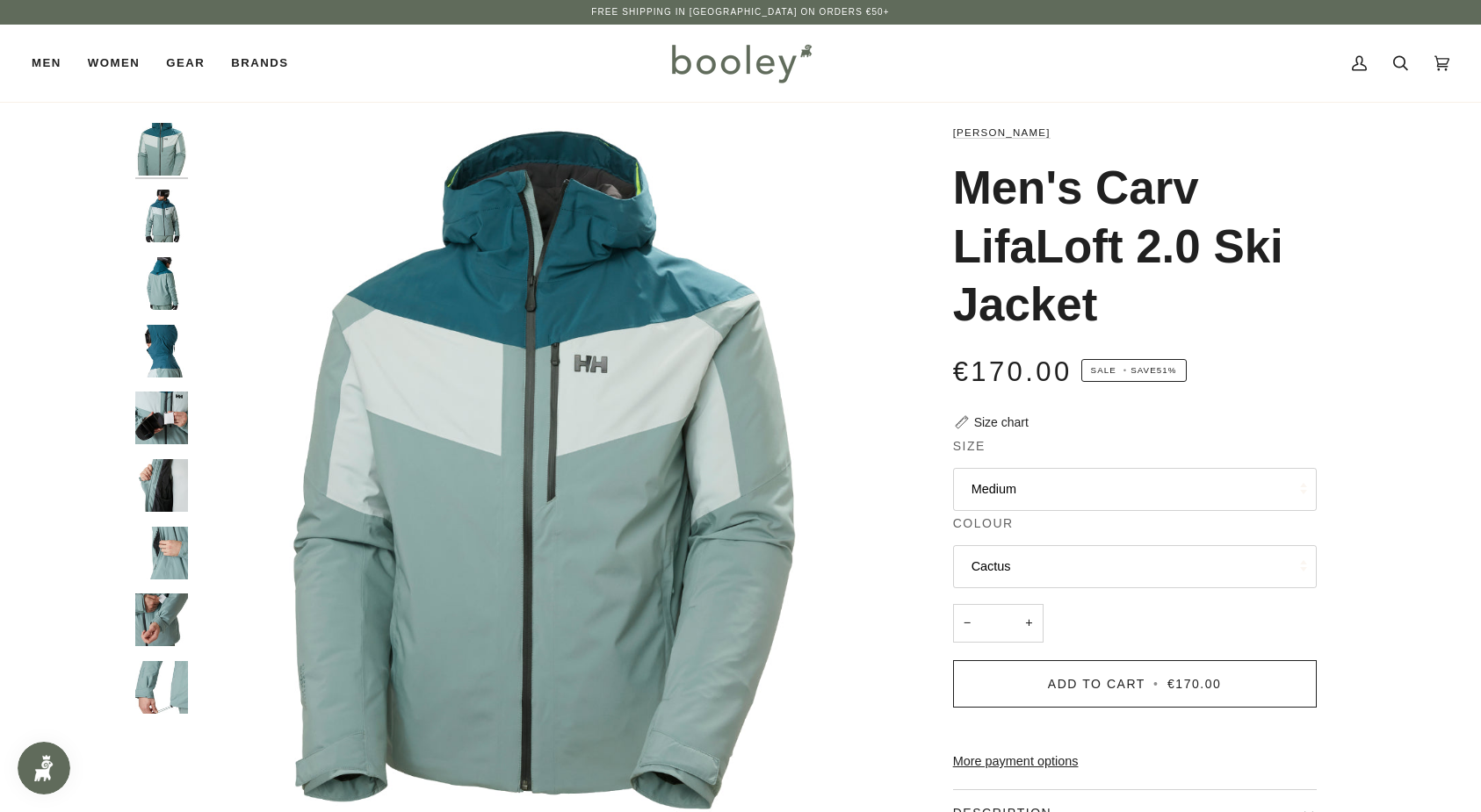
click at [163, 208] on img "Helly Hansen Men's Carv LifaLoft 2.0 Ski Jacket - Booley Galway" at bounding box center [161, 216] width 53 height 53
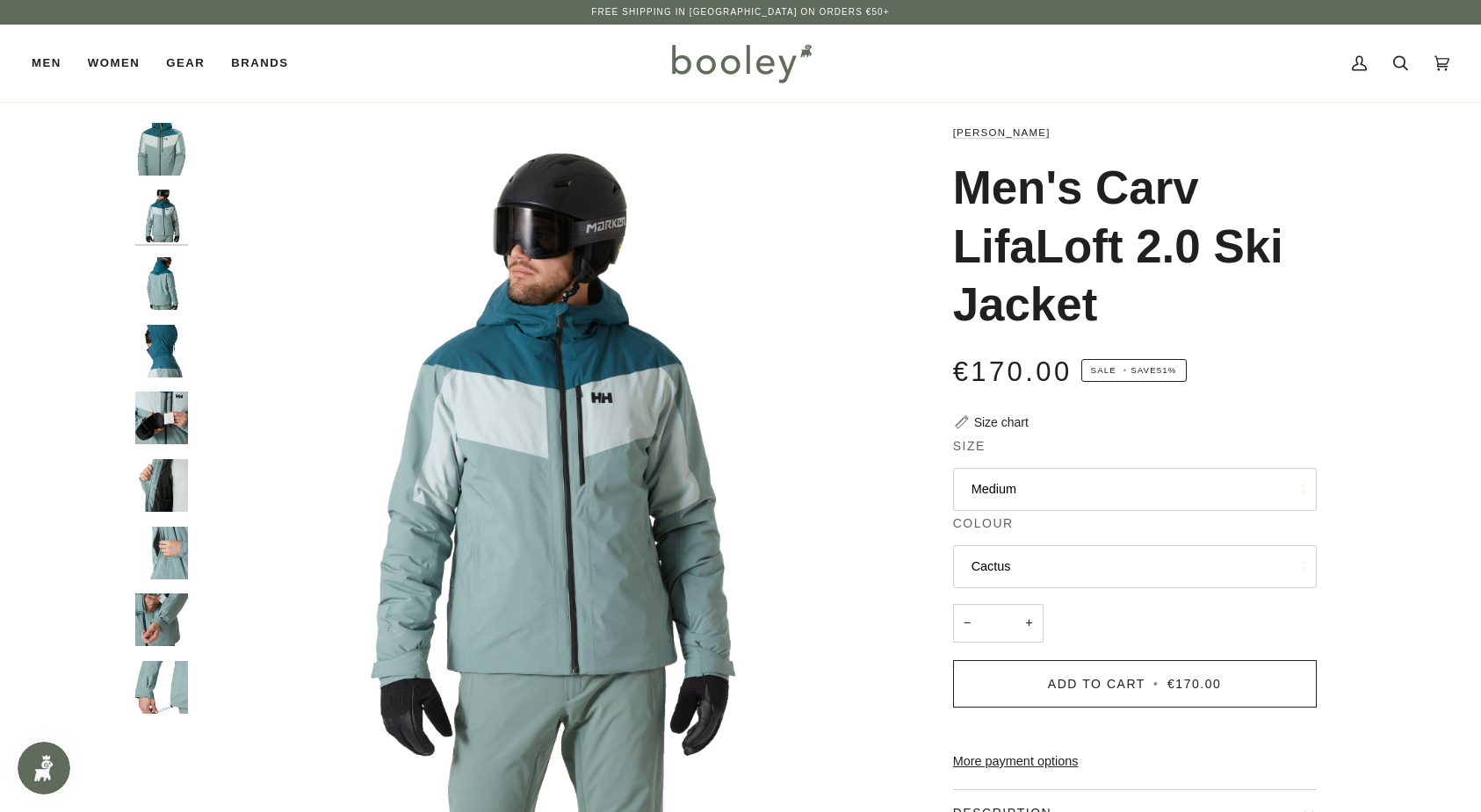
click at [165, 271] on img "Helly Hansen Men's Carv LifaLoft 2.0 Ski Jacket - Booley Galway" at bounding box center [161, 284] width 53 height 53
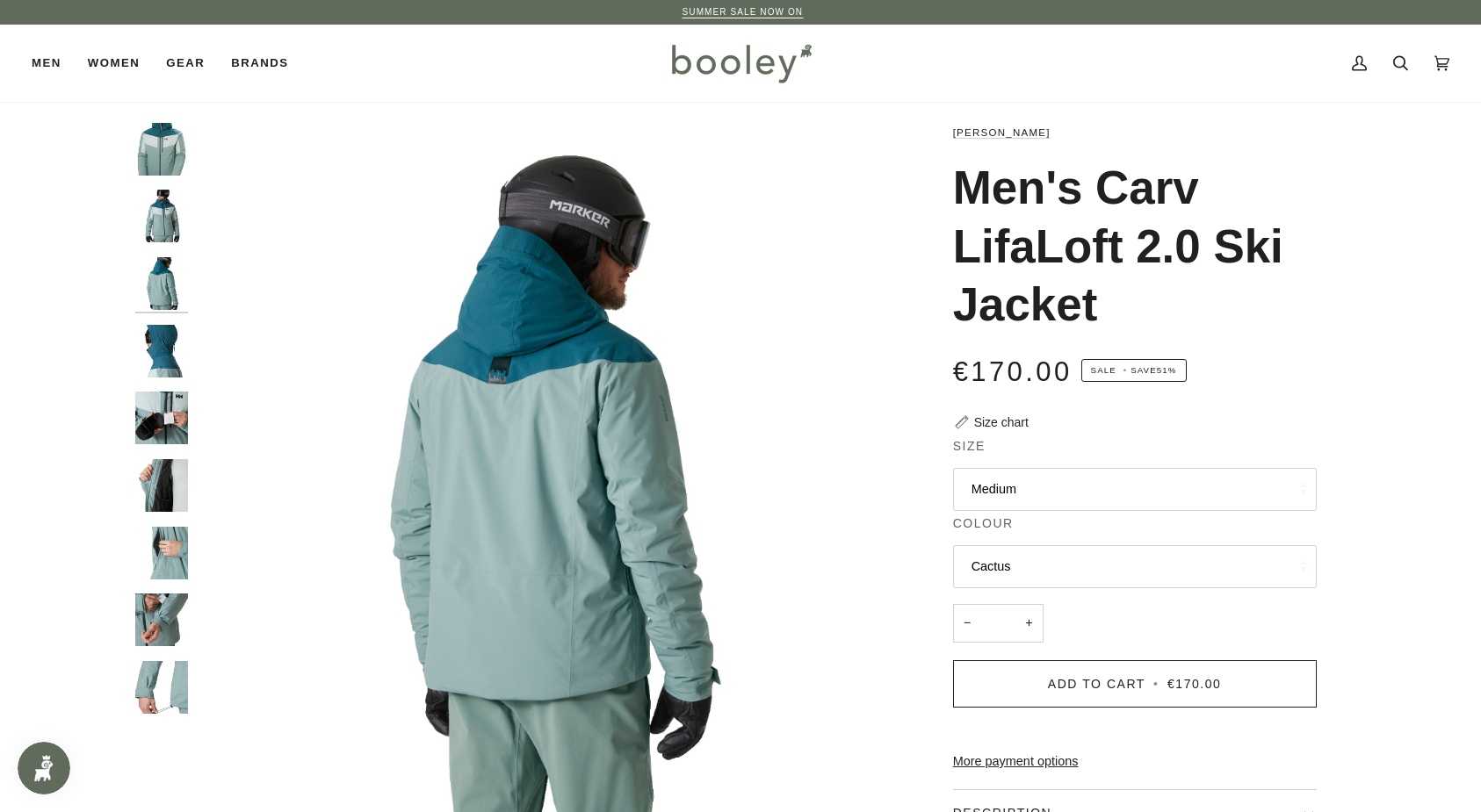
click at [163, 333] on img "Helly Hansen Men's Carv LifaLoft 2.0 Ski Jacket - Booley Galway" at bounding box center [161, 351] width 53 height 53
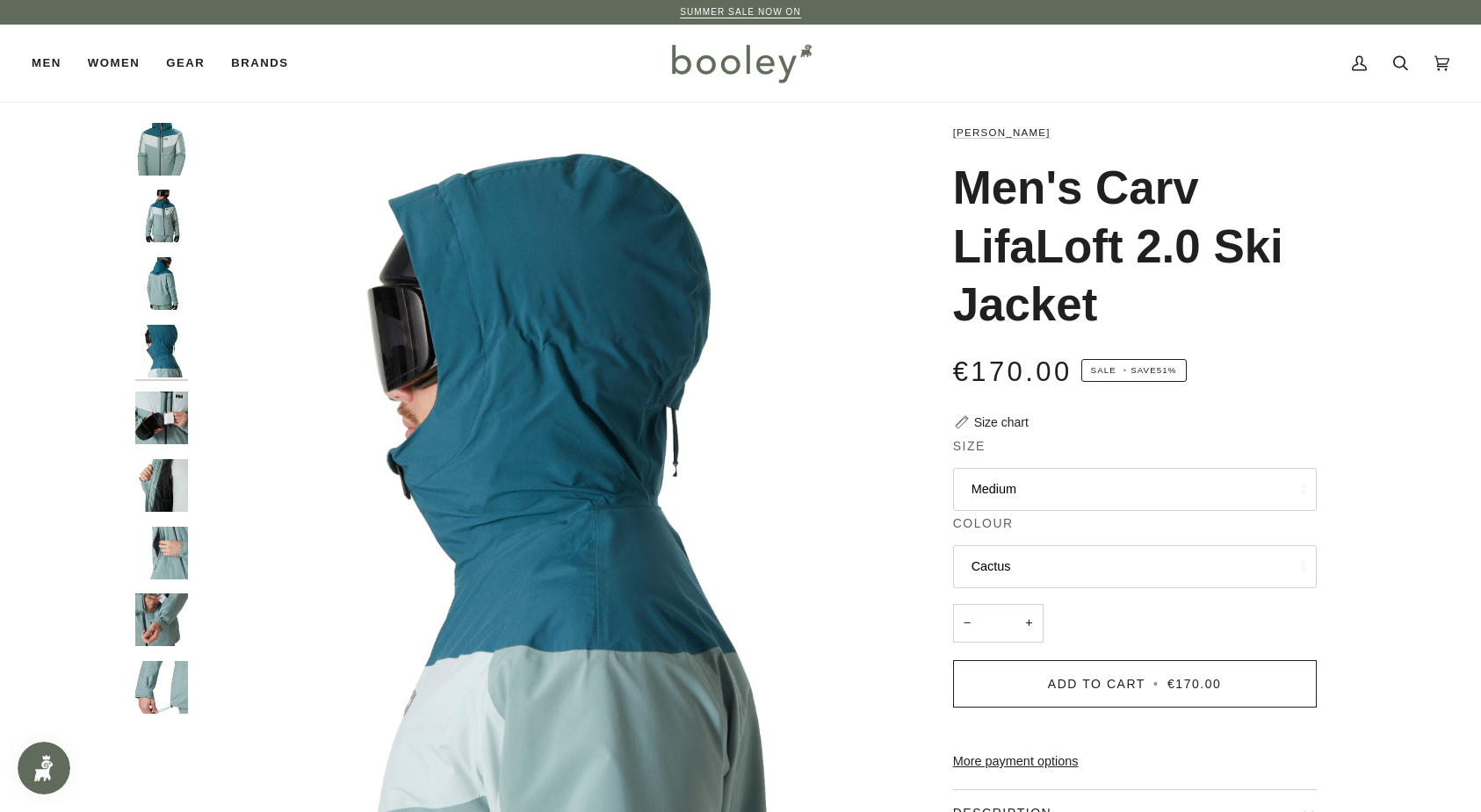
click at [168, 417] on img "Helly Hansen Men's Carv LifaLoft 2.0 Ski Jacket - Booley Galway" at bounding box center [161, 418] width 53 height 53
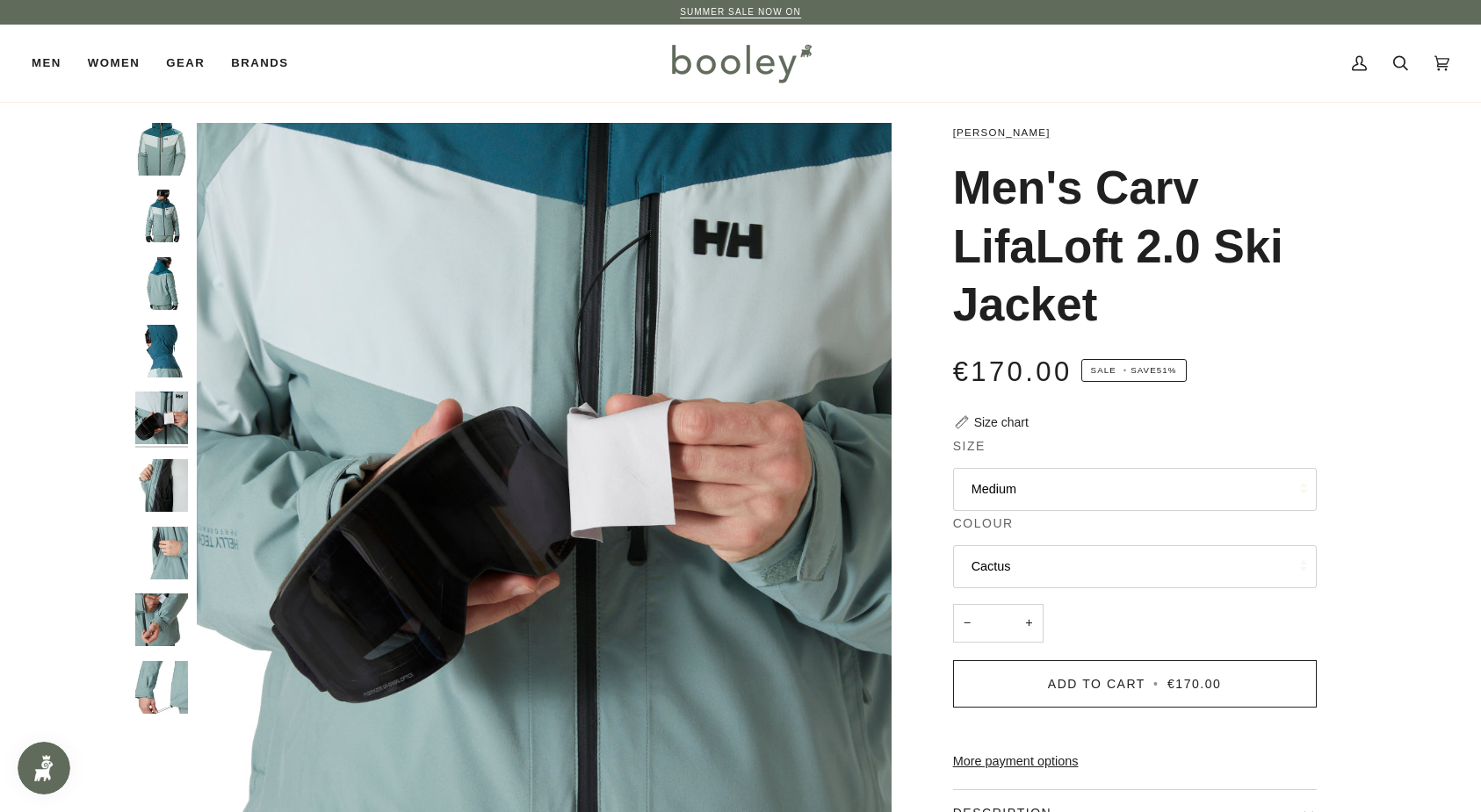
click at [168, 491] on img "Helly Hansen Men's Carv LifaLoft 2.0 Ski Jacket - Booley Galway" at bounding box center [161, 486] width 53 height 53
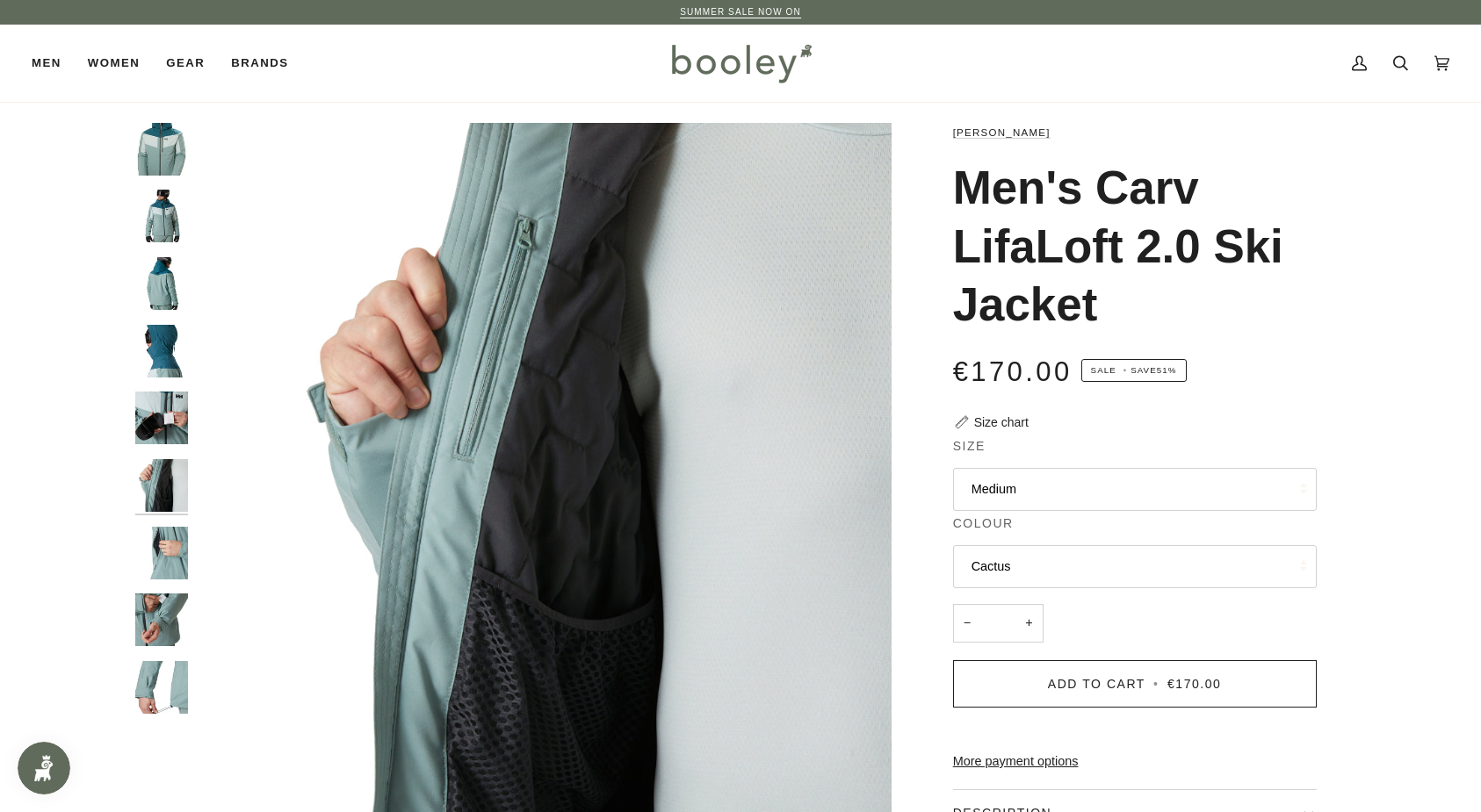
click at [173, 426] on img "Helly Hansen Men's Carv LifaLoft 2.0 Ski Jacket - Booley Galway" at bounding box center [161, 418] width 53 height 53
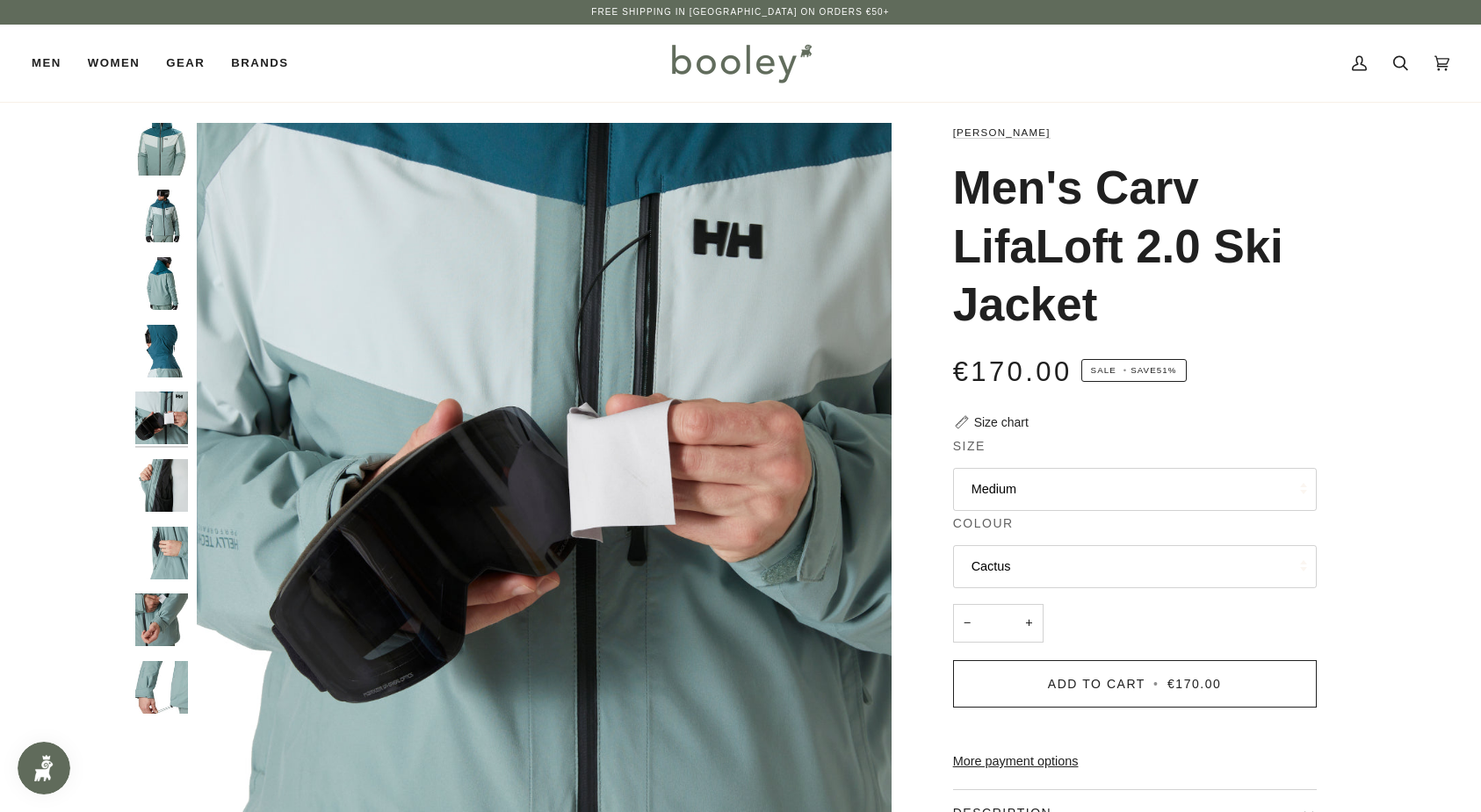
click at [168, 560] on img "Helly Hansen Men's Carv LifaLoft 2.0 Ski Jacket - Booley Galway" at bounding box center [161, 553] width 53 height 53
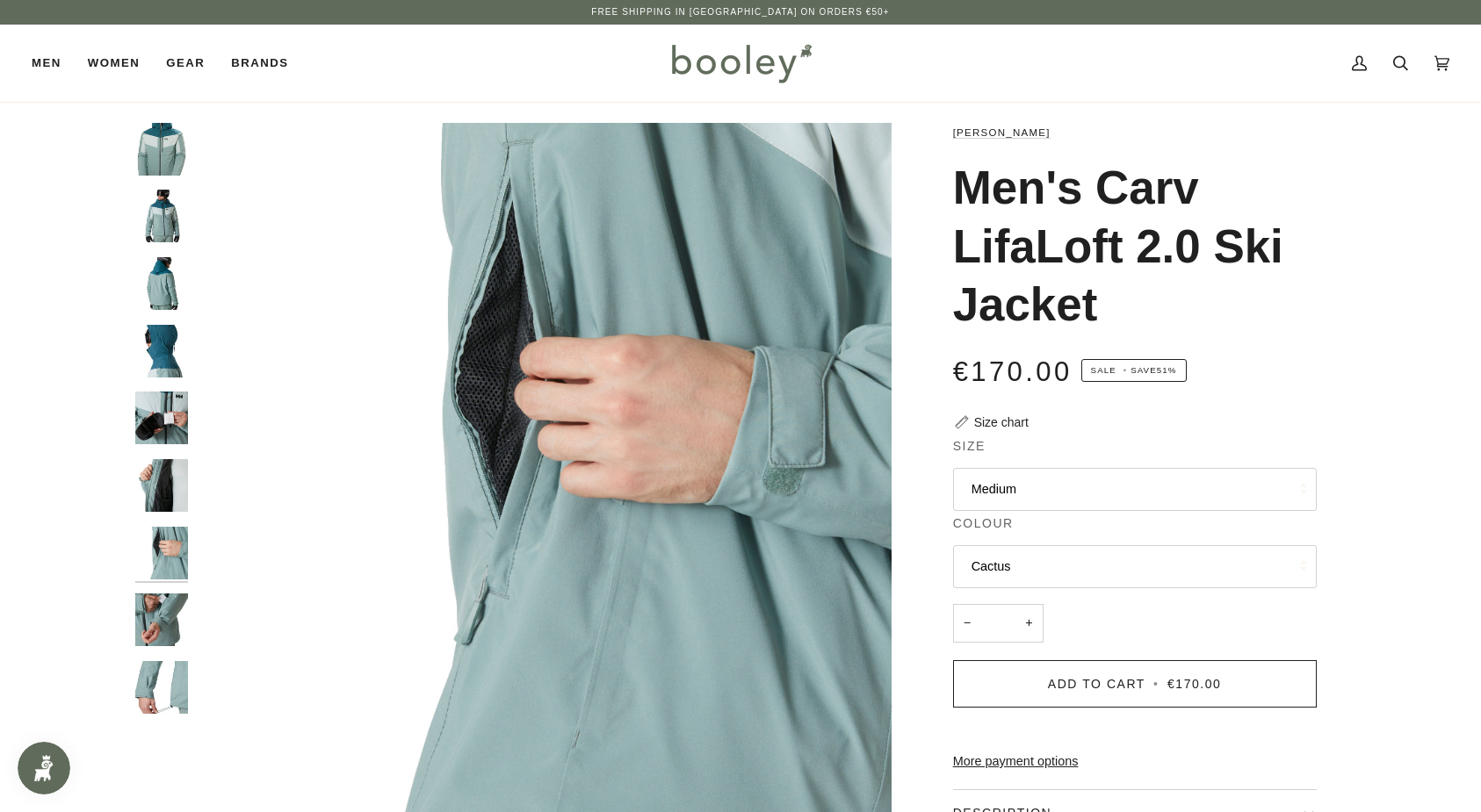
click at [173, 618] on img "Helly Hansen Men's Carv LifaLoft 2.0 Ski Jacket - Booley Galway" at bounding box center [161, 620] width 53 height 53
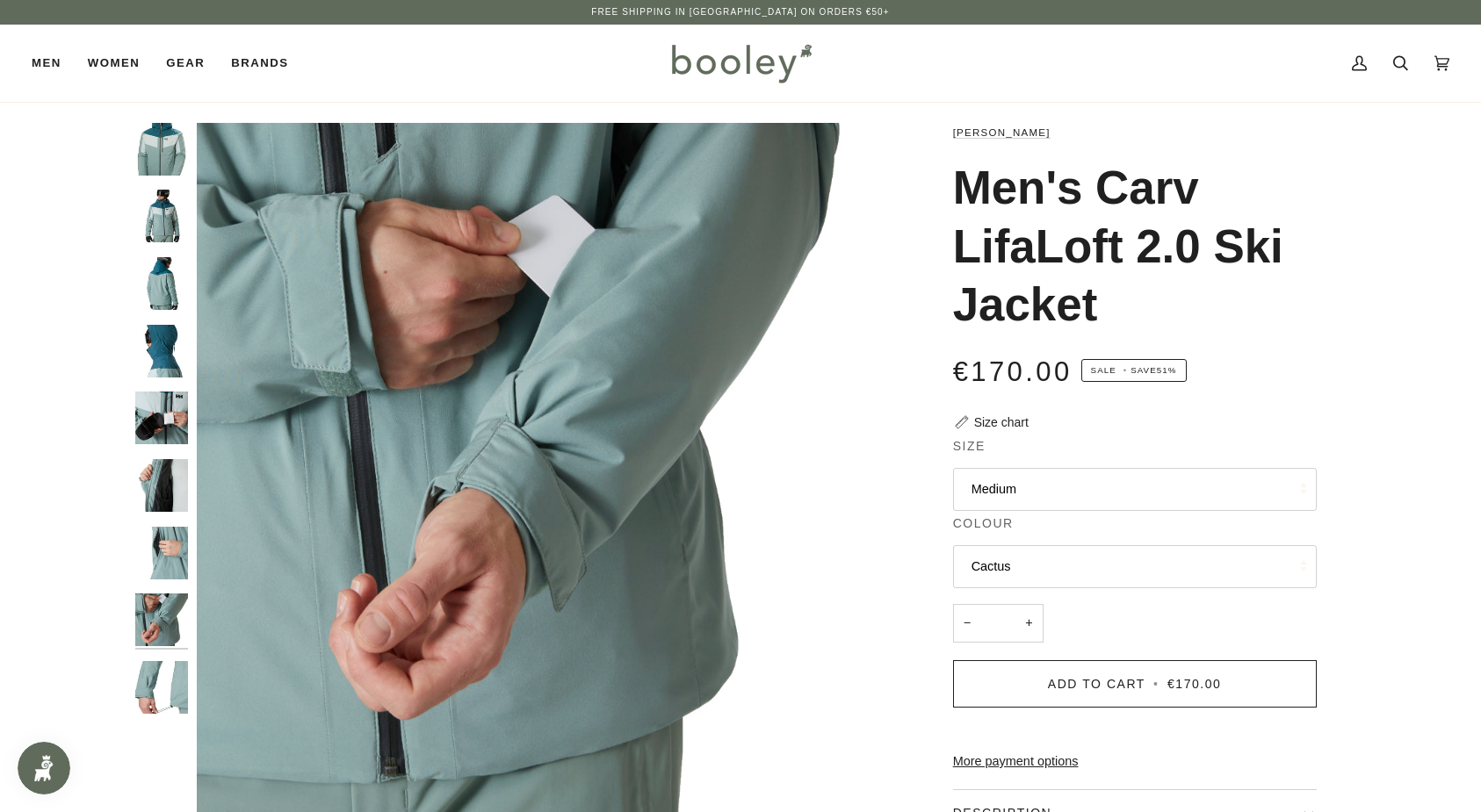
click at [1033, 493] on button "Medium" at bounding box center [1134, 489] width 363 height 43
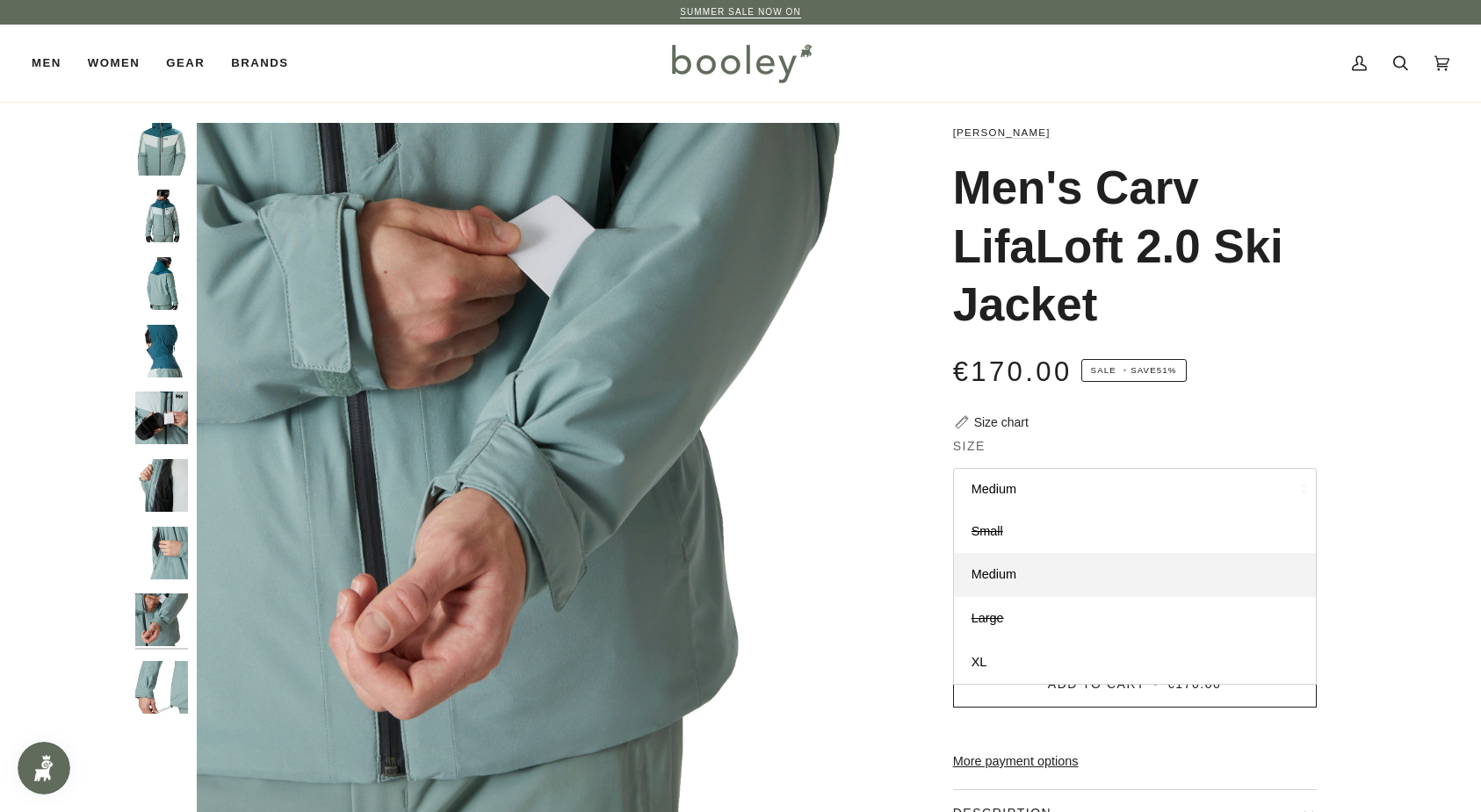
click at [912, 457] on div "[PERSON_NAME] Men's Carv LifaLoft 2.0 Ski Jacket €170.00 Sale • Save 51% Size c…" at bounding box center [1118, 618] width 454 height 991
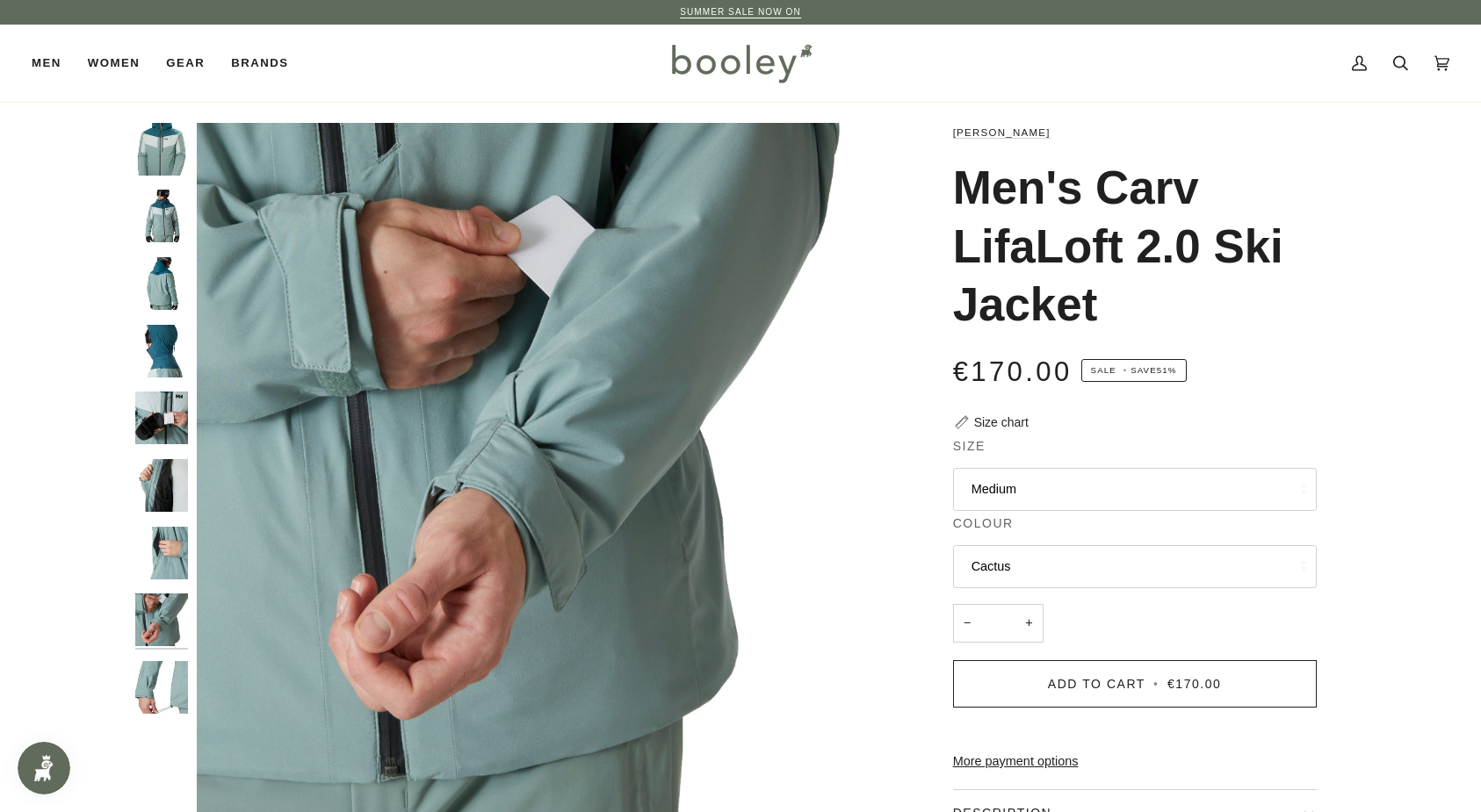
click at [1055, 570] on button "Cactus" at bounding box center [1134, 566] width 363 height 43
click at [820, 415] on img "Helly Hansen Men's Carv LifaLoft 2.0 Ski Jacket - Booley Galway" at bounding box center [544, 470] width 695 height 695
click at [161, 151] on img "Helly Hansen Men's Carv LifaLoft 2.0 Ski Jacket Cactus - Booley Galway" at bounding box center [161, 149] width 53 height 53
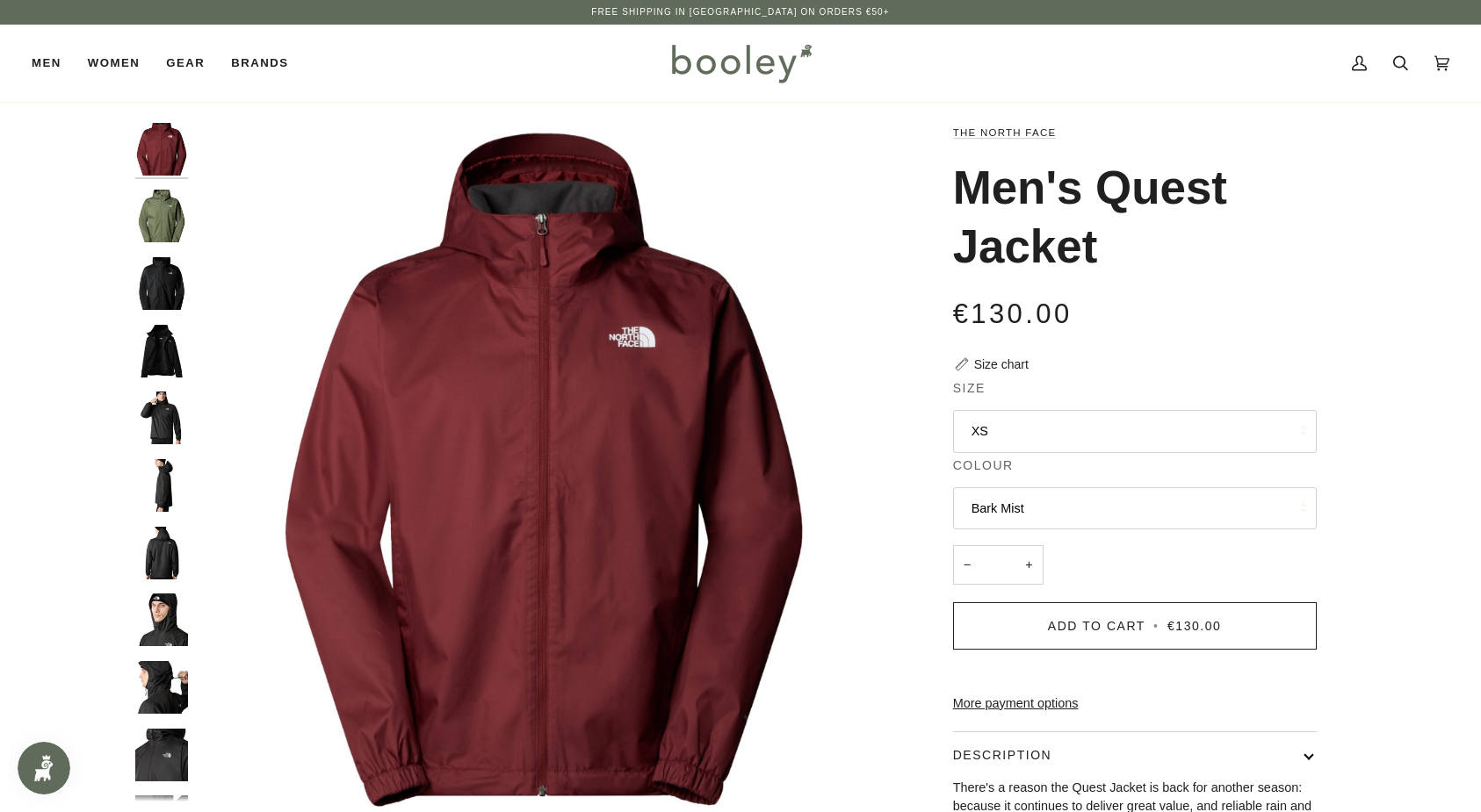
click at [1015, 416] on button "XS" at bounding box center [1134, 431] width 363 height 43
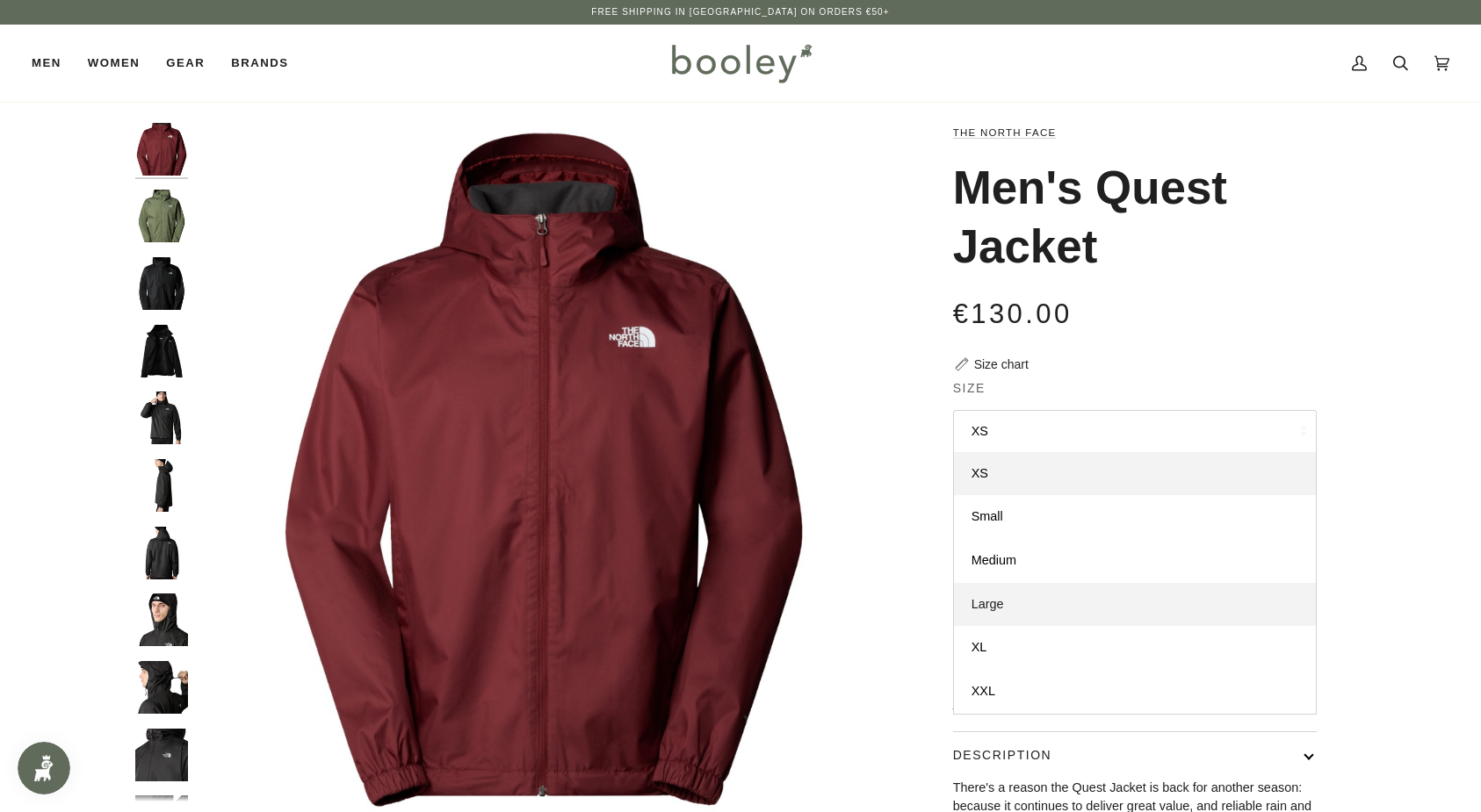
click at [1002, 591] on link "Large" at bounding box center [1134, 605] width 362 height 44
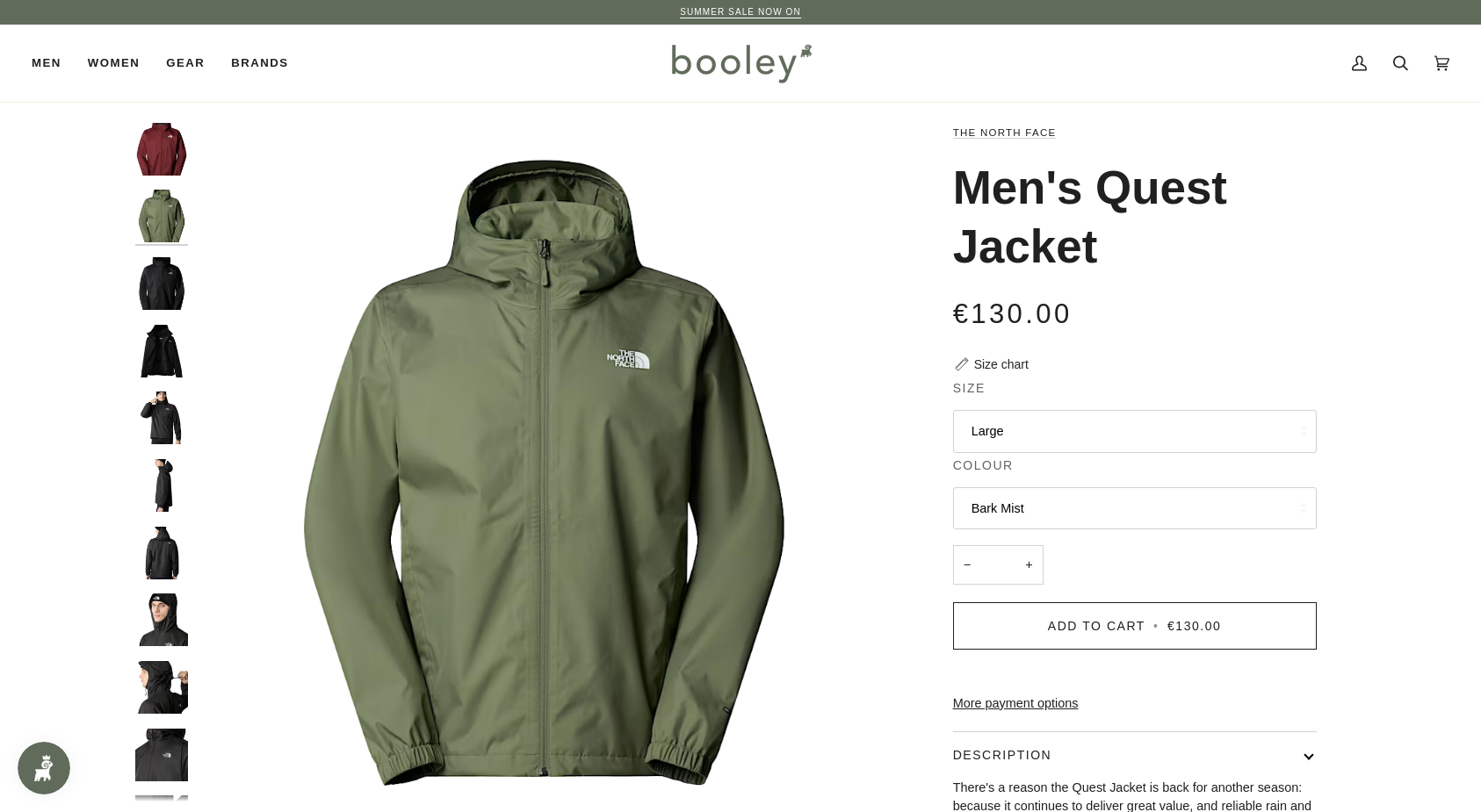
click at [1028, 503] on button "Bark Mist" at bounding box center [1134, 509] width 363 height 43
click at [1008, 630] on span "TNF Black" at bounding box center [1000, 637] width 59 height 14
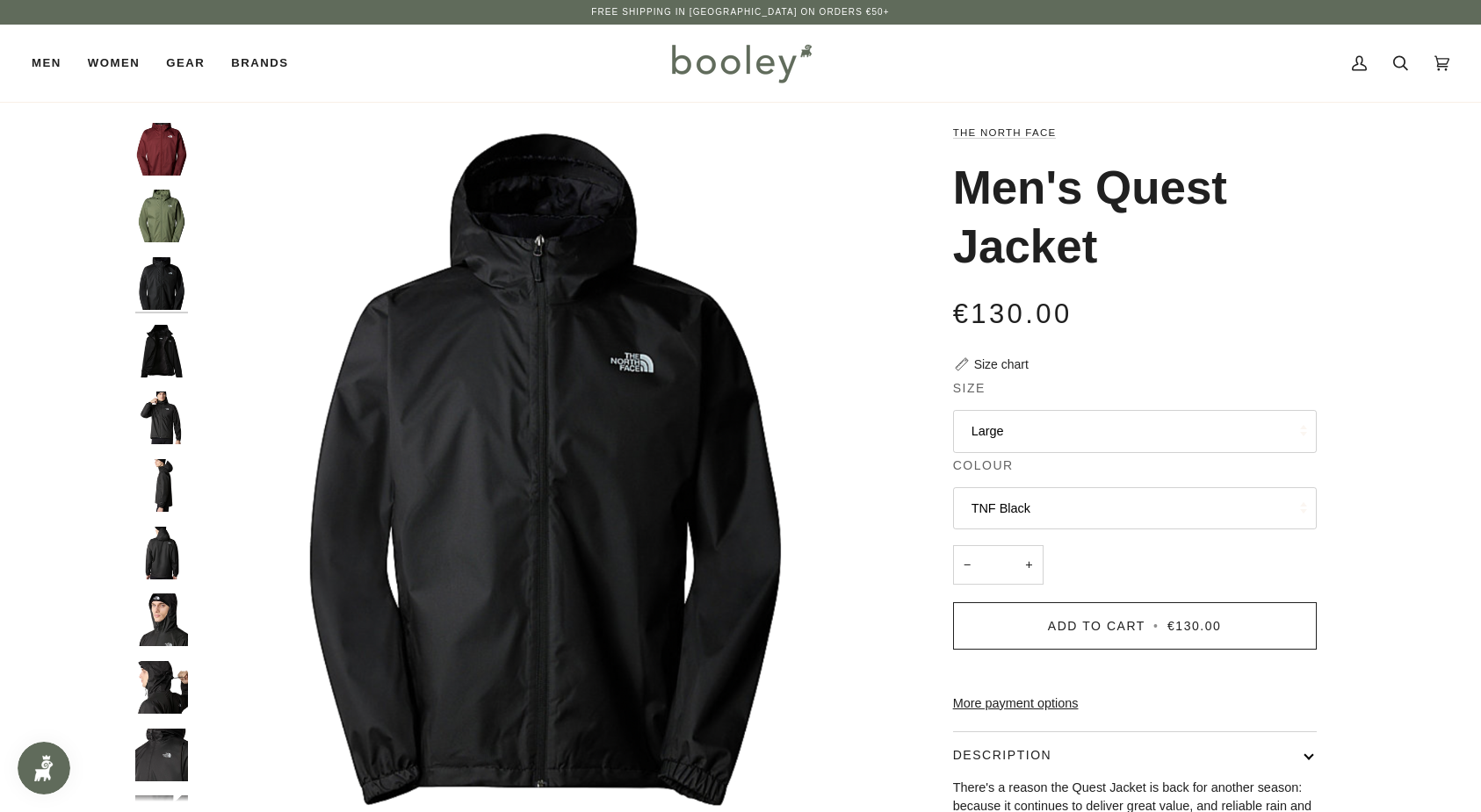
click at [1025, 510] on button "TNF Black" at bounding box center [1134, 509] width 363 height 43
click at [1008, 588] on span "Bark Mist" at bounding box center [998, 593] width 53 height 14
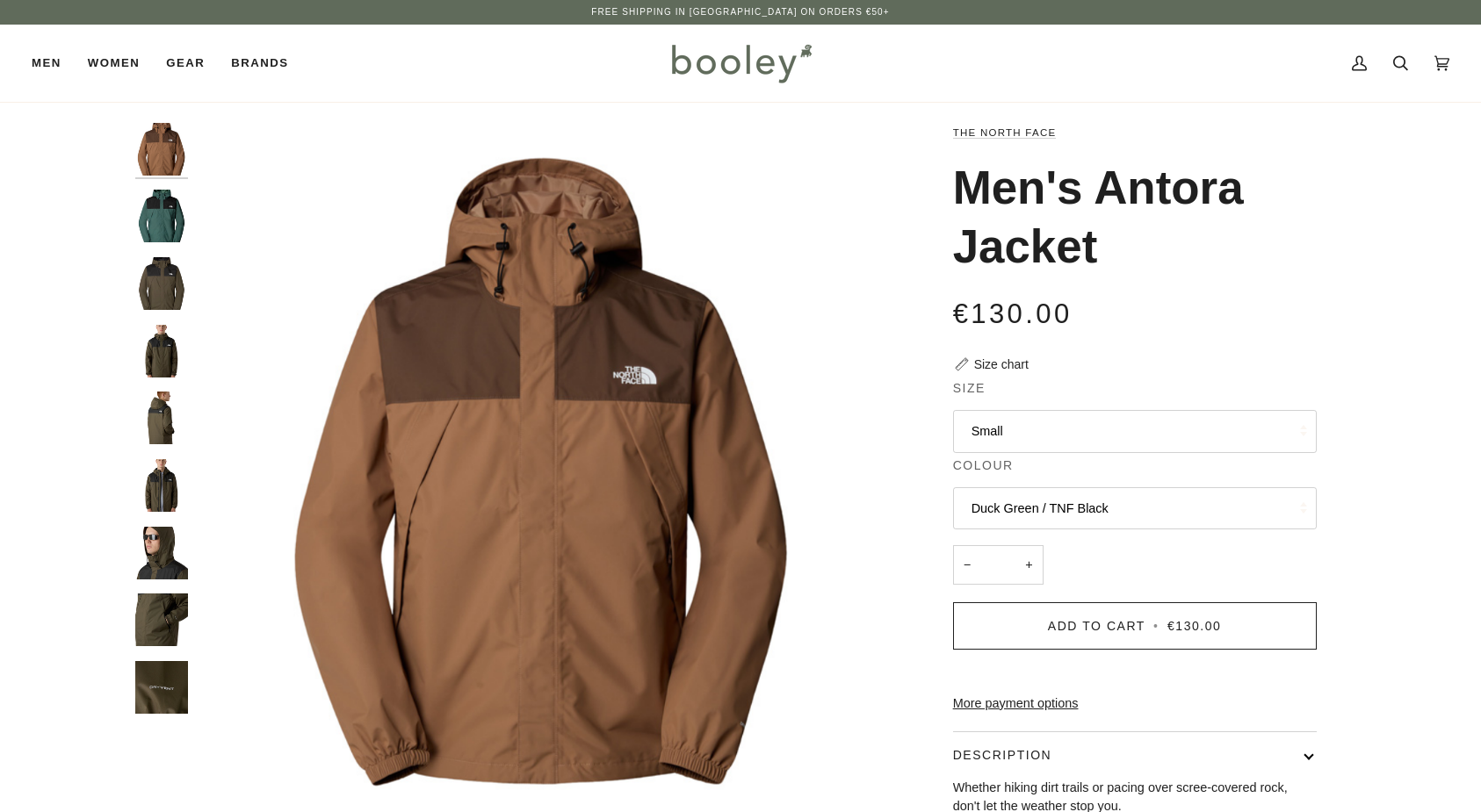
click at [998, 428] on button "Small" at bounding box center [1134, 431] width 363 height 43
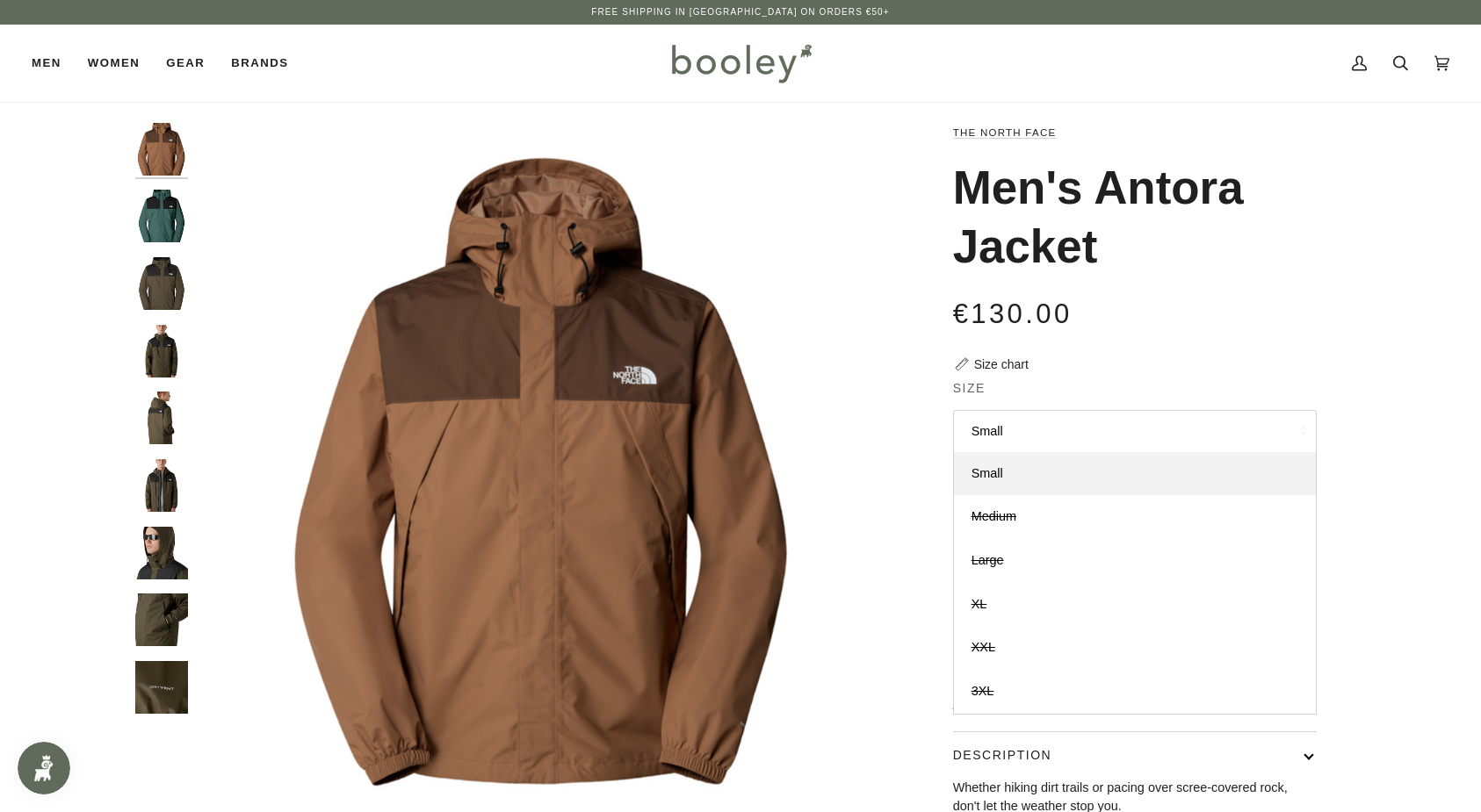
click at [897, 453] on div "The North Face Men's Antora Jacket €130.00 Sale • Save Size chart Size Small Sm…" at bounding box center [1118, 597] width 454 height 949
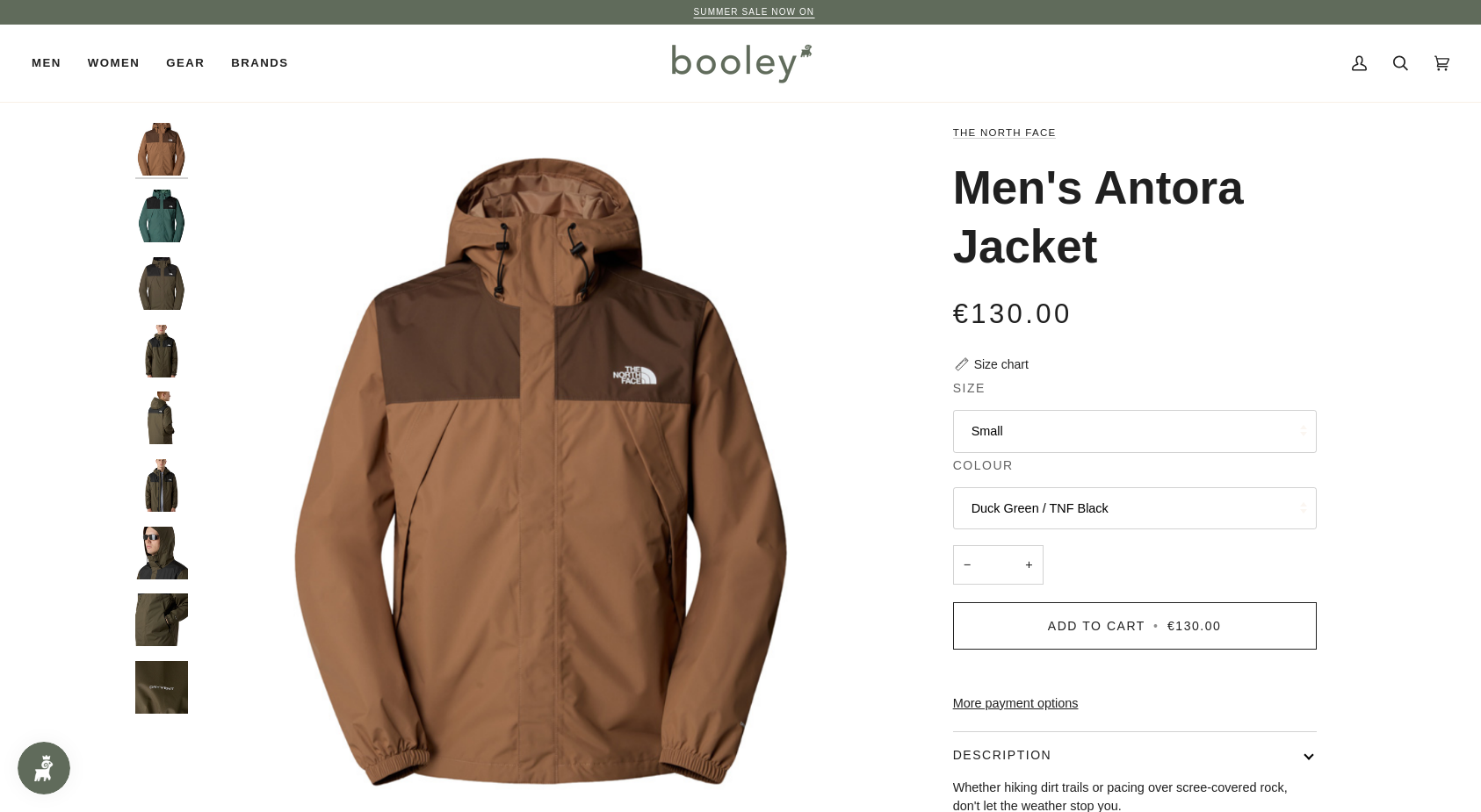
click at [1043, 509] on button "Duck Green / TNF Black" at bounding box center [1134, 509] width 363 height 43
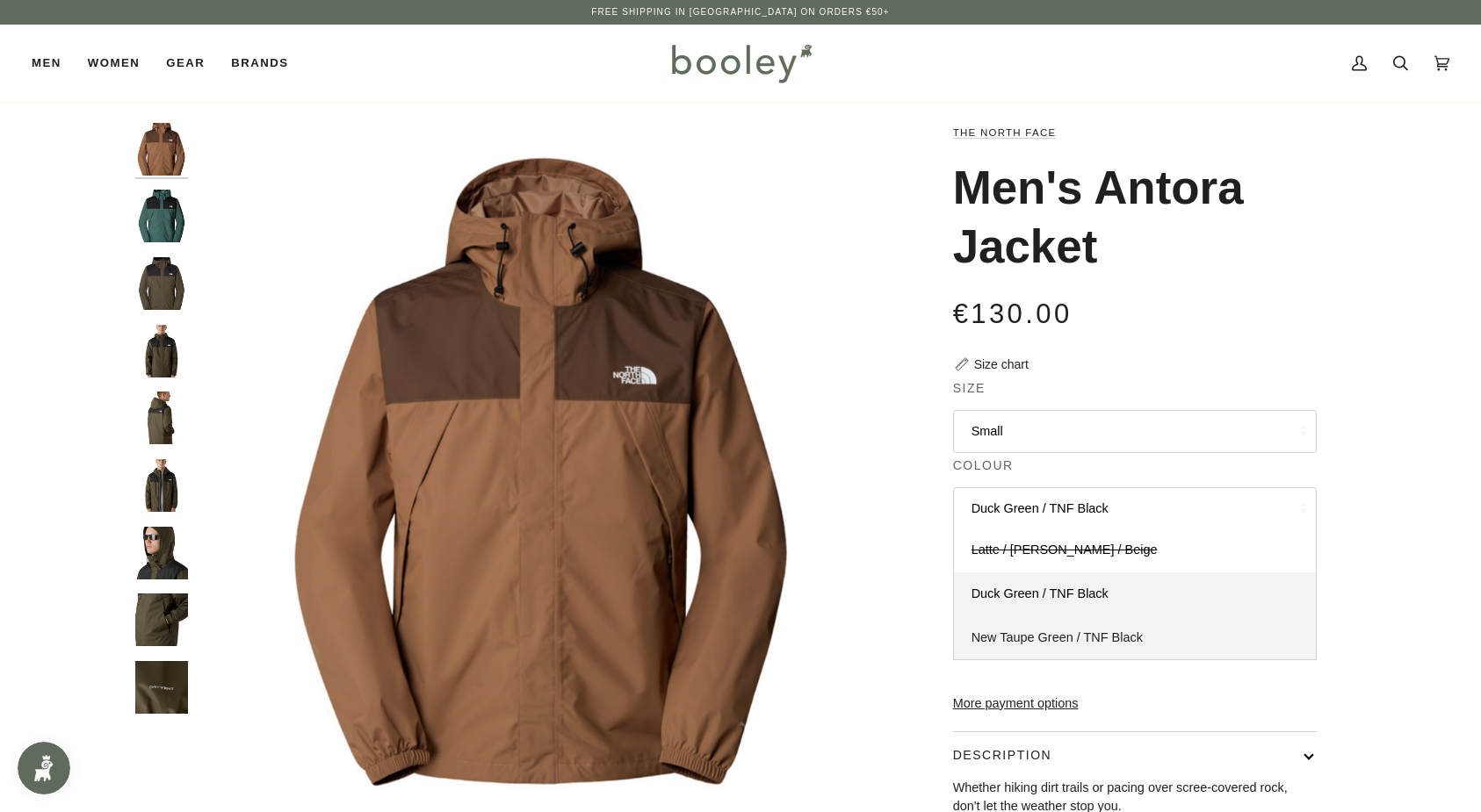
click at [1038, 634] on span "New Taupe Green / TNF Black" at bounding box center [1057, 637] width 171 height 14
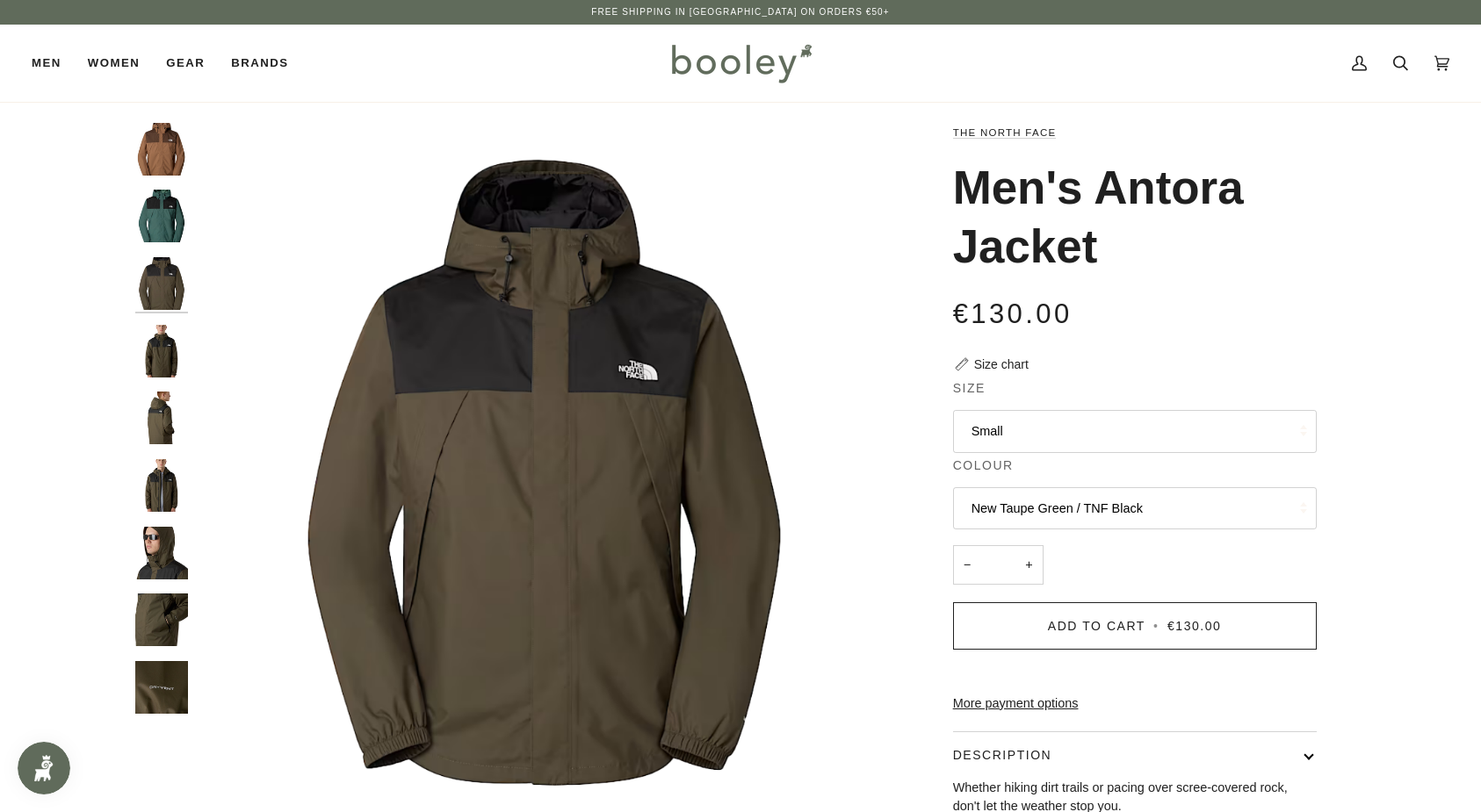
click at [1005, 425] on button "Small" at bounding box center [1134, 431] width 363 height 43
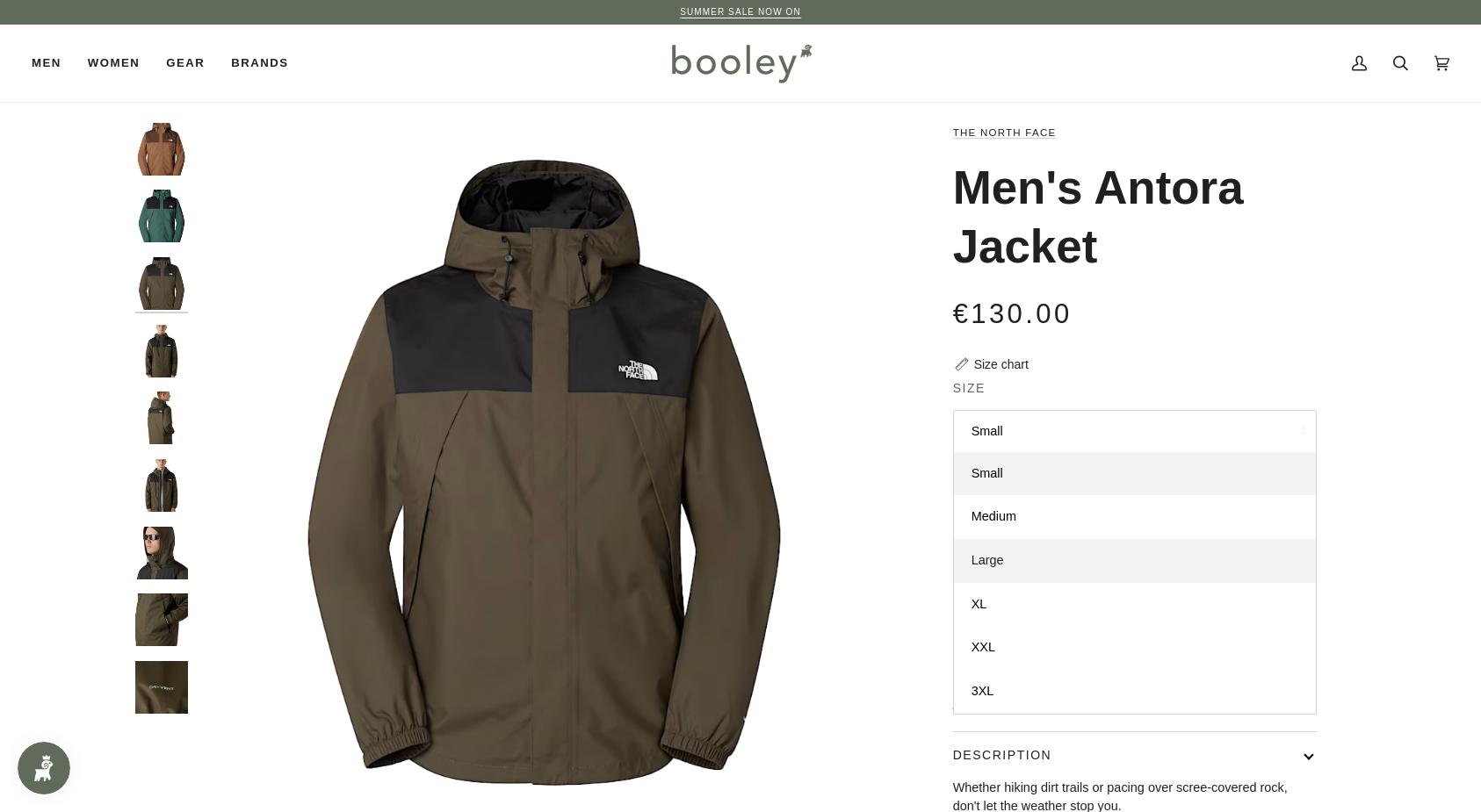
click at [994, 555] on span "Large" at bounding box center [987, 560] width 33 height 14
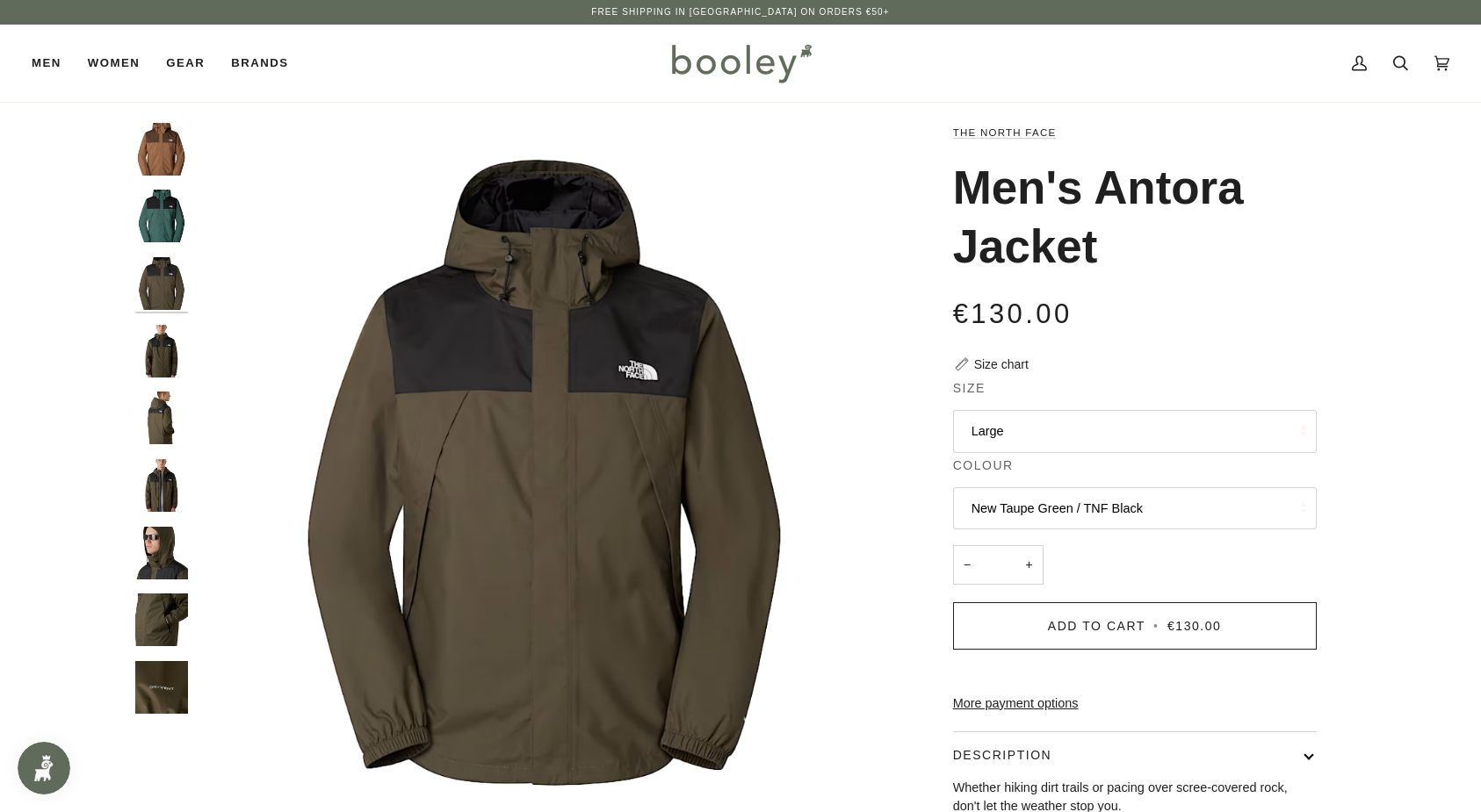
click at [1127, 504] on button "New Taupe Green / TNF Black" at bounding box center [1134, 509] width 363 height 43
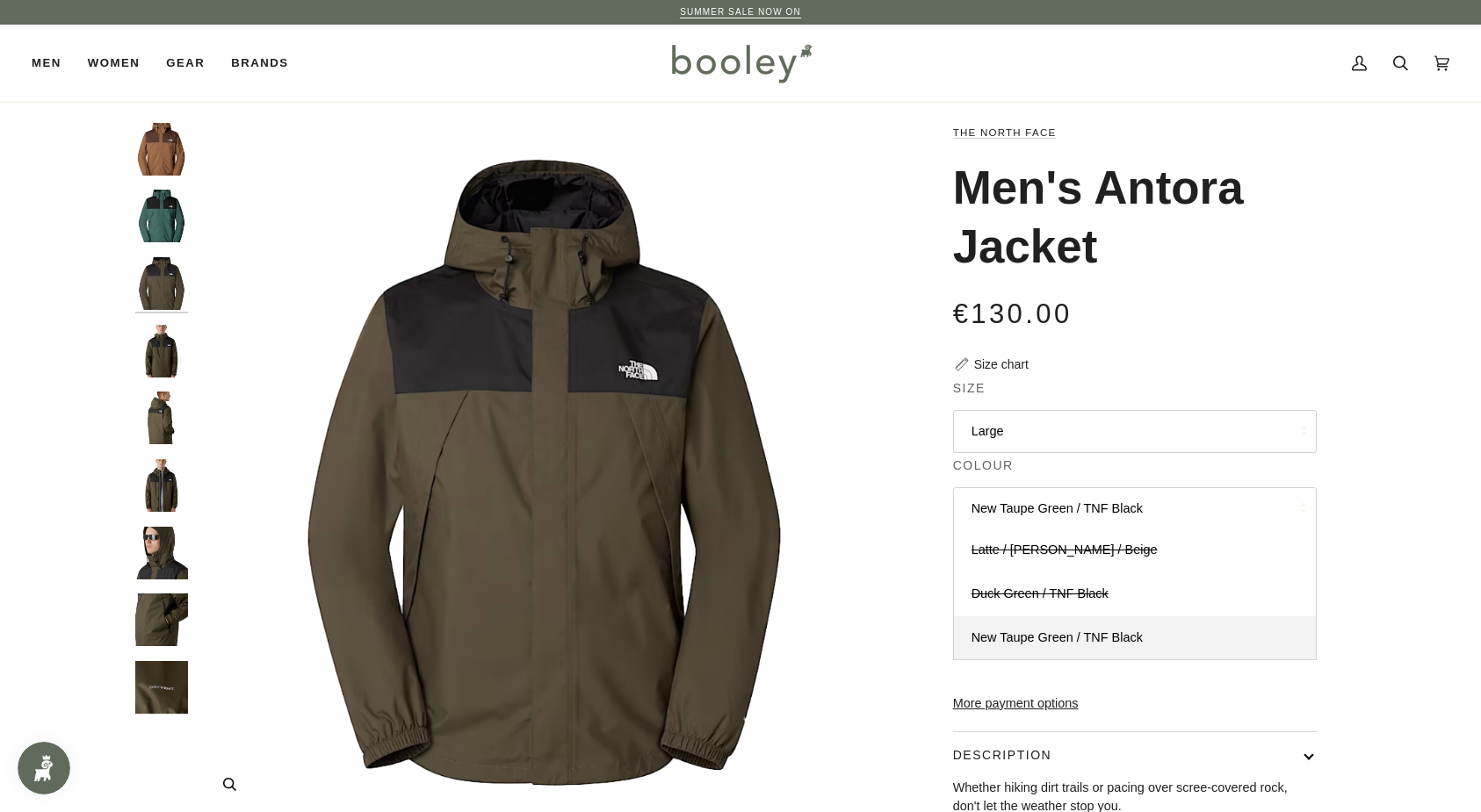
click at [827, 449] on img "The North Face Men's Antora Jacket New Taupe Green / TNF Black - Booley Galway" at bounding box center [544, 470] width 695 height 695
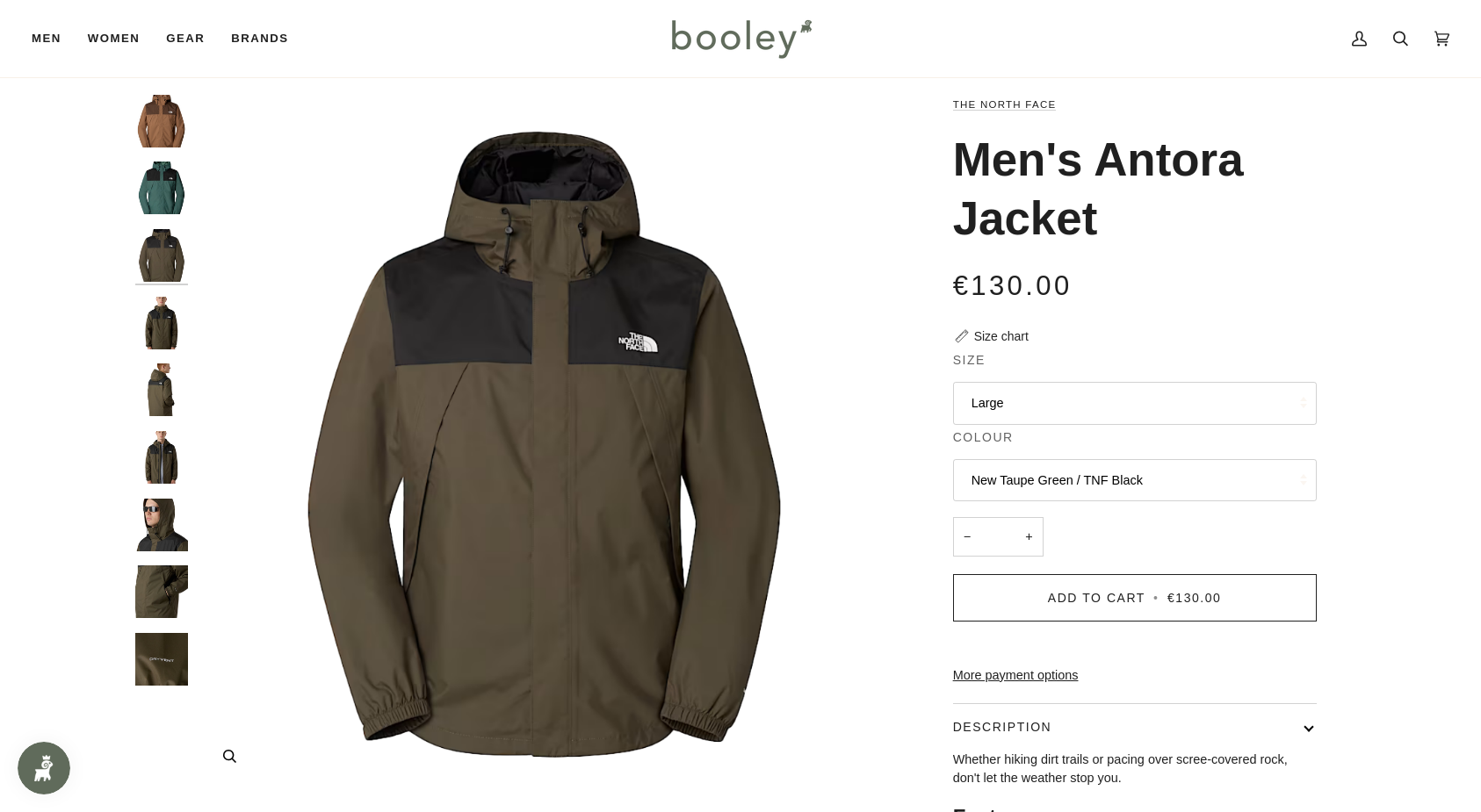
scroll to position [25, 0]
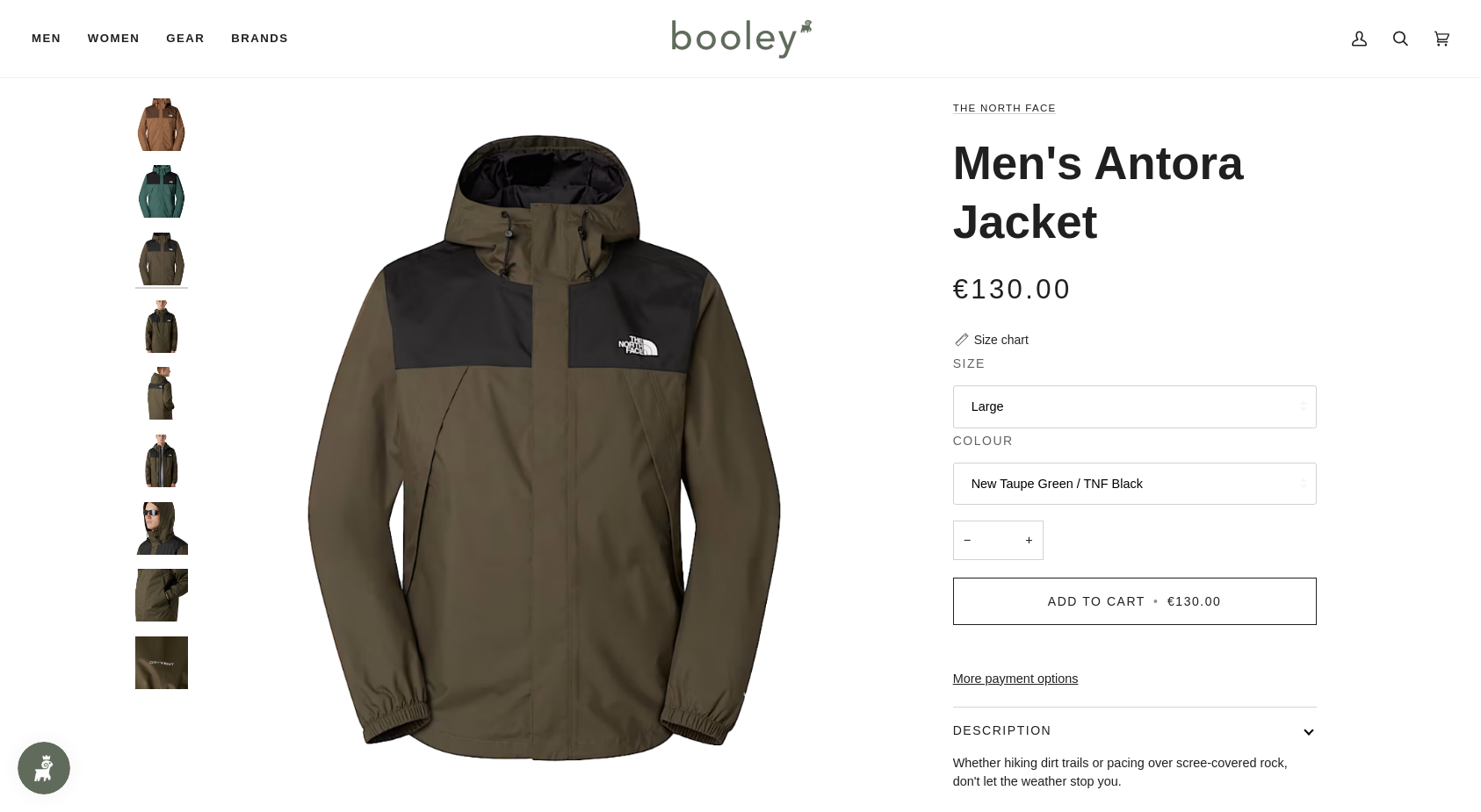
click at [170, 198] on img "The North Face Men's Antora Jacket Duck Green / TNF Black - Booley Galway" at bounding box center [161, 191] width 53 height 53
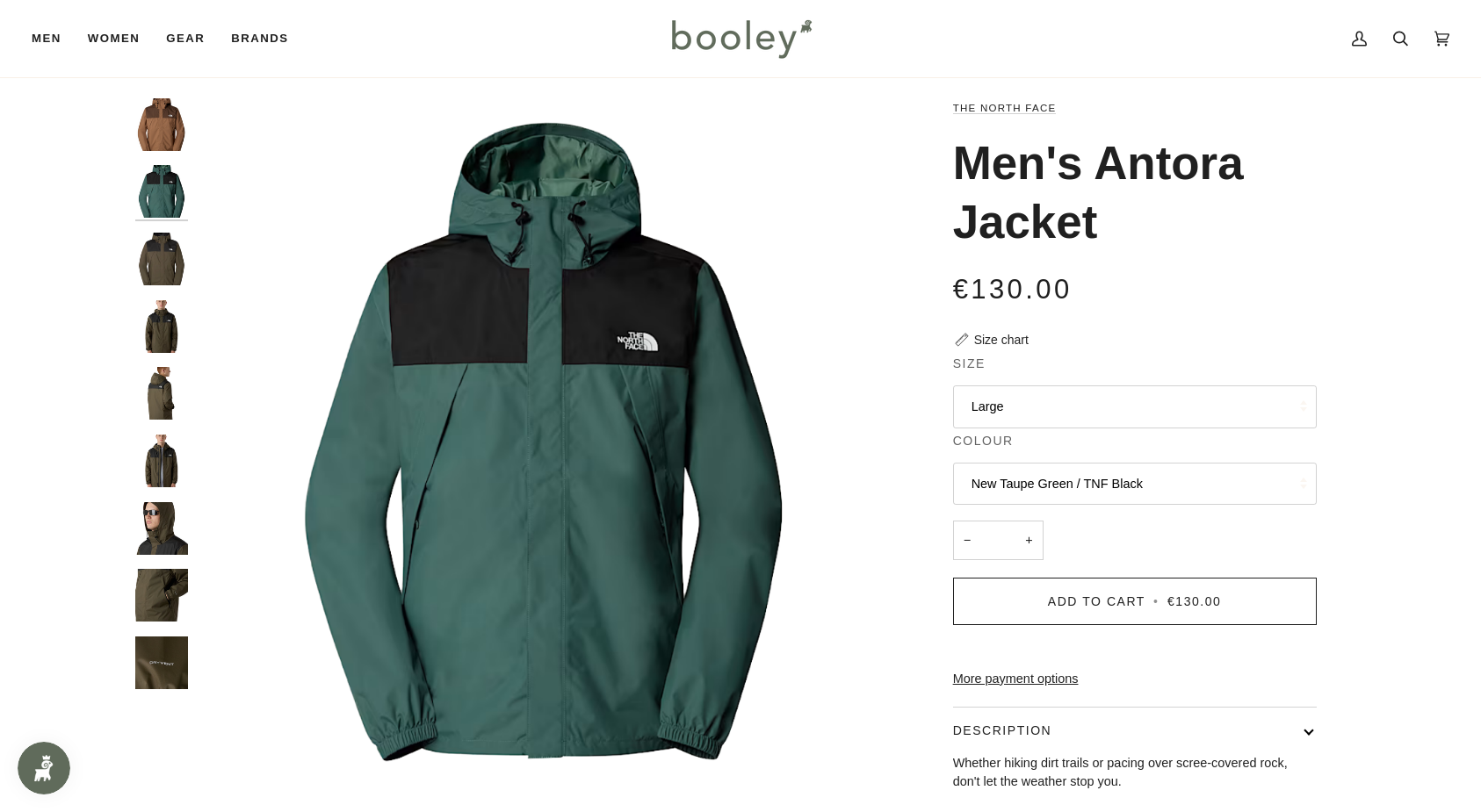
click at [168, 246] on img "The North Face Men's Antora Jacket New Taupe Green / TNF Black - Booley Galway" at bounding box center [161, 259] width 53 height 53
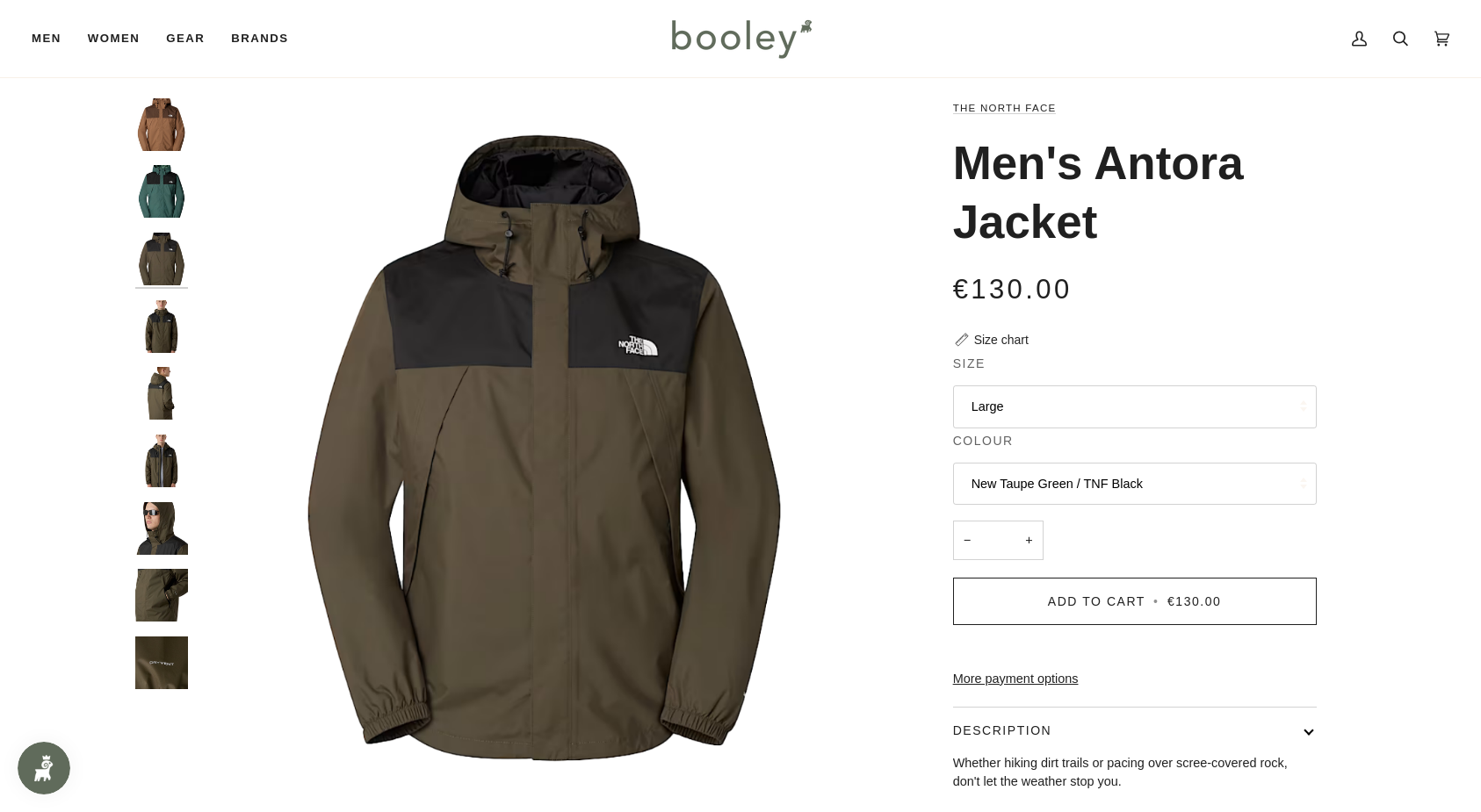
click at [174, 116] on img "The North Face Men's Antora Jacket Latte / Smokey Brown / Beige - Booley Galway" at bounding box center [161, 125] width 53 height 53
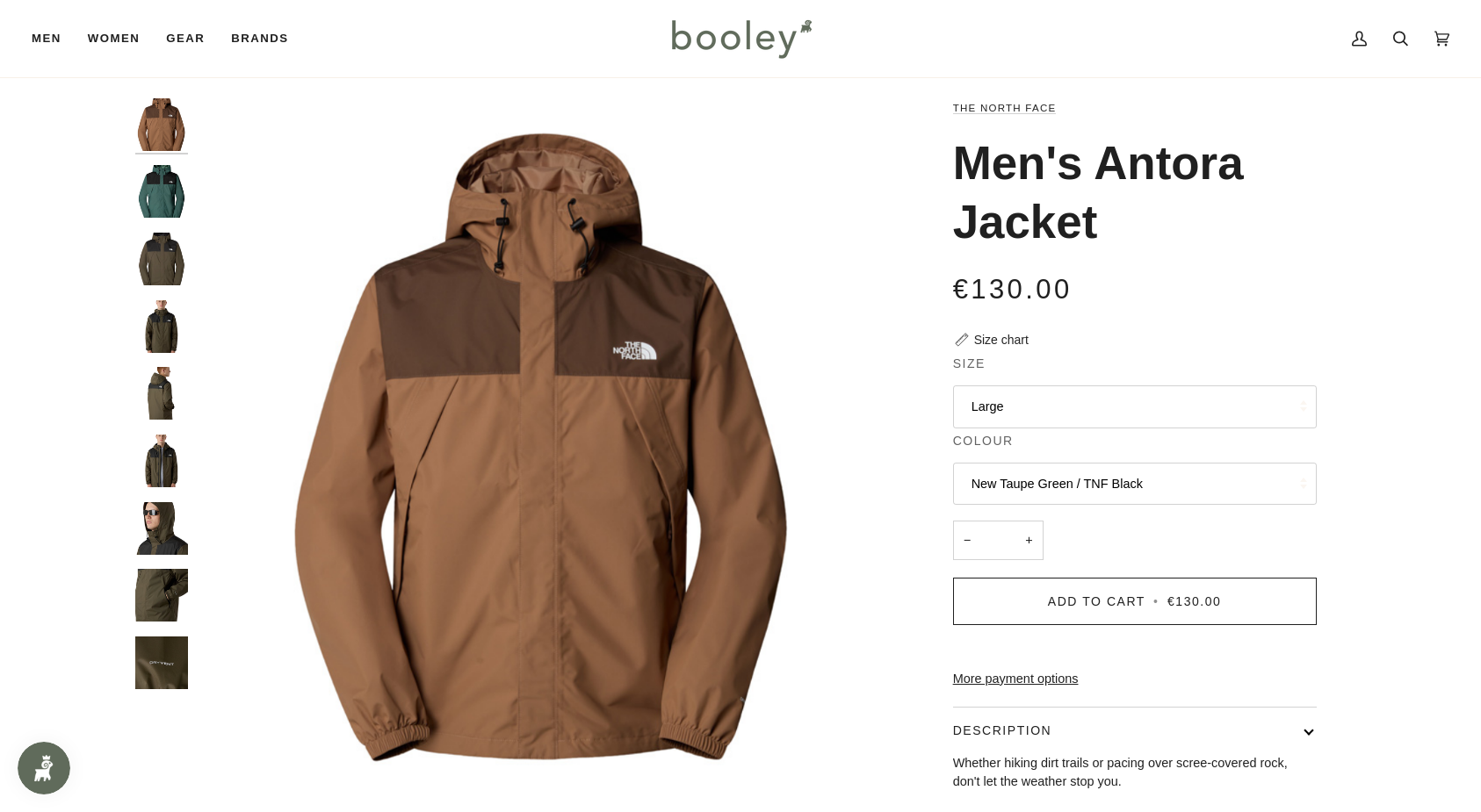
click at [162, 266] on img "The North Face Men's Antora Jacket New Taupe Green / TNF Black - Booley Galway" at bounding box center [161, 259] width 53 height 53
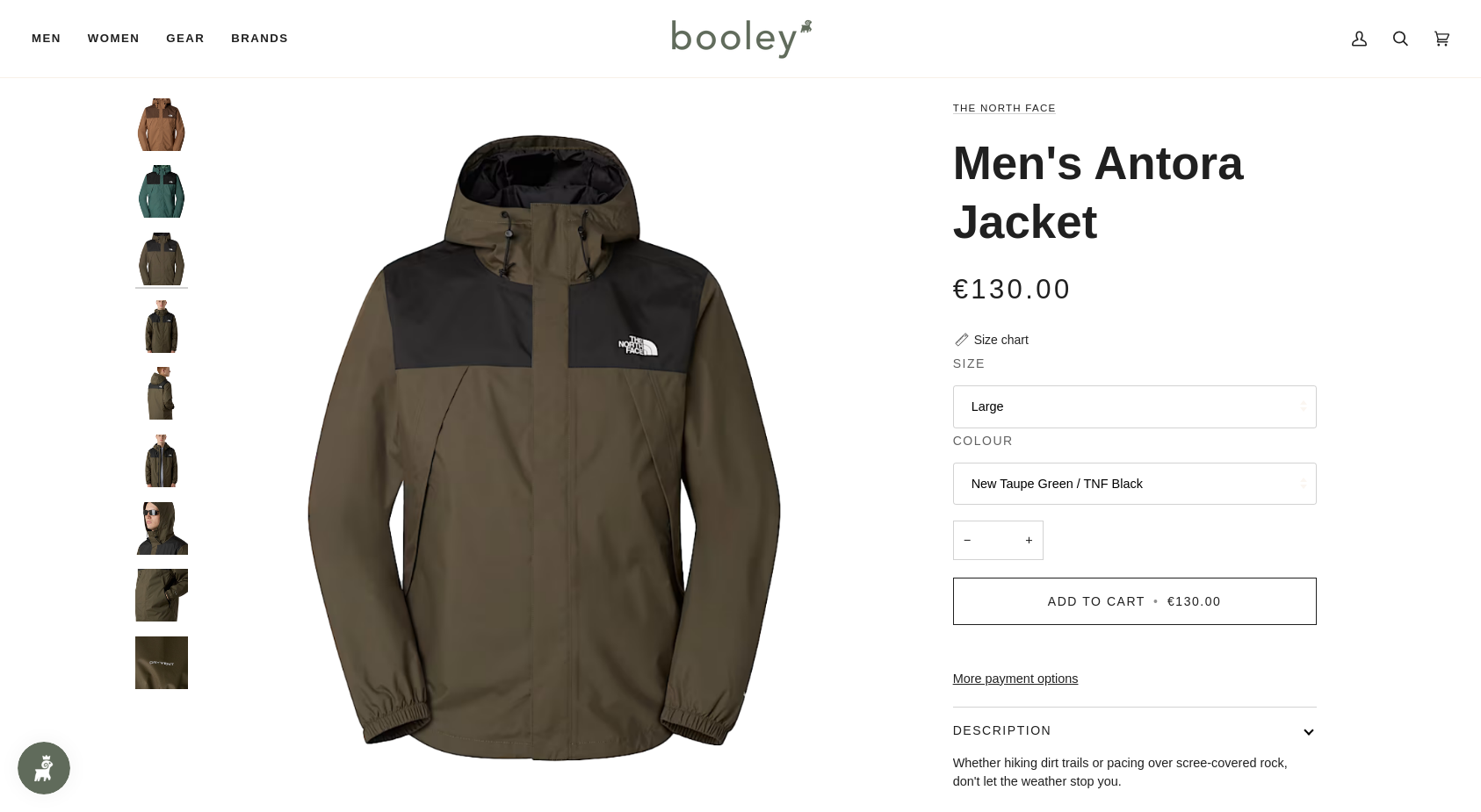
click at [166, 326] on img "The North Face Men's Antora Jacket New Taupe Green / TNF Black - Booley Galway" at bounding box center [161, 327] width 53 height 53
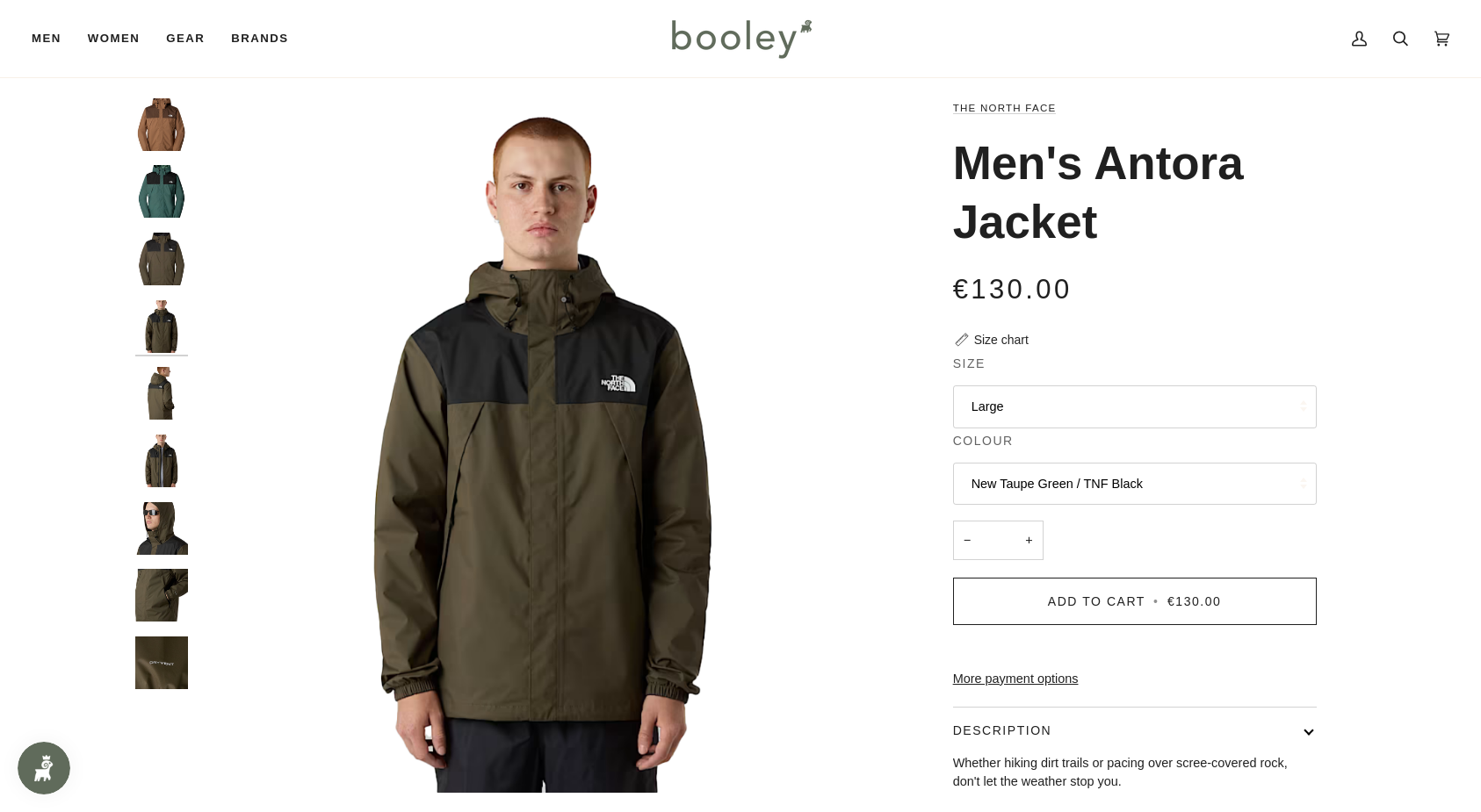
click at [161, 381] on img "The North Face Men's Antora Jacket New Taupe Green / TNF Black - Booley Galway" at bounding box center [161, 393] width 53 height 53
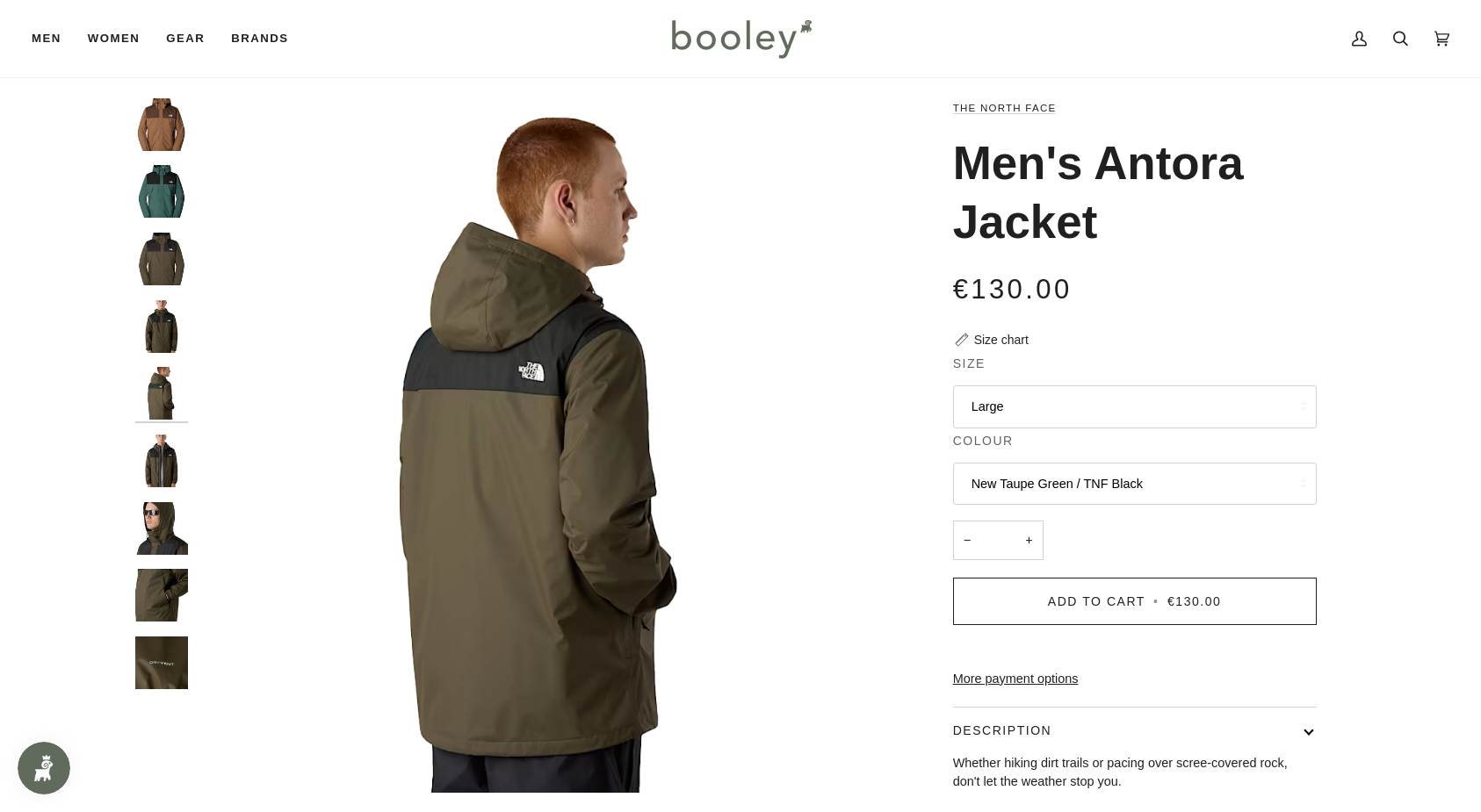
click at [166, 451] on img "The North Face Men's Antora Jacket New Taupe Green / TNF Black - Booley Galway" at bounding box center [161, 461] width 53 height 53
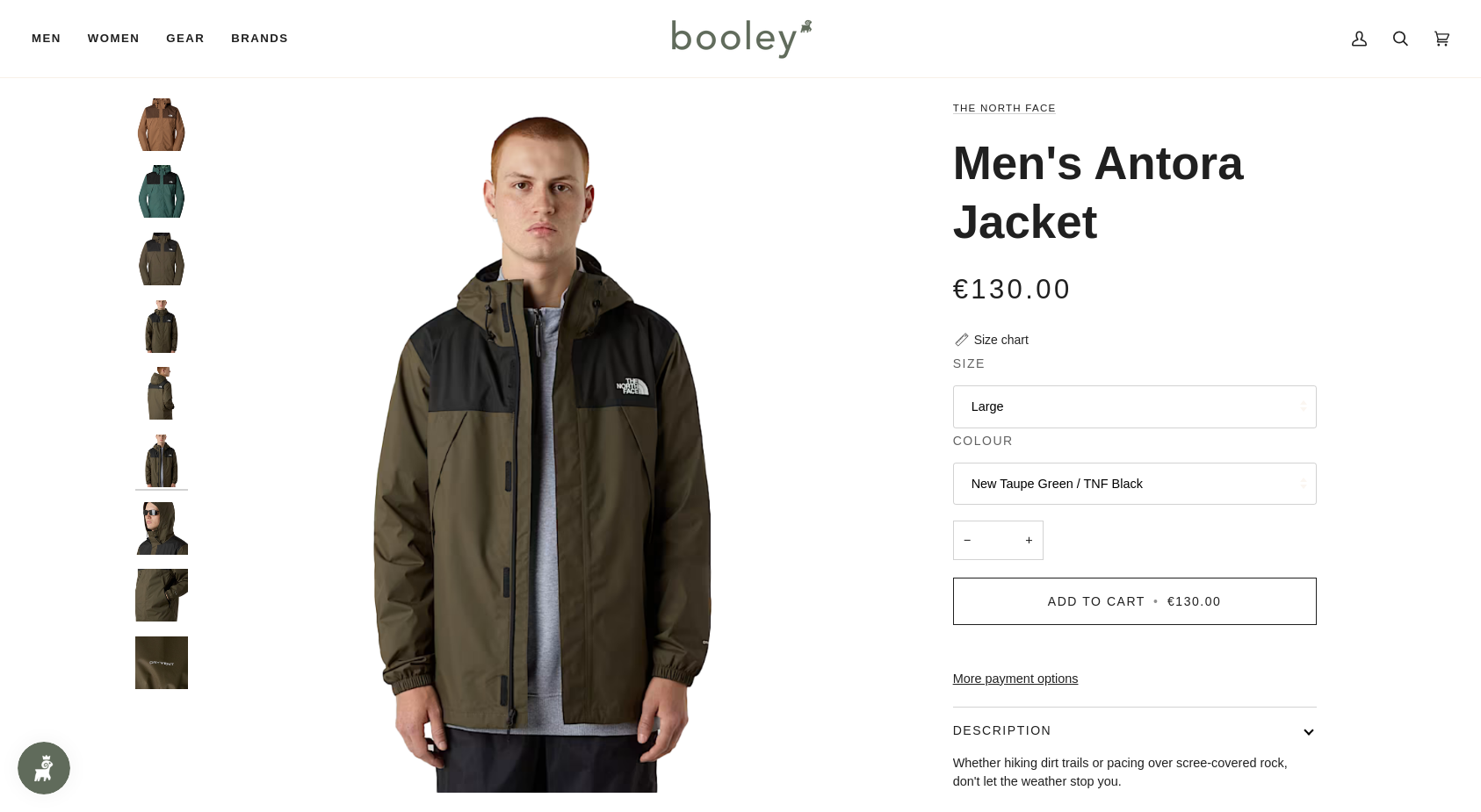
click at [165, 525] on img "The North Face Men's Antora Jacket New Taupe Green / TNF Black - Booley Galway" at bounding box center [161, 529] width 53 height 53
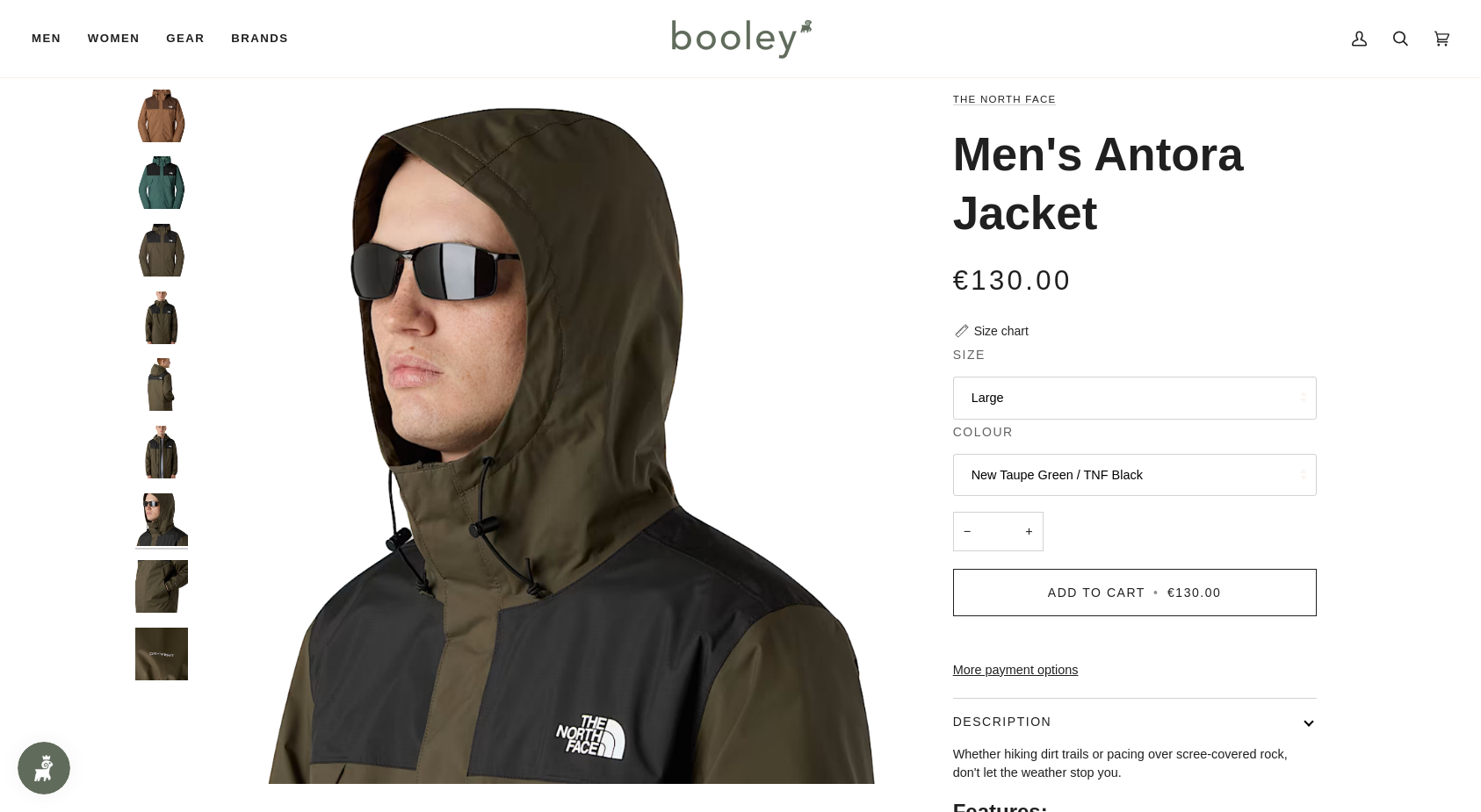
scroll to position [10, 0]
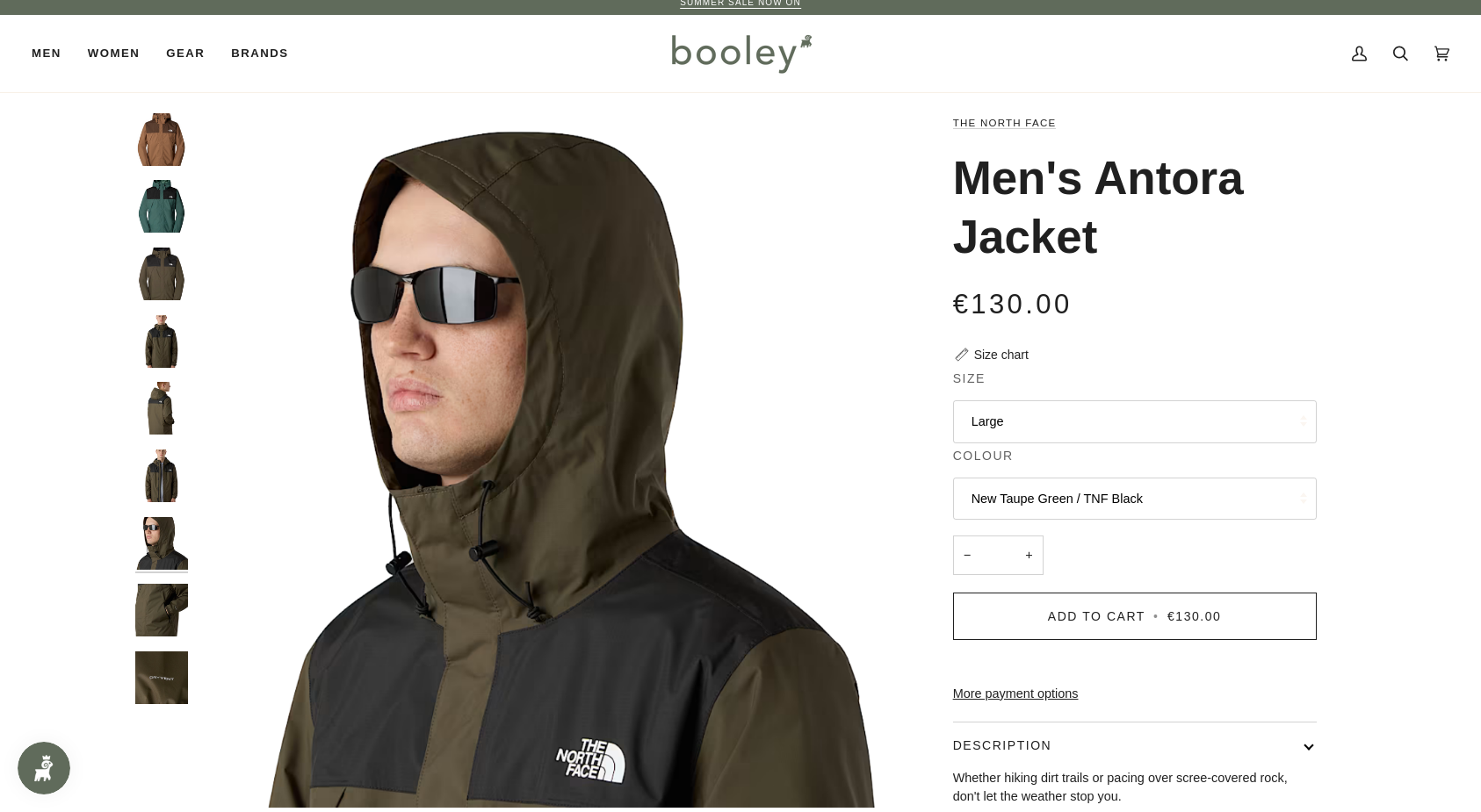
click at [168, 615] on img "The North Face Men's Antora Jacket New Taupe Green / TNF Black - Booley Galway" at bounding box center [161, 610] width 53 height 53
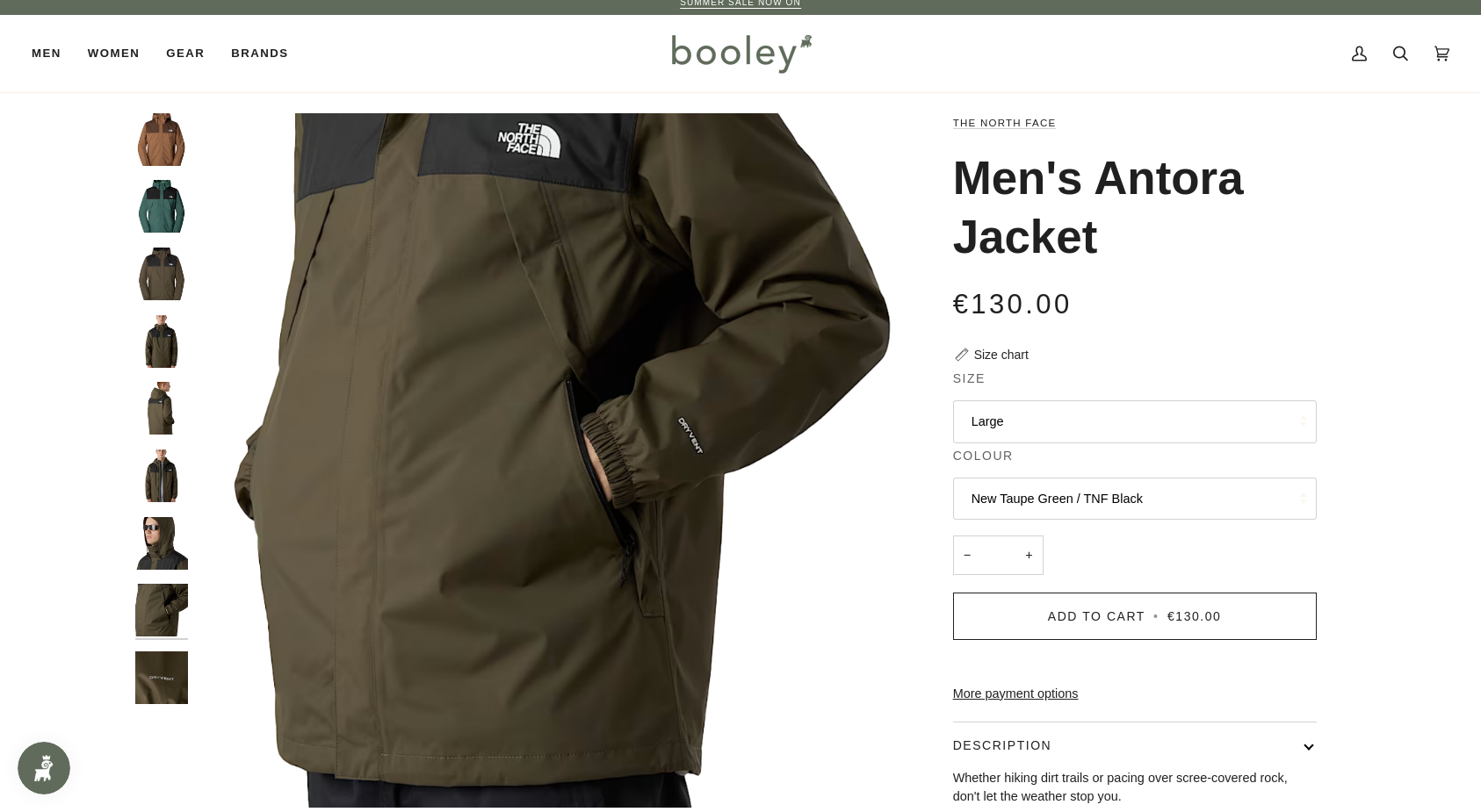
click at [171, 666] on img "The North Face Men's Antora Jacket New Taupe Green / TNF Black - Booley Galway" at bounding box center [161, 678] width 53 height 53
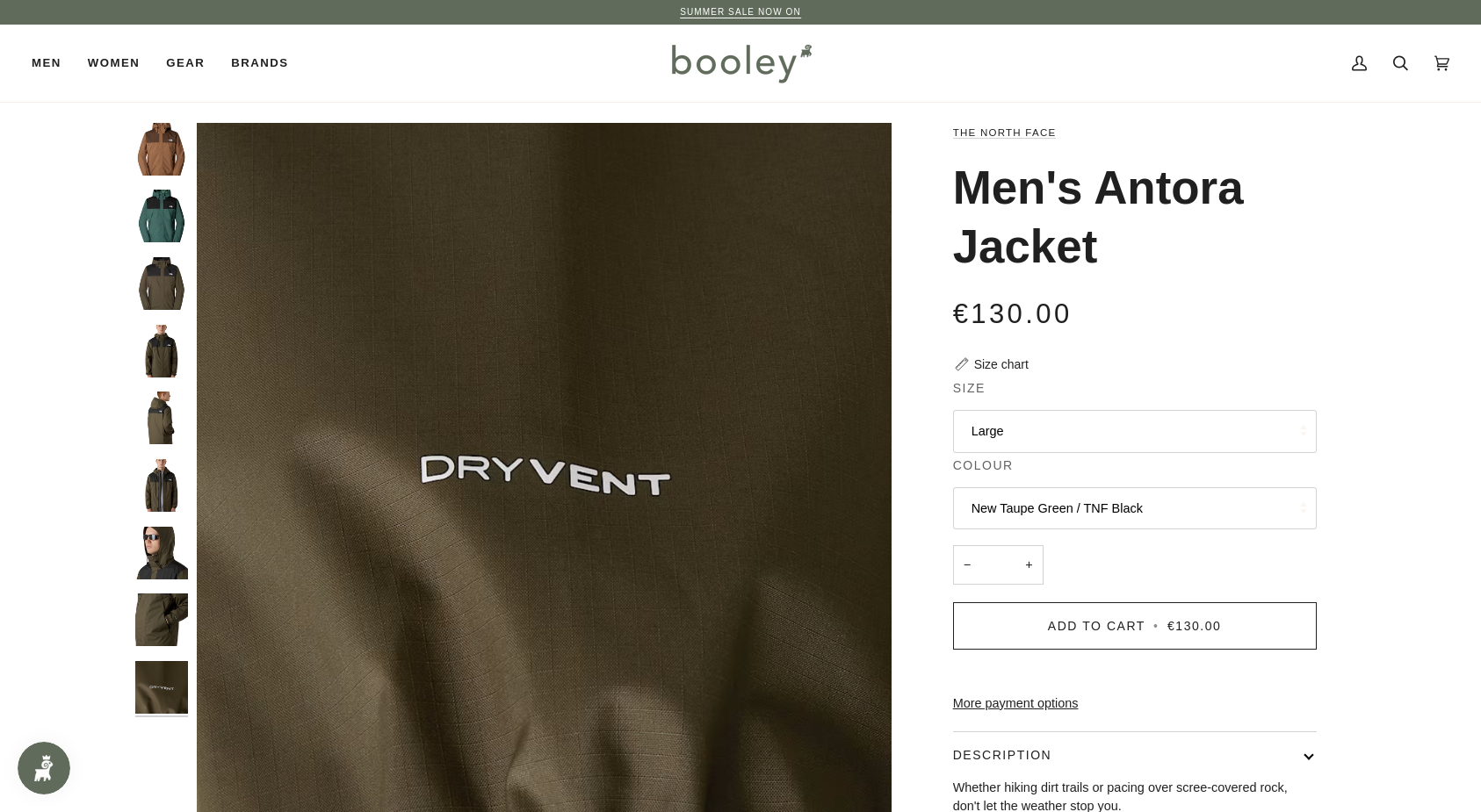
scroll to position [0, 0]
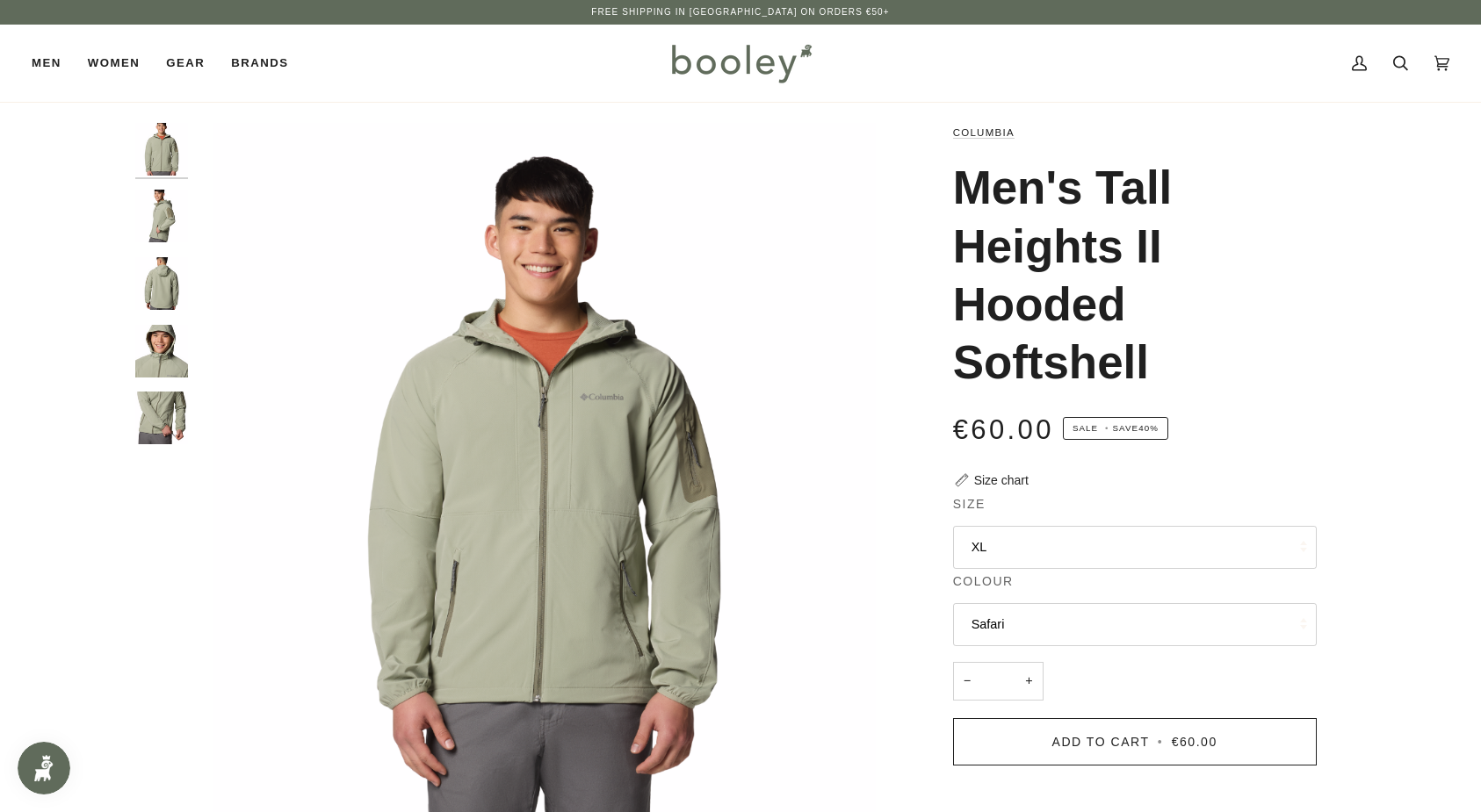
click at [159, 228] on img "Columbia Men's Tall Heights II Hooded Softshell Safari - Booley Galway" at bounding box center [161, 216] width 53 height 53
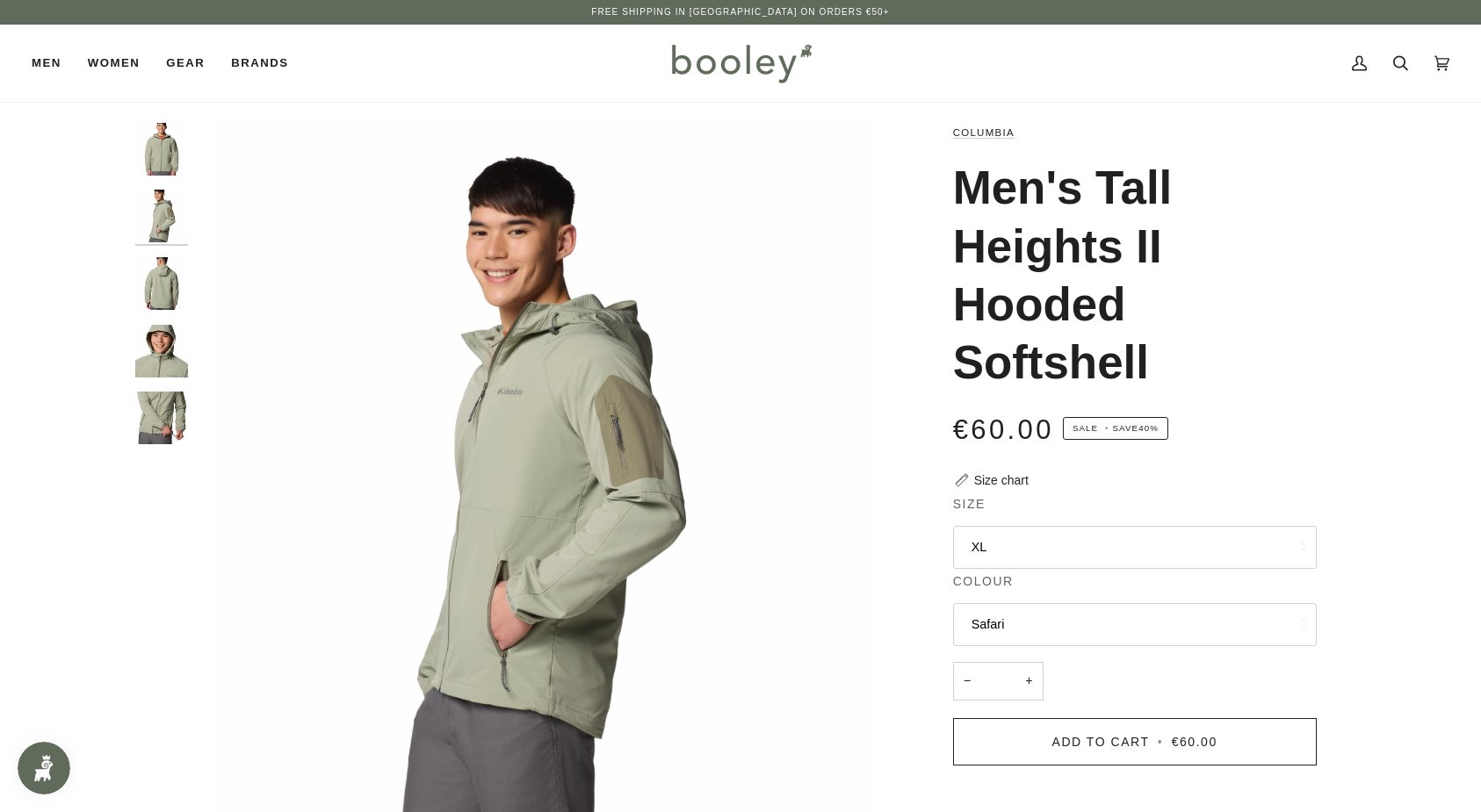
click at [162, 274] on img "Columbia Men's Tall Heights II Hooded Softshell Safari - Booley Galway" at bounding box center [161, 284] width 53 height 53
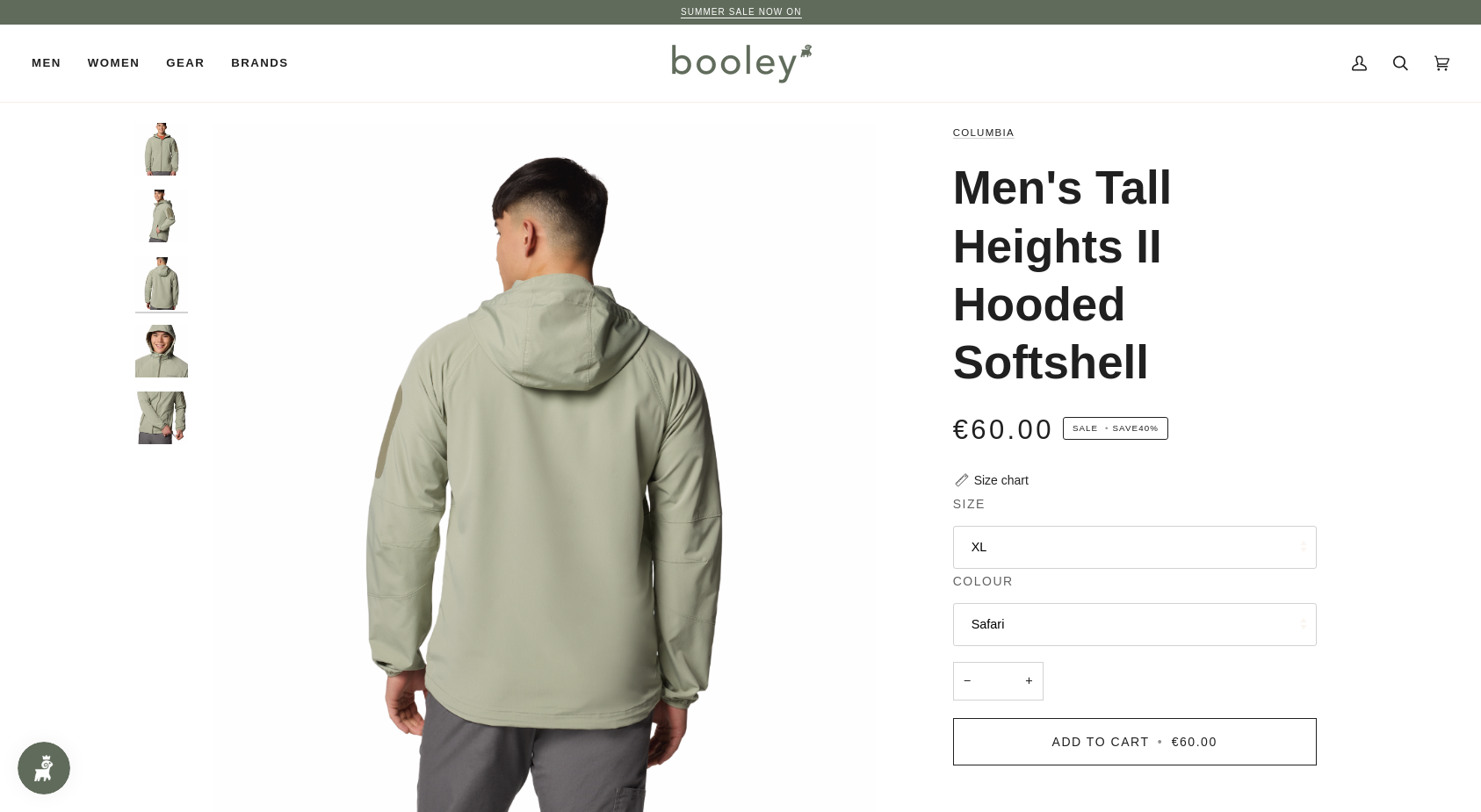
click at [168, 335] on img "Columbia Men's Tall Heights II Hooded Softshell Safari - Booley Galway" at bounding box center [161, 351] width 53 height 53
